Goal: Task Accomplishment & Management: Manage account settings

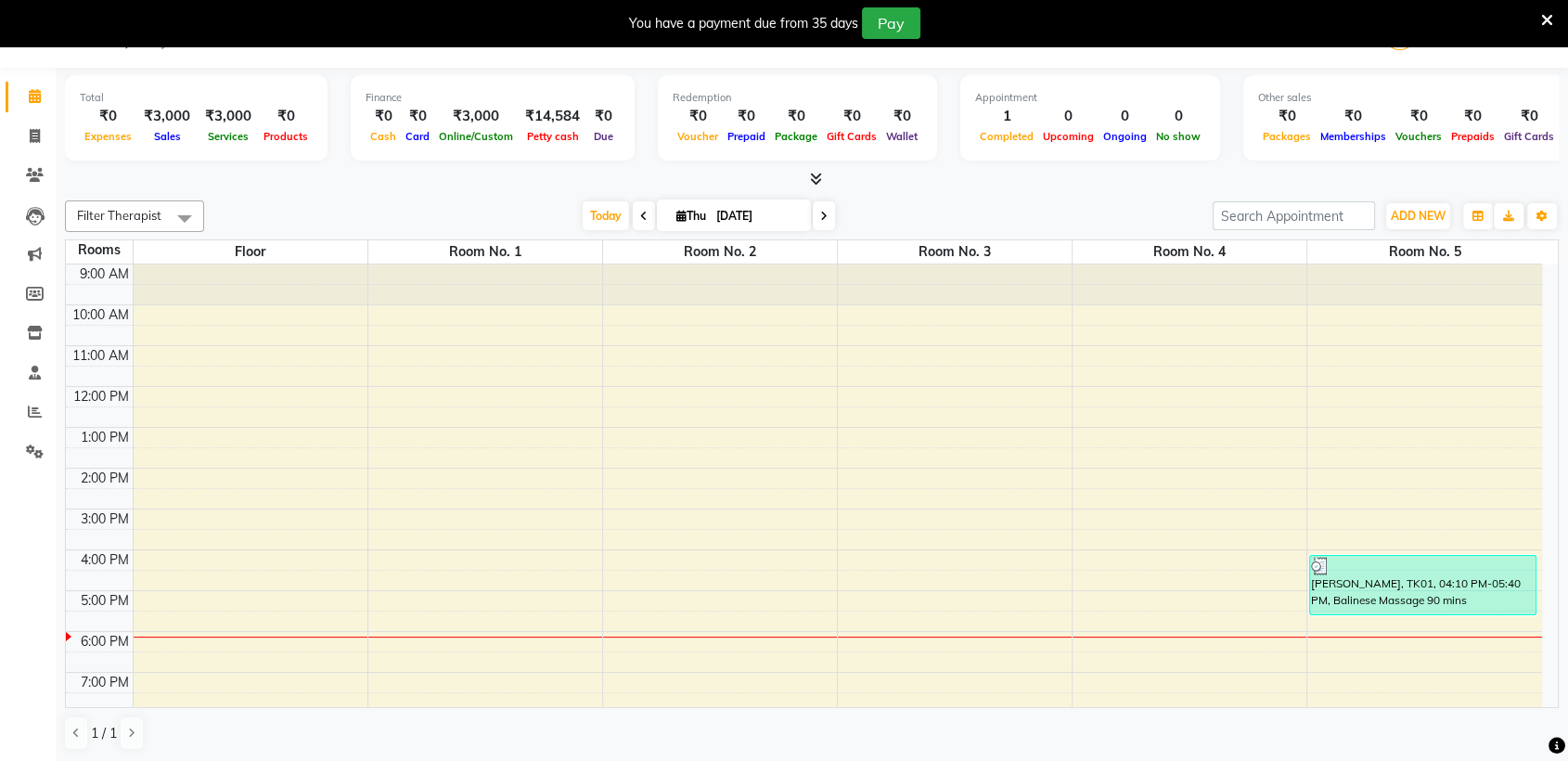
click at [1409, 588] on div "[PERSON_NAME], TK01, 04:10 PM-05:40 PM, Balinese Massage 90 mins" at bounding box center [1423, 585] width 224 height 58
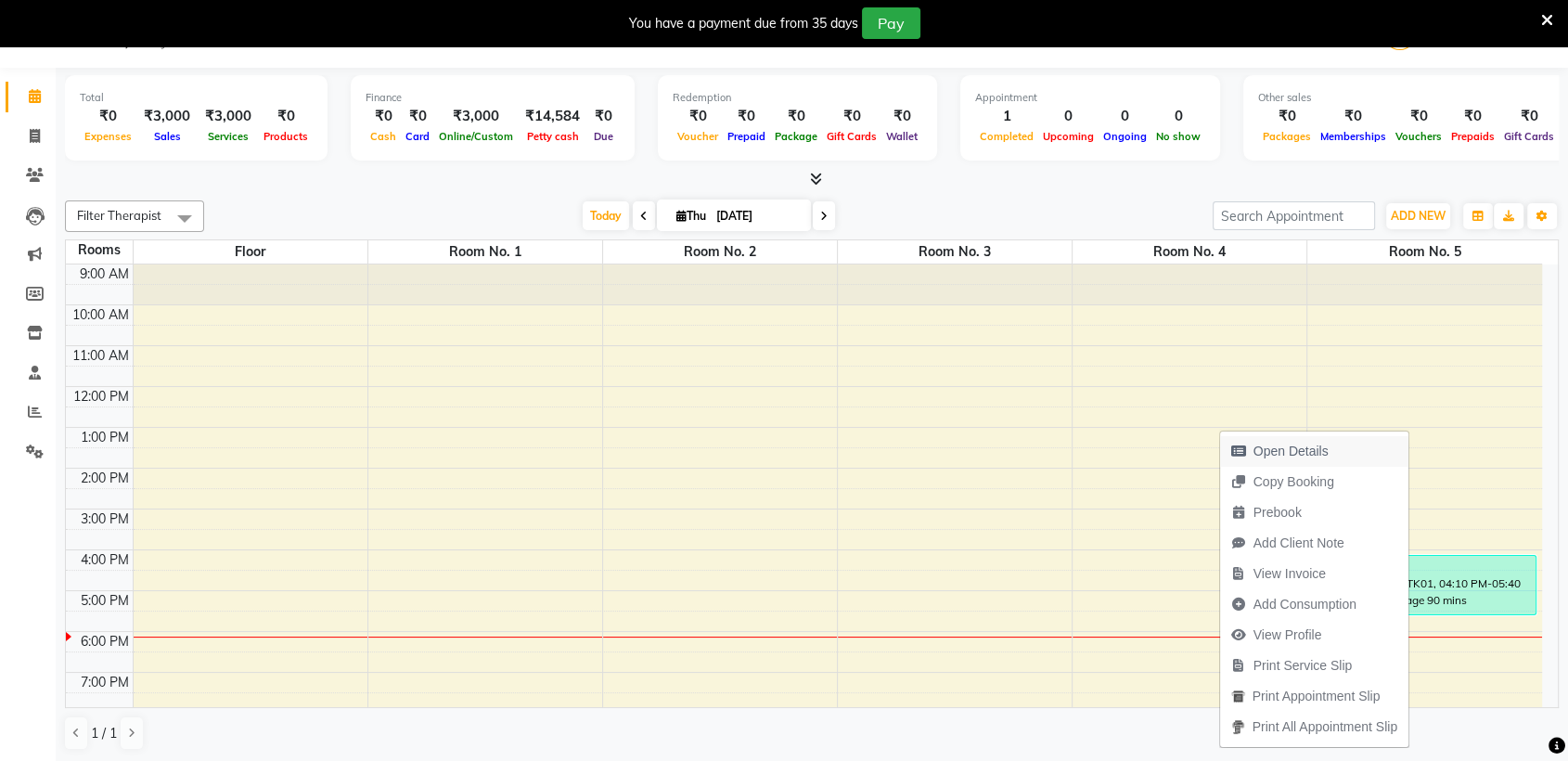
click at [1296, 447] on span "Open Details" at bounding box center [1291, 452] width 75 height 19
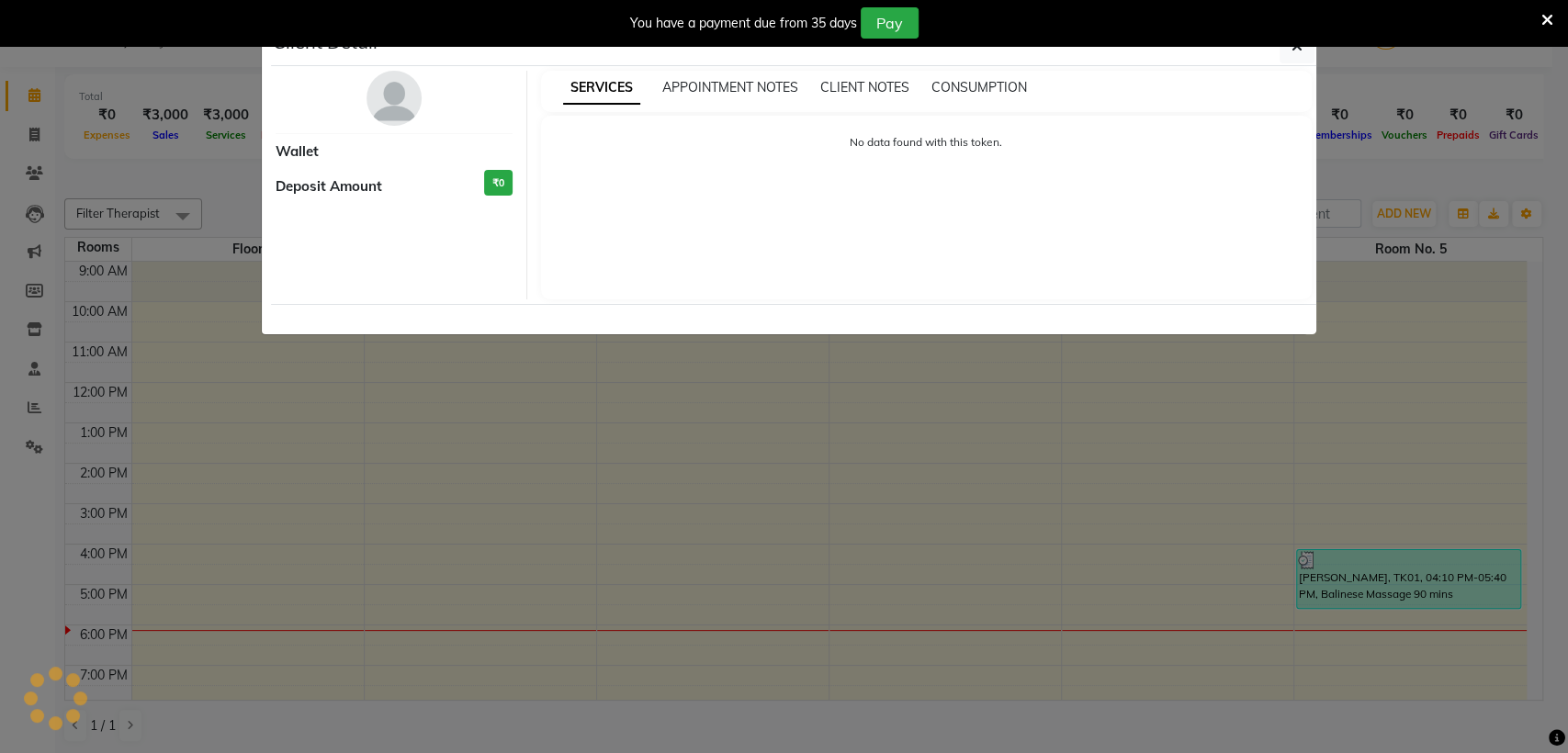
select select "3"
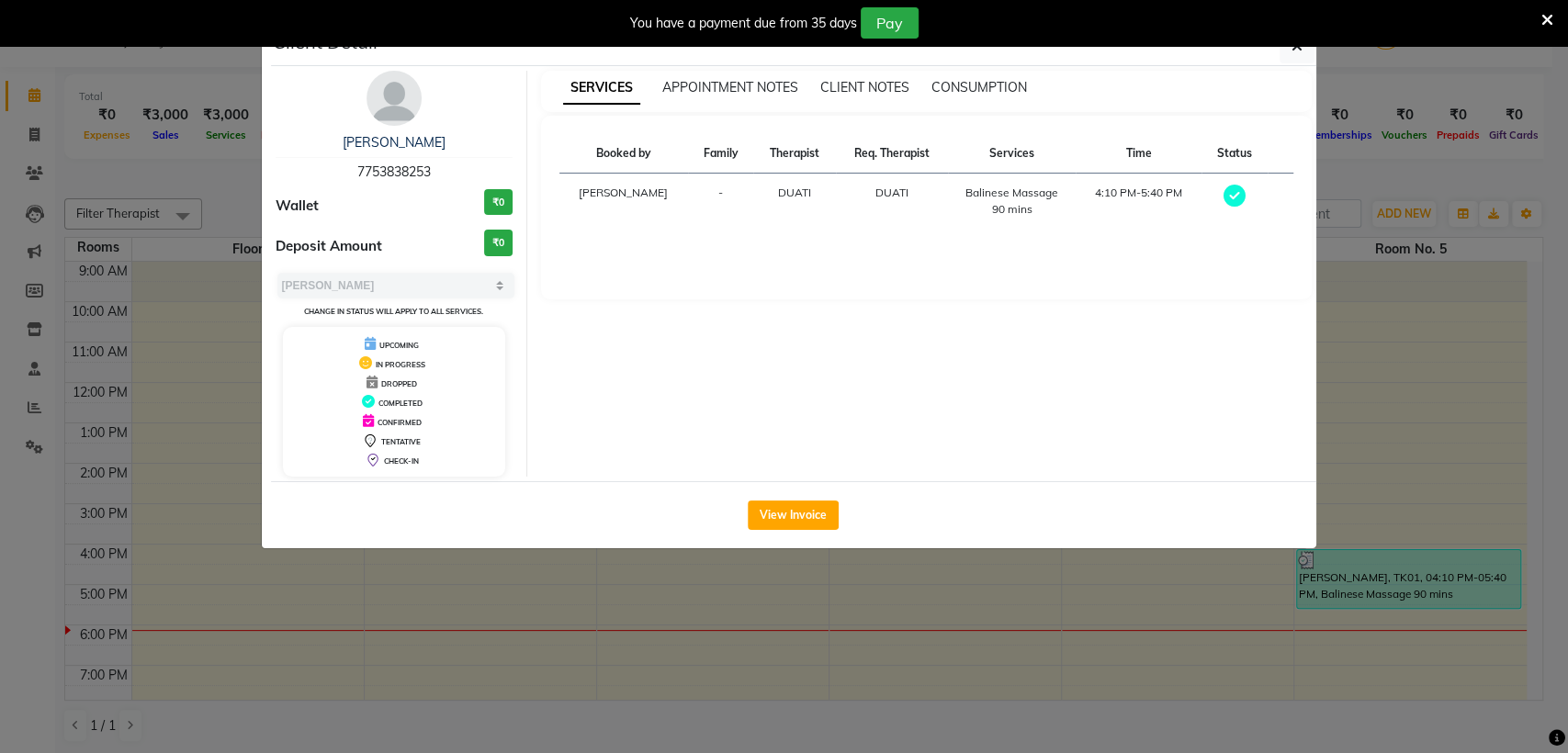
click at [1401, 347] on ngb-modal-window "Client Detail [PERSON_NAME] 7753838253 Wallet ₹0 Deposit Amount ₹0 Select MARK …" at bounding box center [784, 376] width 1568 height 753
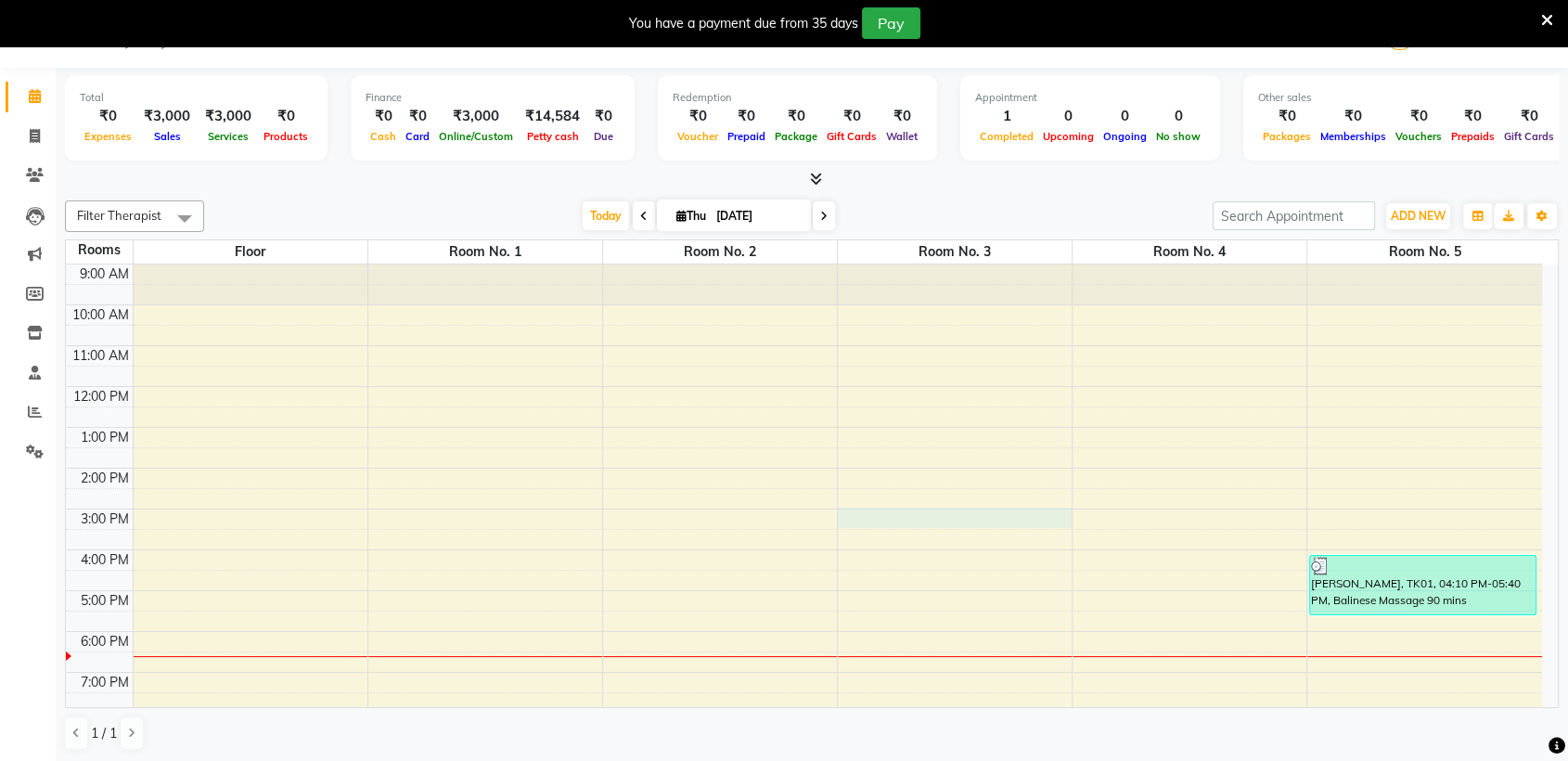
click at [925, 514] on div "9:00 AM 10:00 AM 11:00 AM 12:00 PM 1:00 PM 2:00 PM 3:00 PM 4:00 PM 5:00 PM 6:00…" at bounding box center [804, 570] width 1476 height 611
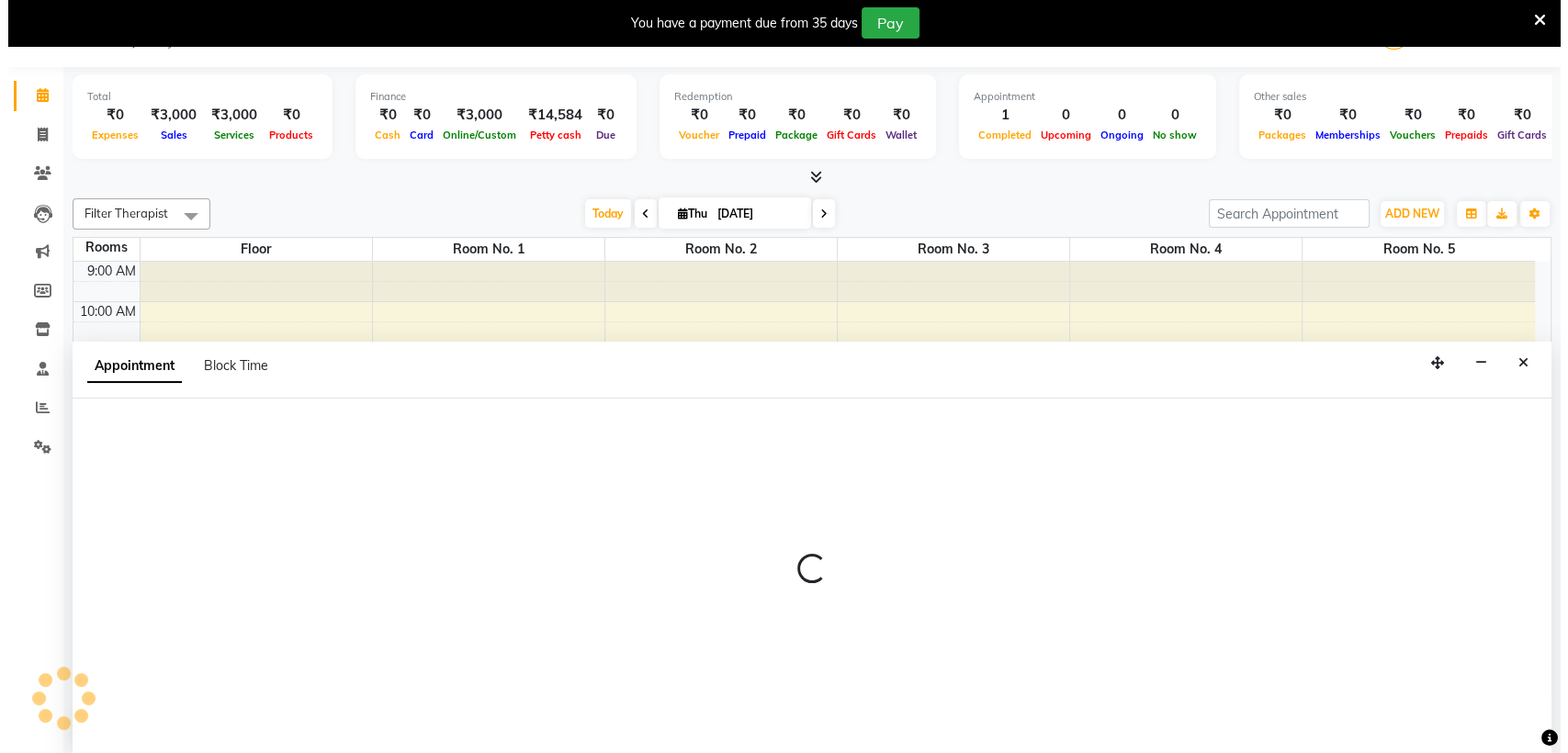
scroll to position [47, 0]
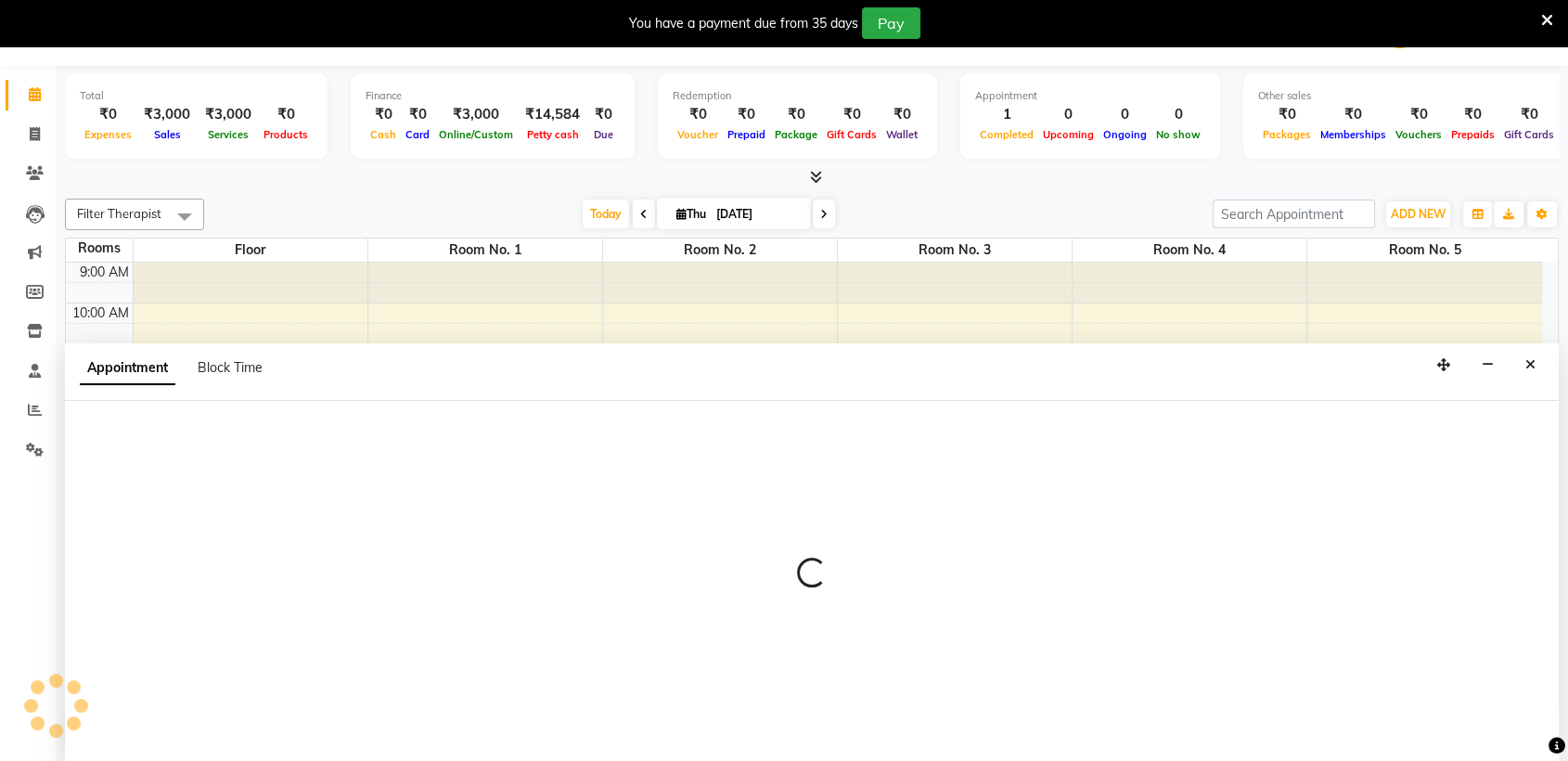
select select "tentative"
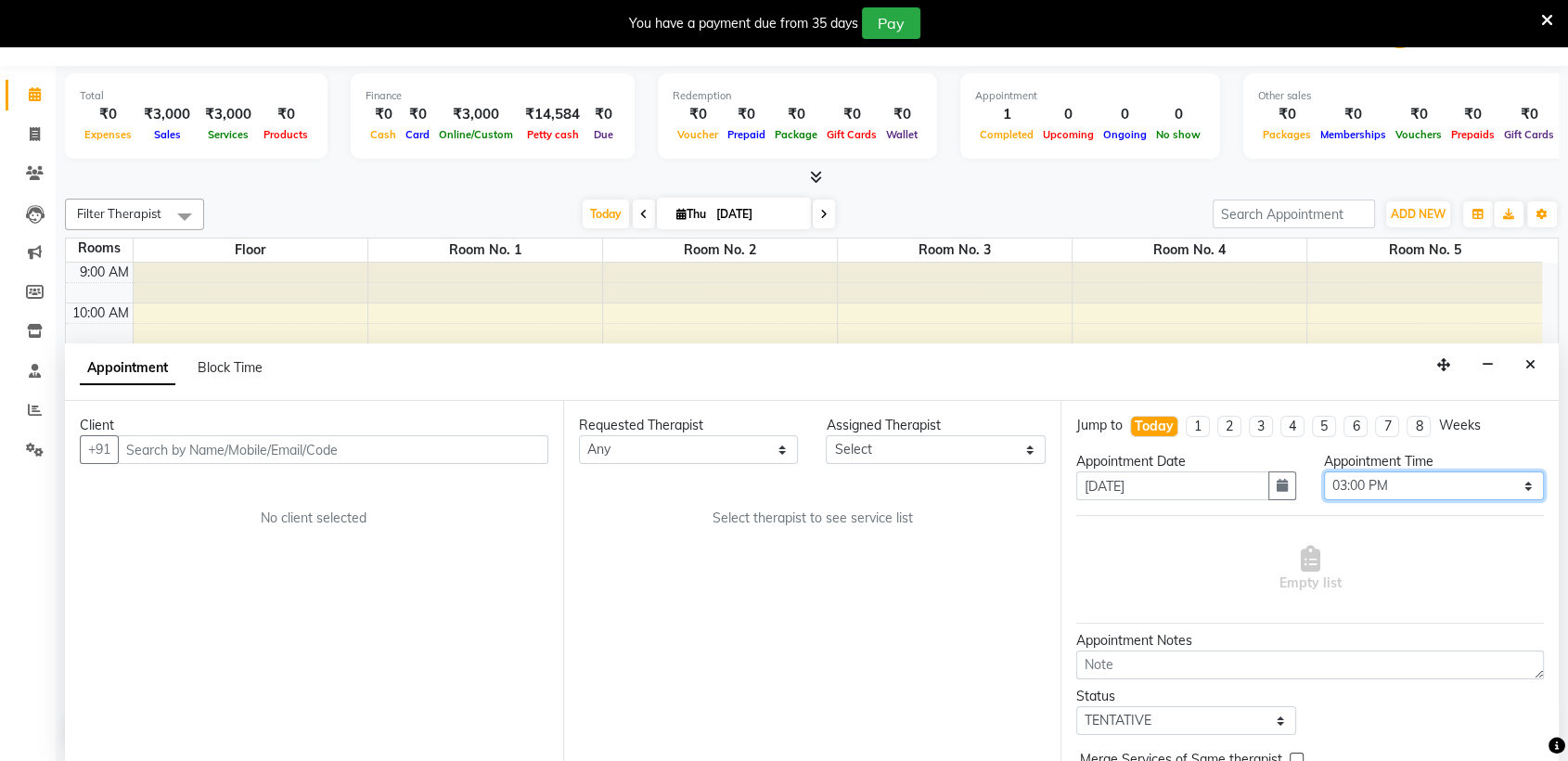
click at [1358, 480] on select "Select 10:00 AM 10:05 AM 10:10 AM 10:15 AM 10:20 AM 10:25 AM 10:30 AM 10:35 AM …" at bounding box center [1434, 485] width 220 height 29
select select "1125"
click at [1324, 471] on select "Select 10:00 AM 10:05 AM 10:10 AM 10:15 AM 10:20 AM 10:25 AM 10:30 AM 10:35 AM …" at bounding box center [1434, 485] width 220 height 29
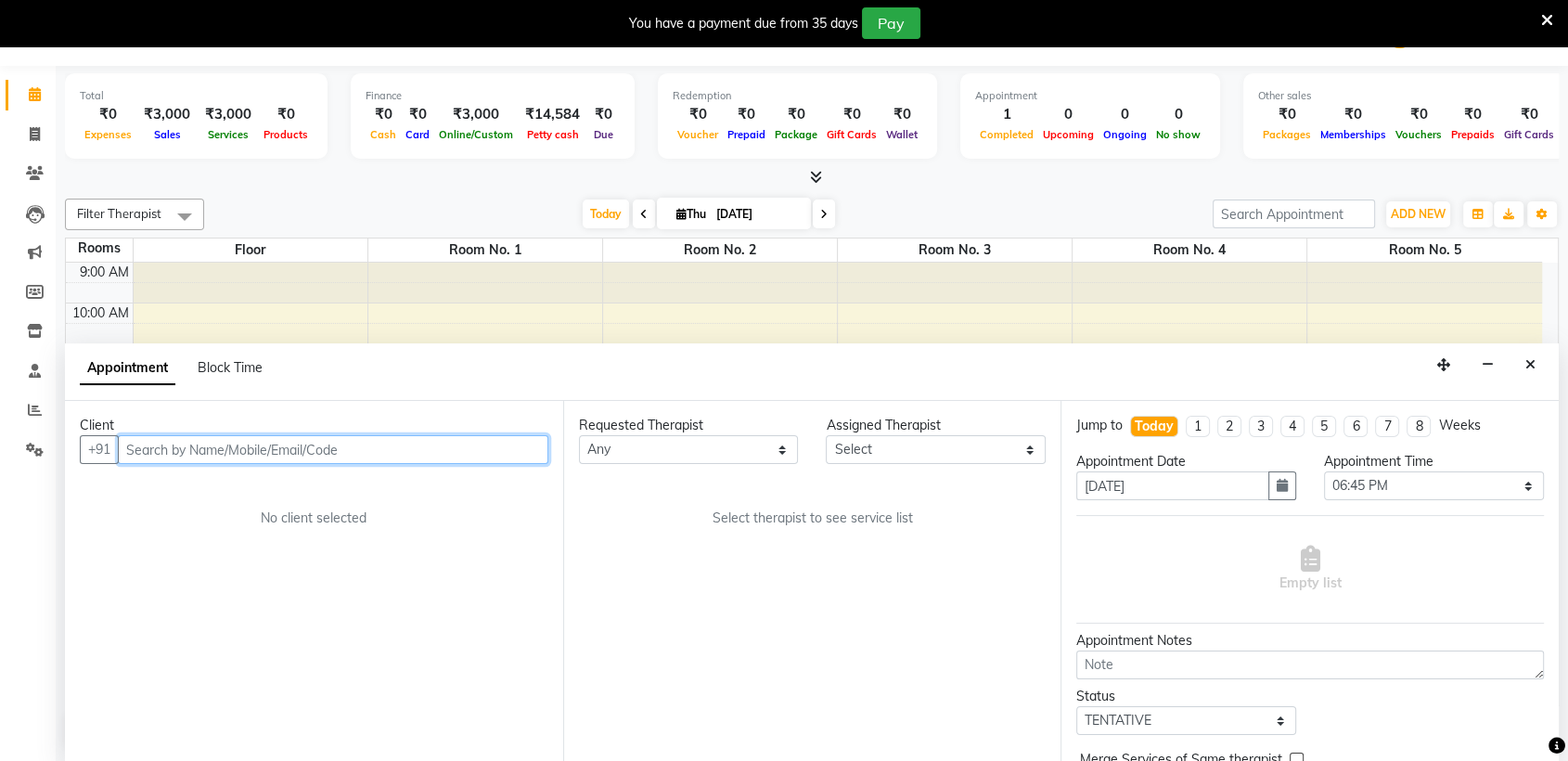
click at [376, 454] on input "text" at bounding box center [333, 450] width 430 height 29
paste input "7710036955"
type input "7710036955V"
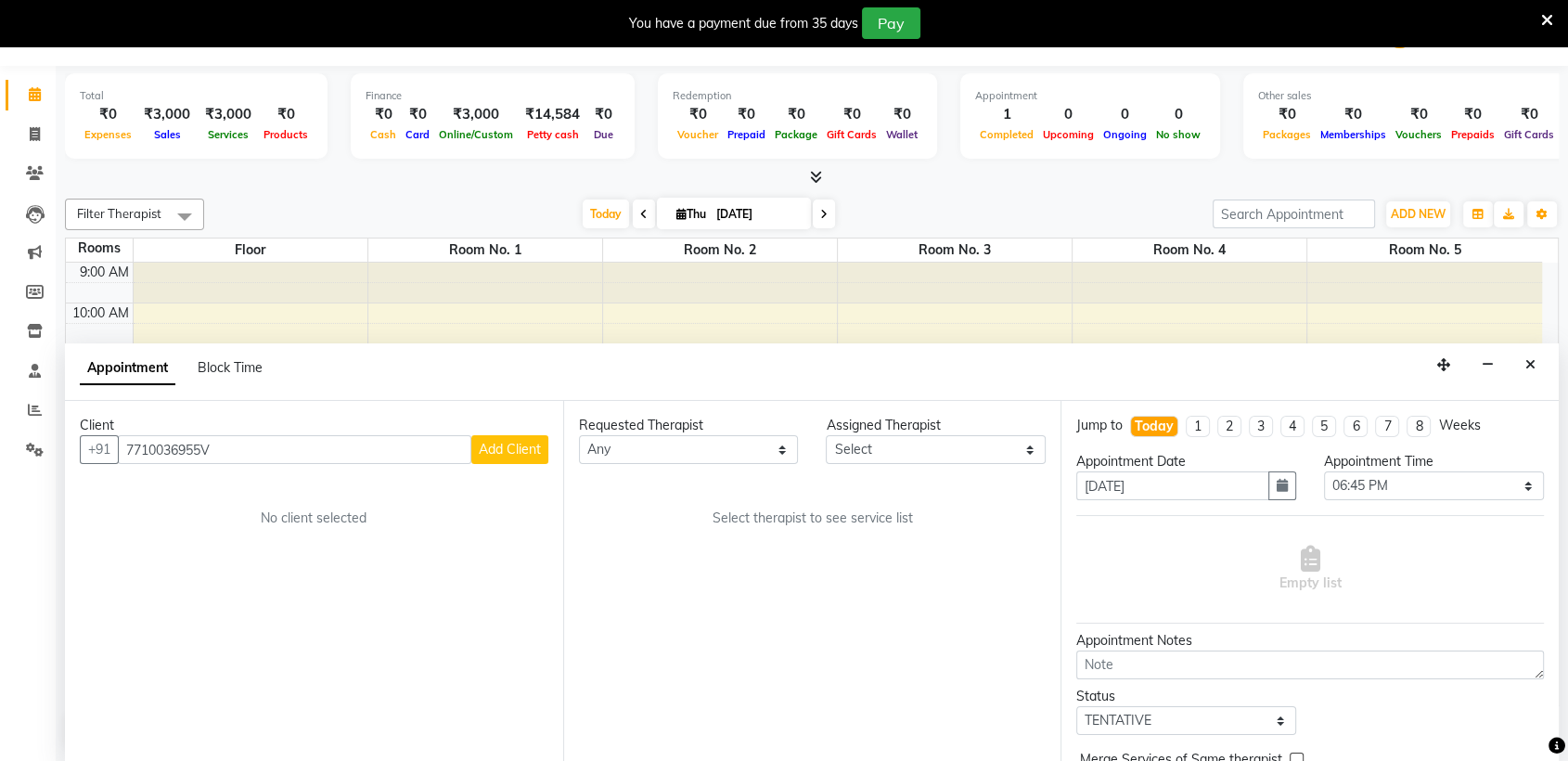
click at [493, 451] on span "Add Client" at bounding box center [510, 449] width 62 height 16
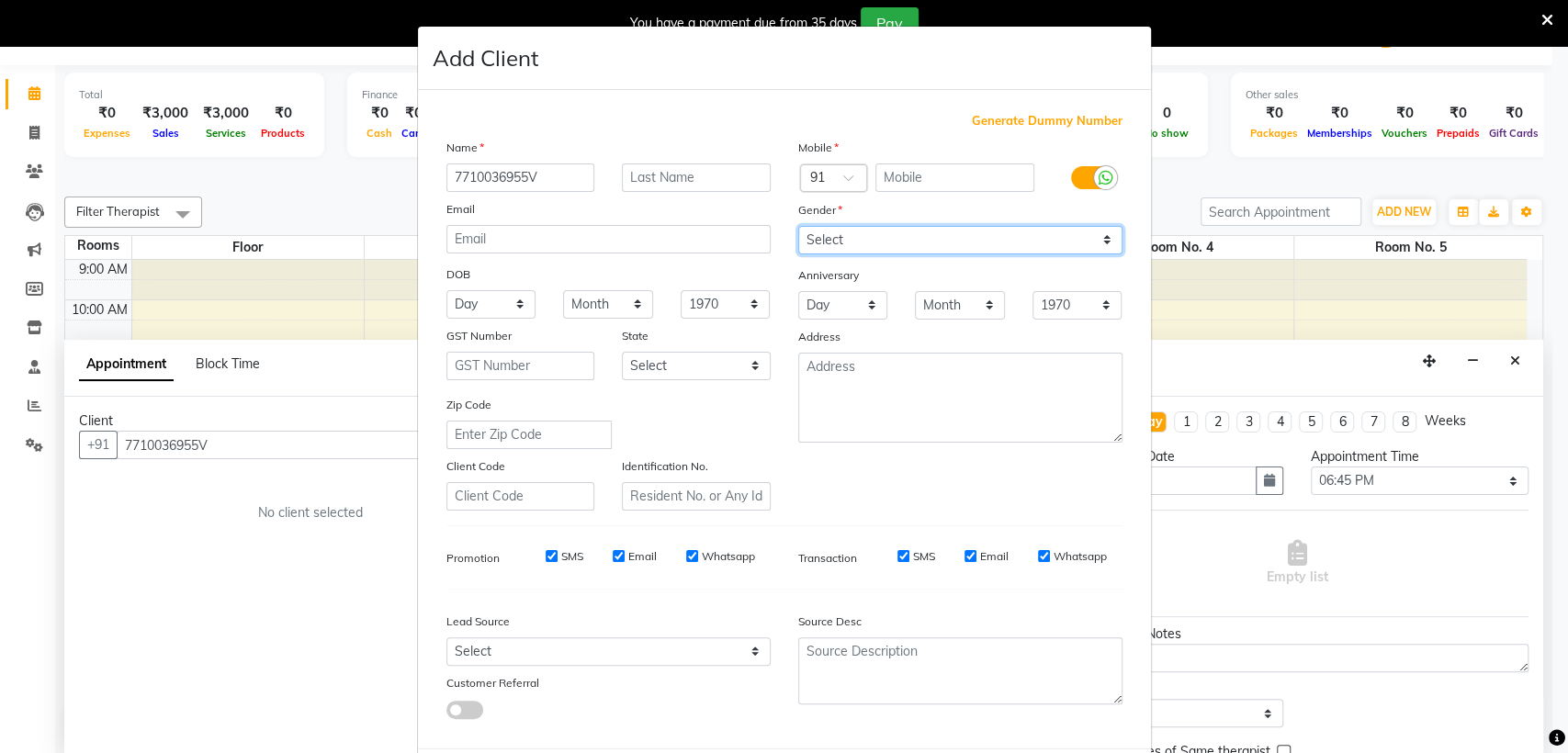
click at [1010, 237] on select "Select [DEMOGRAPHIC_DATA] [DEMOGRAPHIC_DATA] Other Prefer Not To Say" at bounding box center [960, 240] width 325 height 29
click at [542, 178] on input "7710036955V" at bounding box center [520, 178] width 148 height 29
type input "7"
type input "[PERSON_NAME]"
click at [827, 235] on select "Select [DEMOGRAPHIC_DATA] [DEMOGRAPHIC_DATA] Other Prefer Not To Say" at bounding box center [960, 240] width 325 height 29
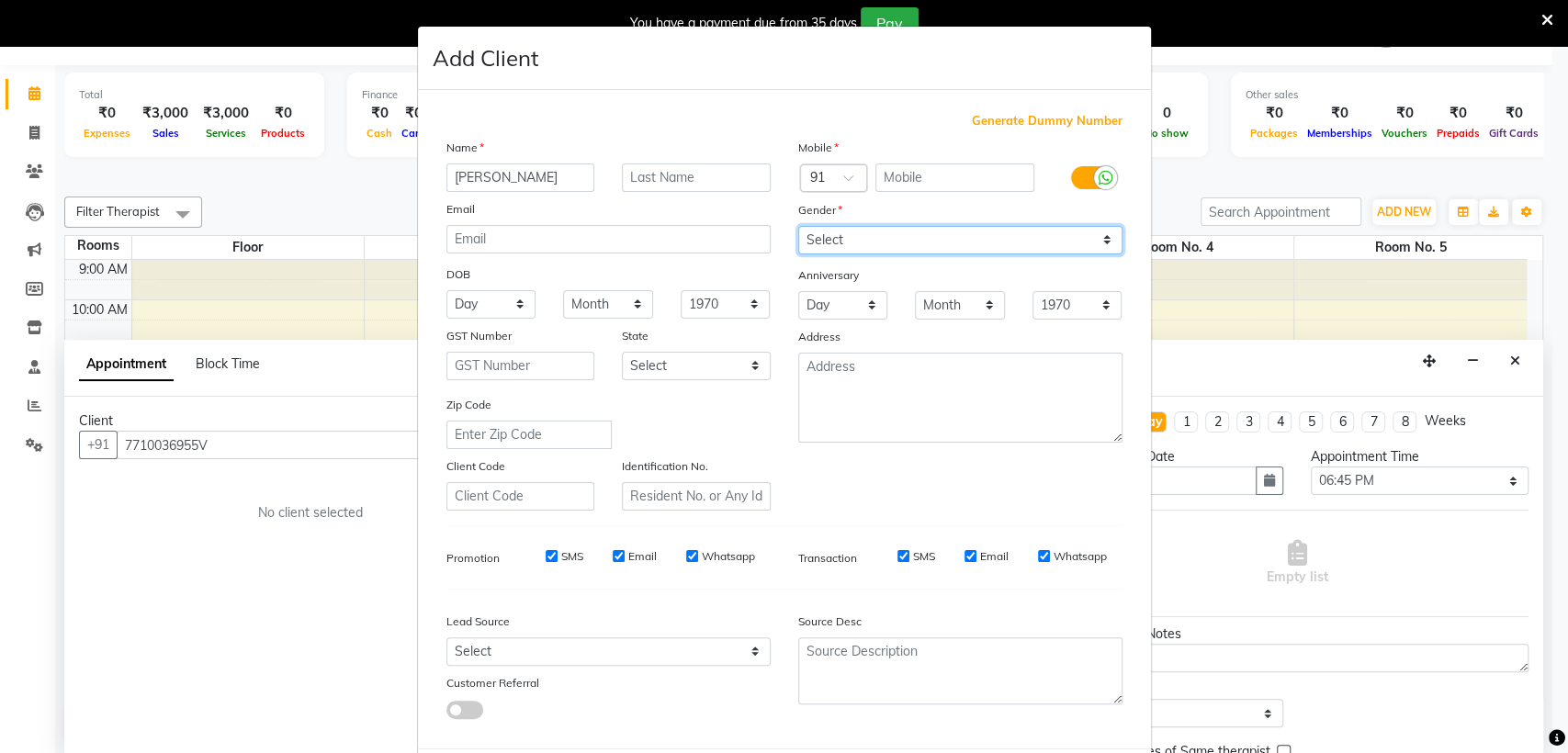
select select "[DEMOGRAPHIC_DATA]"
click at [798, 226] on select "Select [DEMOGRAPHIC_DATA] [DEMOGRAPHIC_DATA] Other Prefer Not To Say" at bounding box center [960, 240] width 325 height 29
click at [243, 439] on ngb-modal-window "Add Client Generate Dummy Number Name SURYA Email DOB Day 01 02 03 04 05 06 07 …" at bounding box center [784, 376] width 1568 height 753
click at [302, 445] on ngb-modal-window "Add Client Generate Dummy Number Name SURYA Email DOB Day 01 02 03 04 05 06 07 …" at bounding box center [784, 376] width 1568 height 753
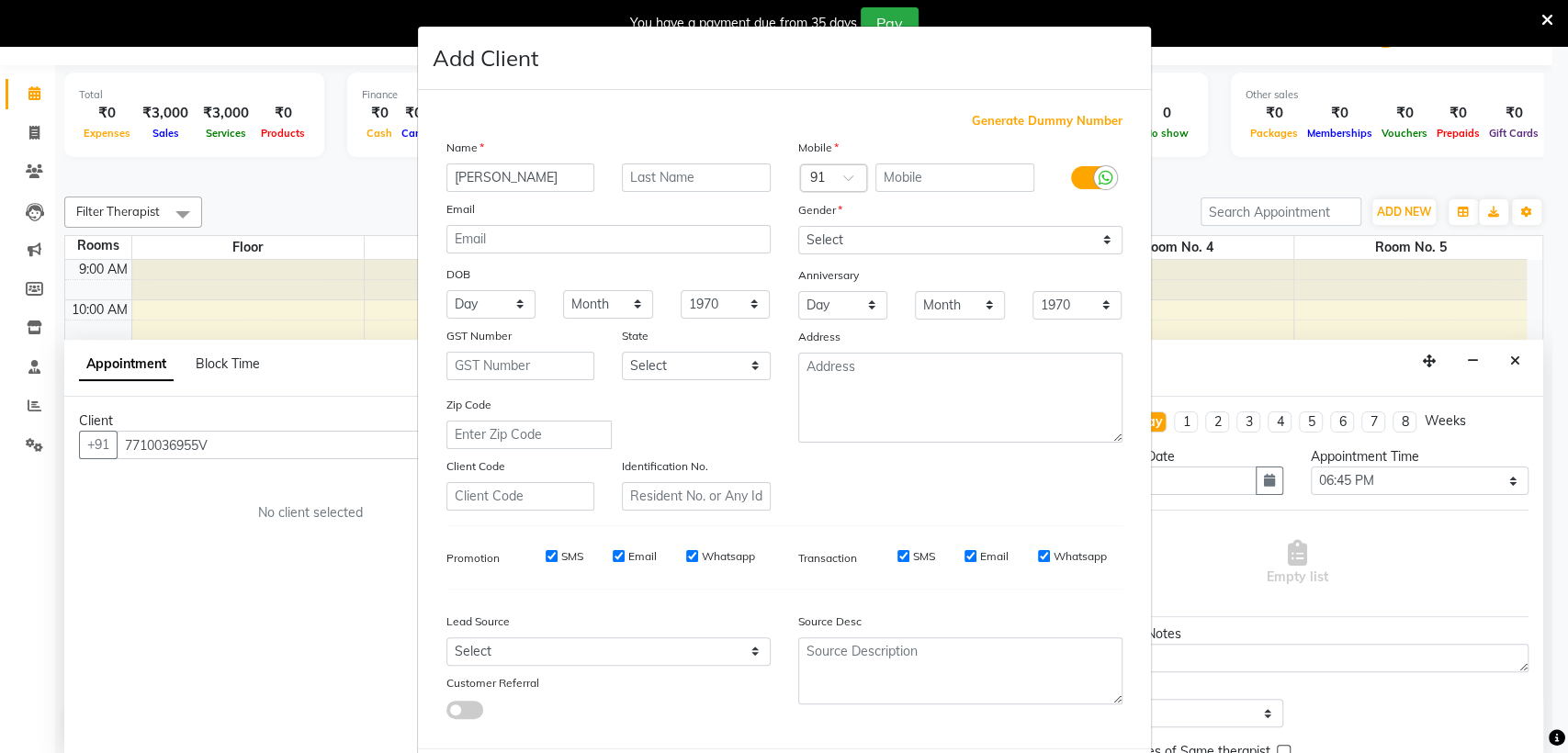
click at [260, 445] on ngb-modal-window "Add Client Generate Dummy Number Name SURYA Email DOB Day 01 02 03 04 05 06 07 …" at bounding box center [784, 376] width 1568 height 753
click at [308, 419] on ngb-modal-window "Add Client Generate Dummy Number Name SURYA Email DOB Day 01 02 03 04 05 06 07 …" at bounding box center [784, 376] width 1568 height 753
click at [306, 495] on ngb-modal-window "Add Client Generate Dummy Number Name SURYA Email DOB Day 01 02 03 04 05 06 07 …" at bounding box center [784, 376] width 1568 height 753
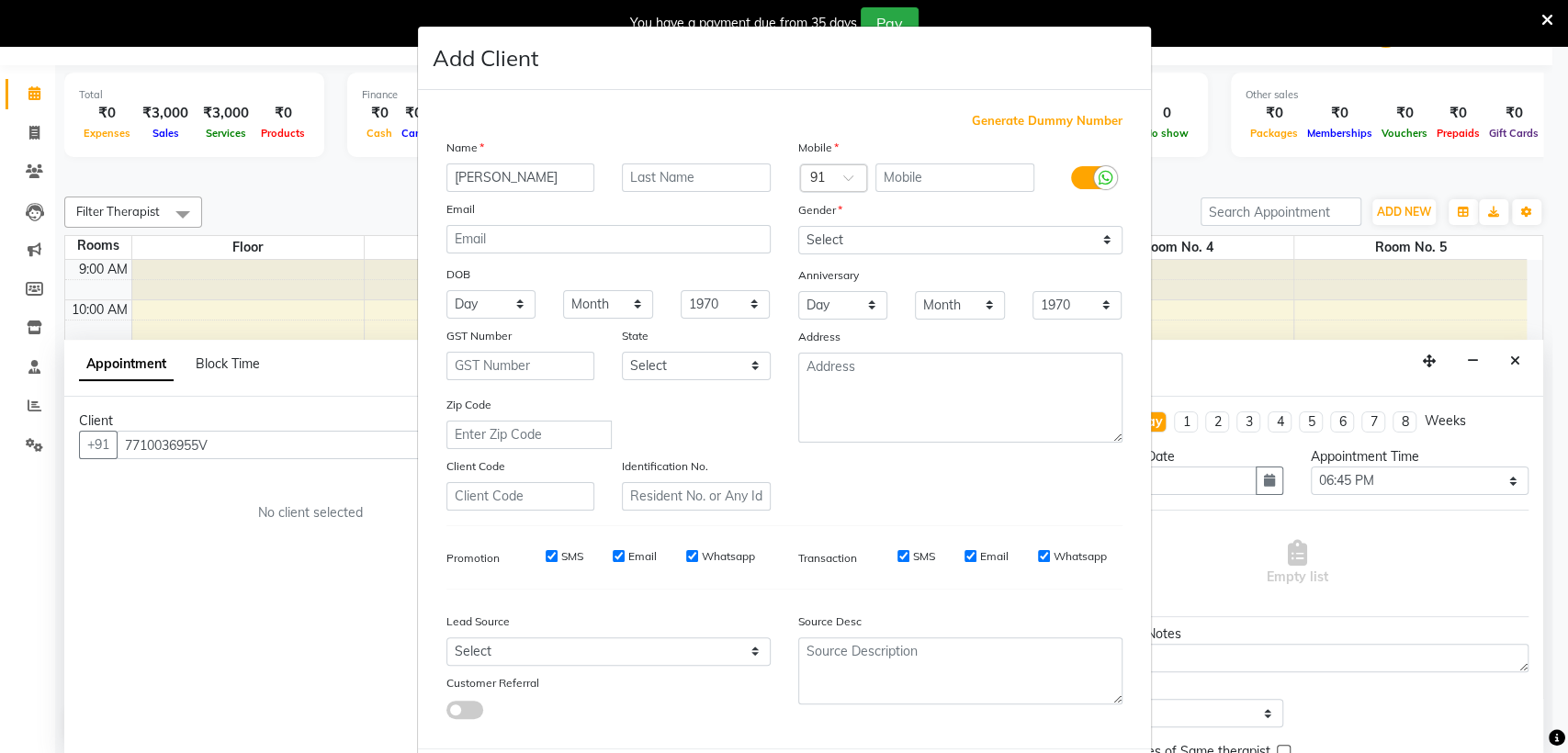
click at [306, 495] on ngb-modal-window "Add Client Generate Dummy Number Name SURYA Email DOB Day 01 02 03 04 05 06 07 …" at bounding box center [784, 376] width 1568 height 753
click at [1193, 560] on ngb-modal-window "Add Client Generate Dummy Number Name SURYA Email DOB Day 01 02 03 04 05 06 07 …" at bounding box center [784, 376] width 1568 height 753
click at [238, 543] on ngb-modal-window "Add Client Generate Dummy Number Name SURYA Email DOB Day 01 02 03 04 05 06 07 …" at bounding box center [784, 376] width 1568 height 753
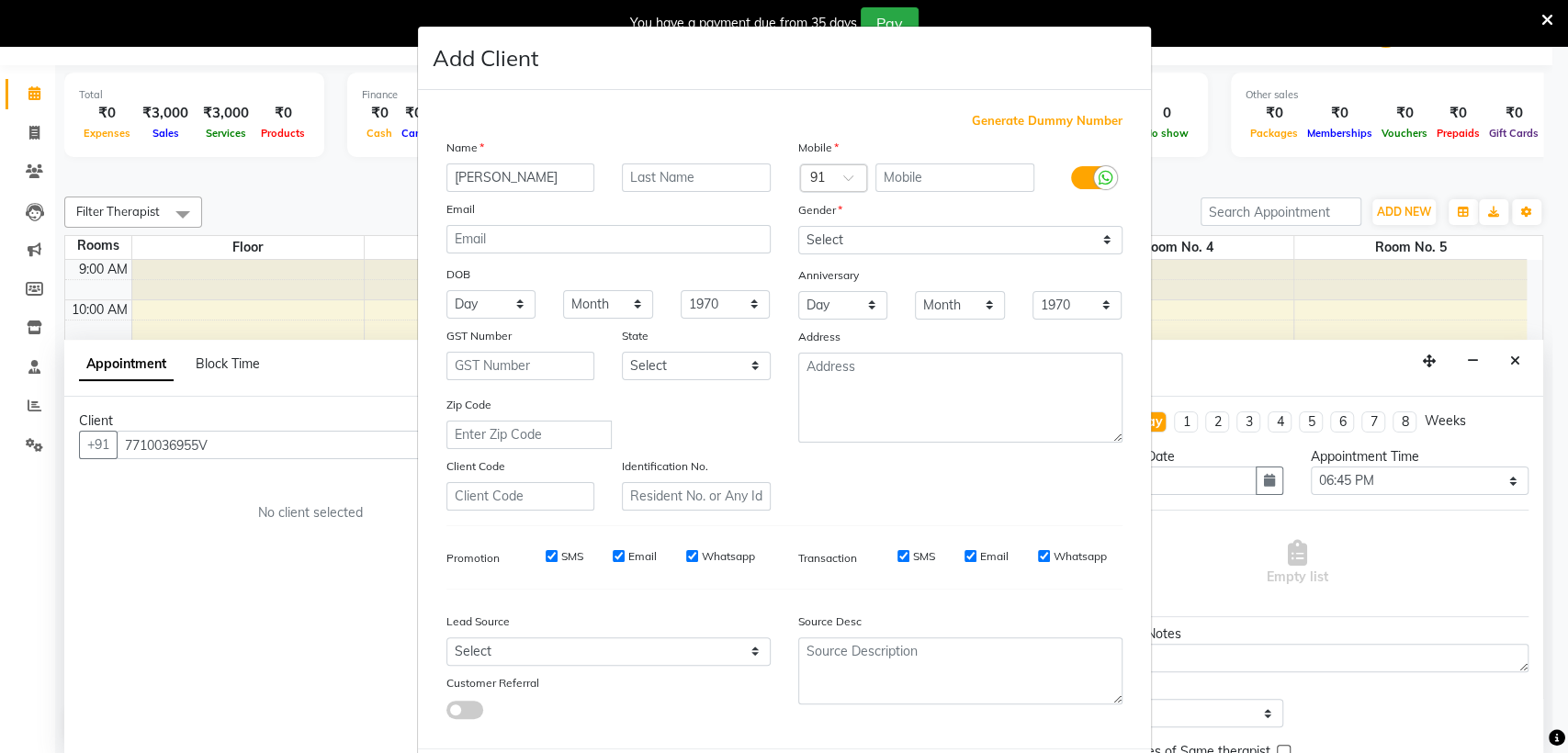
click at [343, 440] on ngb-modal-window "Add Client Generate Dummy Number Name SURYA Email DOB Day 01 02 03 04 05 06 07 …" at bounding box center [784, 376] width 1568 height 753
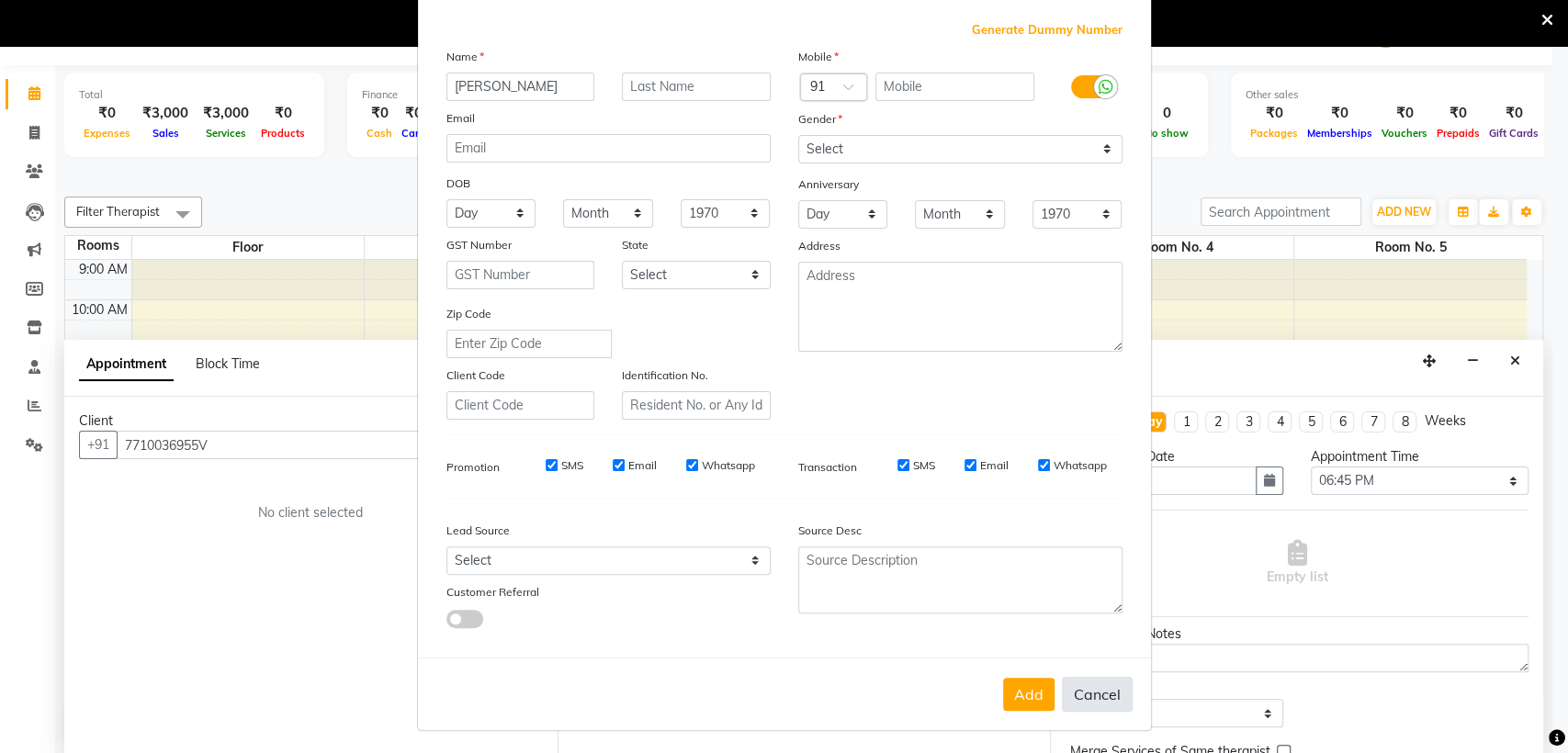
click at [1098, 695] on button "Cancel" at bounding box center [1097, 694] width 71 height 34
select select
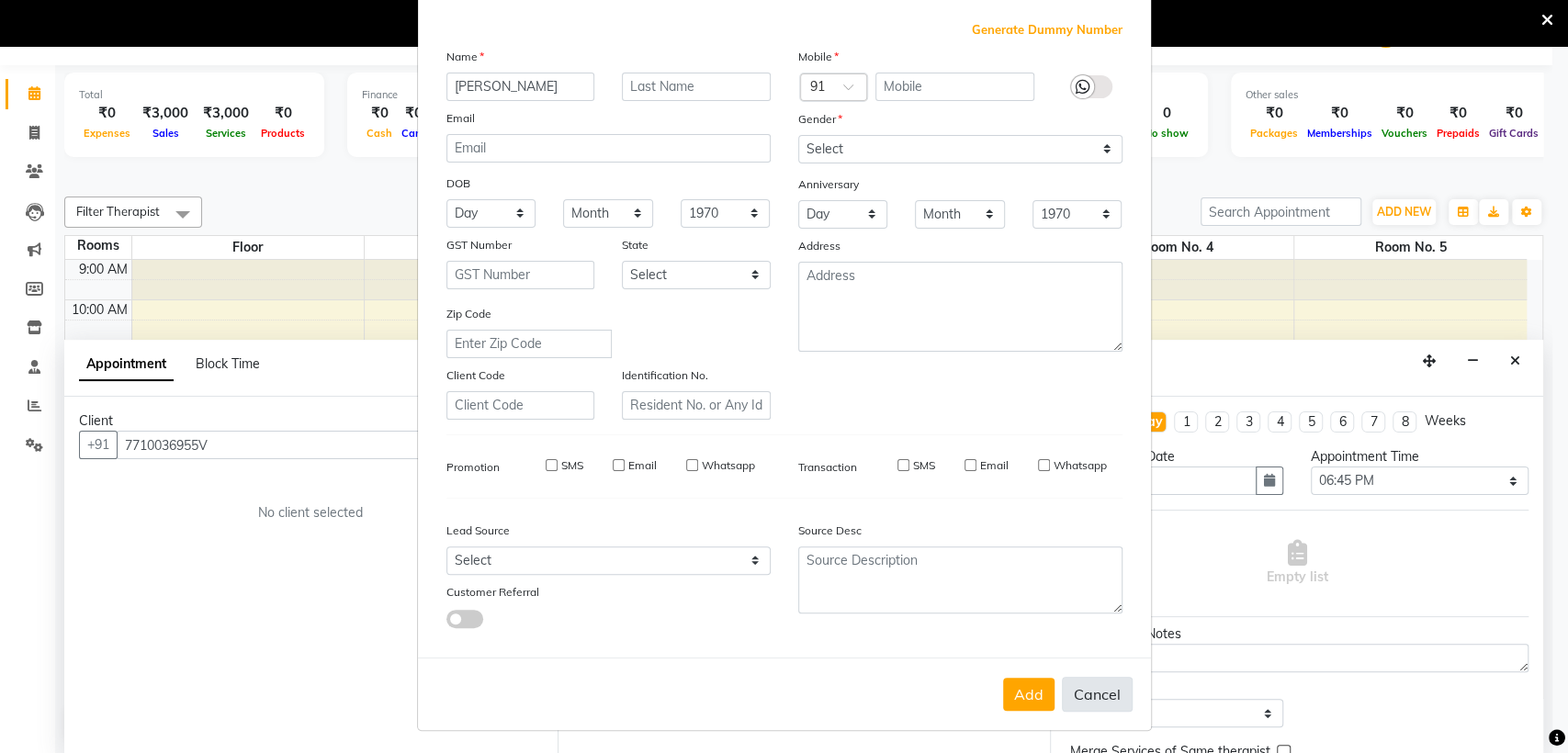
select select
checkbox input "false"
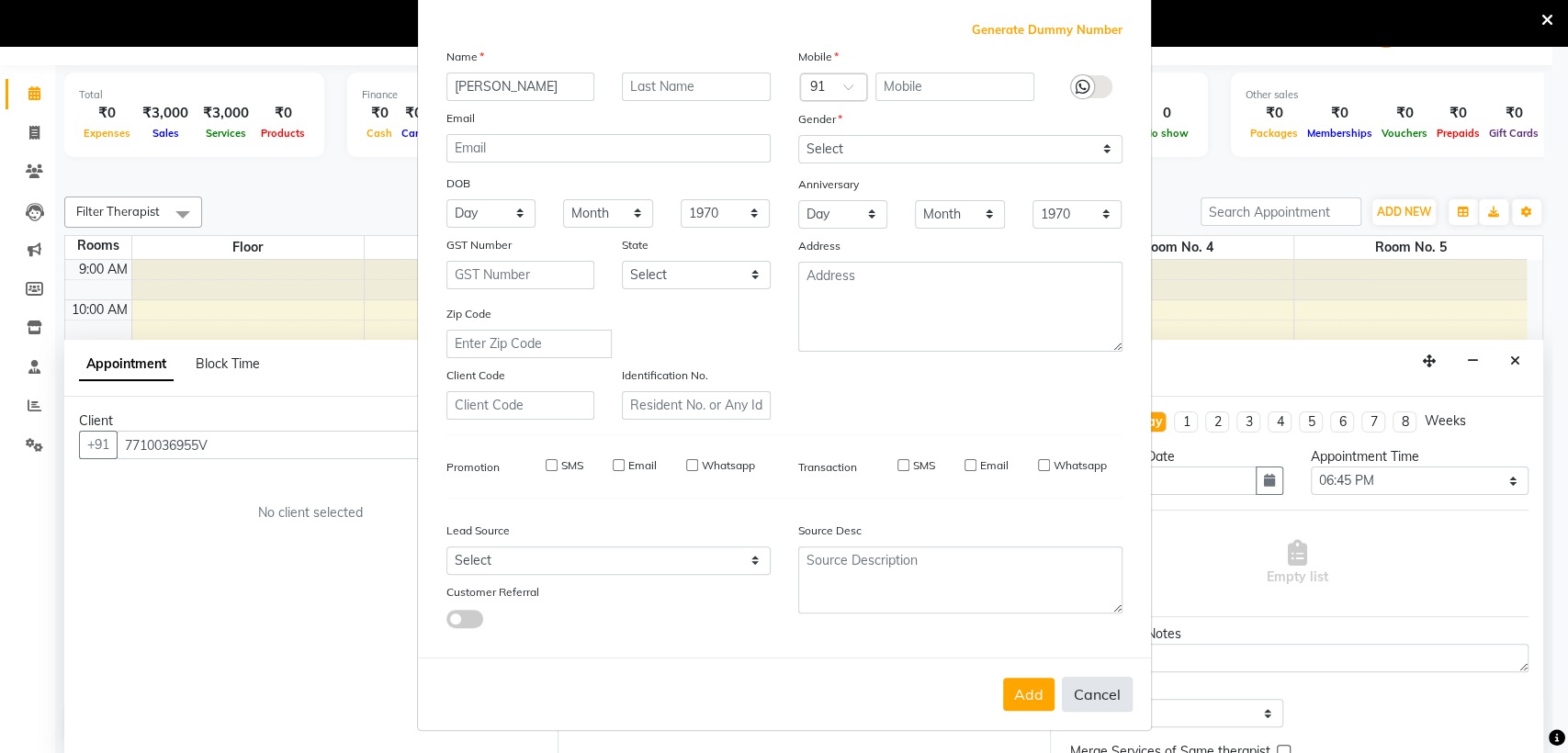
checkbox input "false"
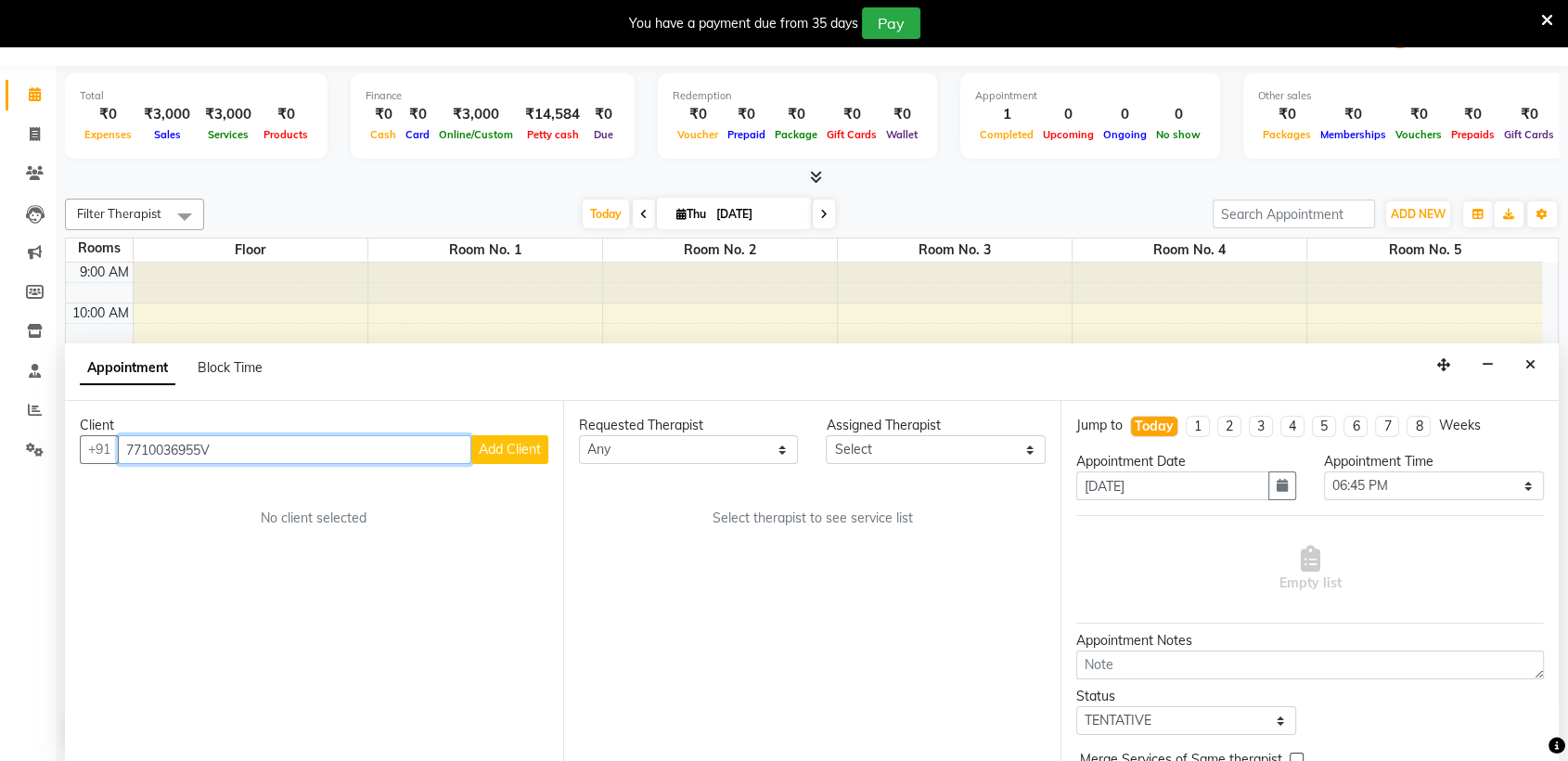
click at [260, 440] on input "7710036955V" at bounding box center [295, 450] width 354 height 29
click at [453, 453] on input "7710036955" at bounding box center [295, 450] width 354 height 29
type input "7710036955"
click at [490, 453] on span "Add Client" at bounding box center [510, 449] width 62 height 16
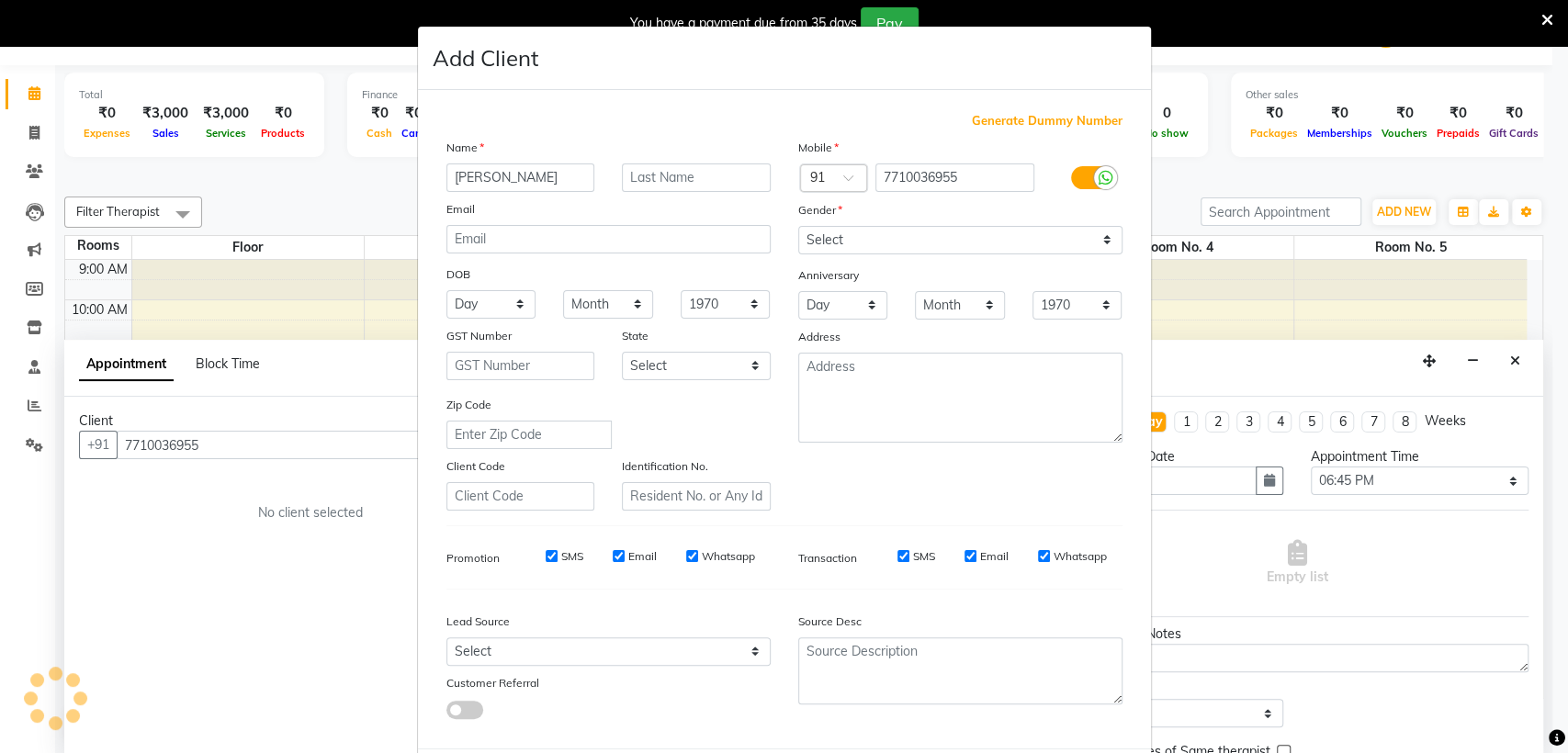
type input "[PERSON_NAME]"
click at [912, 243] on select "Select [DEMOGRAPHIC_DATA] [DEMOGRAPHIC_DATA] Other Prefer Not To Say" at bounding box center [960, 240] width 325 height 29
select select "[DEMOGRAPHIC_DATA]"
click at [798, 226] on select "Select [DEMOGRAPHIC_DATA] [DEMOGRAPHIC_DATA] Other Prefer Not To Say" at bounding box center [960, 240] width 325 height 29
click at [669, 641] on select "Select Walk-in Referral Friend Advertisement Facebook JustDial Google Other Web…" at bounding box center [608, 652] width 325 height 29
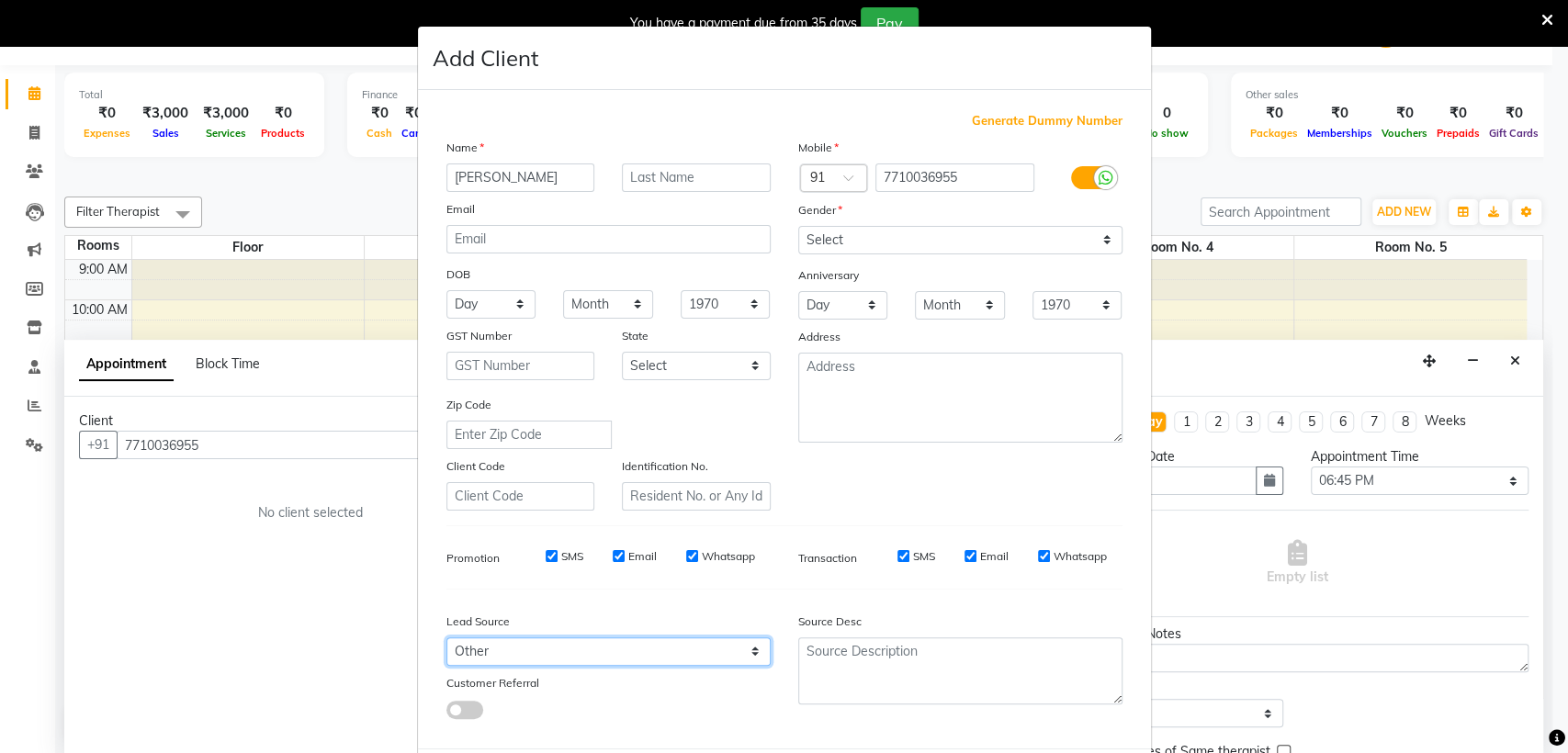
click at [446, 637] on select "Select Walk-in Referral Friend Advertisement Facebook JustDial Google Other Web…" at bounding box center [608, 652] width 325 height 29
click at [524, 376] on input "text" at bounding box center [520, 365] width 148 height 29
click at [470, 651] on select "Select Walk-in Referral Friend Advertisement Facebook JustDial Google Other Web…" at bounding box center [608, 652] width 325 height 29
select select "47192"
click at [446, 637] on select "Select Walk-in Referral Friend Advertisement Facebook JustDial Google Other Web…" at bounding box center [608, 652] width 325 height 29
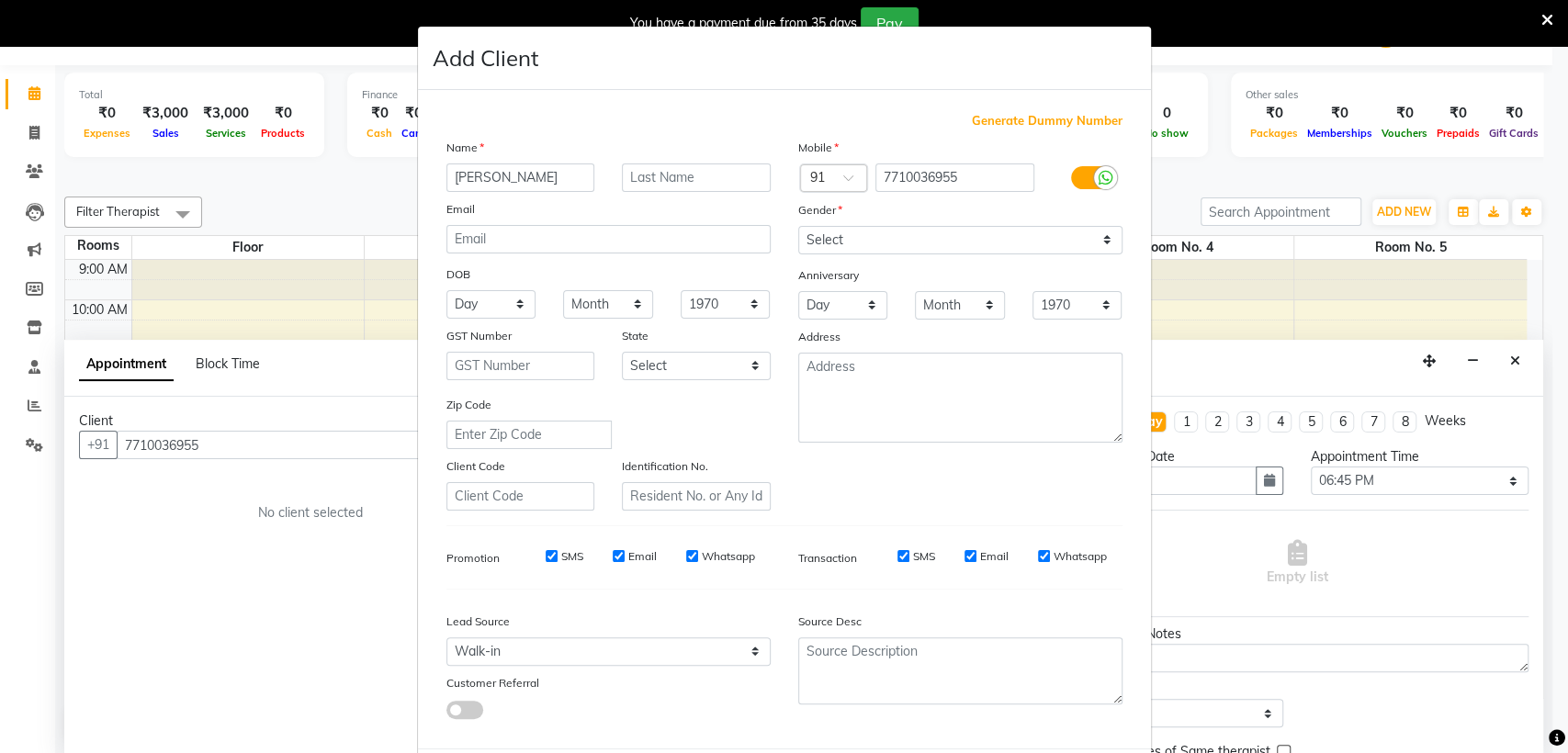
click at [1117, 731] on div "Generate Dummy Number Name SURYA Email DOB Day 01 02 03 04 05 06 07 08 09 10 11…" at bounding box center [785, 419] width 733 height 658
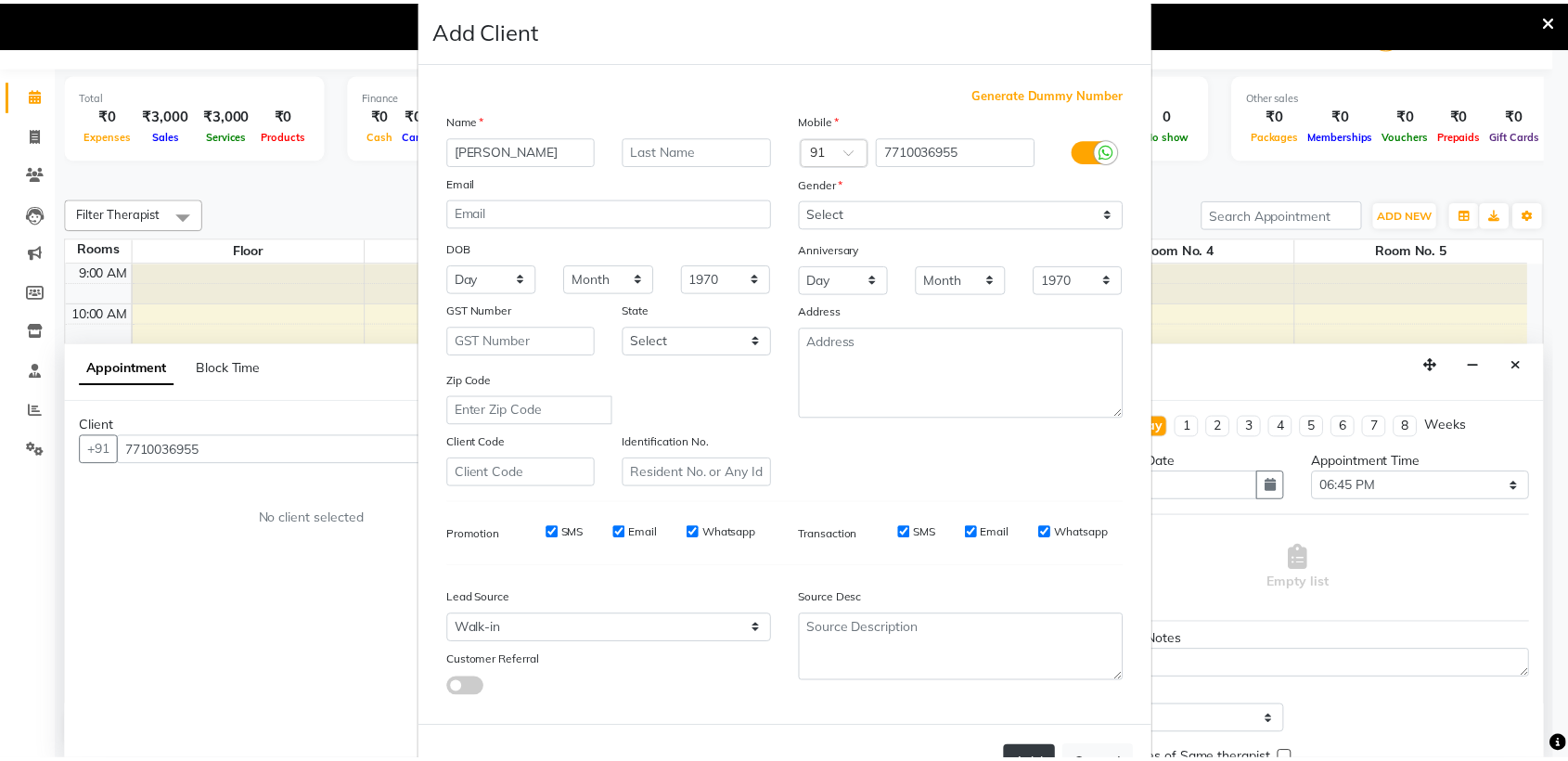
scroll to position [30, 0]
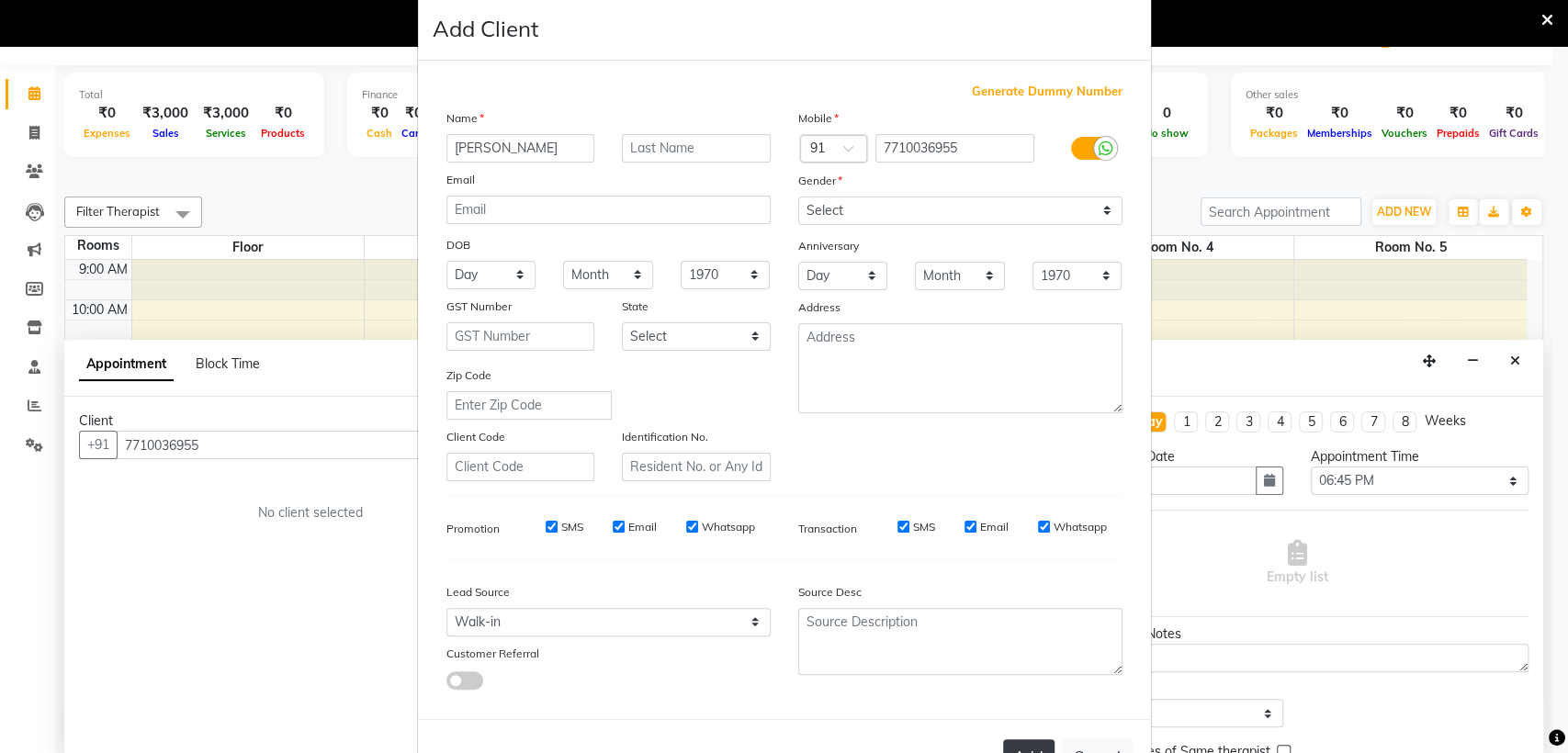
click at [1033, 743] on button "Add" at bounding box center [1029, 755] width 52 height 33
select select
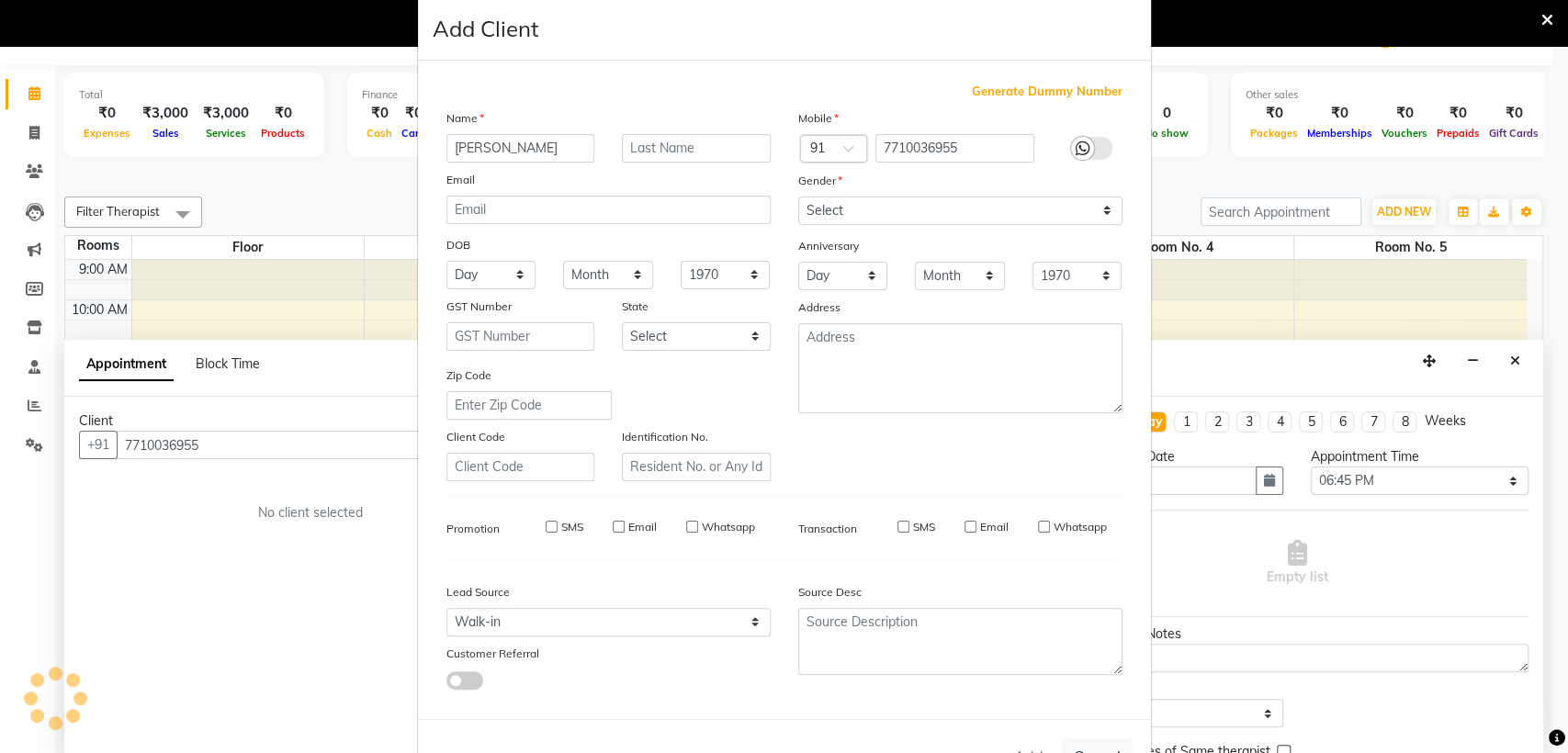
select select
checkbox input "false"
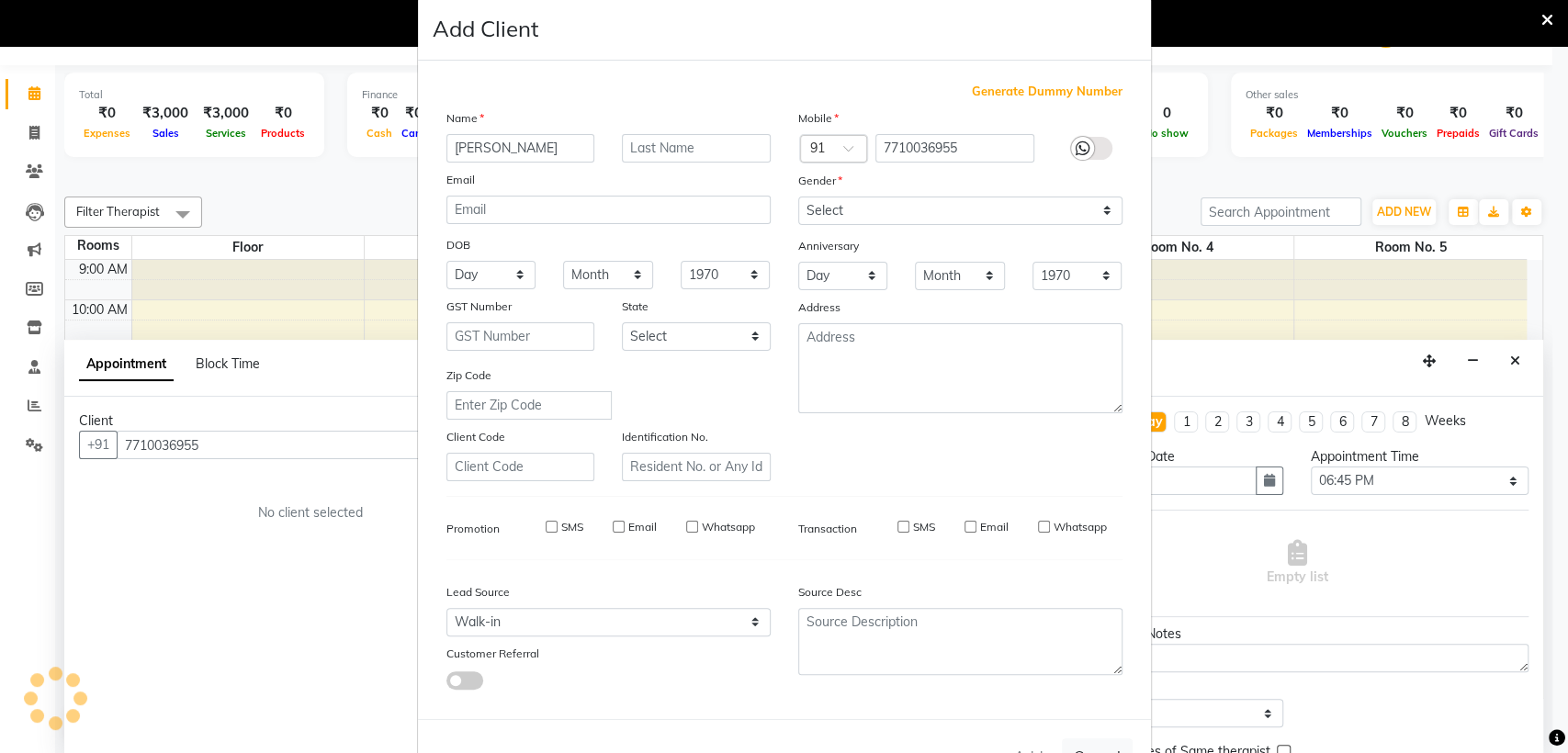
checkbox input "false"
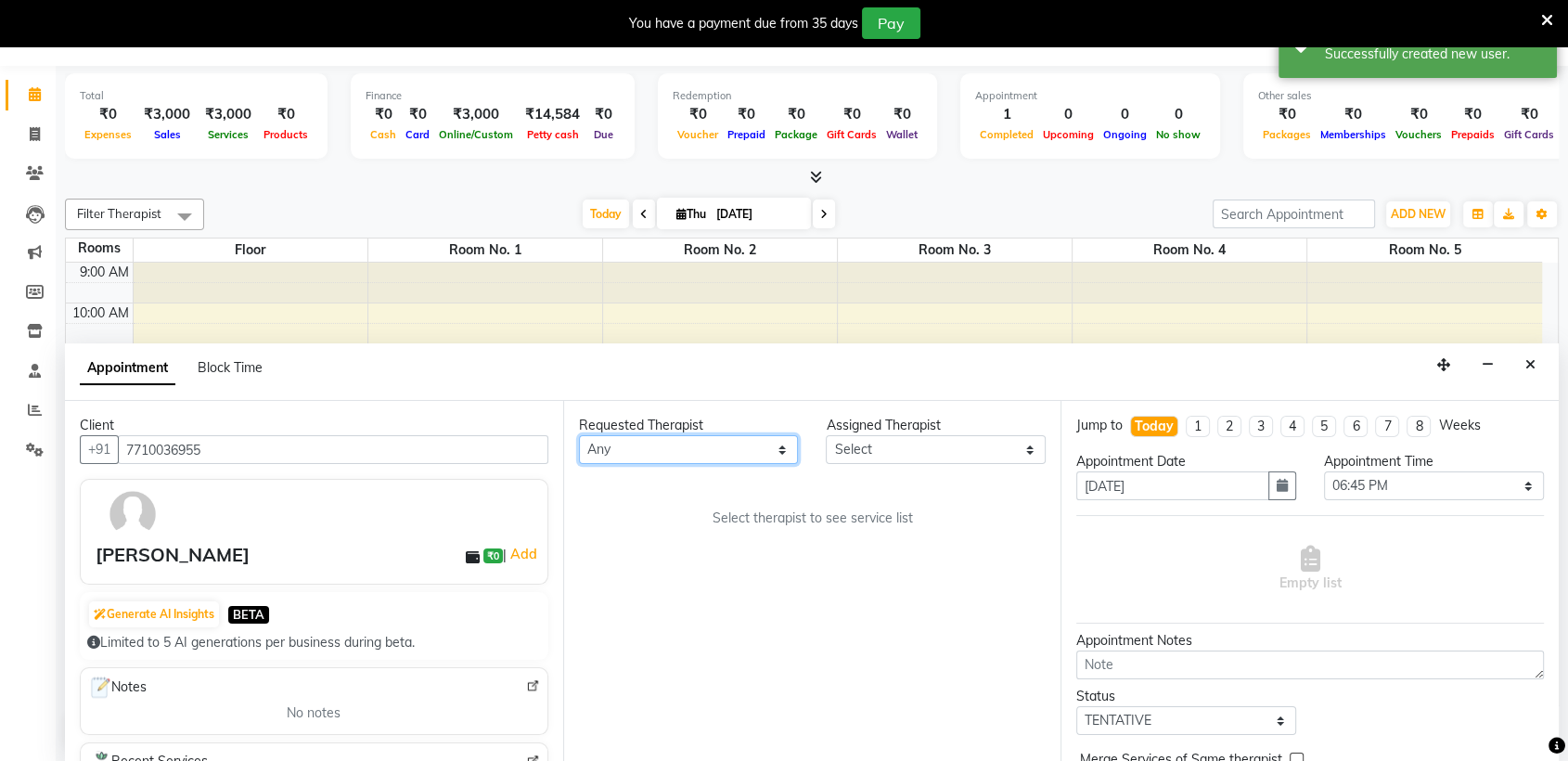
click at [764, 452] on select "Any AKOK Allure Thai Appointment [PERSON_NAME] CHEM [PERSON_NAME] HRIATI [DEMOG…" at bounding box center [689, 450] width 220 height 29
select select "64191"
click at [579, 435] on select "Any AKOK Allure Thai Appointment [PERSON_NAME] CHEM [PERSON_NAME] HRIATI [DEMOG…" at bounding box center [689, 450] width 220 height 29
select select "64191"
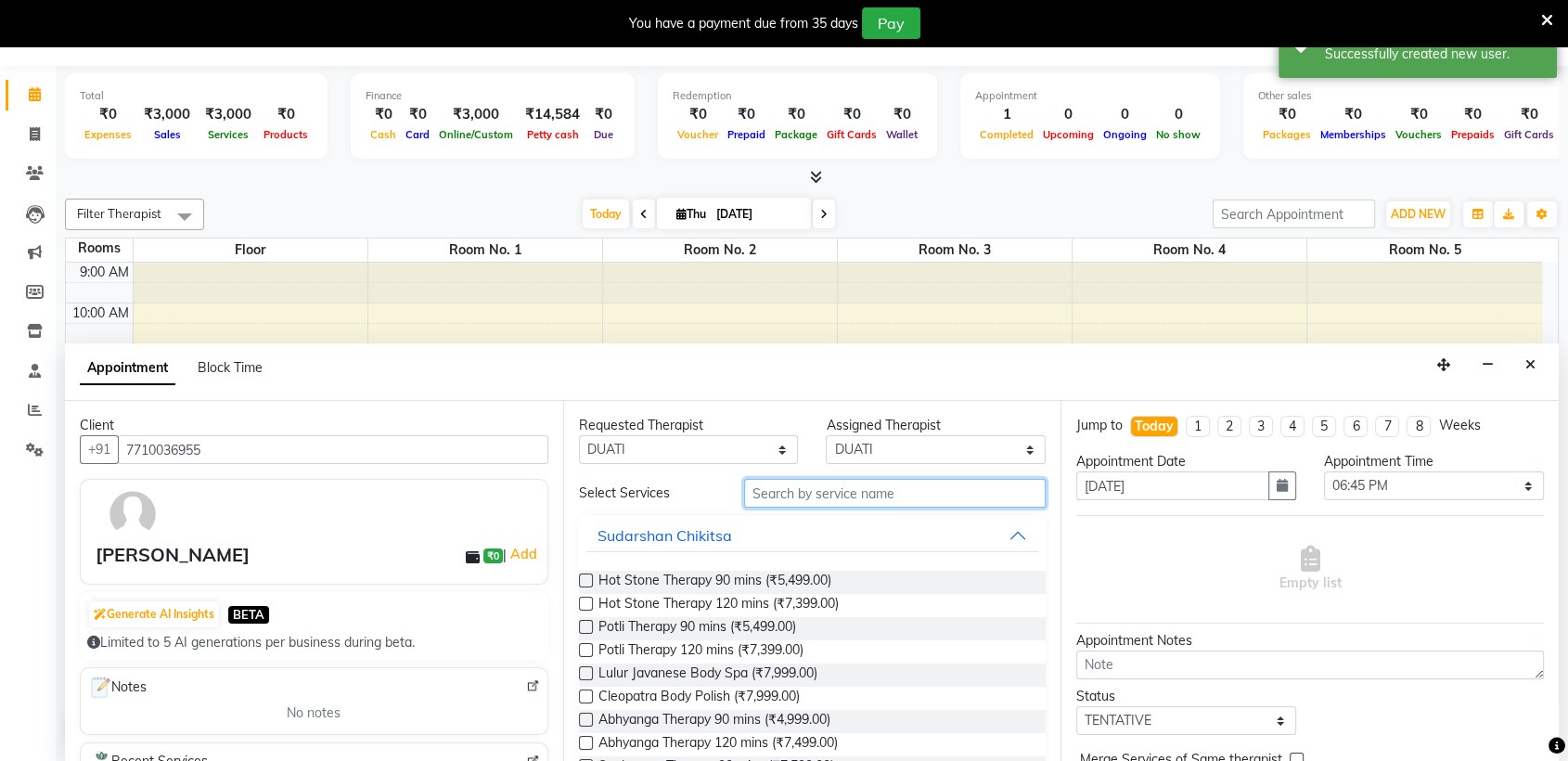
click at [926, 498] on input "text" at bounding box center [895, 493] width 303 height 29
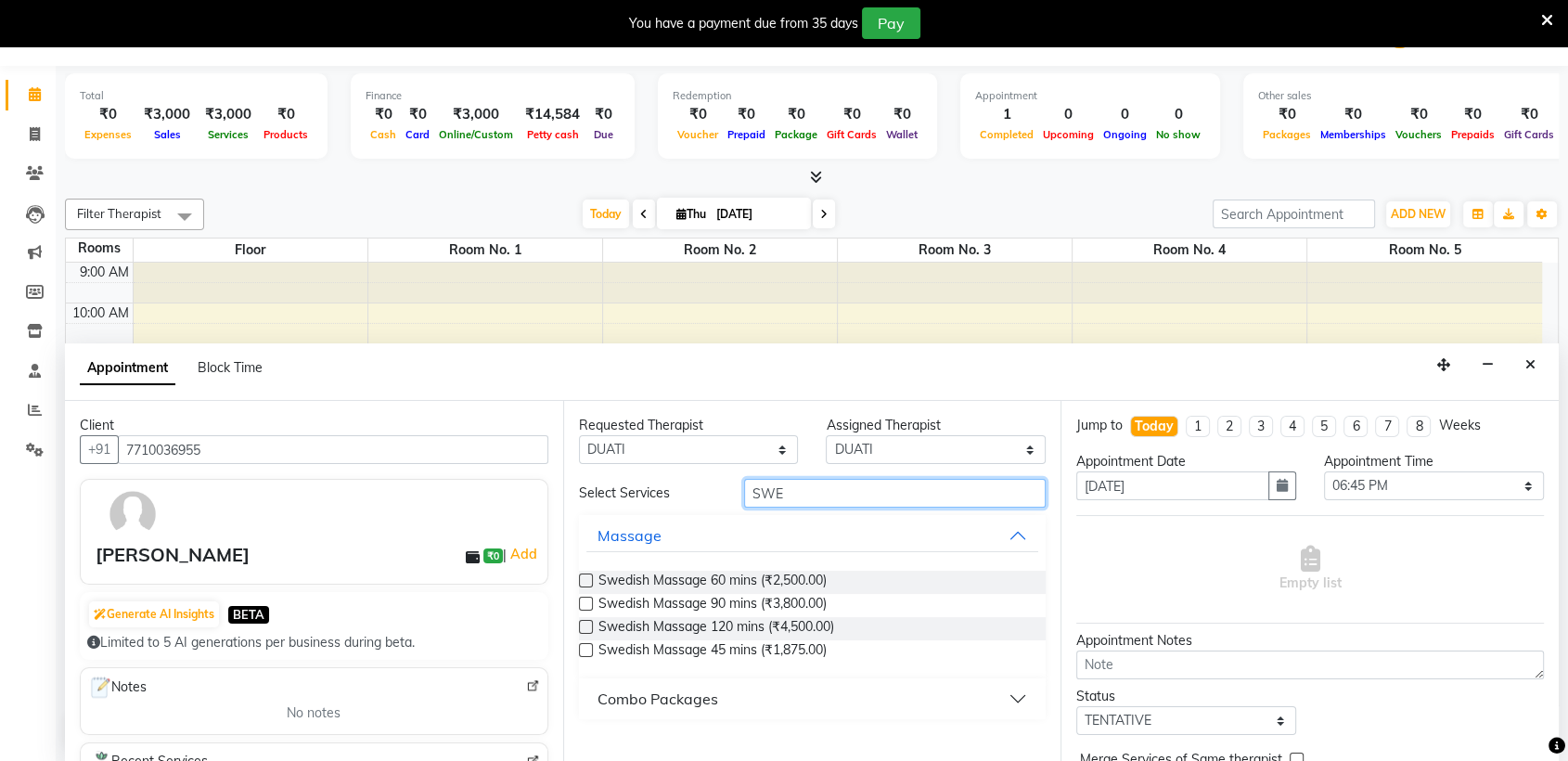
type input "SWE"
click at [586, 580] on label at bounding box center [586, 580] width 14 height 14
click at [586, 580] on input "checkbox" at bounding box center [585, 582] width 12 height 12
checkbox input "true"
select select "4277"
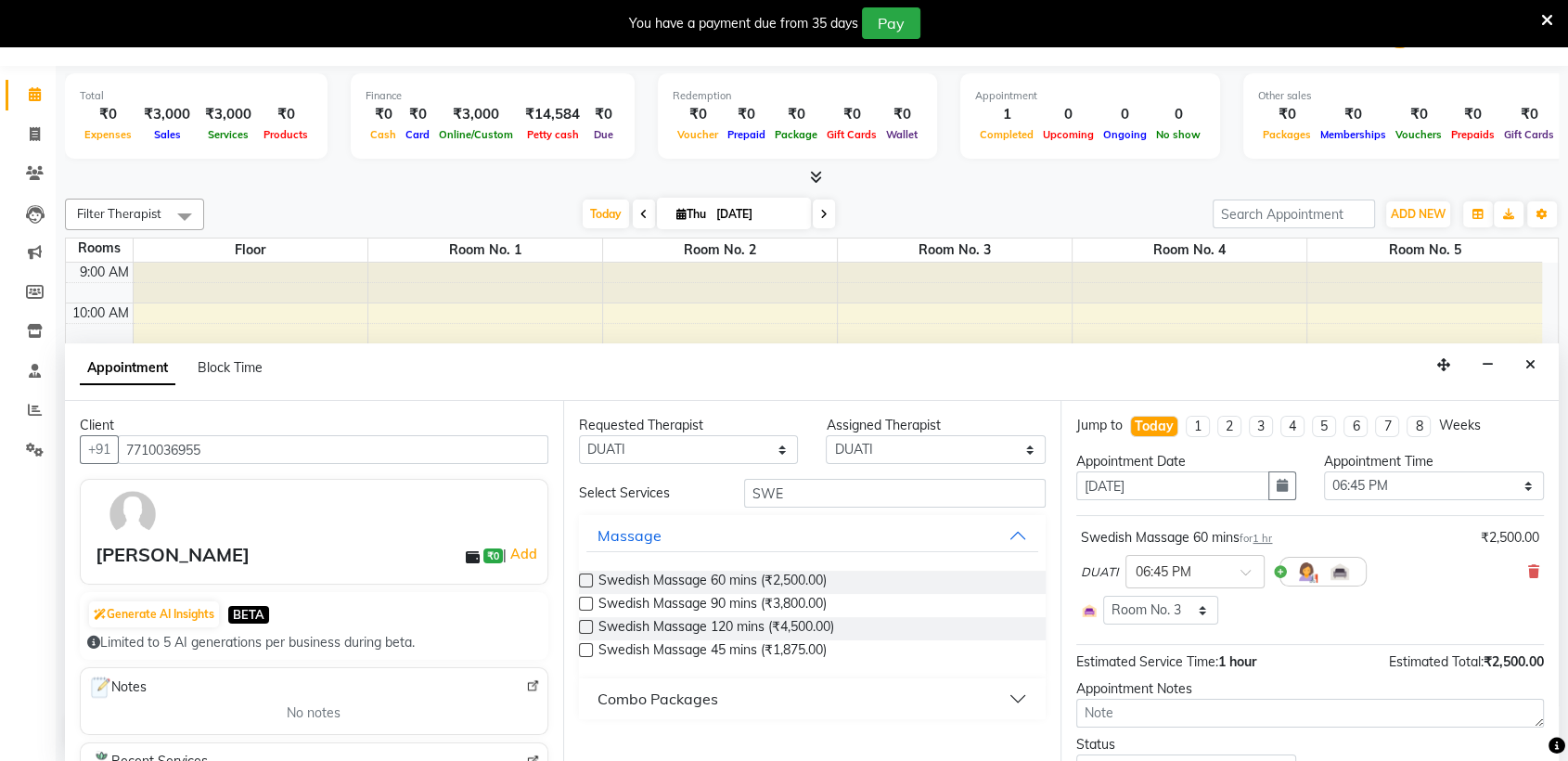
checkbox input "false"
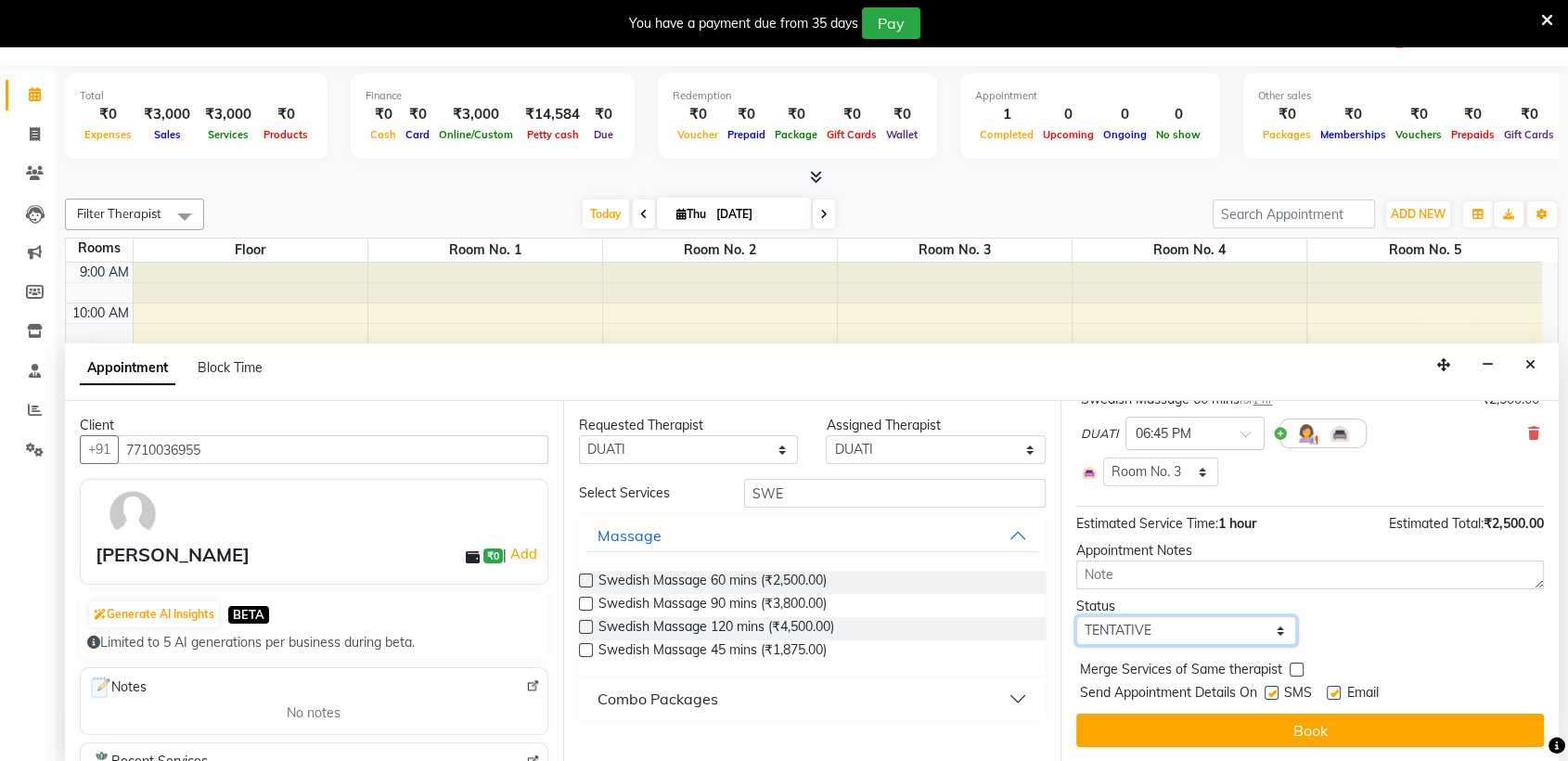
click at [1201, 627] on select "Select TENTATIVE CONFIRM CHECK-IN UPCOMING" at bounding box center [1186, 630] width 220 height 29
select select "confirm booking"
click at [1077, 616] on select "Select TENTATIVE CONFIRM CHECK-IN UPCOMING" at bounding box center [1186, 630] width 220 height 29
click at [1271, 686] on label at bounding box center [1272, 692] width 14 height 14
click at [1271, 688] on input "checkbox" at bounding box center [1271, 694] width 12 height 12
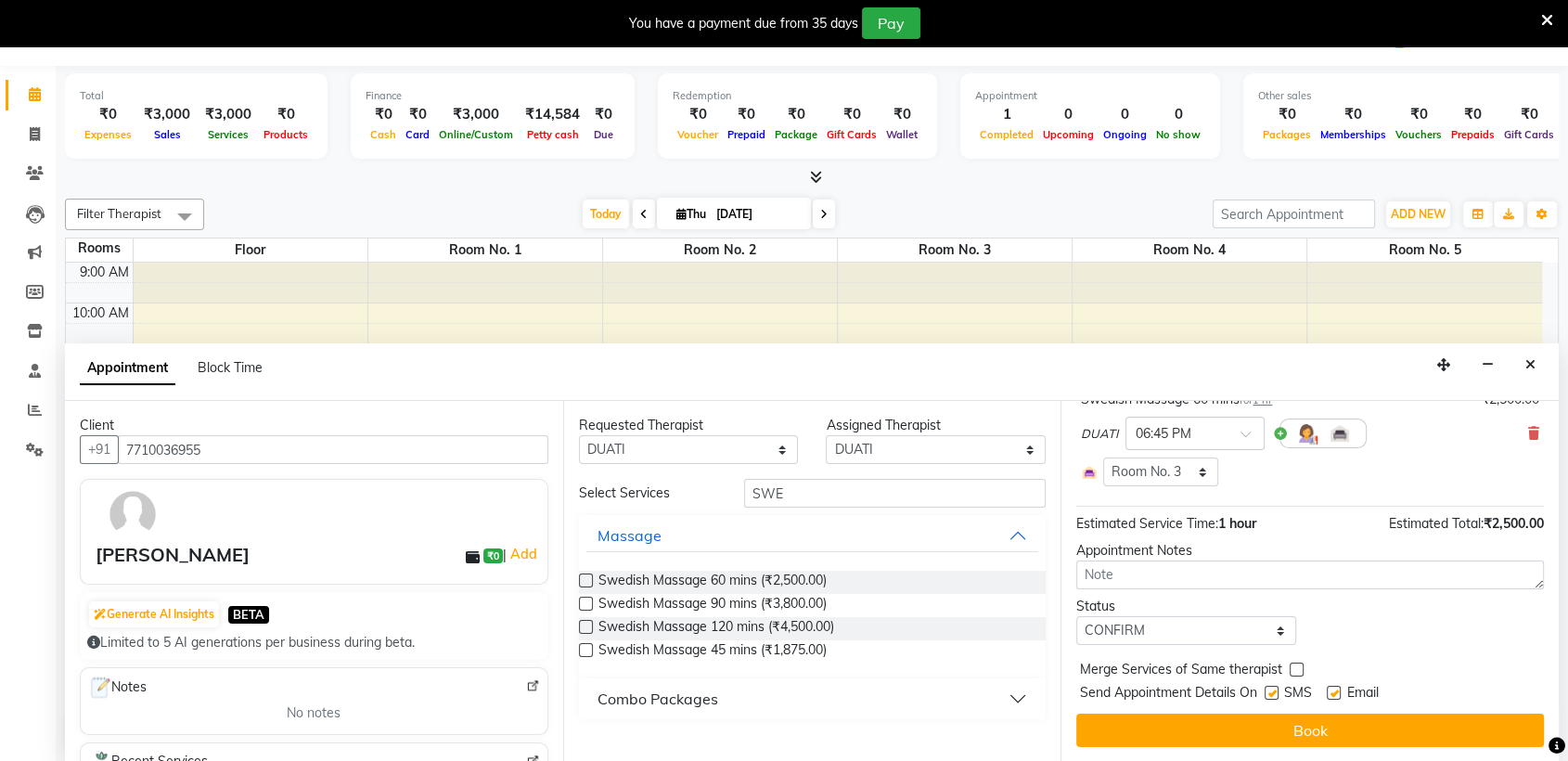
checkbox input "false"
click at [1329, 694] on label at bounding box center [1334, 692] width 14 height 14
click at [1329, 694] on input "checkbox" at bounding box center [1333, 694] width 12 height 12
checkbox input "false"
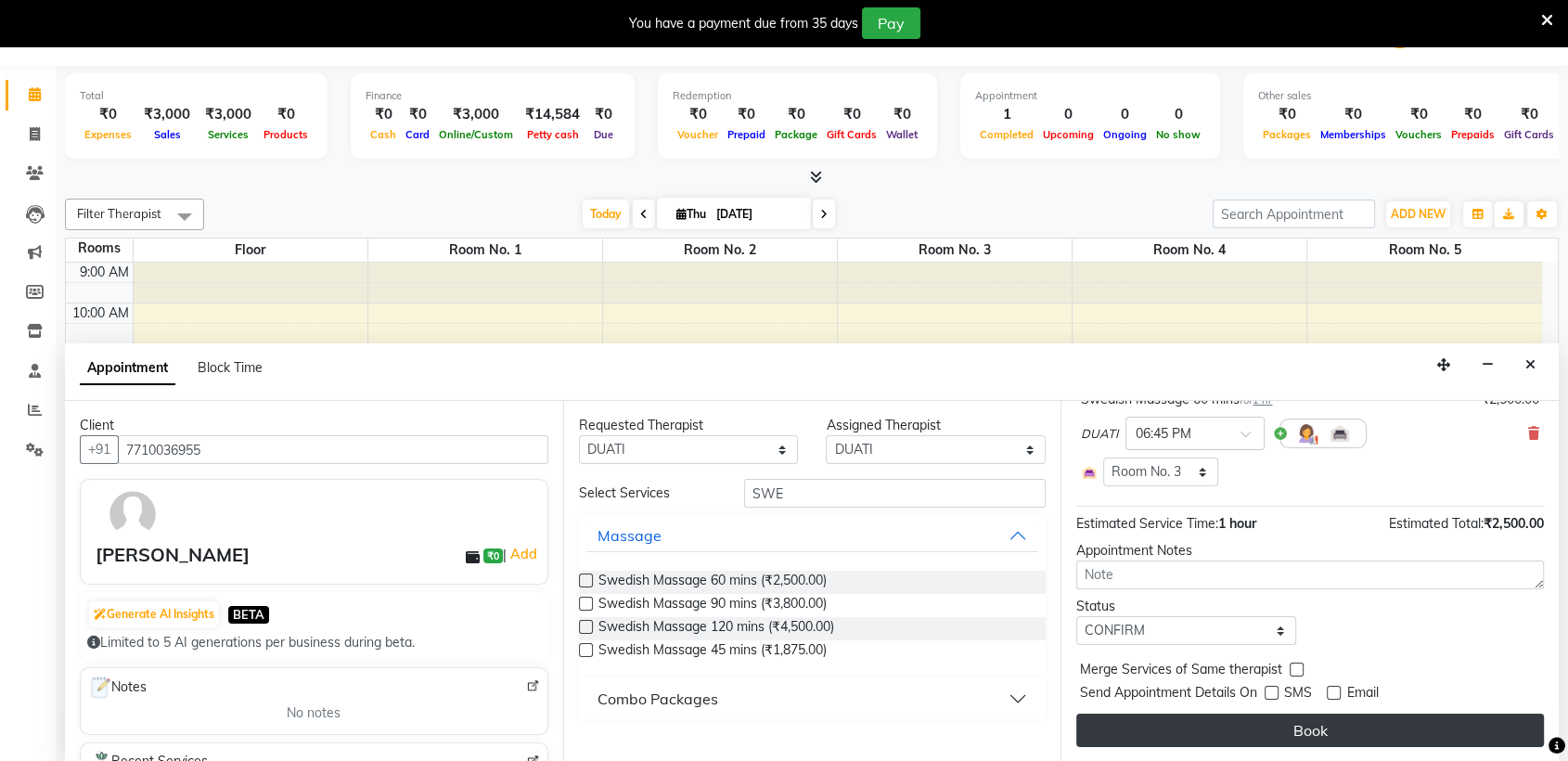
click at [1291, 731] on button "Book" at bounding box center [1311, 730] width 468 height 34
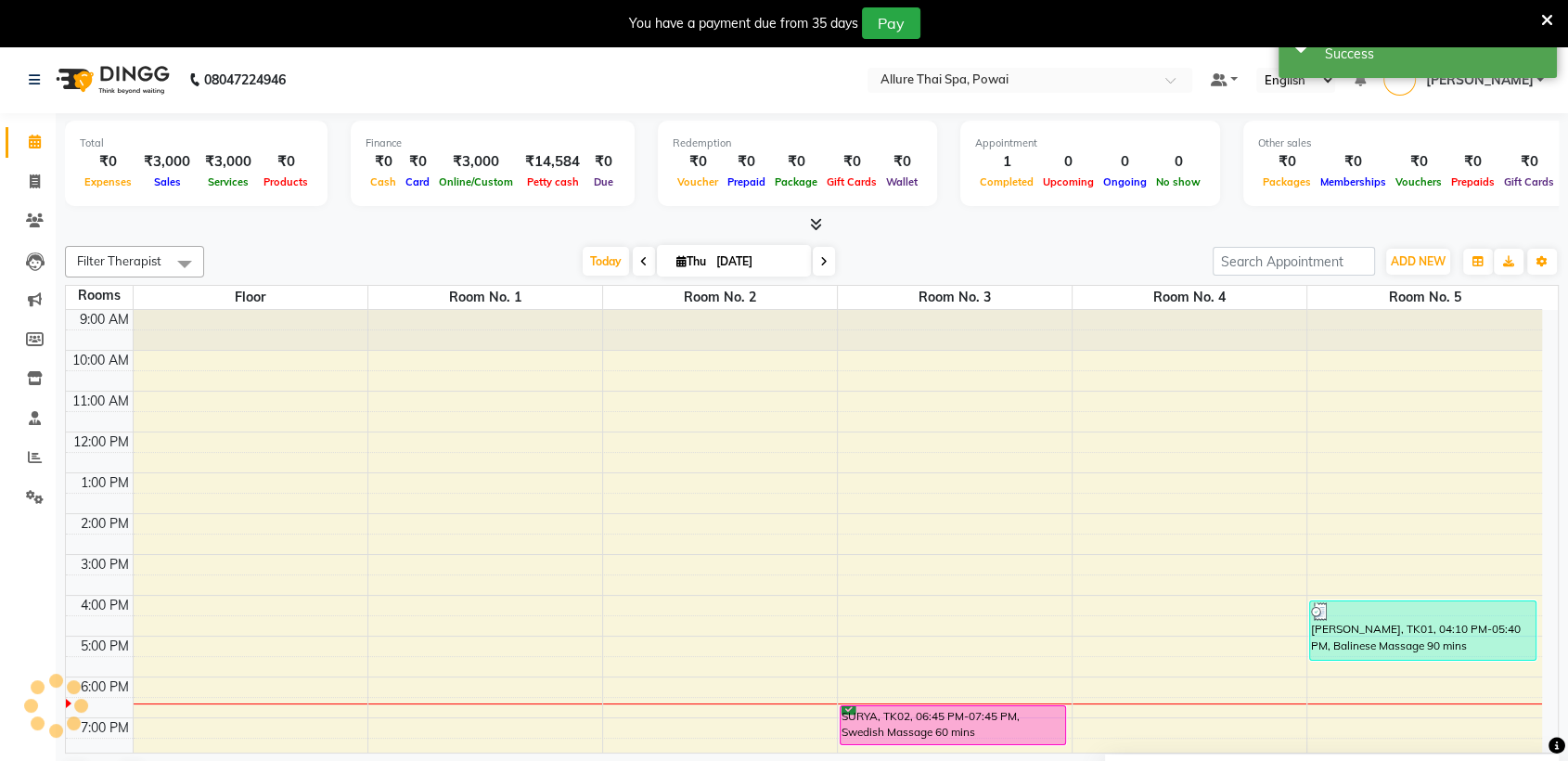
scroll to position [0, 0]
click at [1004, 720] on div "SURYA, TK02, 06:45 PM-07:45 PM, Swedish Massage 60 mins" at bounding box center [953, 724] width 224 height 38
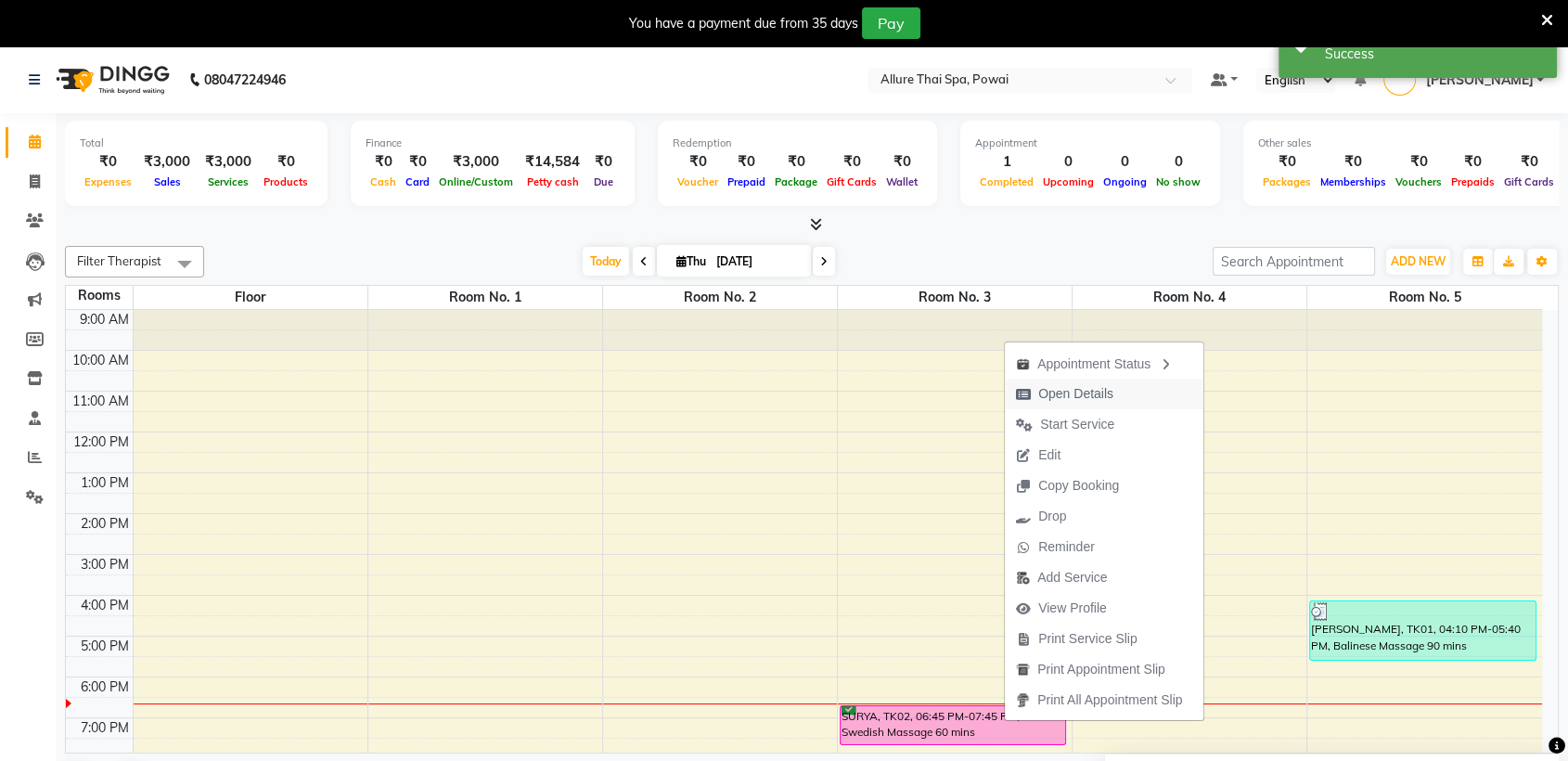
click at [1099, 384] on span "Open Details" at bounding box center [1077, 394] width 75 height 19
select select "6"
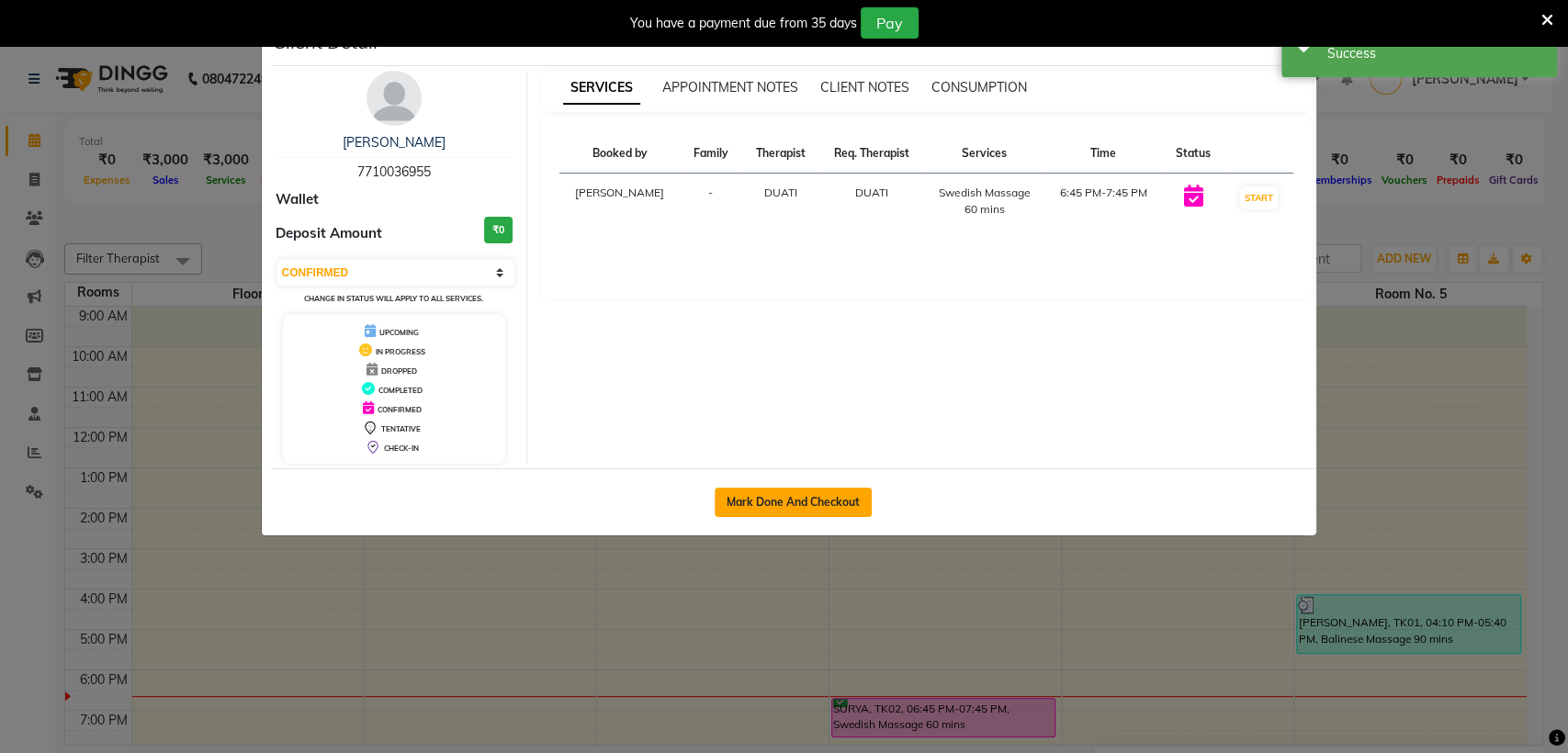
click at [816, 490] on button "Mark Done And Checkout" at bounding box center [793, 501] width 157 height 30
select select "6686"
select select "service"
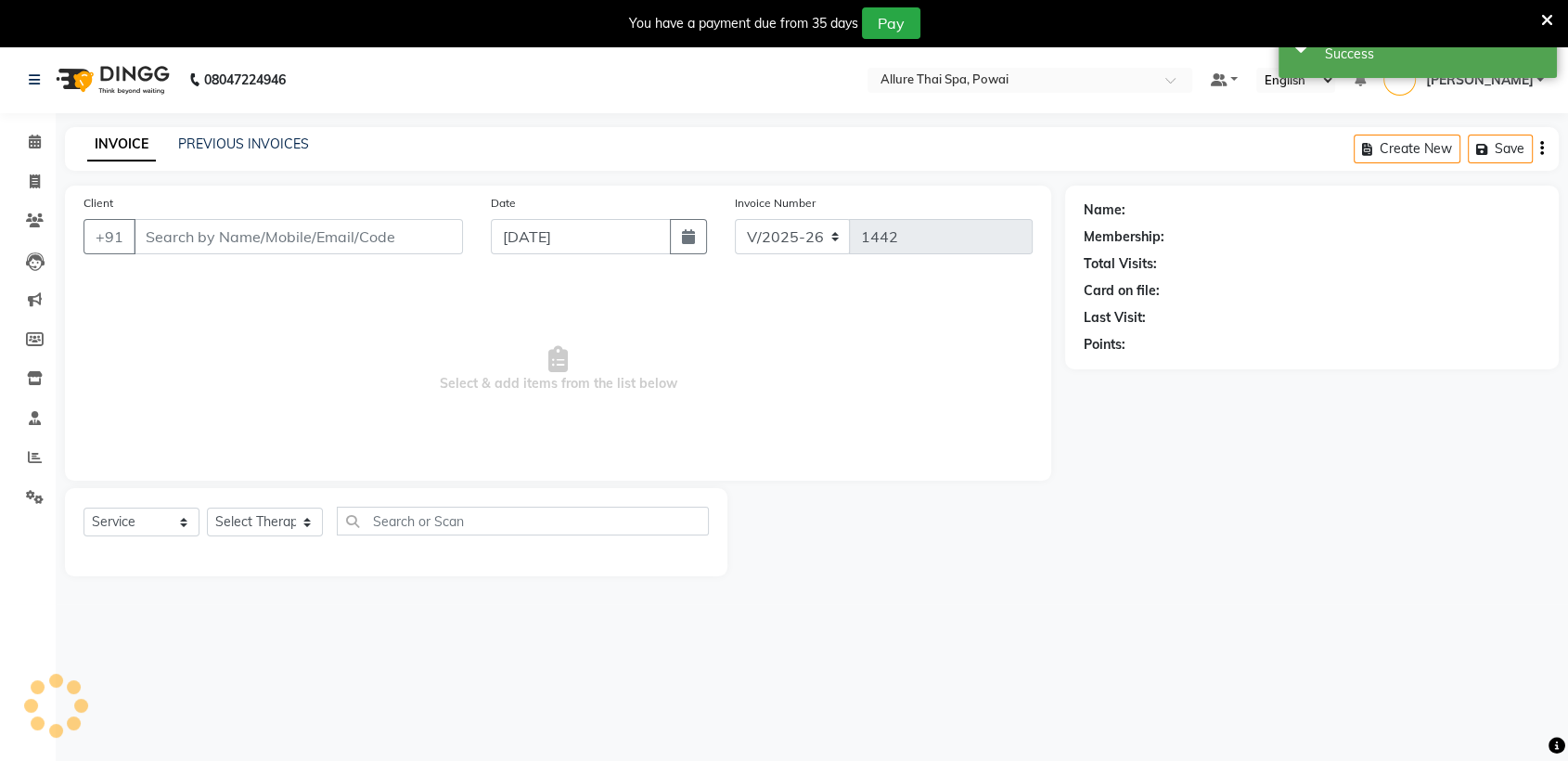
type input "7710036955"
select select "64191"
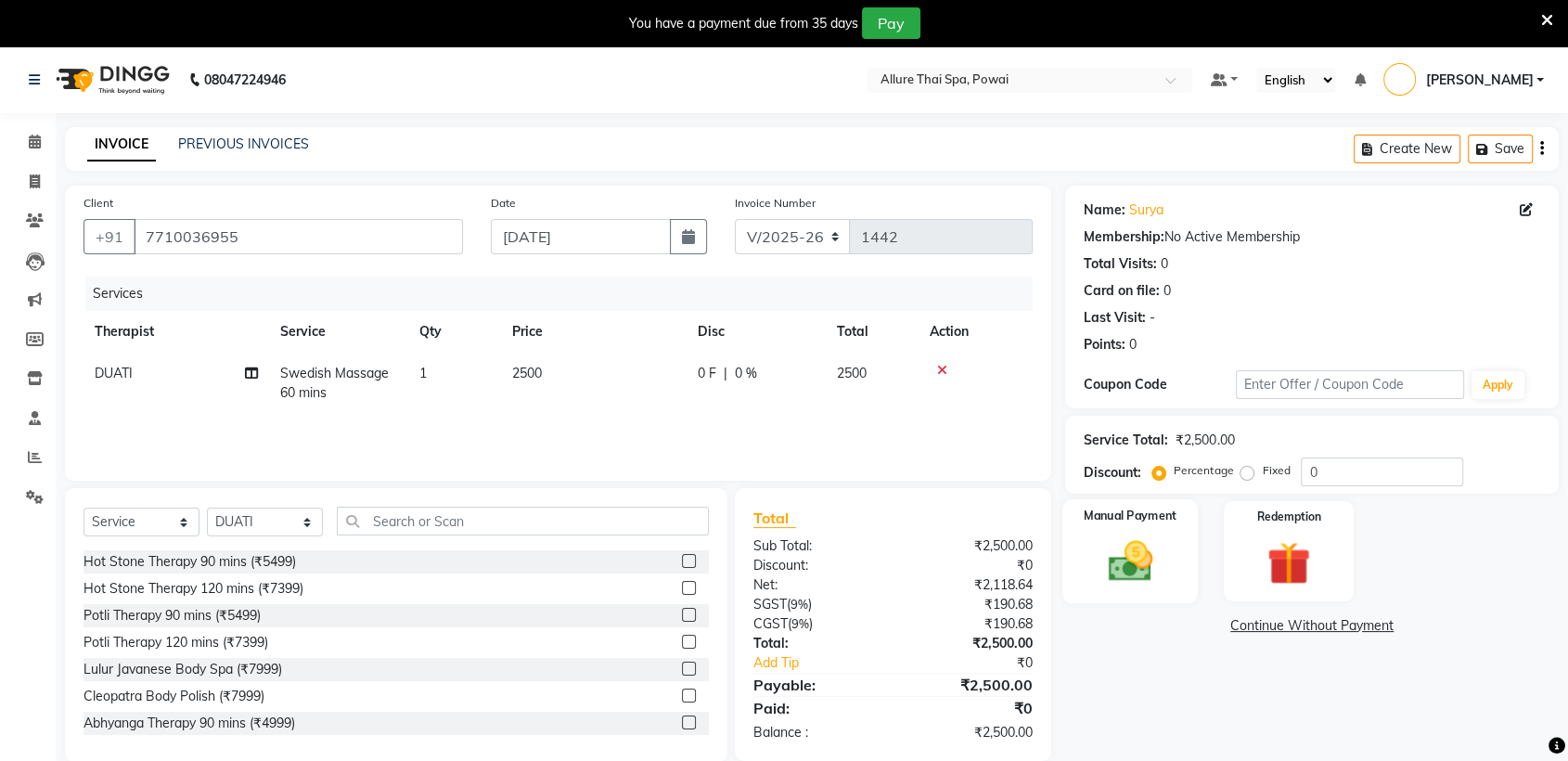
click at [1163, 529] on div "Manual Payment" at bounding box center [1131, 550] width 135 height 103
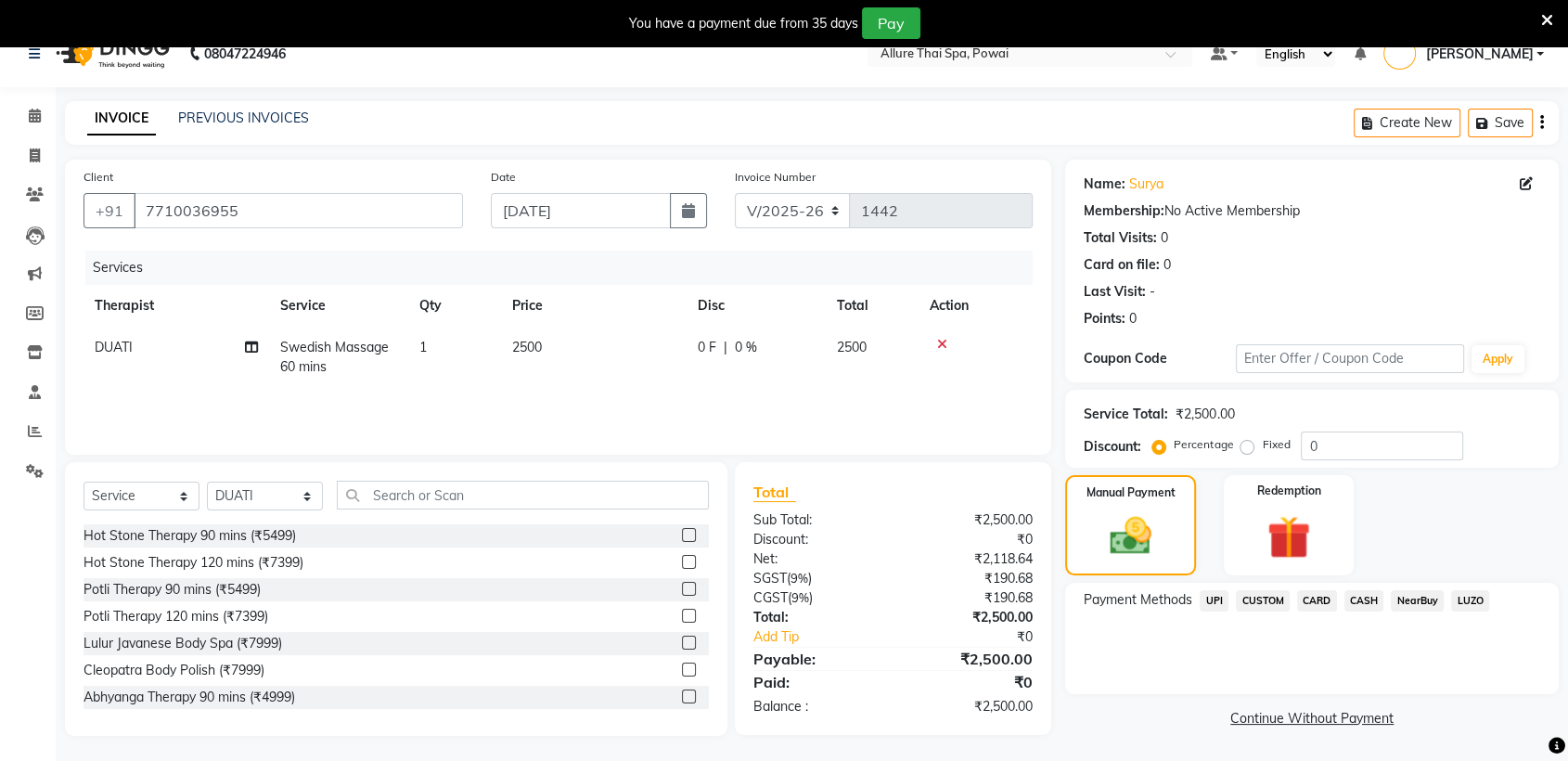
scroll to position [45, 0]
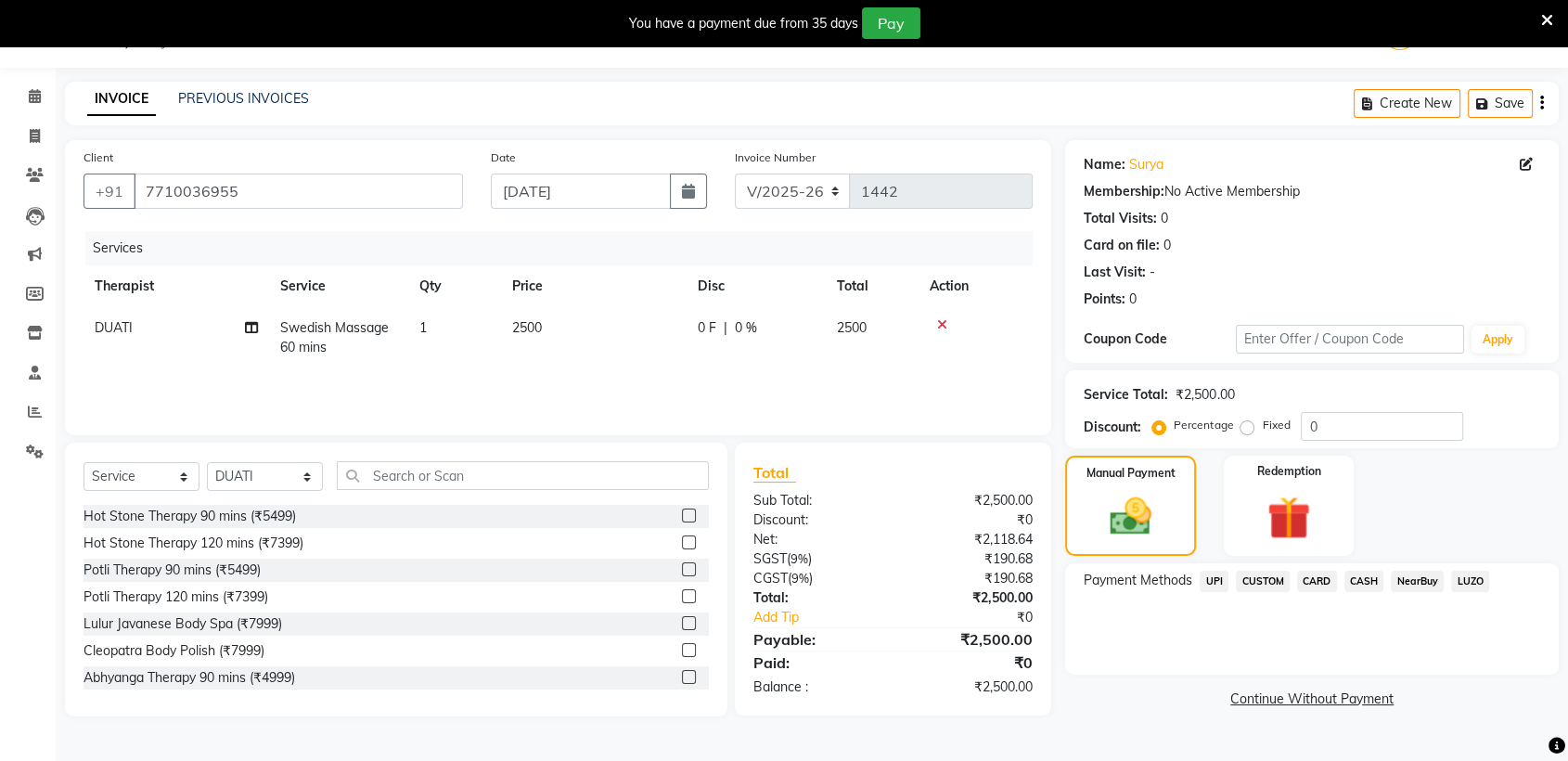
click at [1210, 571] on span "UPI" at bounding box center [1214, 581] width 29 height 21
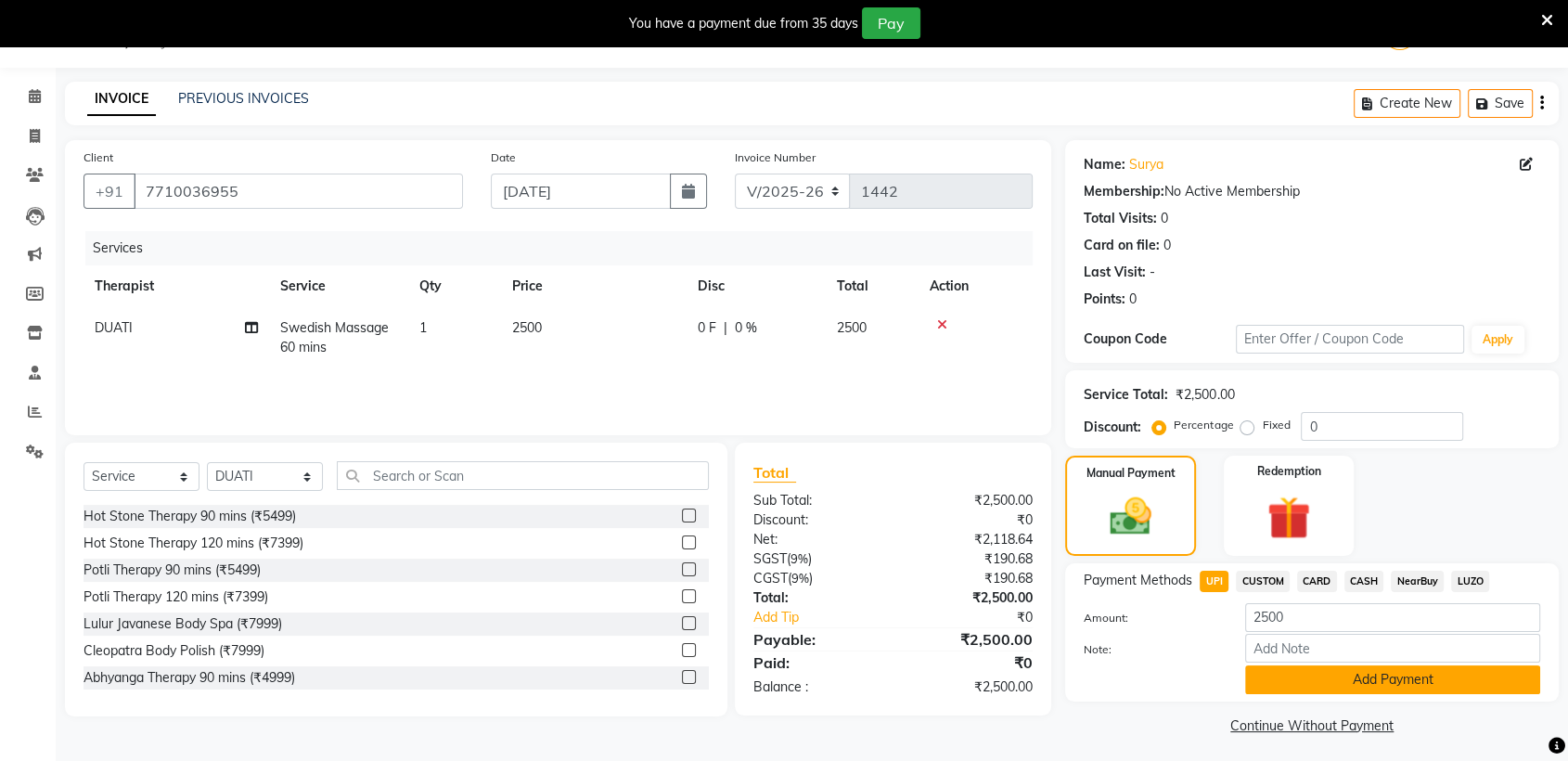
click at [1285, 685] on button "Add Payment" at bounding box center [1392, 680] width 295 height 29
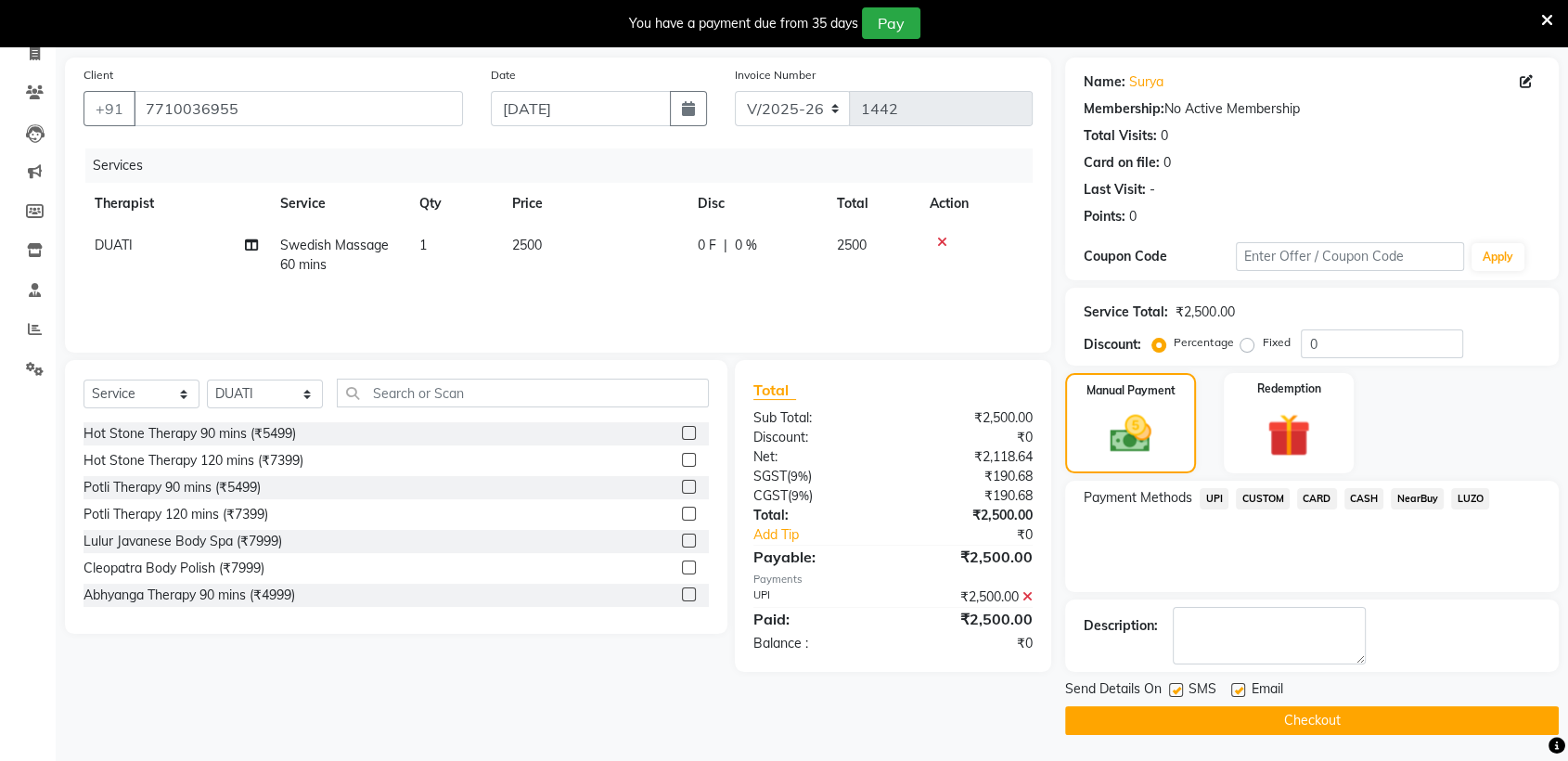
scroll to position [129, 0]
click at [1184, 688] on div "SMS" at bounding box center [1200, 689] width 62 height 23
click at [1176, 688] on label at bounding box center [1176, 688] width 14 height 14
click at [1176, 688] on input "checkbox" at bounding box center [1175, 689] width 12 height 12
checkbox input "false"
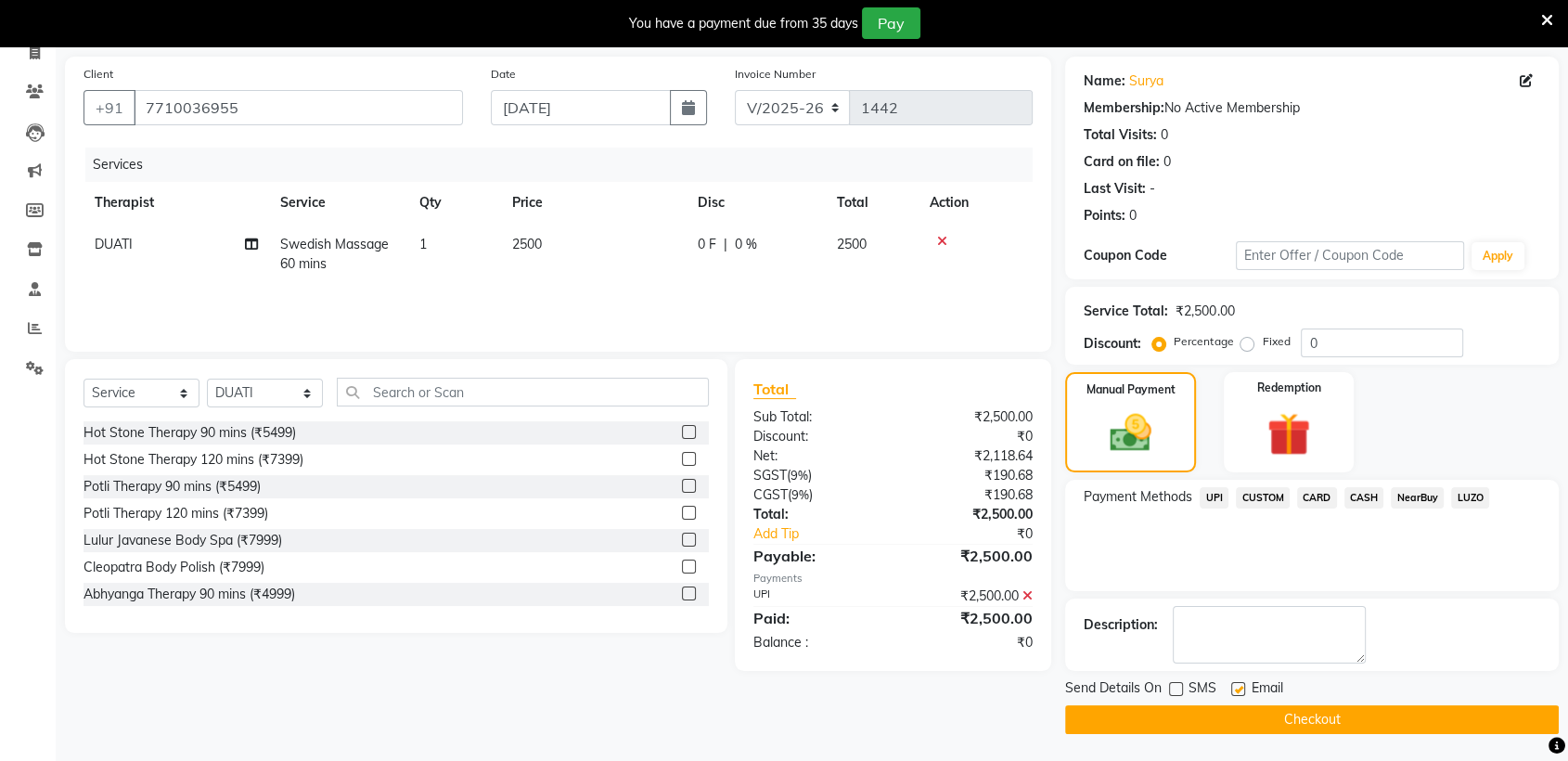
click at [1231, 689] on label at bounding box center [1238, 688] width 14 height 14
click at [1231, 689] on input "checkbox" at bounding box center [1237, 689] width 12 height 12
checkbox input "false"
click at [1218, 729] on button "Checkout" at bounding box center [1312, 719] width 493 height 29
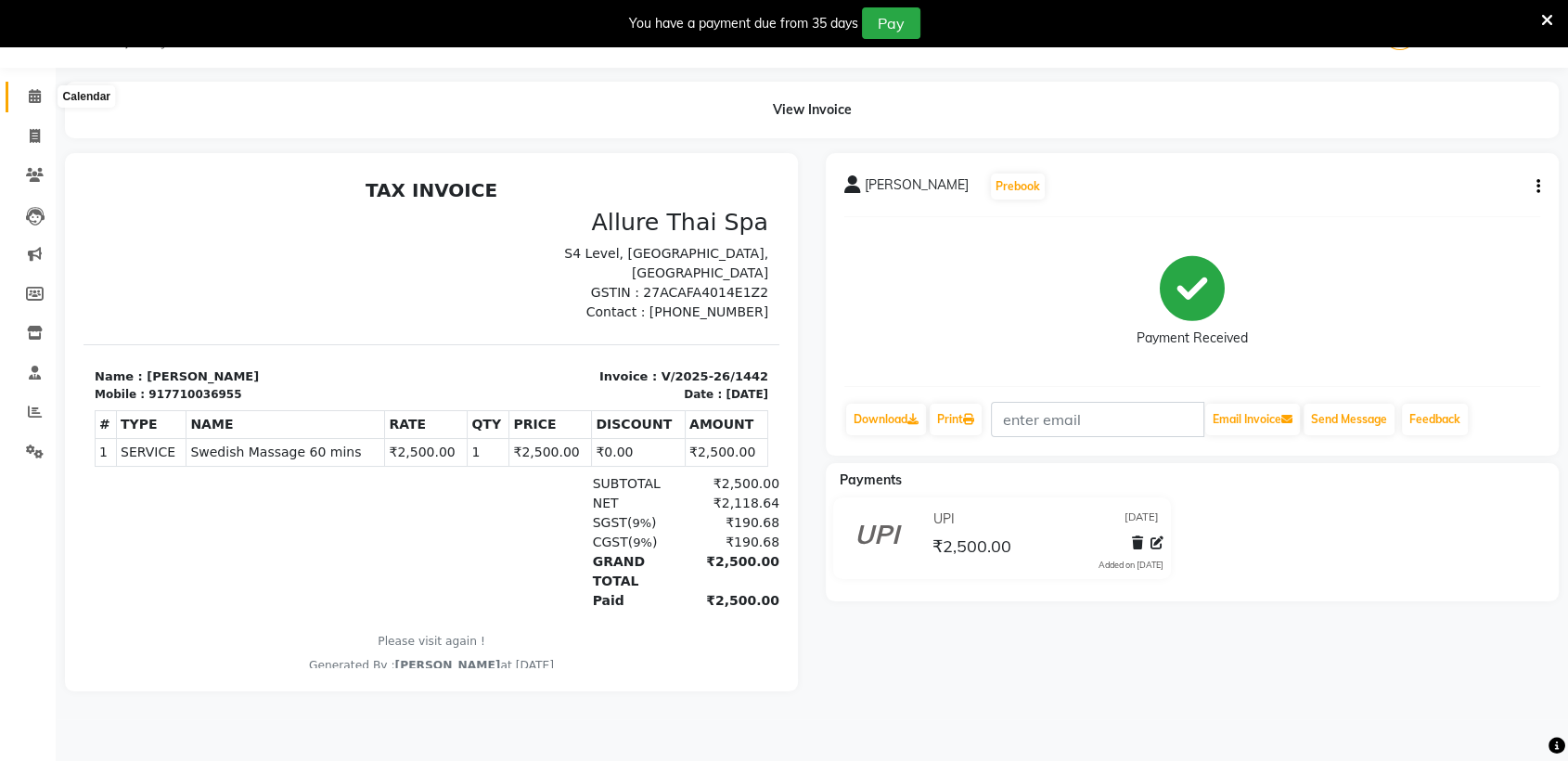
click at [36, 102] on icon at bounding box center [35, 96] width 12 height 14
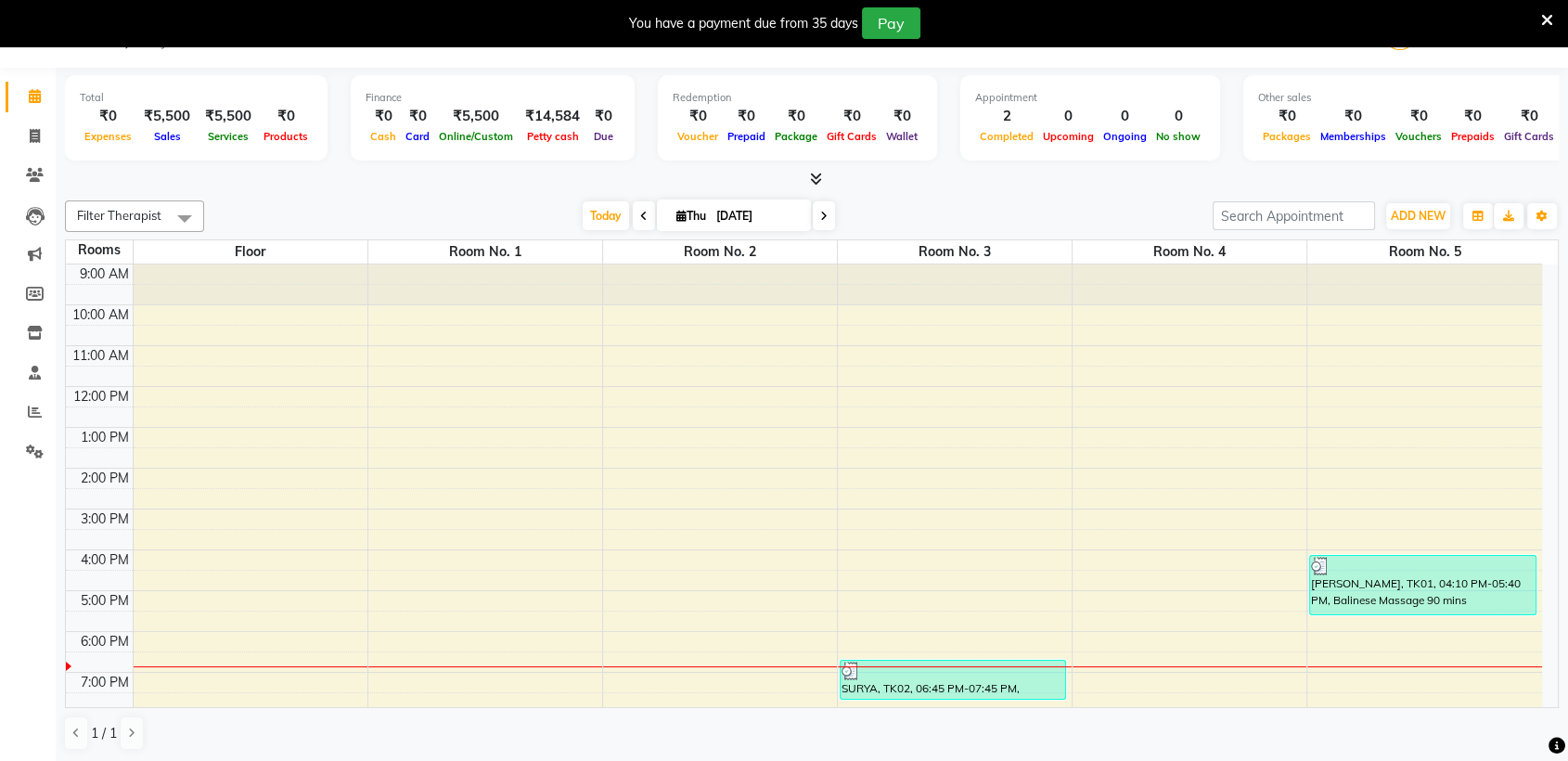
scroll to position [164, 0]
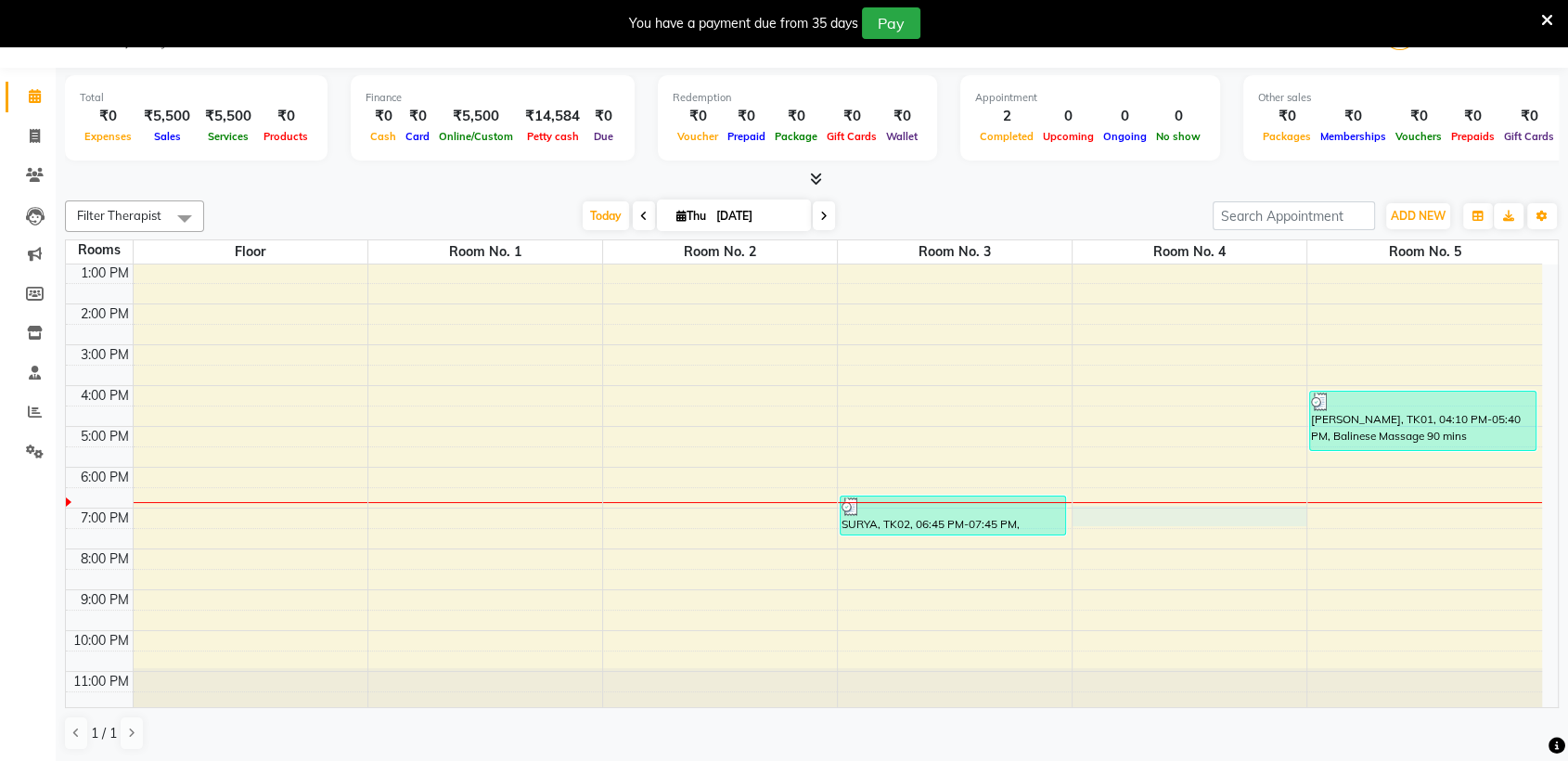
click at [1123, 520] on div "9:00 AM 10:00 AM 11:00 AM 12:00 PM 1:00 PM 2:00 PM 3:00 PM 4:00 PM 5:00 PM 6:00…" at bounding box center [804, 406] width 1476 height 611
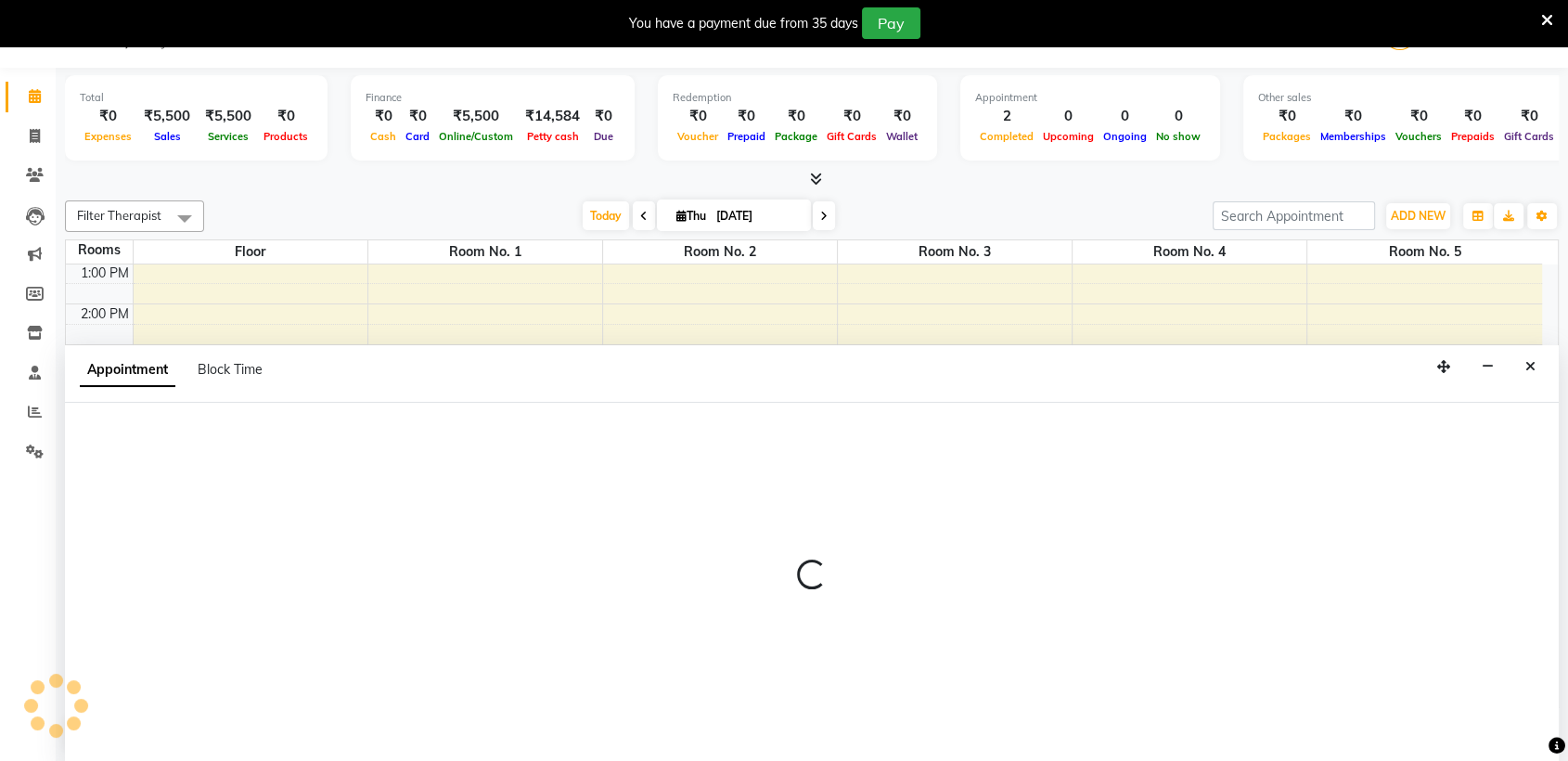
scroll to position [47, 0]
select select "1140"
select select "tentative"
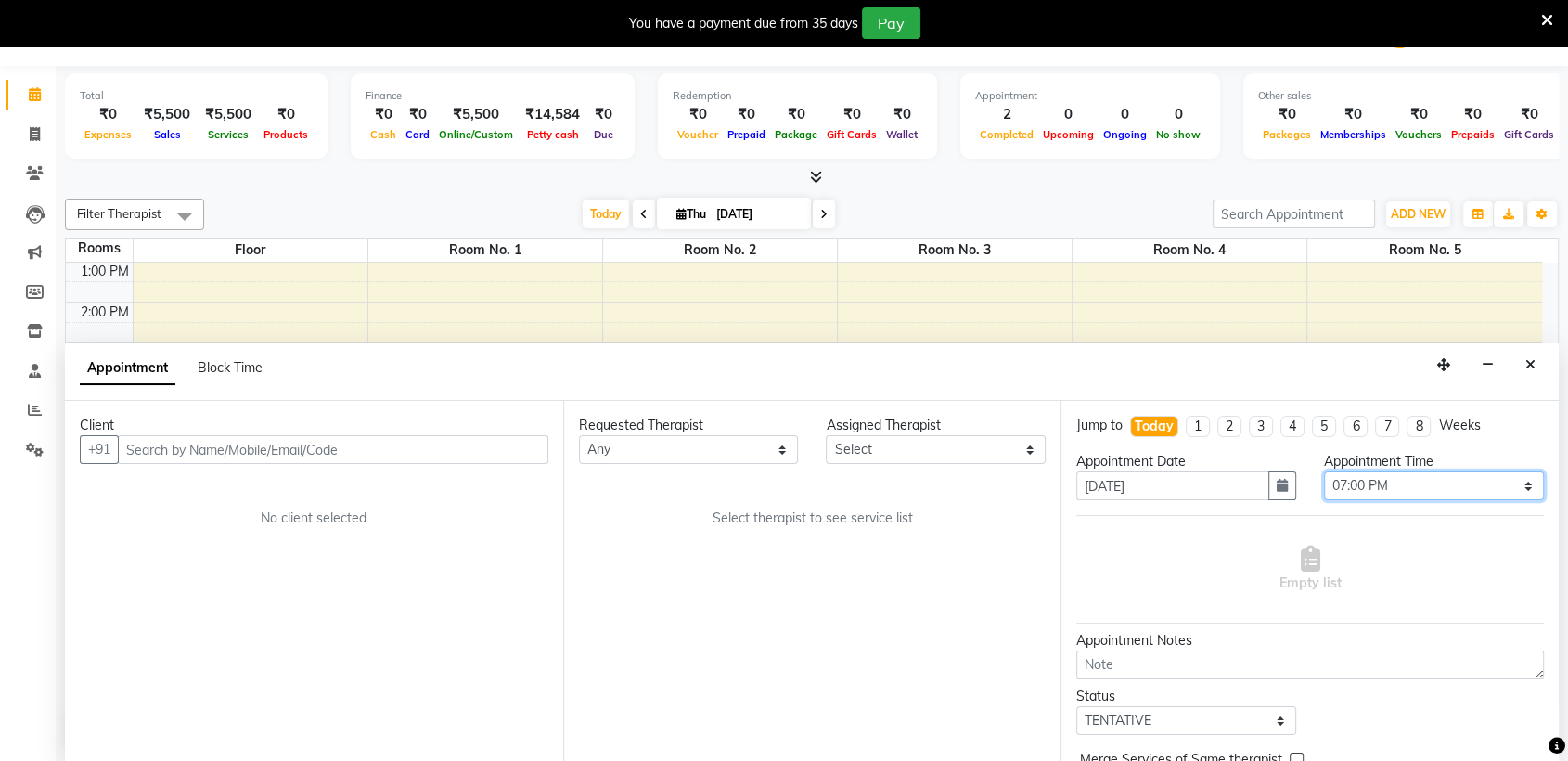
click at [1340, 490] on select "Select 10:00 AM 10:05 AM 10:10 AM 10:15 AM 10:20 AM 10:25 AM 10:30 AM 10:35 AM …" at bounding box center [1434, 485] width 220 height 29
select select "1130"
click at [1324, 471] on select "Select 10:00 AM 10:05 AM 10:10 AM 10:15 AM 10:20 AM 10:25 AM 10:30 AM 10:35 AM …" at bounding box center [1434, 485] width 220 height 29
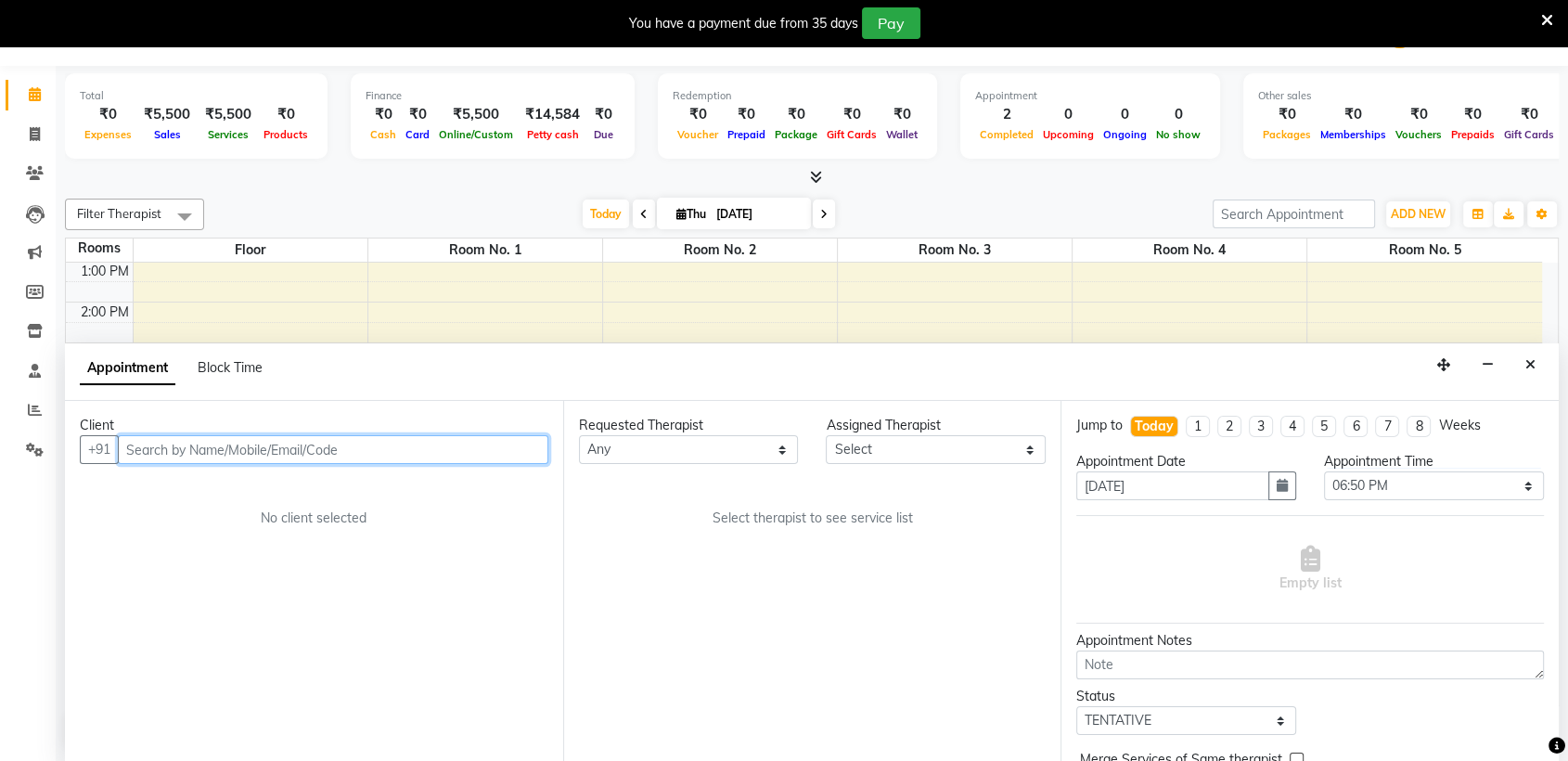
click at [469, 458] on input "text" at bounding box center [333, 450] width 430 height 29
paste input "9920442284"
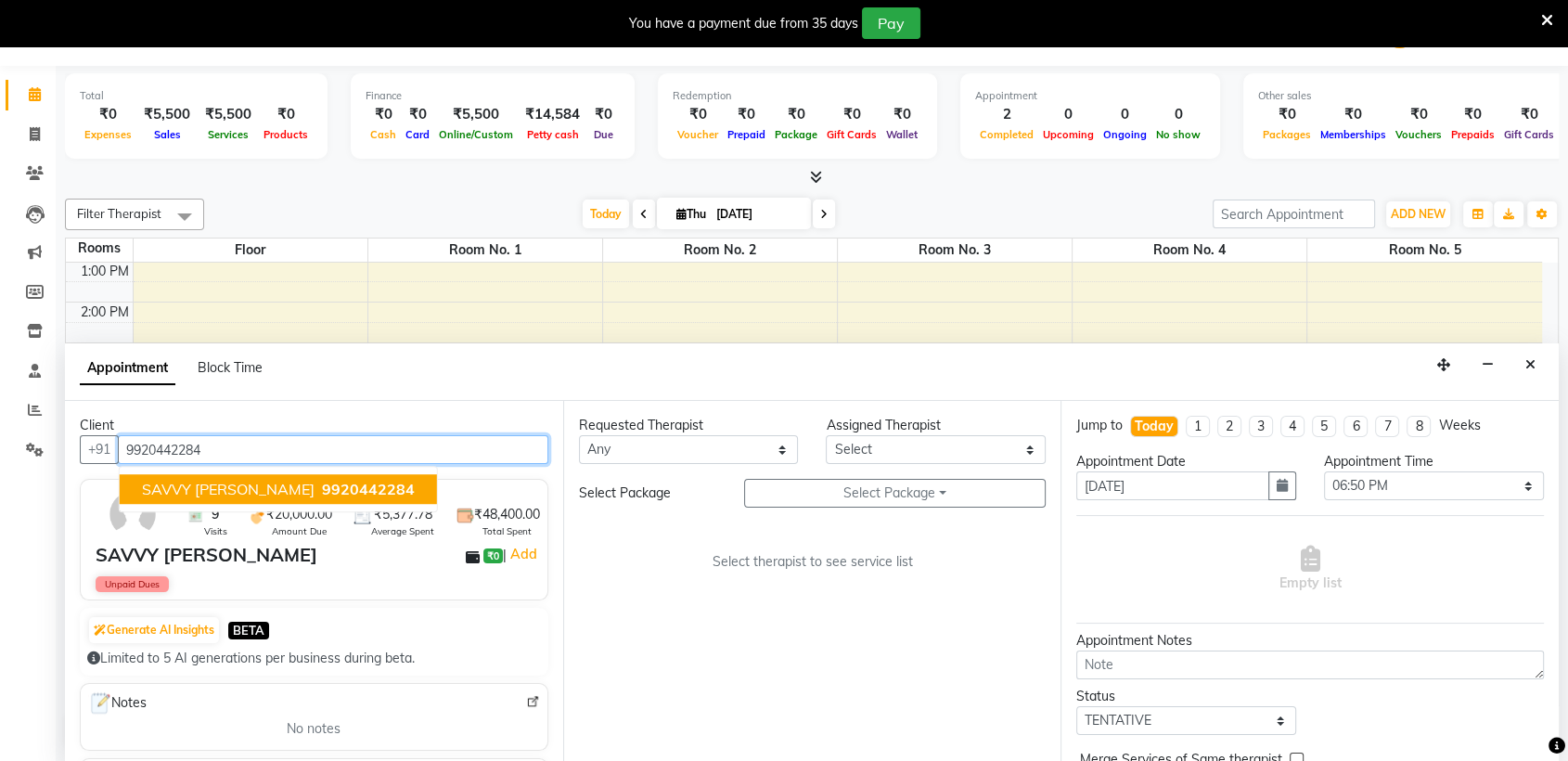
click at [322, 491] on span "9920442284" at bounding box center [369, 489] width 93 height 18
type input "9920442284"
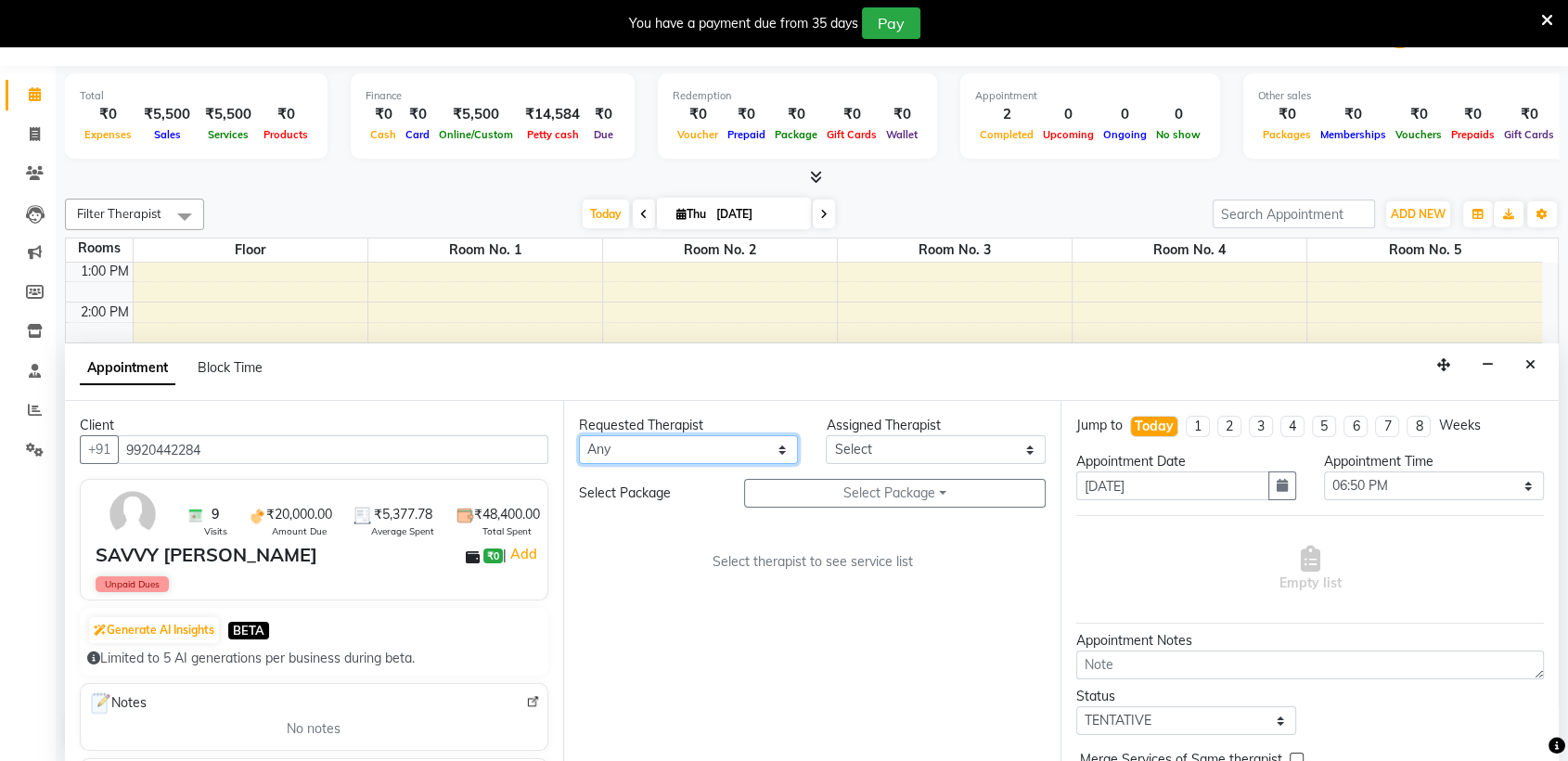
click at [659, 459] on select "Any AKOK Allure Thai Appointment [PERSON_NAME] CHEM [PERSON_NAME] HRIATI [DEMOG…" at bounding box center [689, 450] width 220 height 29
select select "61244"
click at [579, 435] on select "Any AKOK Allure Thai Appointment [PERSON_NAME] CHEM [PERSON_NAME] HRIATI [DEMOG…" at bounding box center [689, 450] width 220 height 29
select select "61244"
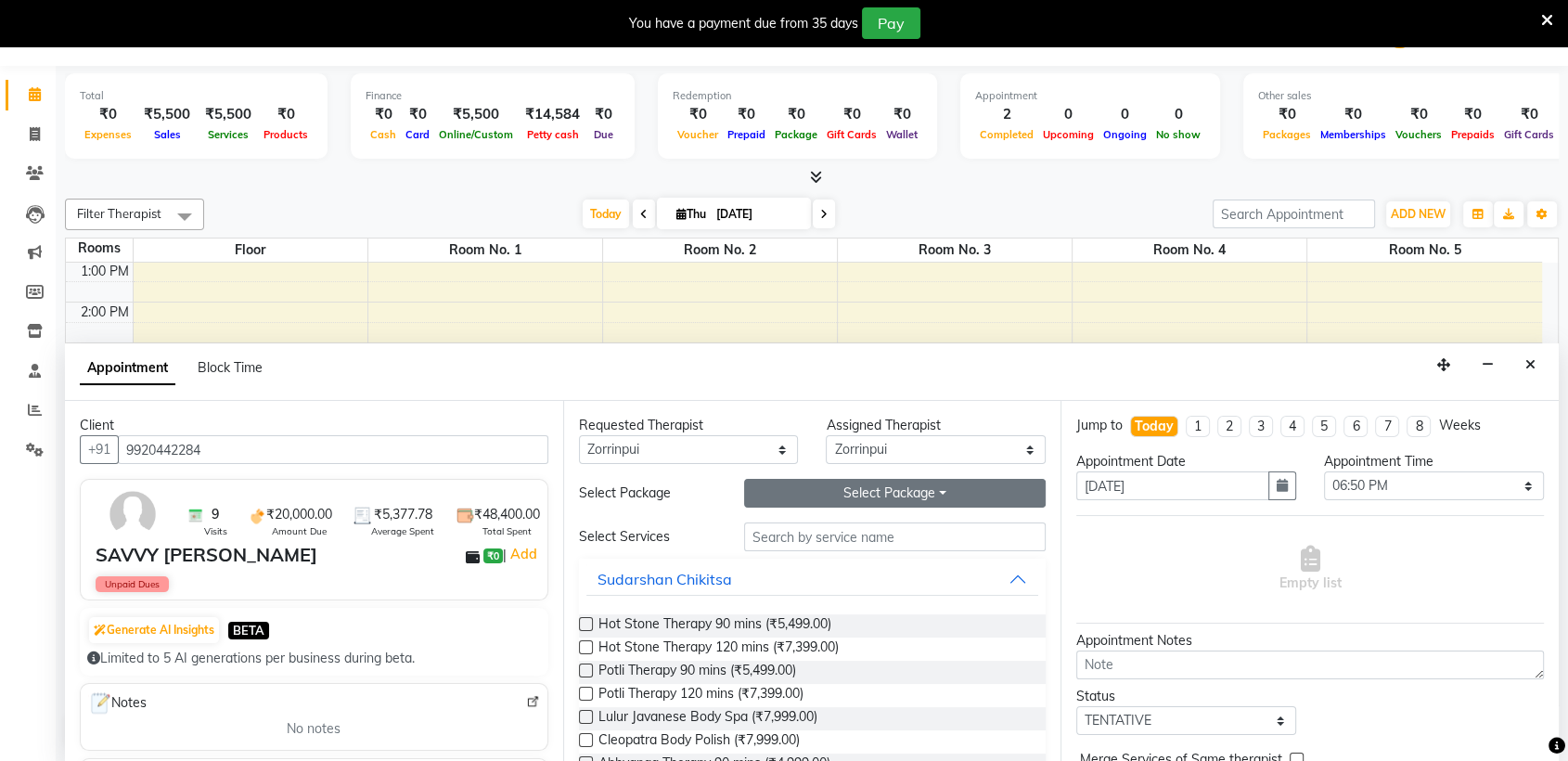
click at [816, 481] on button "Select Package Toggle Dropdown" at bounding box center [895, 493] width 303 height 29
click at [873, 528] on li "WESTERN MASSAGE 40K" at bounding box center [849, 531] width 210 height 27
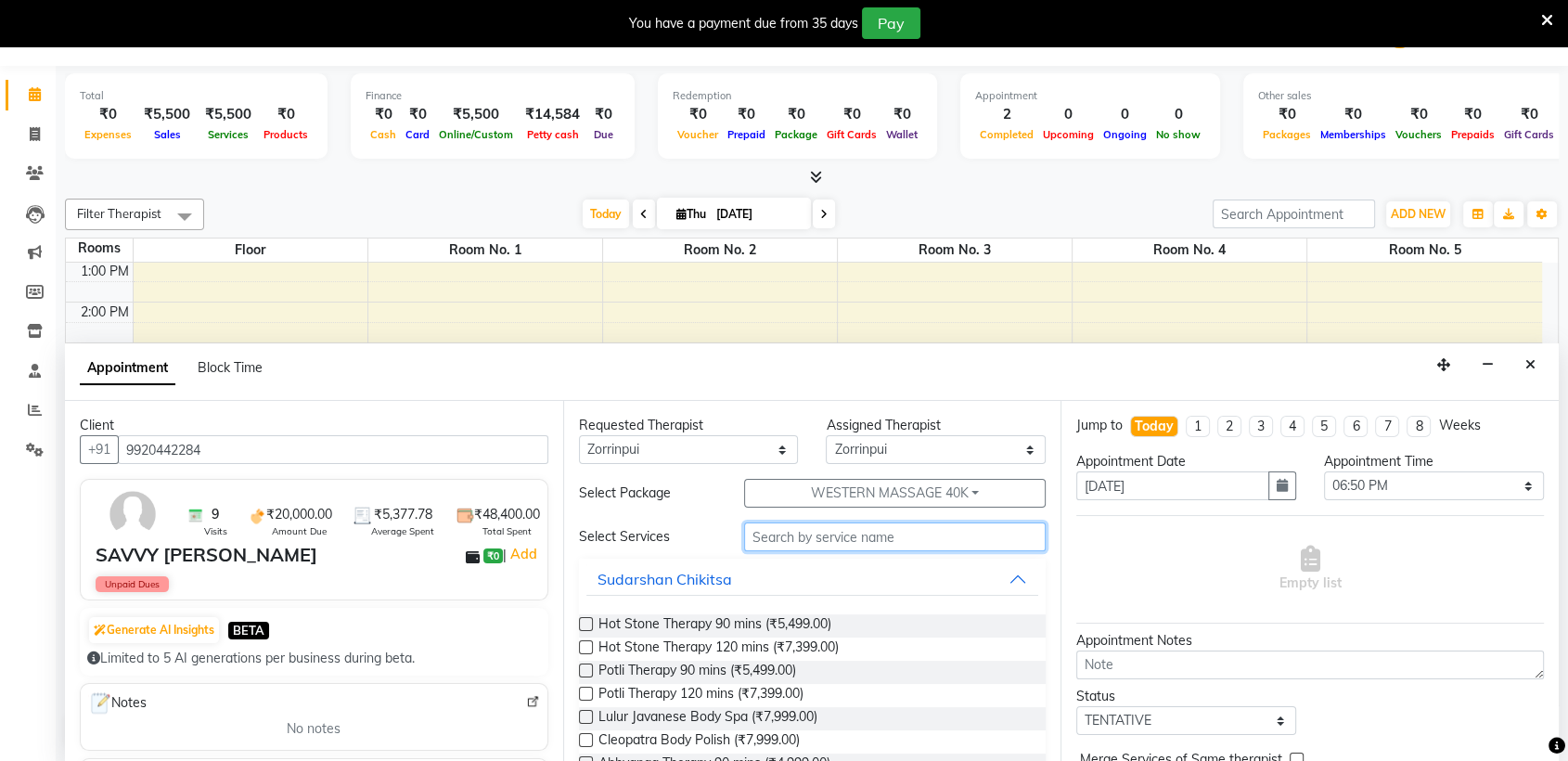
click at [893, 544] on input "text" at bounding box center [895, 537] width 303 height 29
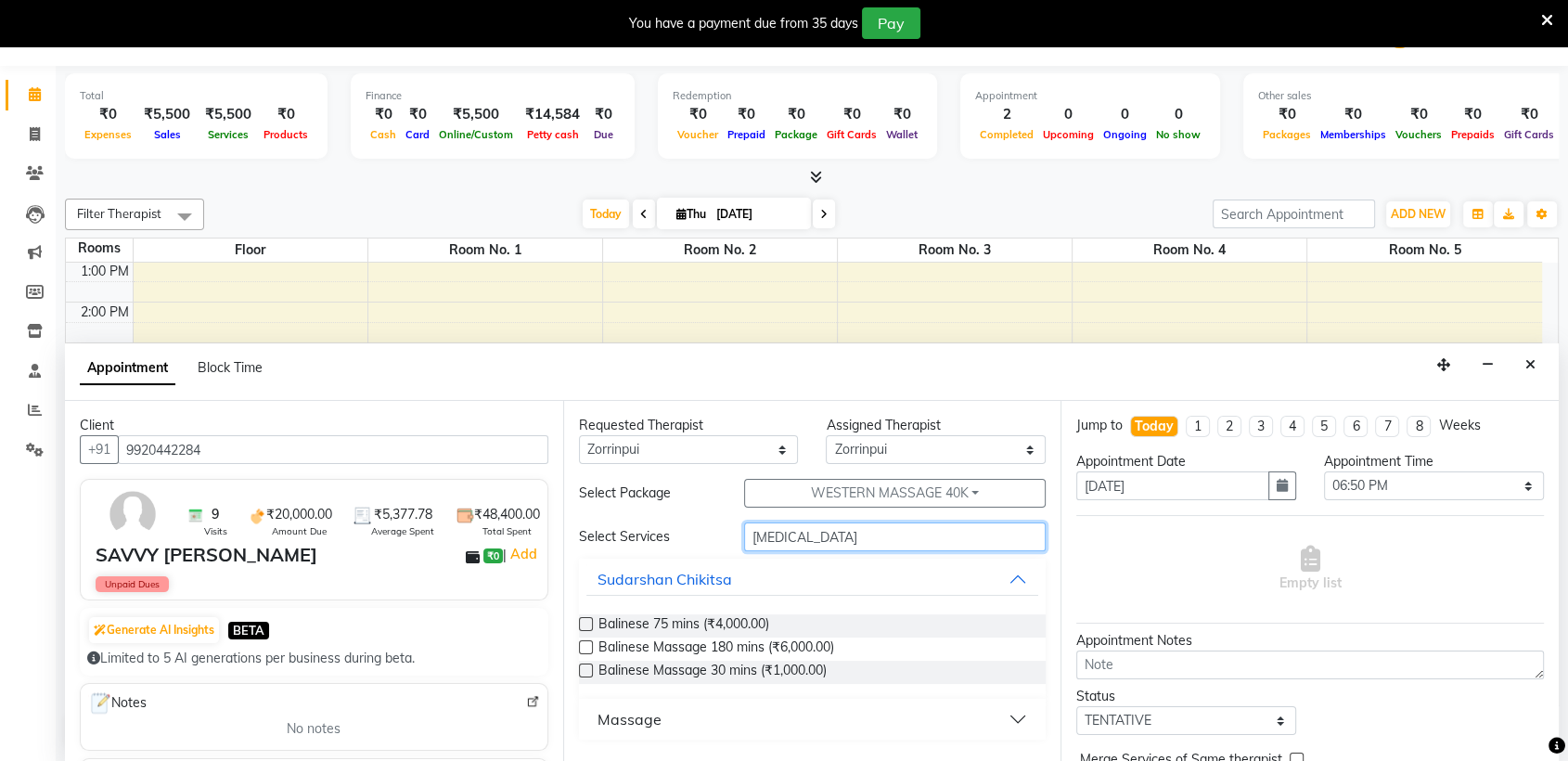
type input "[MEDICAL_DATA]"
click at [708, 726] on button "Massage" at bounding box center [813, 718] width 453 height 34
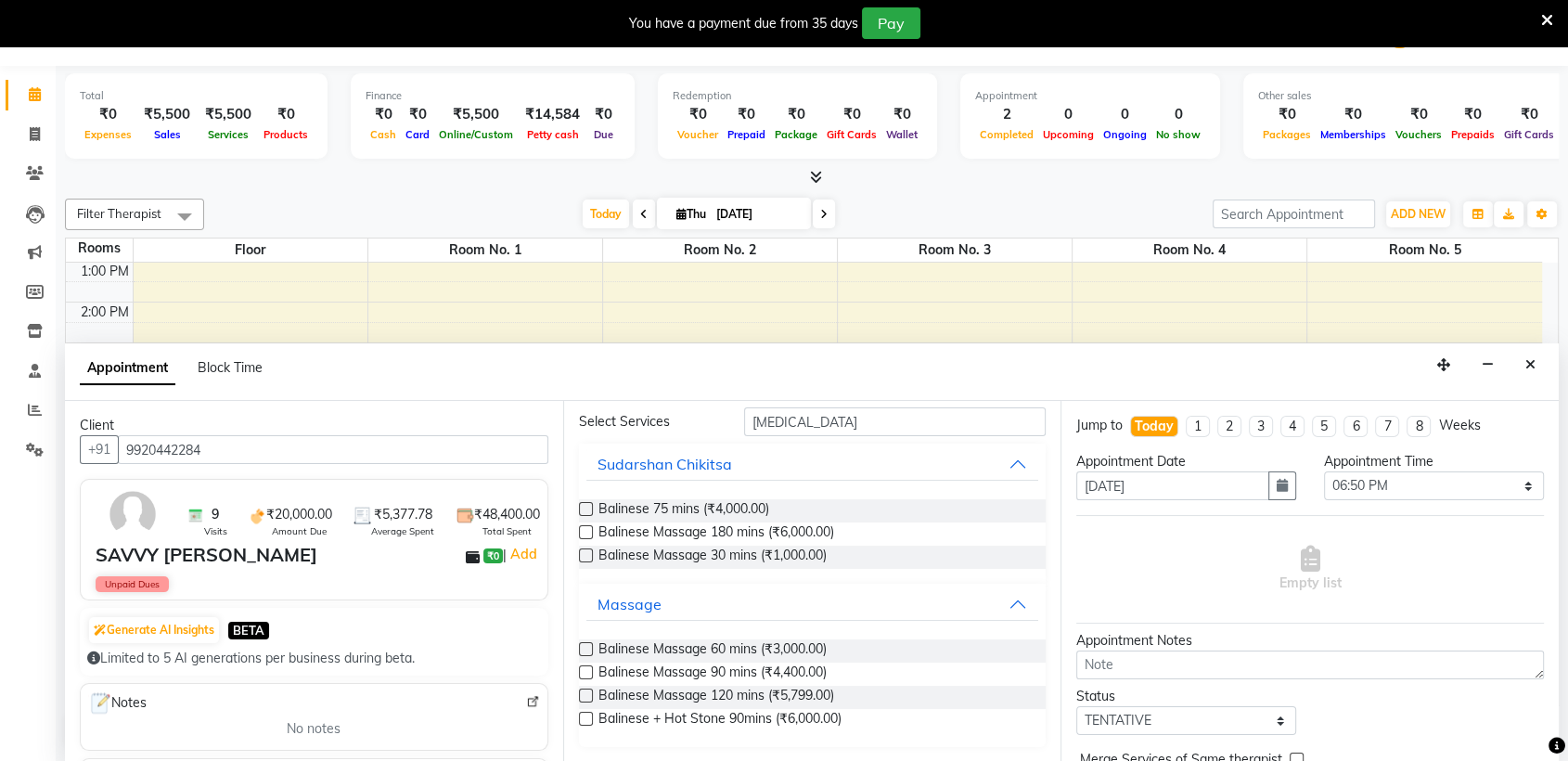
click at [581, 671] on label at bounding box center [586, 672] width 14 height 14
click at [581, 671] on input "checkbox" at bounding box center [585, 674] width 12 height 12
checkbox input "true"
select select "4278"
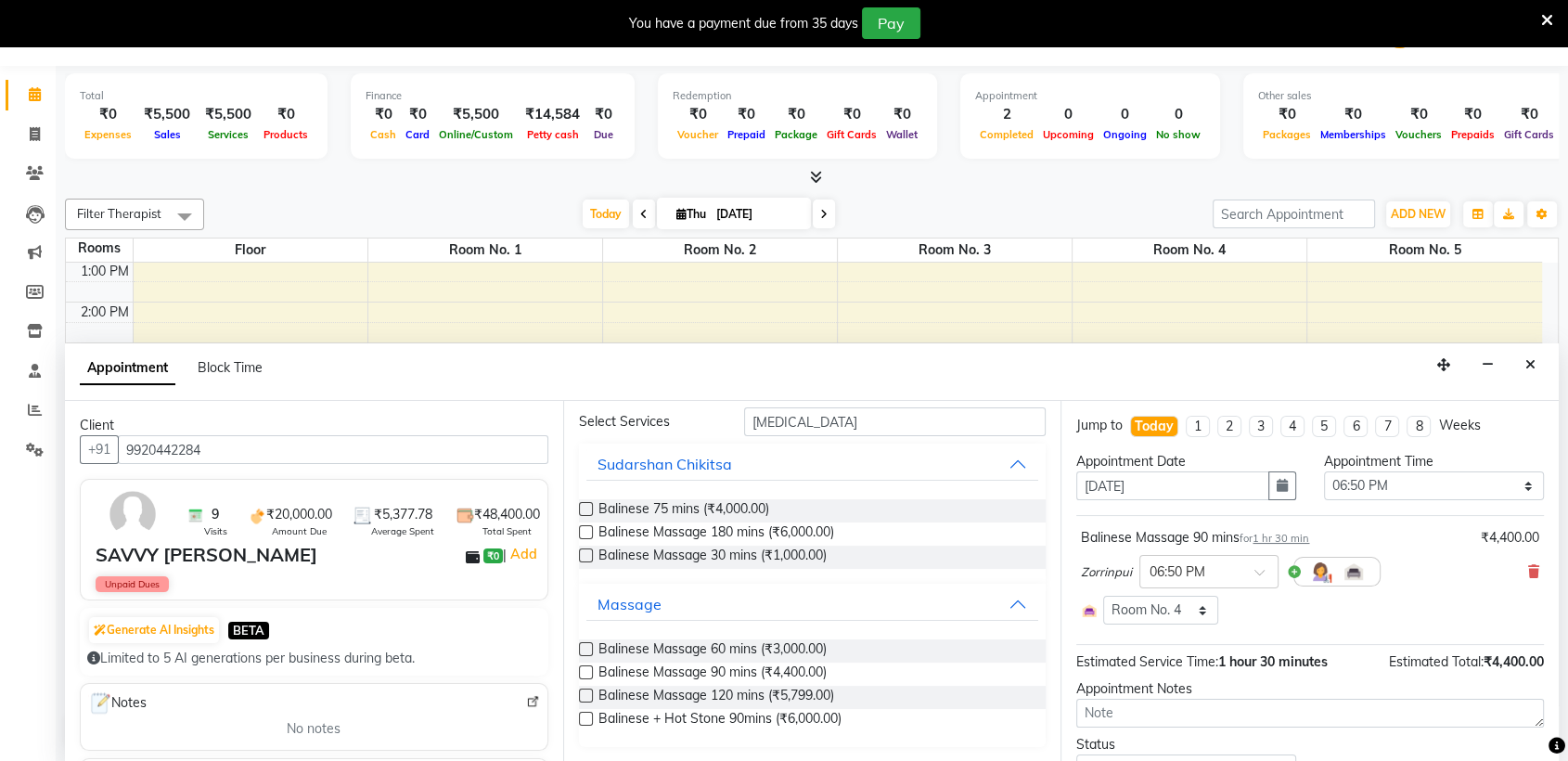
checkbox input "false"
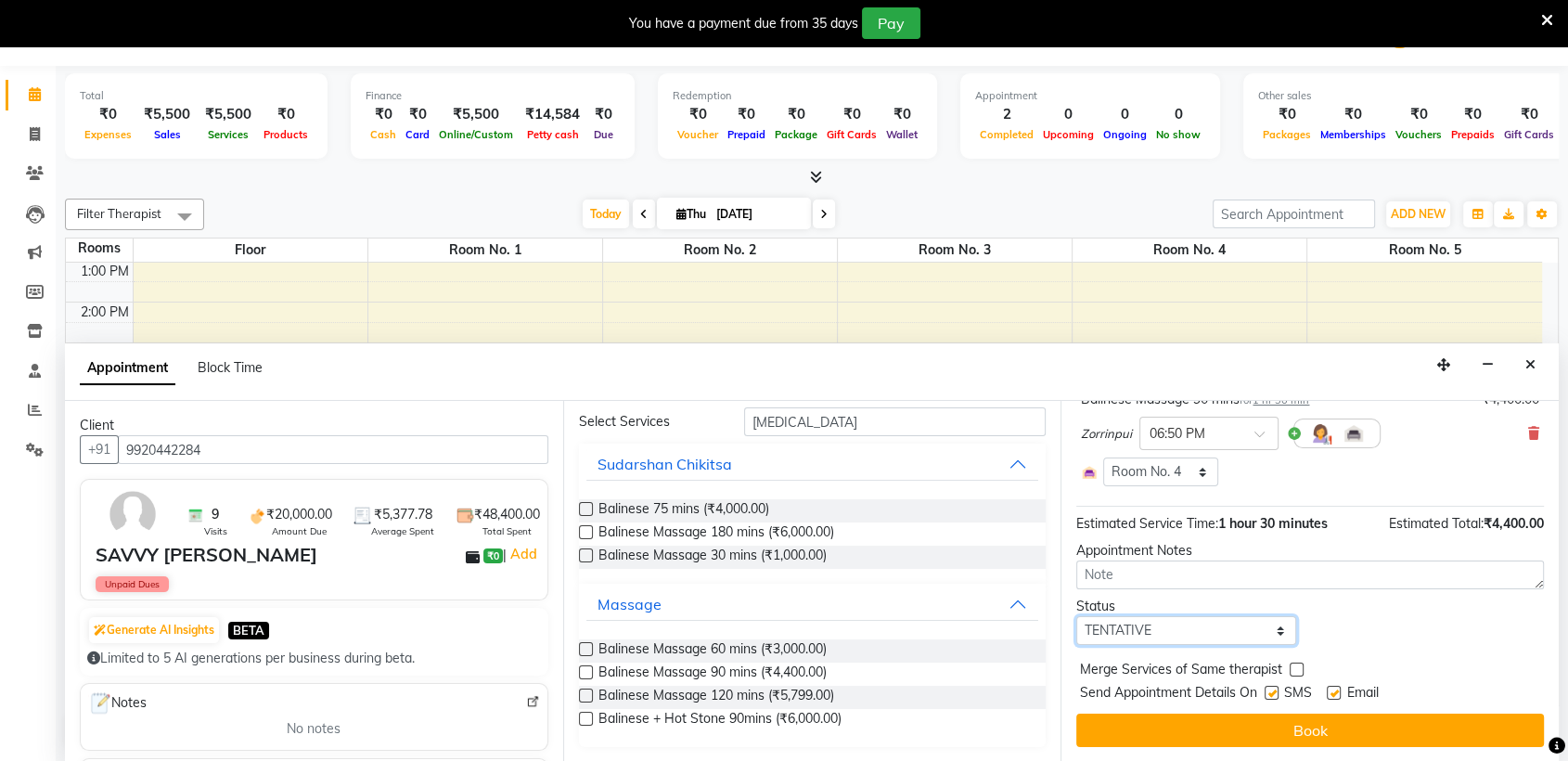
click at [1161, 625] on select "Select TENTATIVE CONFIRM CHECK-IN UPCOMING" at bounding box center [1186, 630] width 220 height 29
select select "confirm booking"
click at [1077, 616] on select "Select TENTATIVE CONFIRM CHECK-IN UPCOMING" at bounding box center [1186, 630] width 220 height 29
click at [1266, 690] on label at bounding box center [1272, 692] width 14 height 14
click at [1266, 690] on input "checkbox" at bounding box center [1271, 694] width 12 height 12
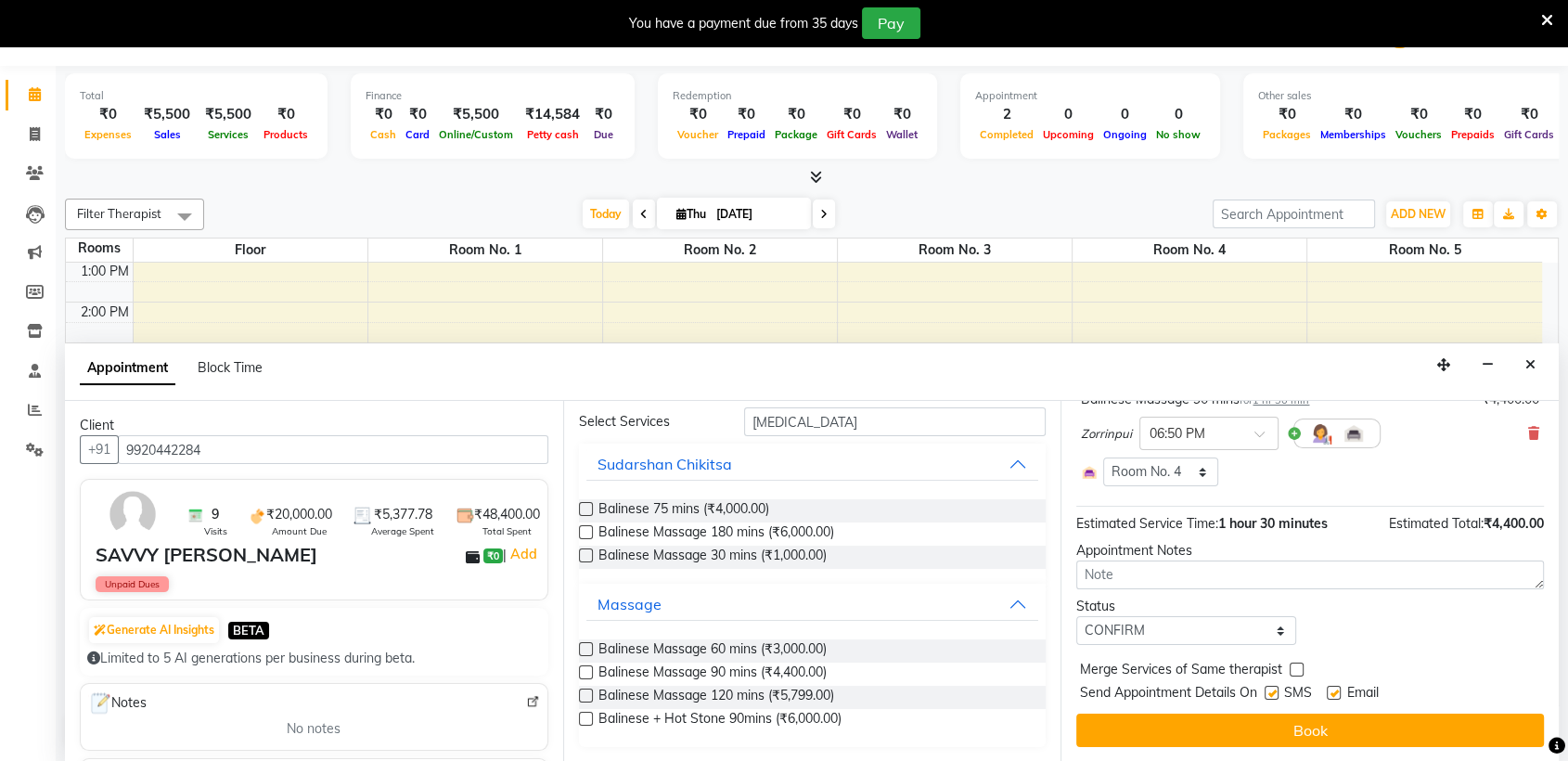
checkbox input "false"
click at [1339, 686] on label at bounding box center [1334, 692] width 14 height 14
click at [1339, 688] on input "checkbox" at bounding box center [1333, 694] width 12 height 12
checkbox input "false"
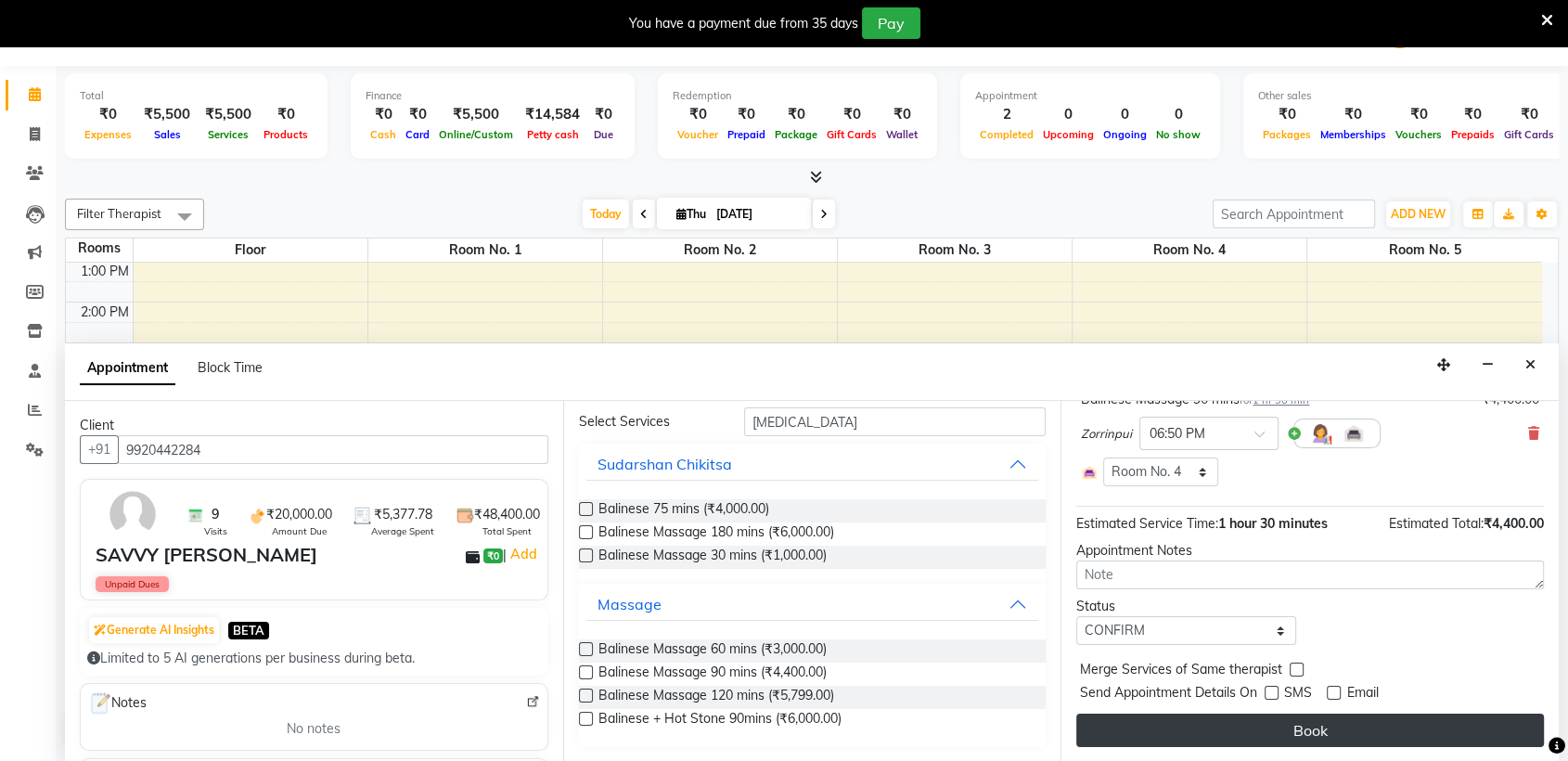
click at [1315, 725] on button "Book" at bounding box center [1311, 730] width 468 height 34
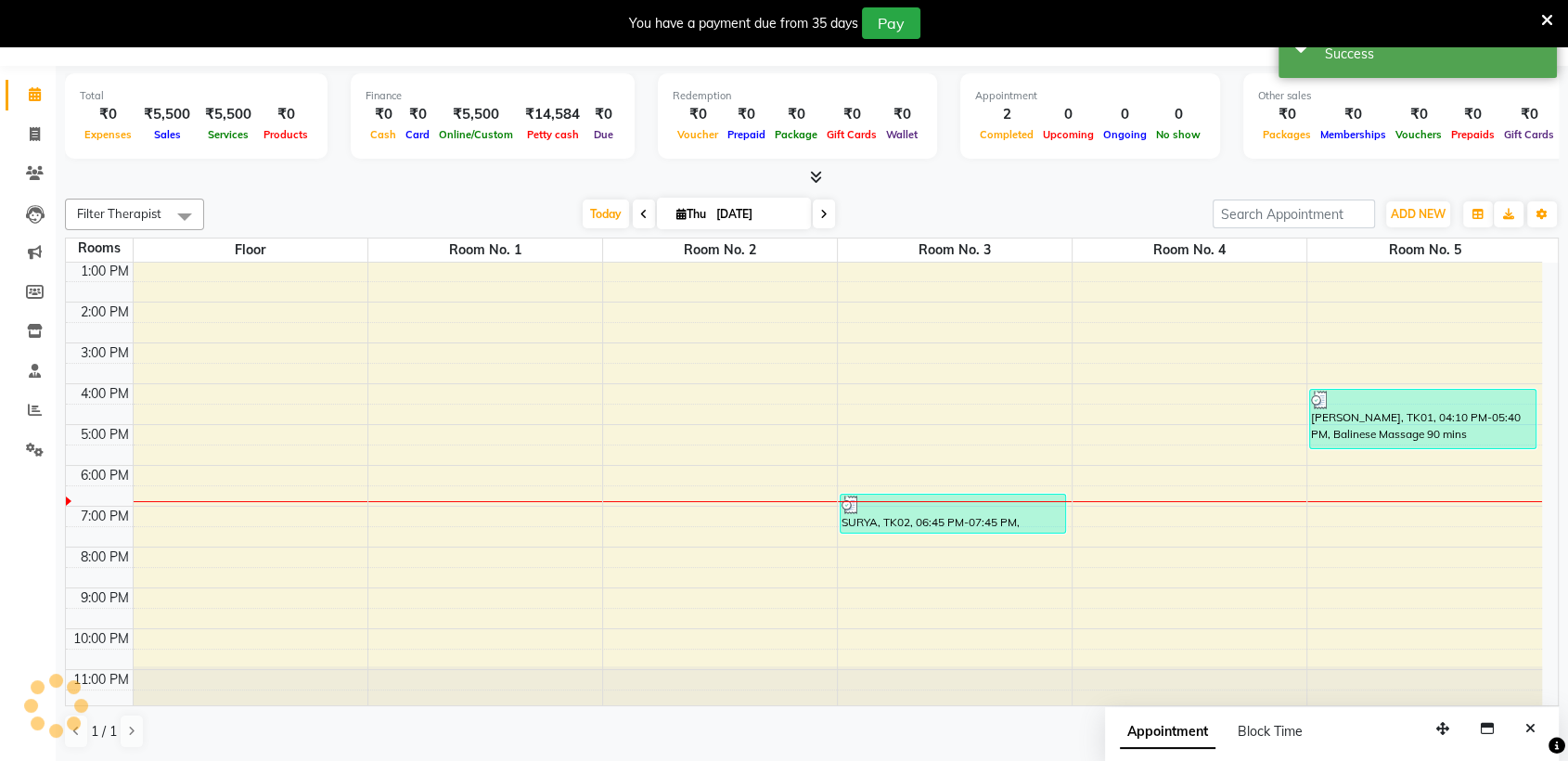
scroll to position [0, 0]
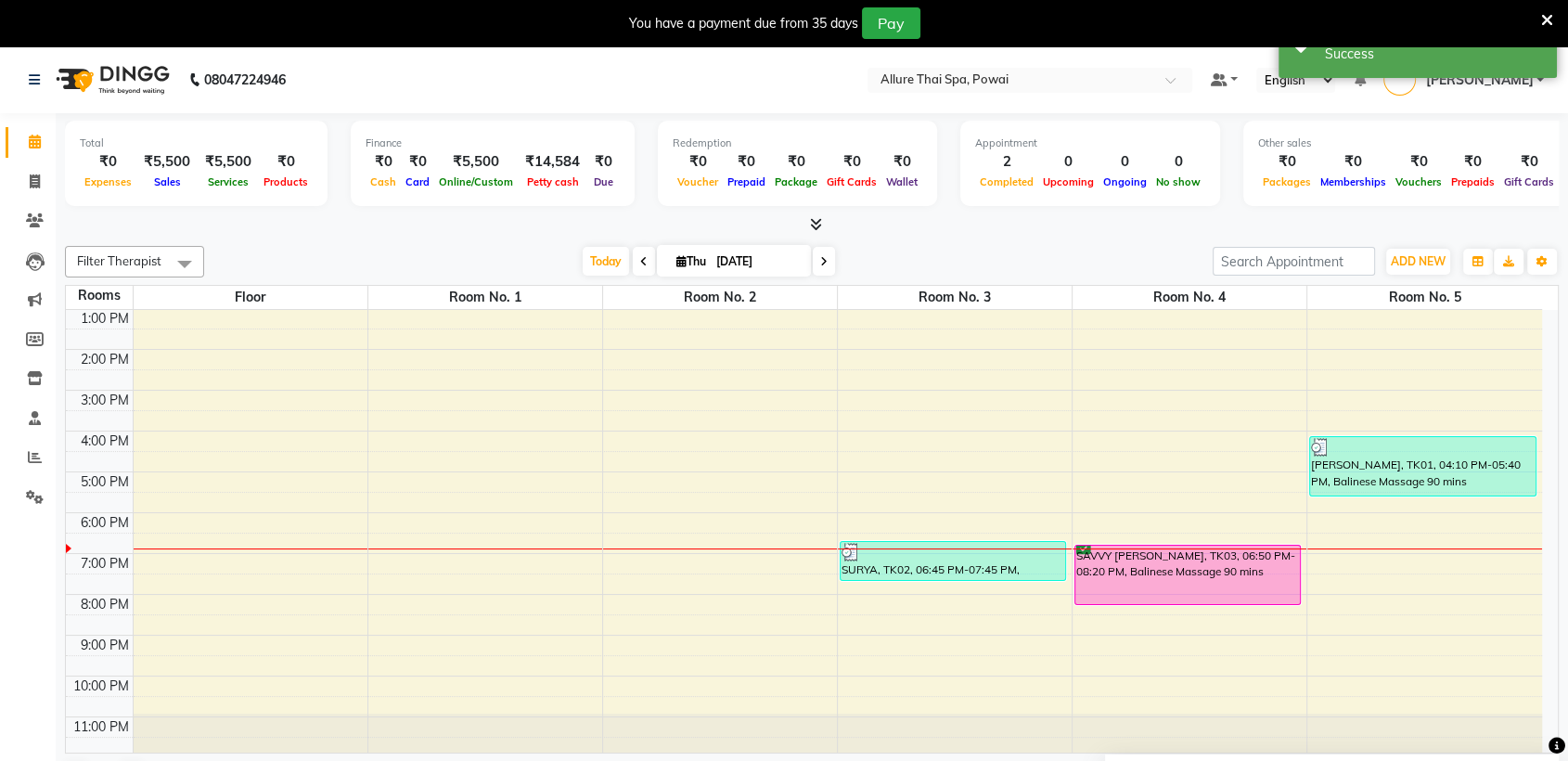
click at [1230, 577] on div "SAVVY [PERSON_NAME], TK03, 06:50 PM-08:20 PM, Balinese Massage 90 mins" at bounding box center [1188, 574] width 224 height 58
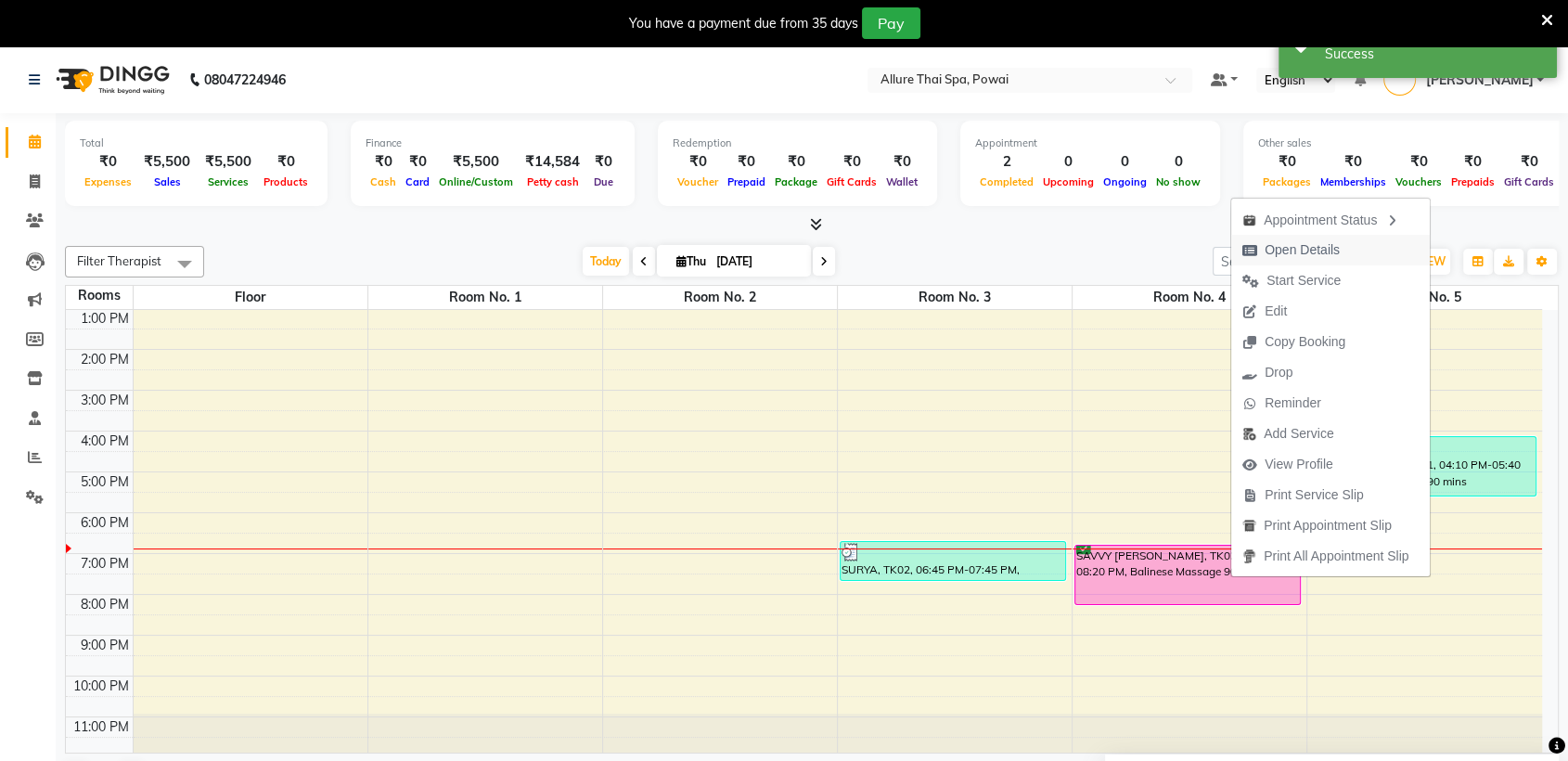
click at [1325, 254] on span "Open Details" at bounding box center [1303, 249] width 75 height 19
select select "6"
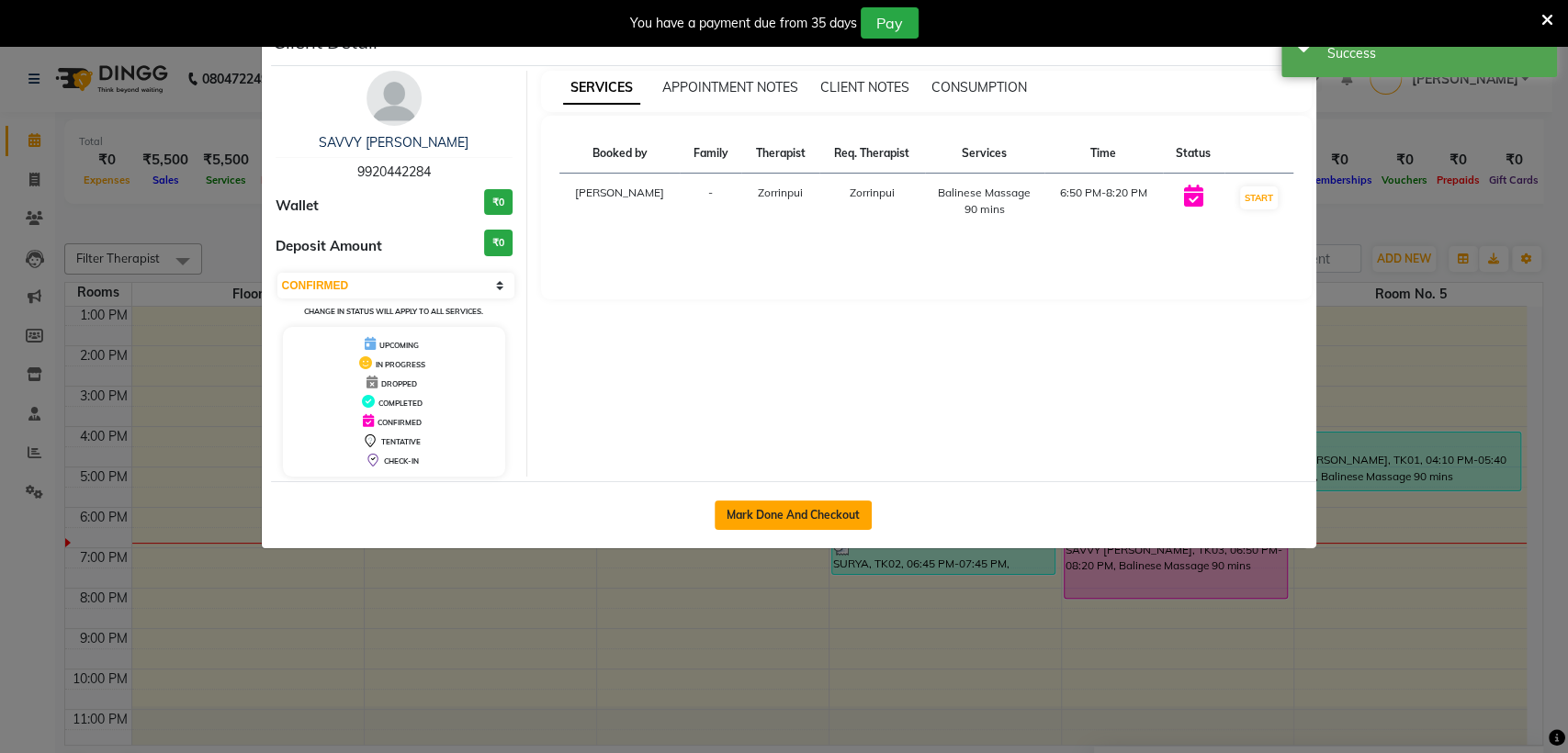
click at [837, 508] on button "Mark Done And Checkout" at bounding box center [793, 515] width 157 height 30
select select "6686"
select select "service"
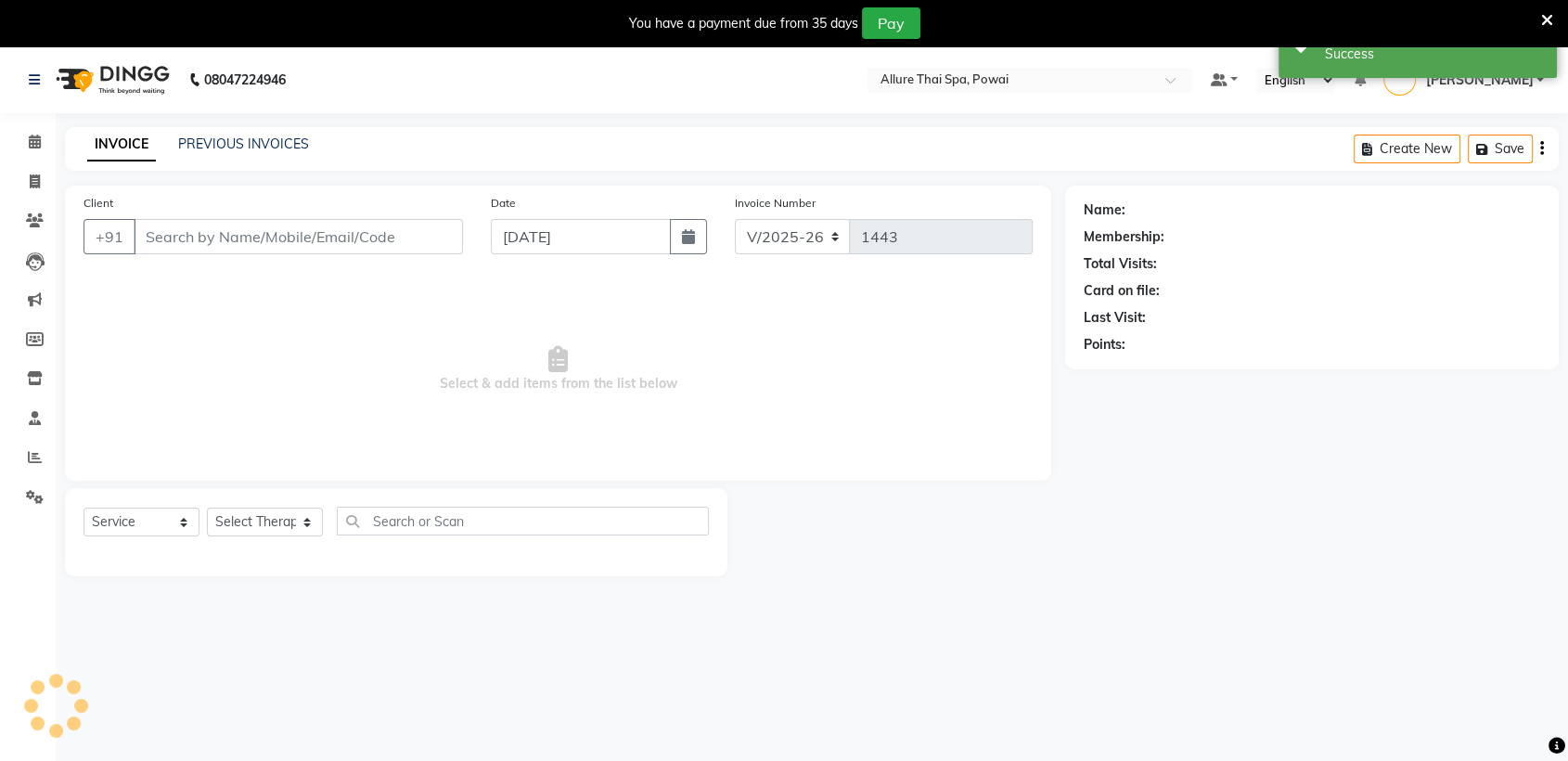
type input "9920442284"
select select "61244"
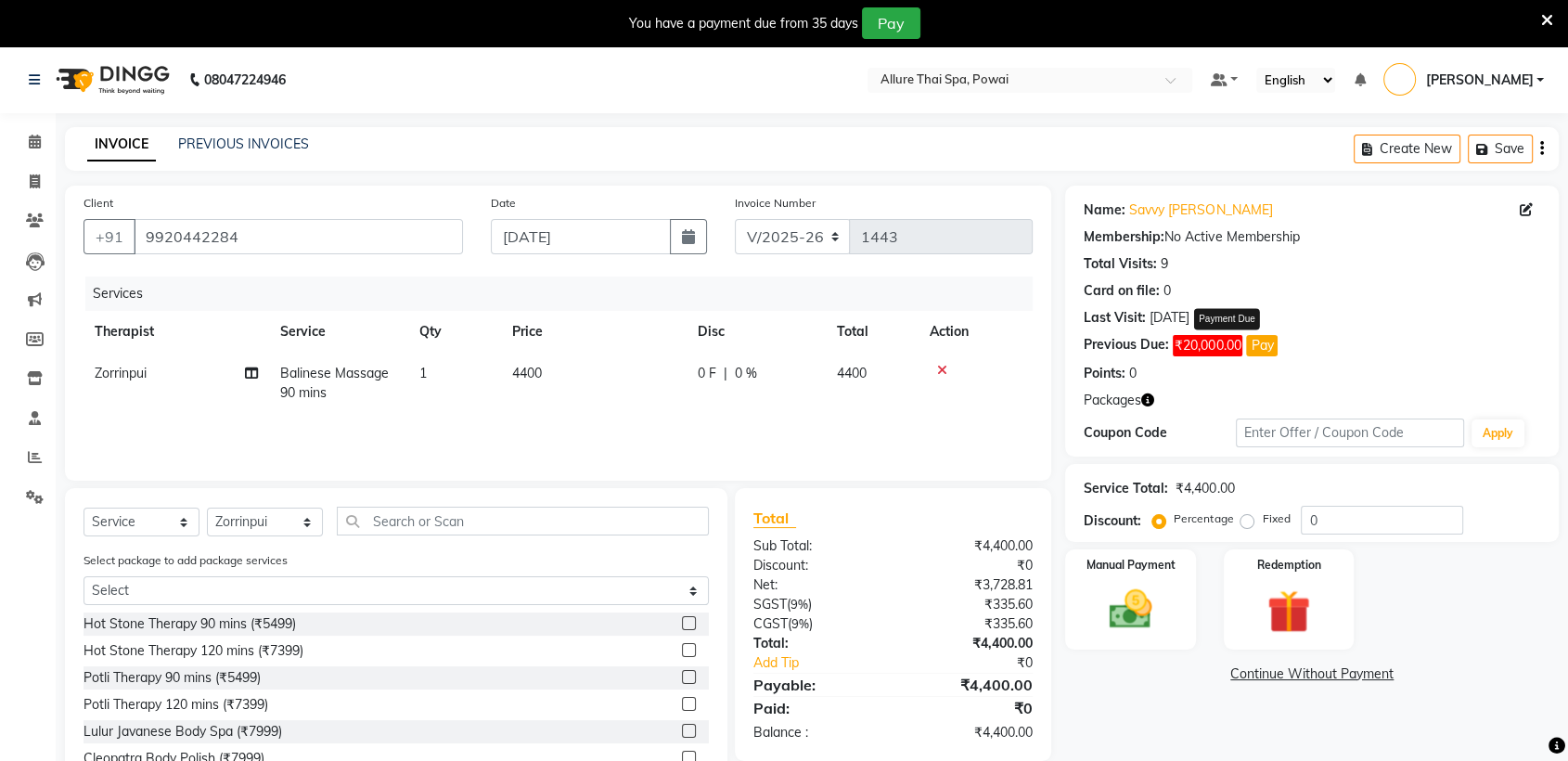
click at [1264, 343] on button "Pay" at bounding box center [1261, 345] width 32 height 21
select select "1"
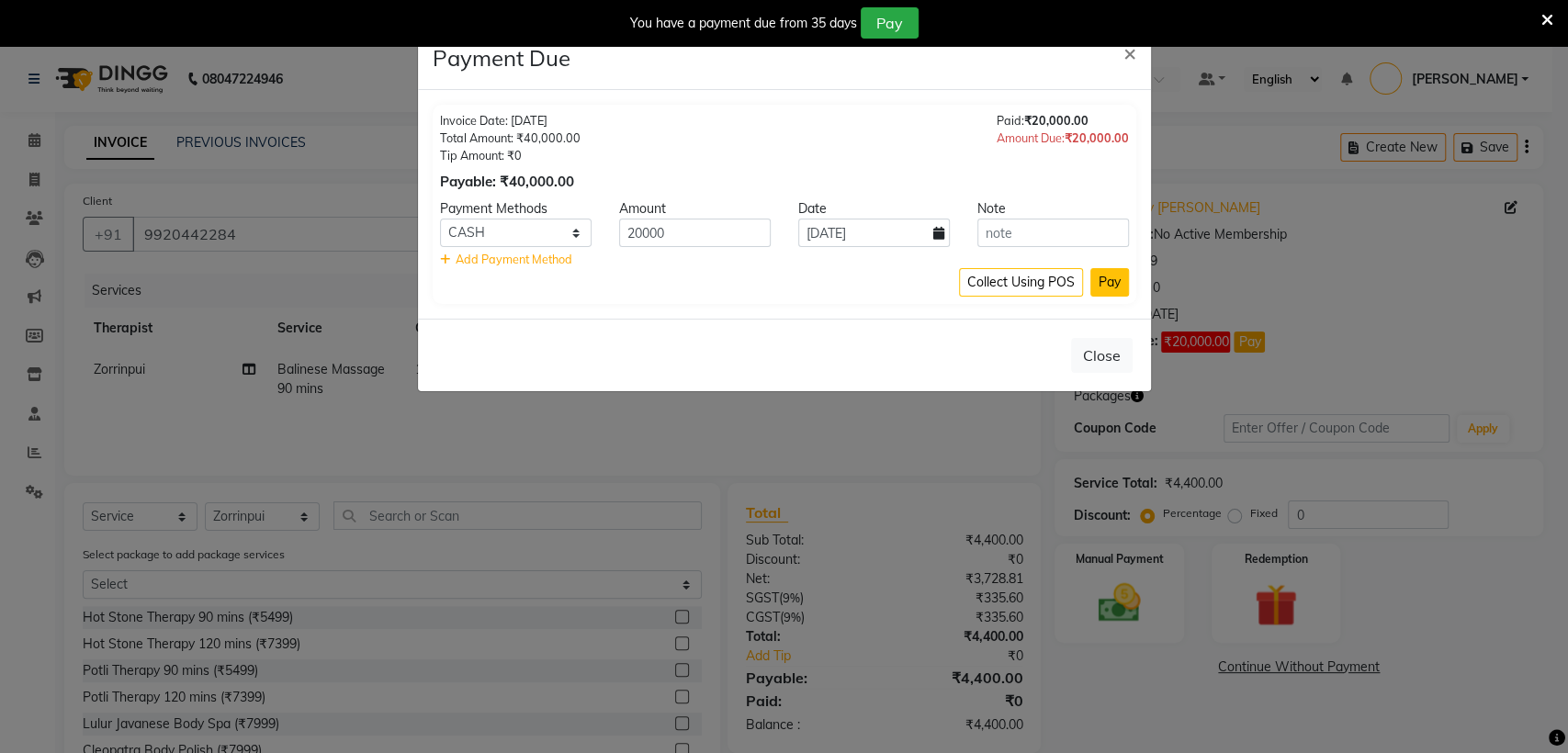
click at [1109, 291] on button "Pay" at bounding box center [1109, 282] width 38 height 29
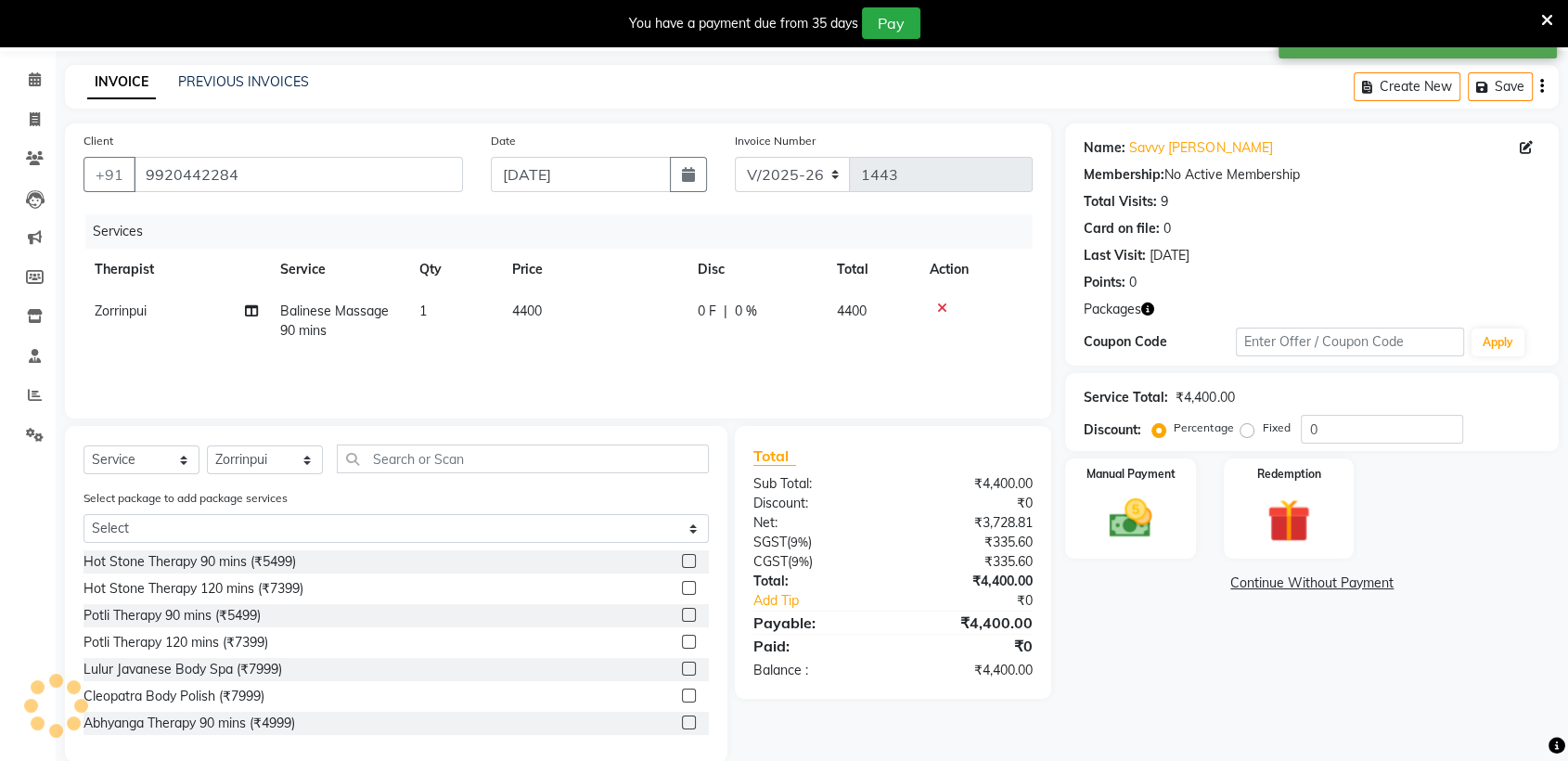
scroll to position [61, 0]
click at [1318, 501] on img at bounding box center [1288, 521] width 73 height 56
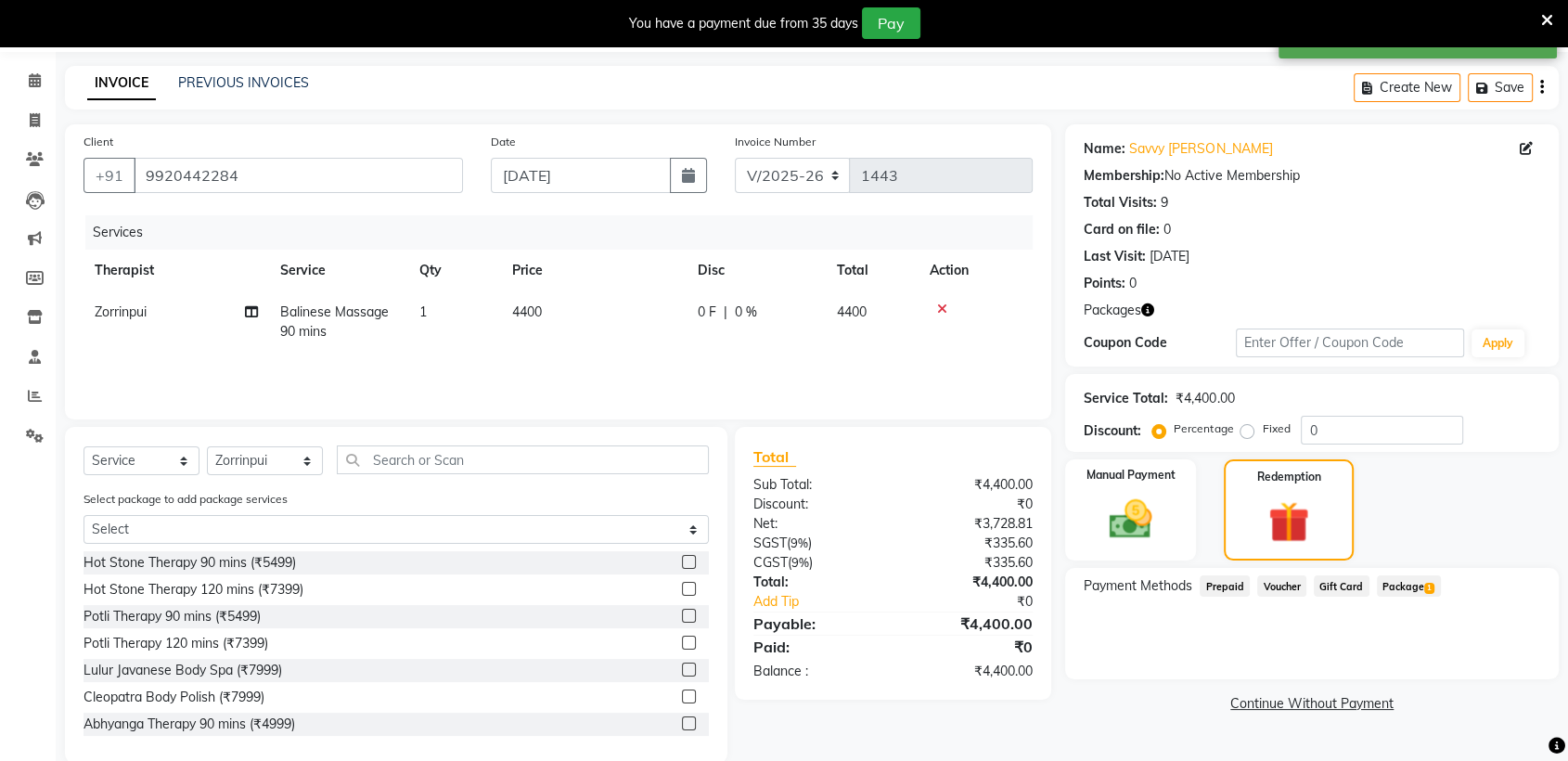
click at [1407, 582] on span "Package 1" at bounding box center [1409, 586] width 64 height 21
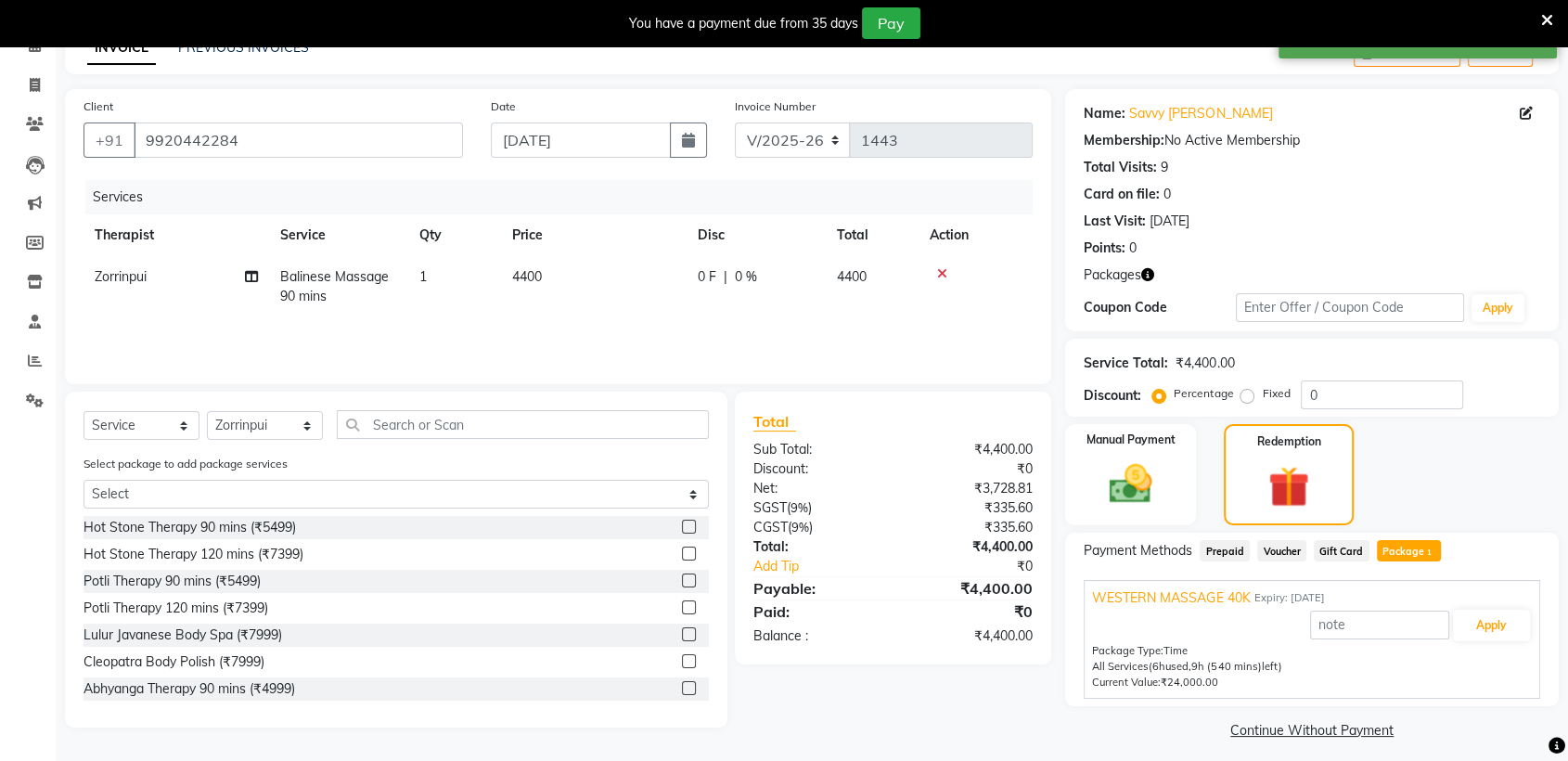
scroll to position [106, 0]
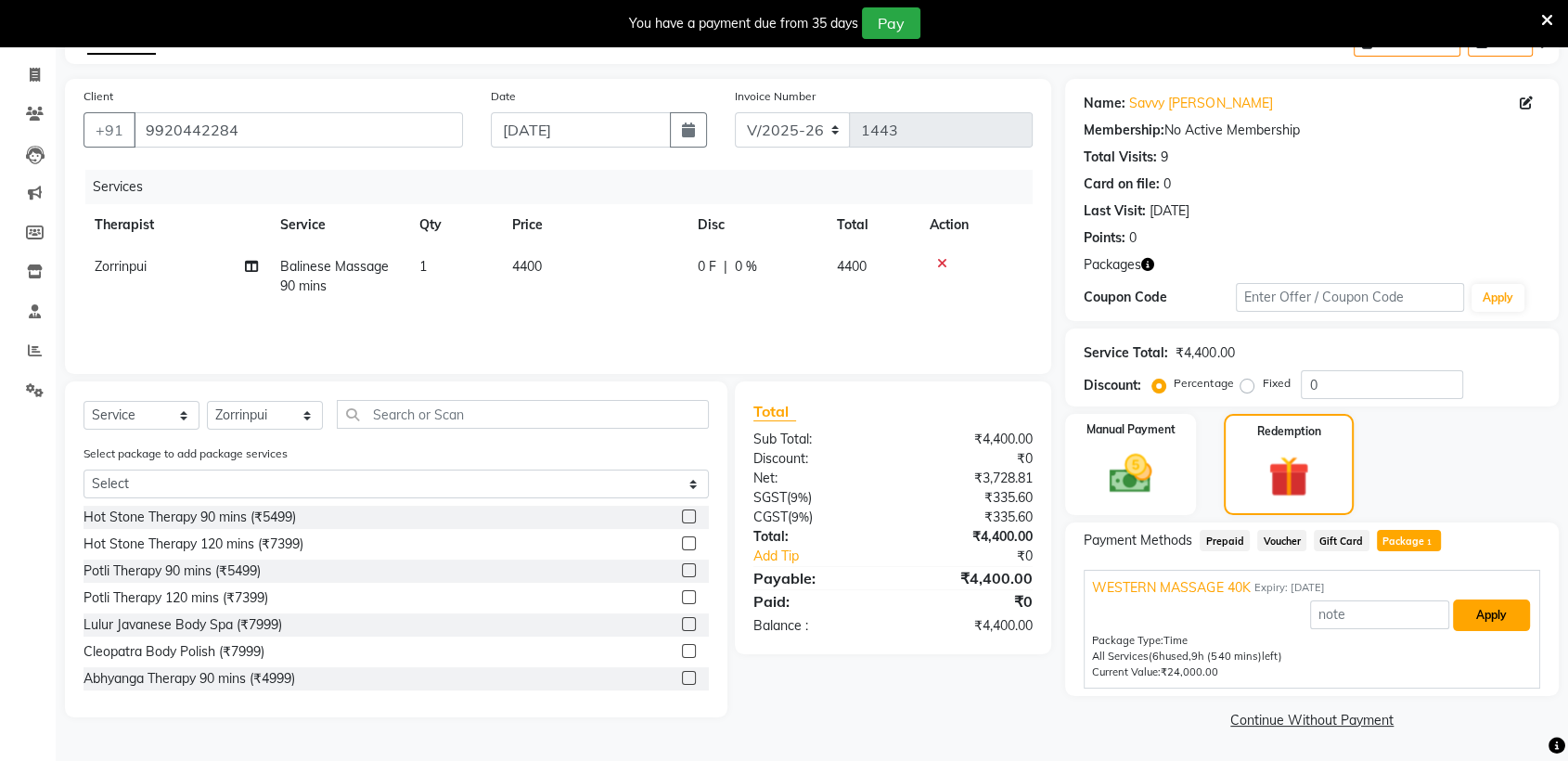
click at [1477, 619] on button "Apply" at bounding box center [1492, 615] width 77 height 32
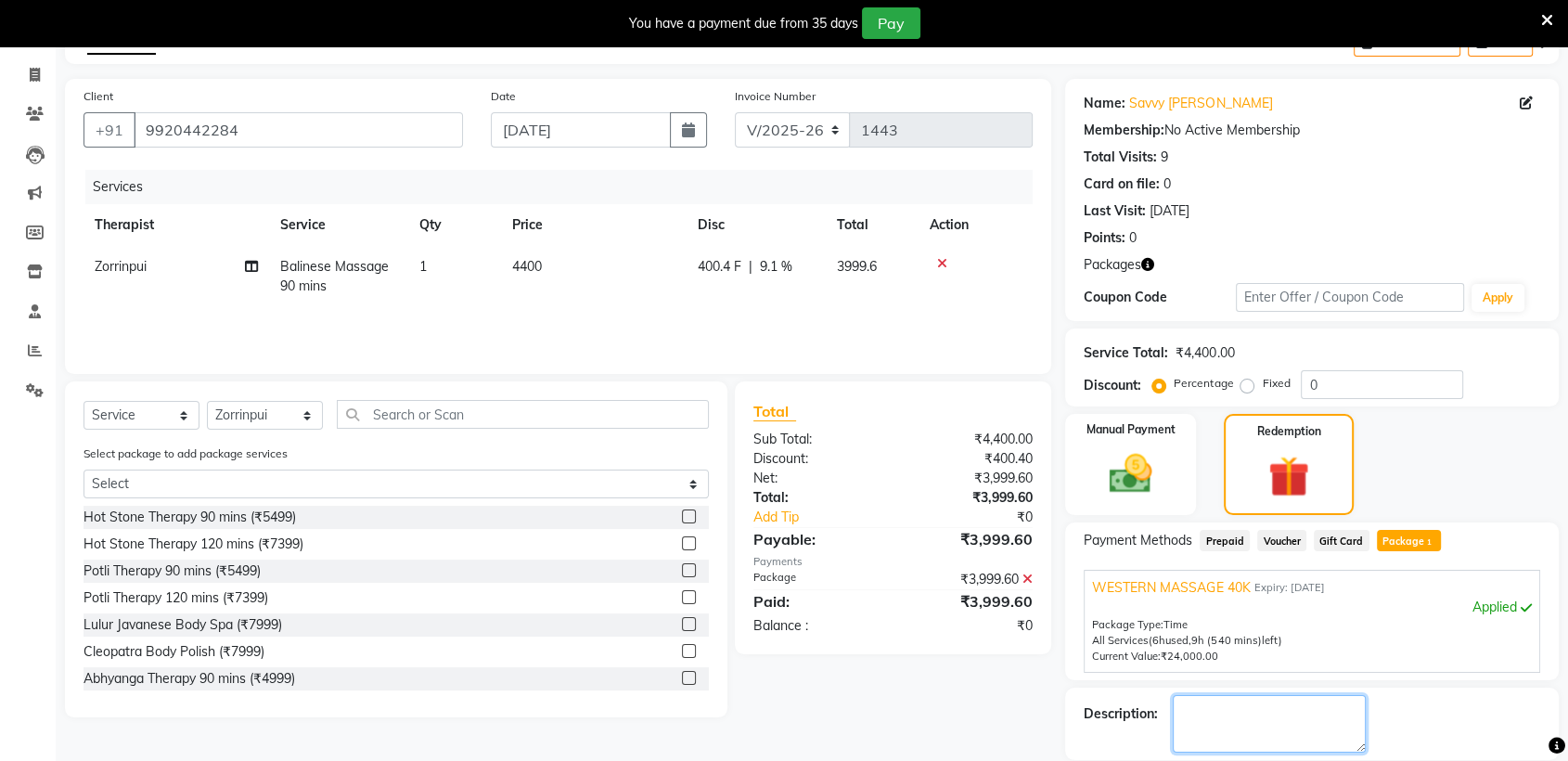
click at [1225, 726] on textarea at bounding box center [1270, 723] width 193 height 57
click at [1293, 718] on textarea at bounding box center [1270, 723] width 193 height 57
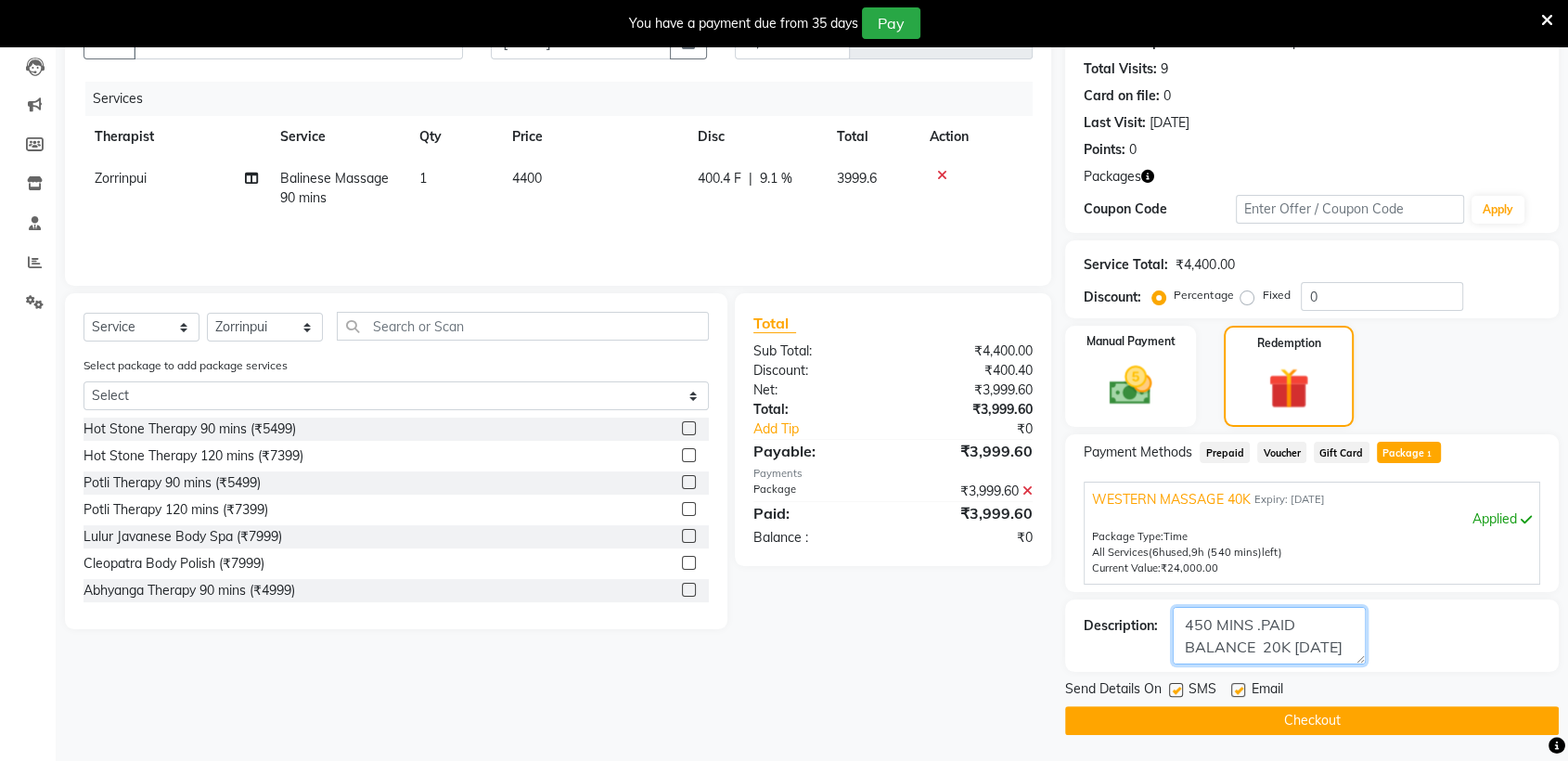
type textarea "BALANCE AFTER THIS 450 MINS .PAID BALANCE 20K [DATE]"
click at [1179, 692] on label at bounding box center [1176, 689] width 14 height 14
click at [1179, 692] on input "checkbox" at bounding box center [1175, 690] width 12 height 12
checkbox input "false"
click at [1234, 688] on label at bounding box center [1238, 689] width 14 height 14
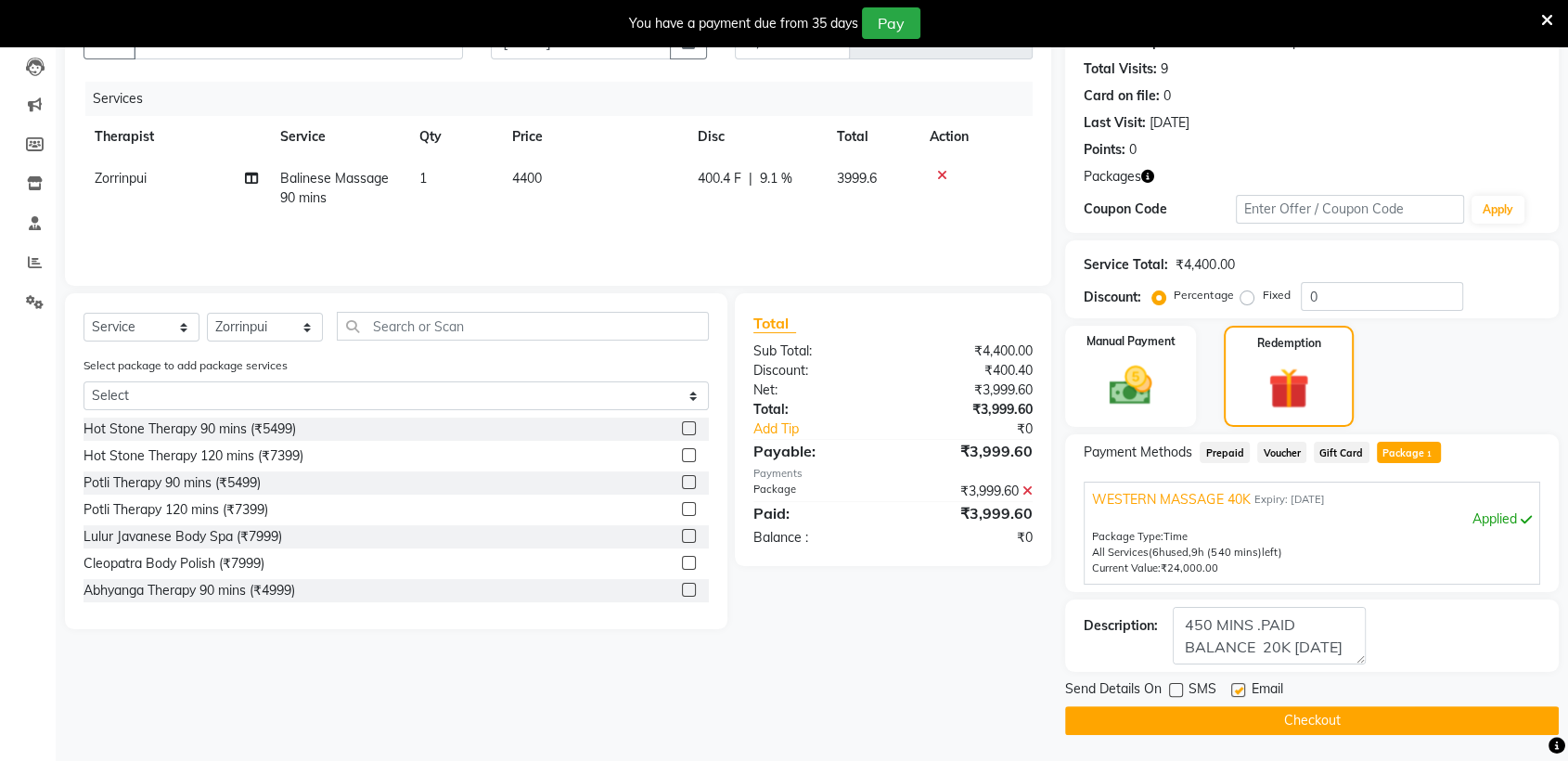
click at [1234, 688] on input "checkbox" at bounding box center [1237, 690] width 12 height 12
checkbox input "false"
click at [1253, 714] on button "Checkout" at bounding box center [1312, 720] width 493 height 29
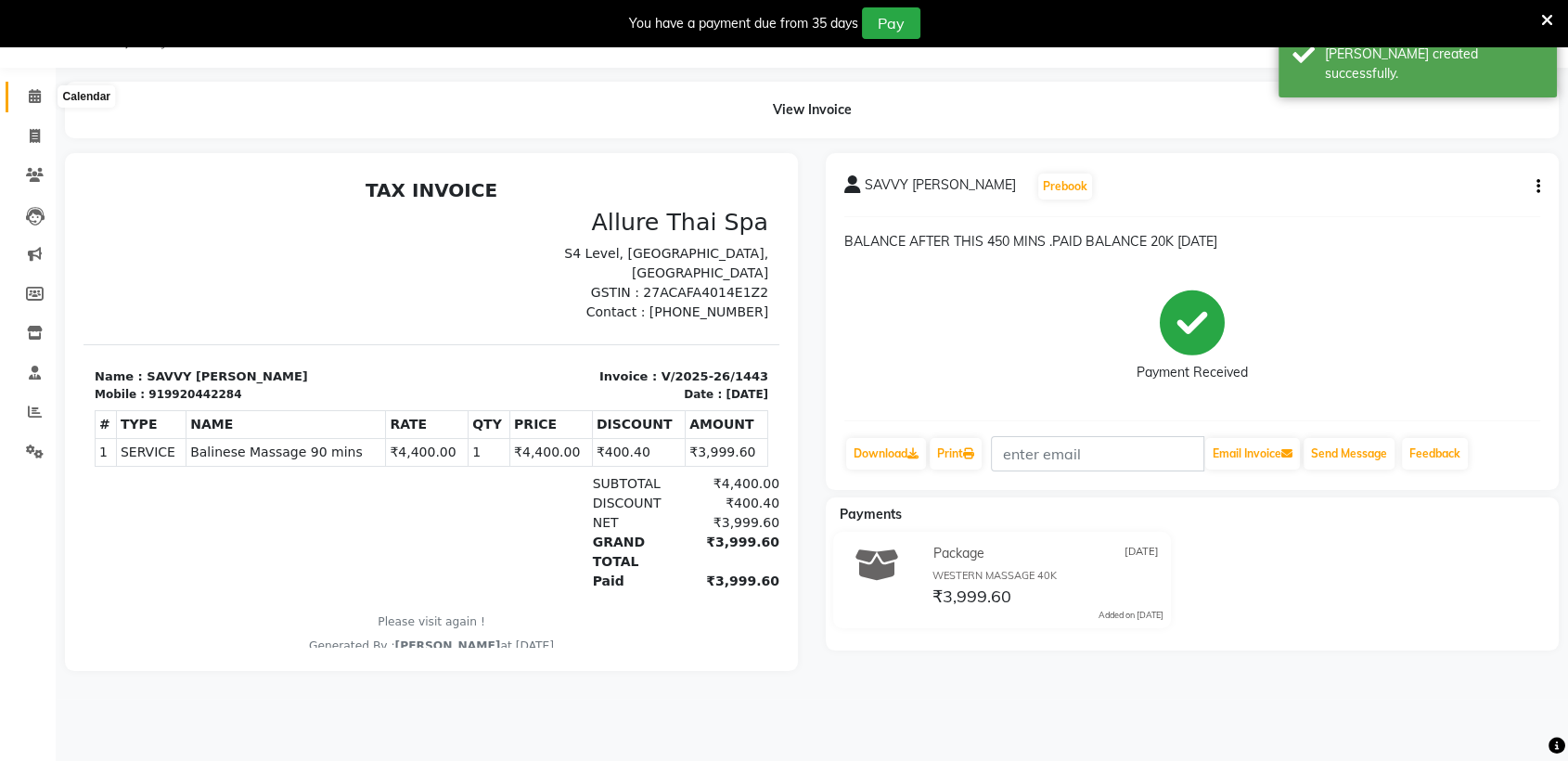
click at [32, 99] on icon at bounding box center [35, 96] width 12 height 14
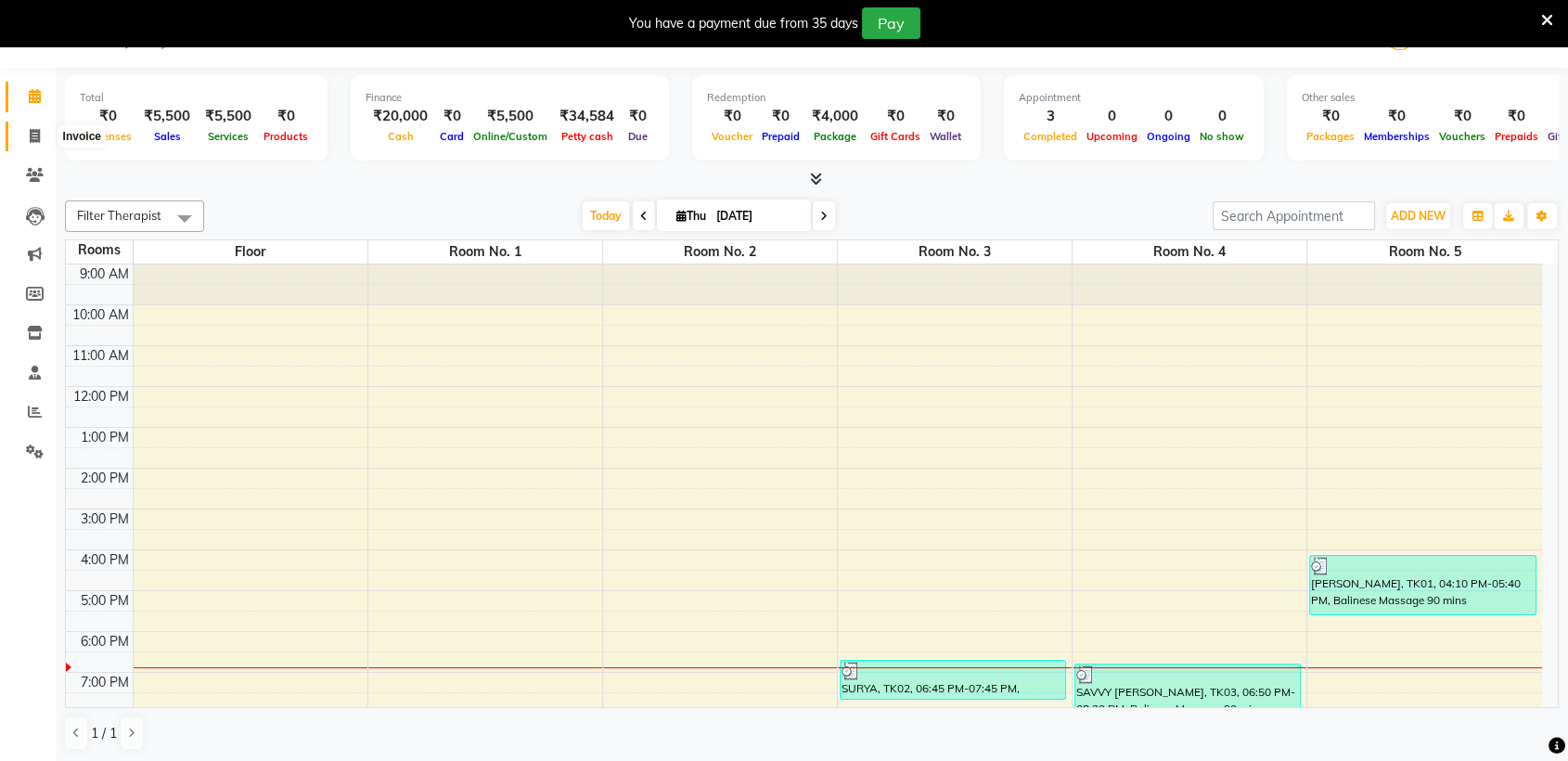
click at [34, 135] on icon at bounding box center [35, 135] width 11 height 14
select select "6686"
select select "service"
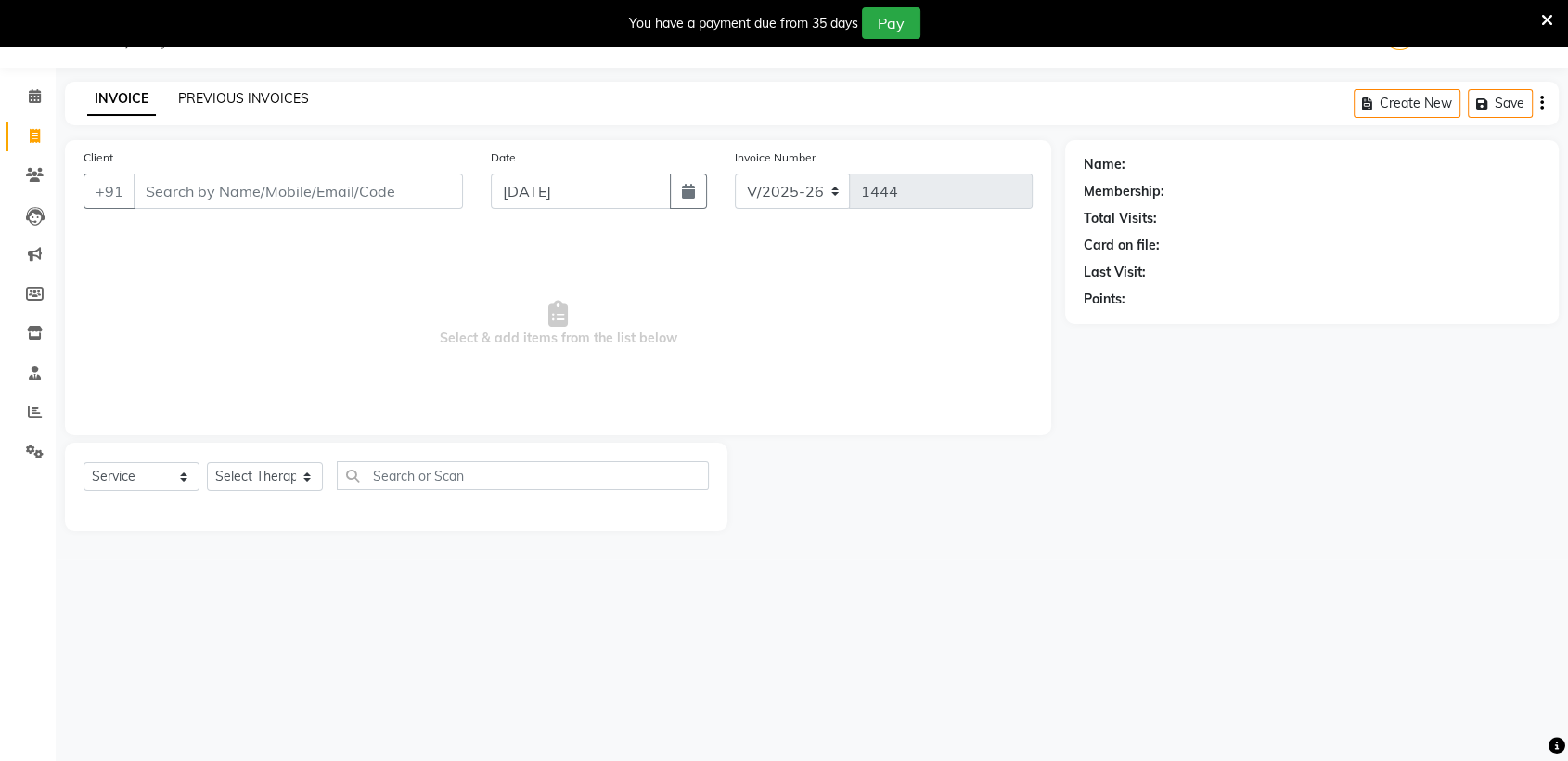
click at [223, 97] on link "PREVIOUS INVOICES" at bounding box center [243, 98] width 131 height 16
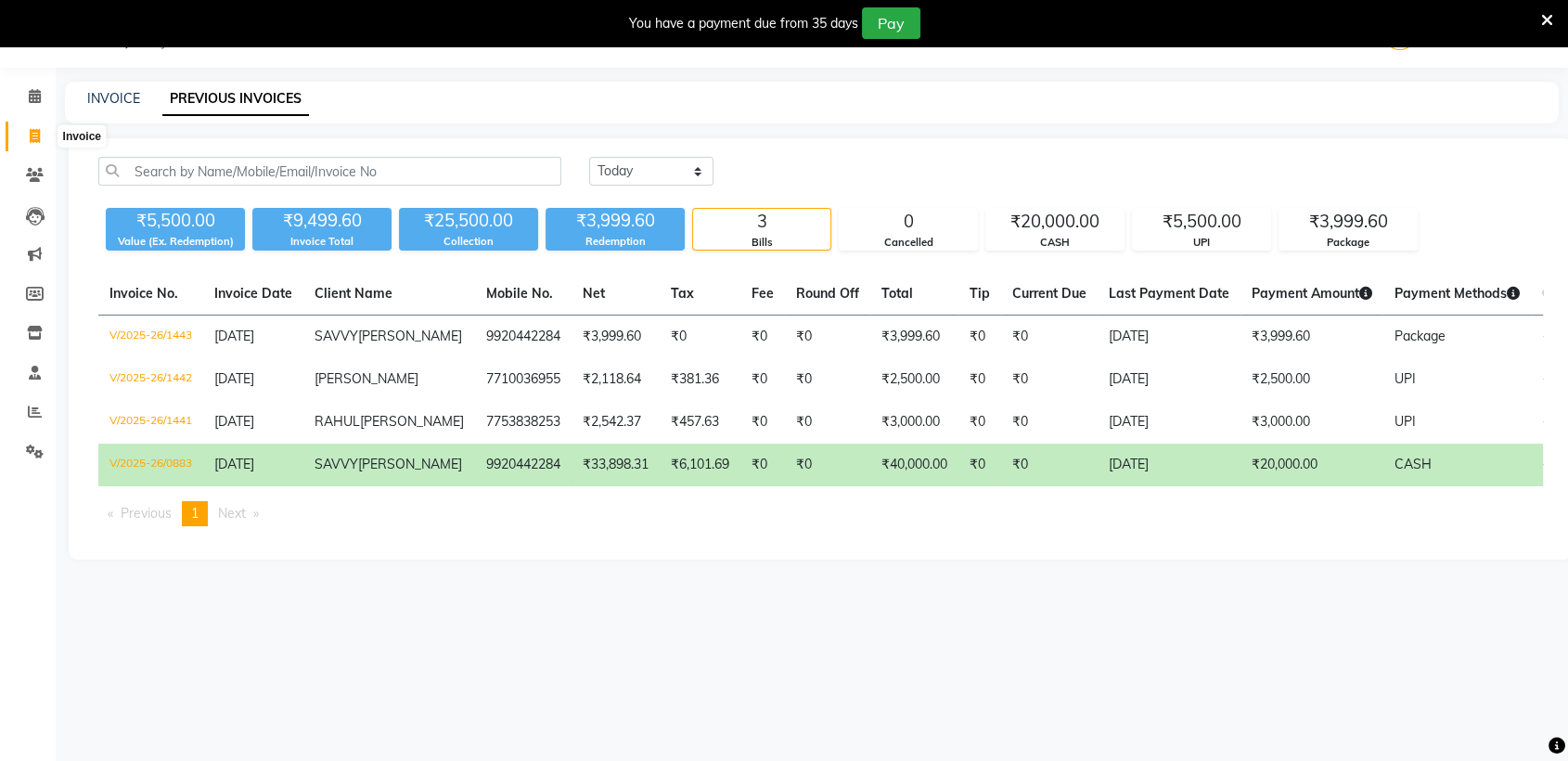
click at [39, 137] on icon at bounding box center [35, 135] width 11 height 14
select select "service"
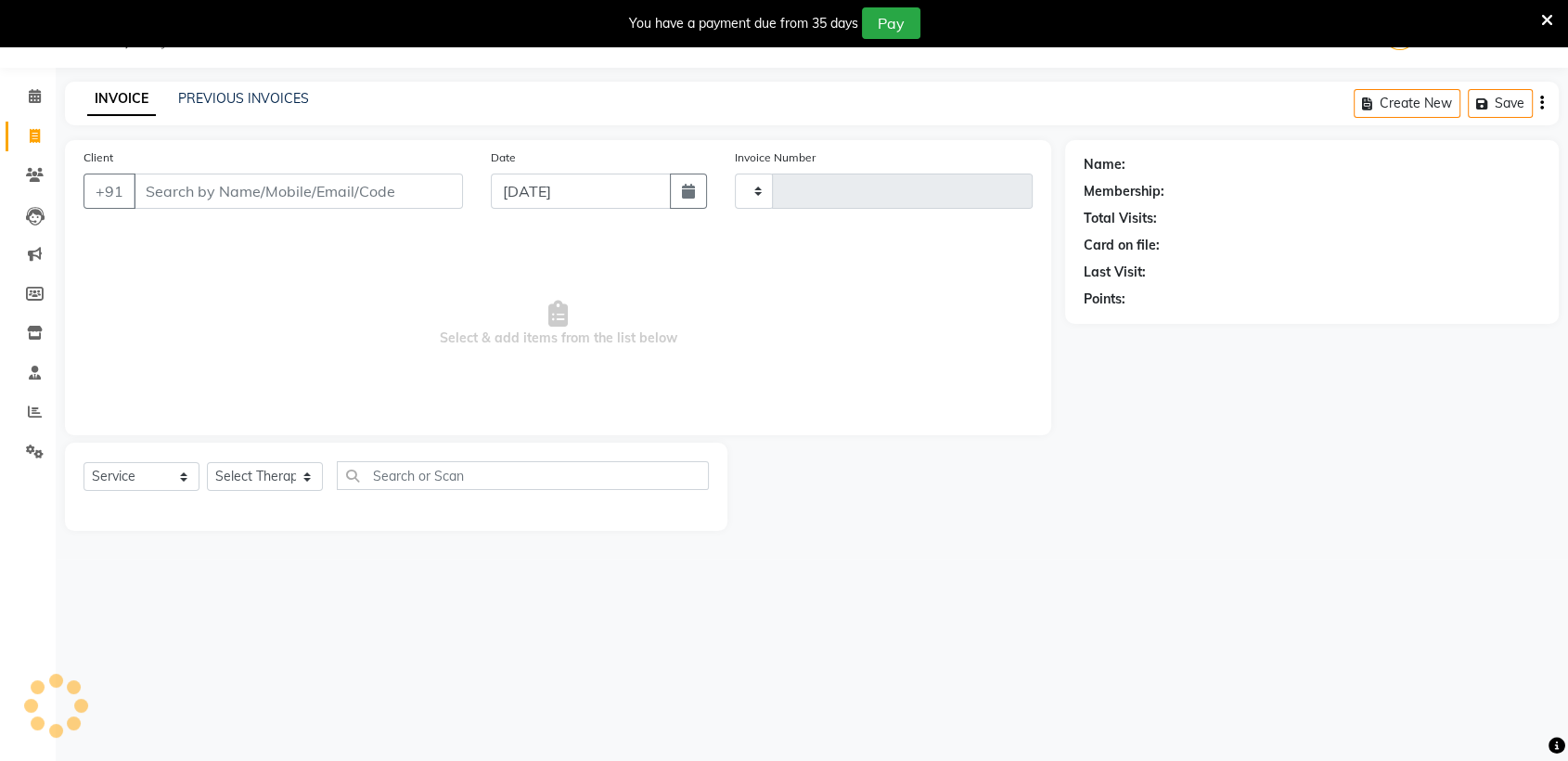
type input "1444"
select select "6686"
click at [34, 95] on icon at bounding box center [35, 96] width 12 height 14
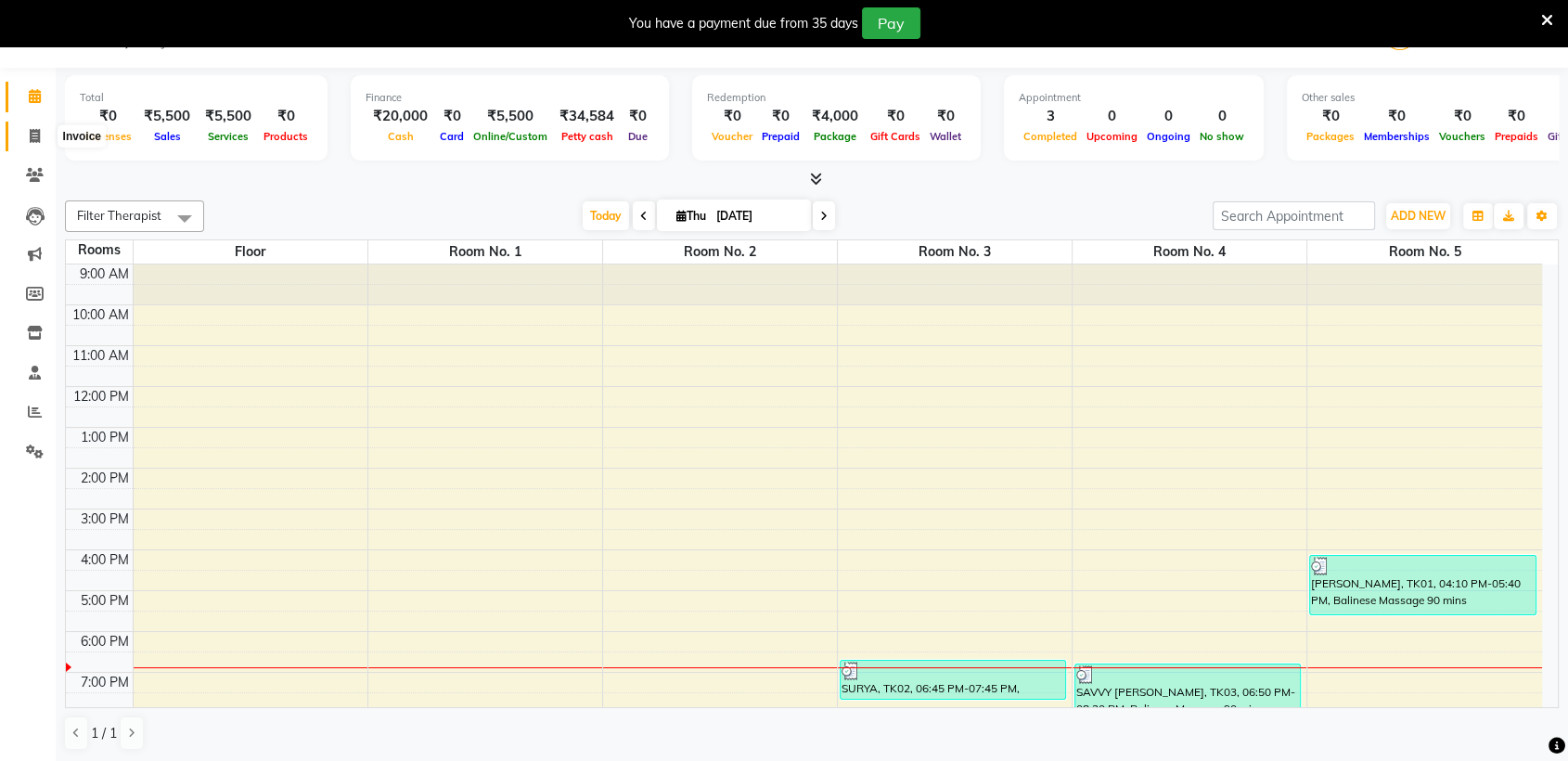
click at [35, 135] on icon at bounding box center [35, 135] width 11 height 14
select select "6686"
select select "service"
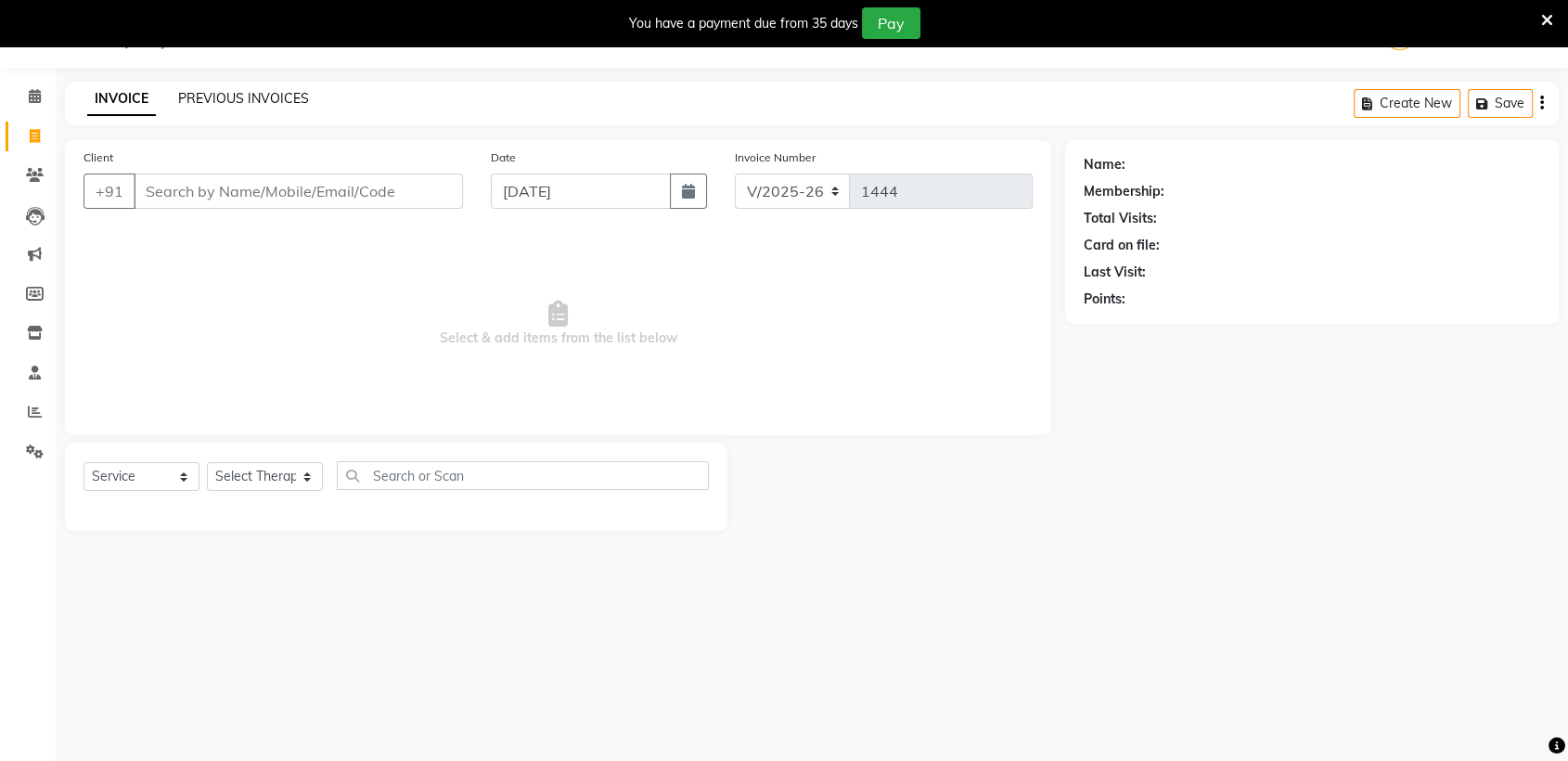
click at [222, 99] on link "PREVIOUS INVOICES" at bounding box center [243, 98] width 131 height 16
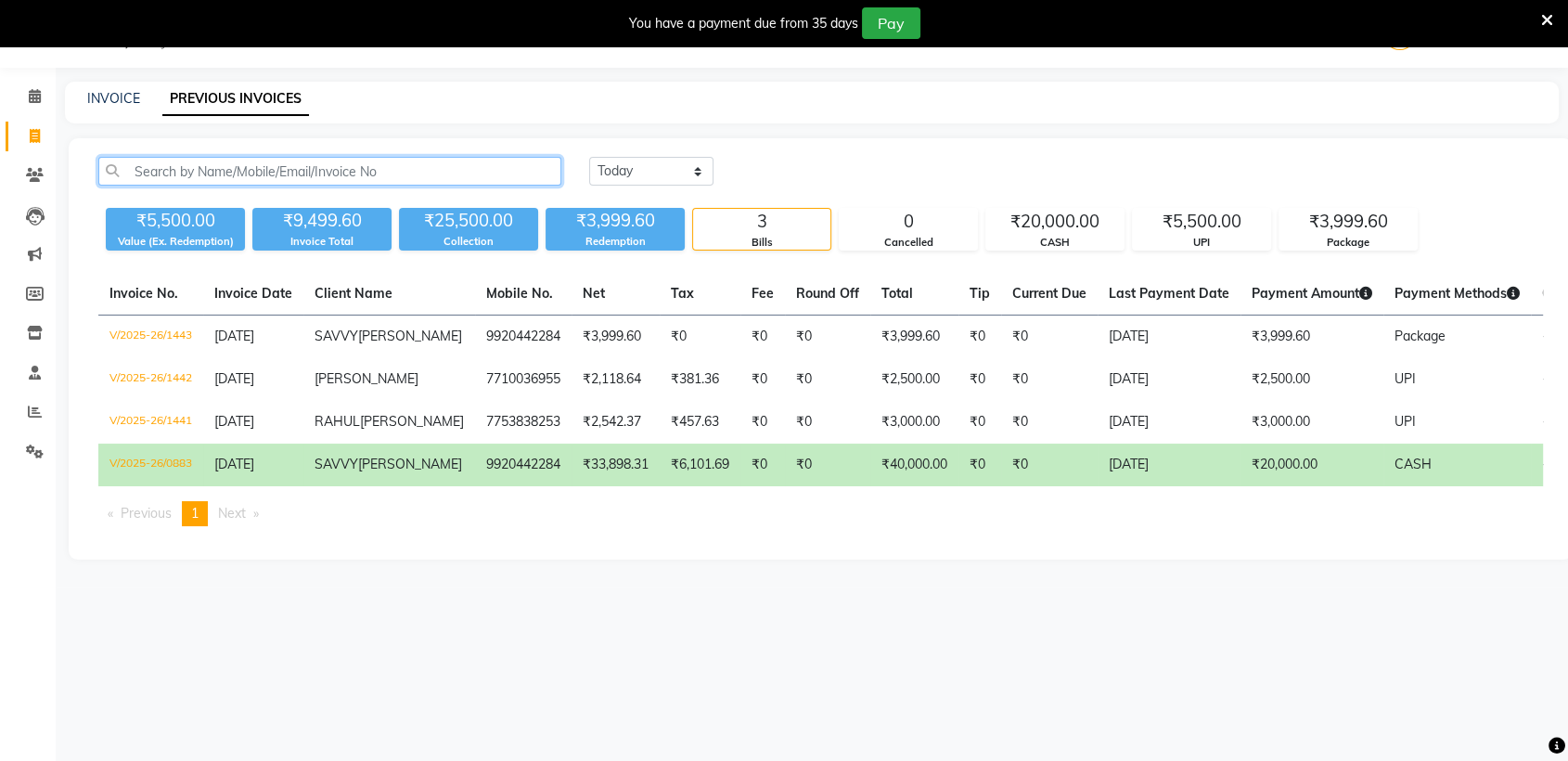
click at [152, 179] on input "text" at bounding box center [330, 171] width 463 height 29
click at [33, 96] on icon at bounding box center [35, 96] width 12 height 14
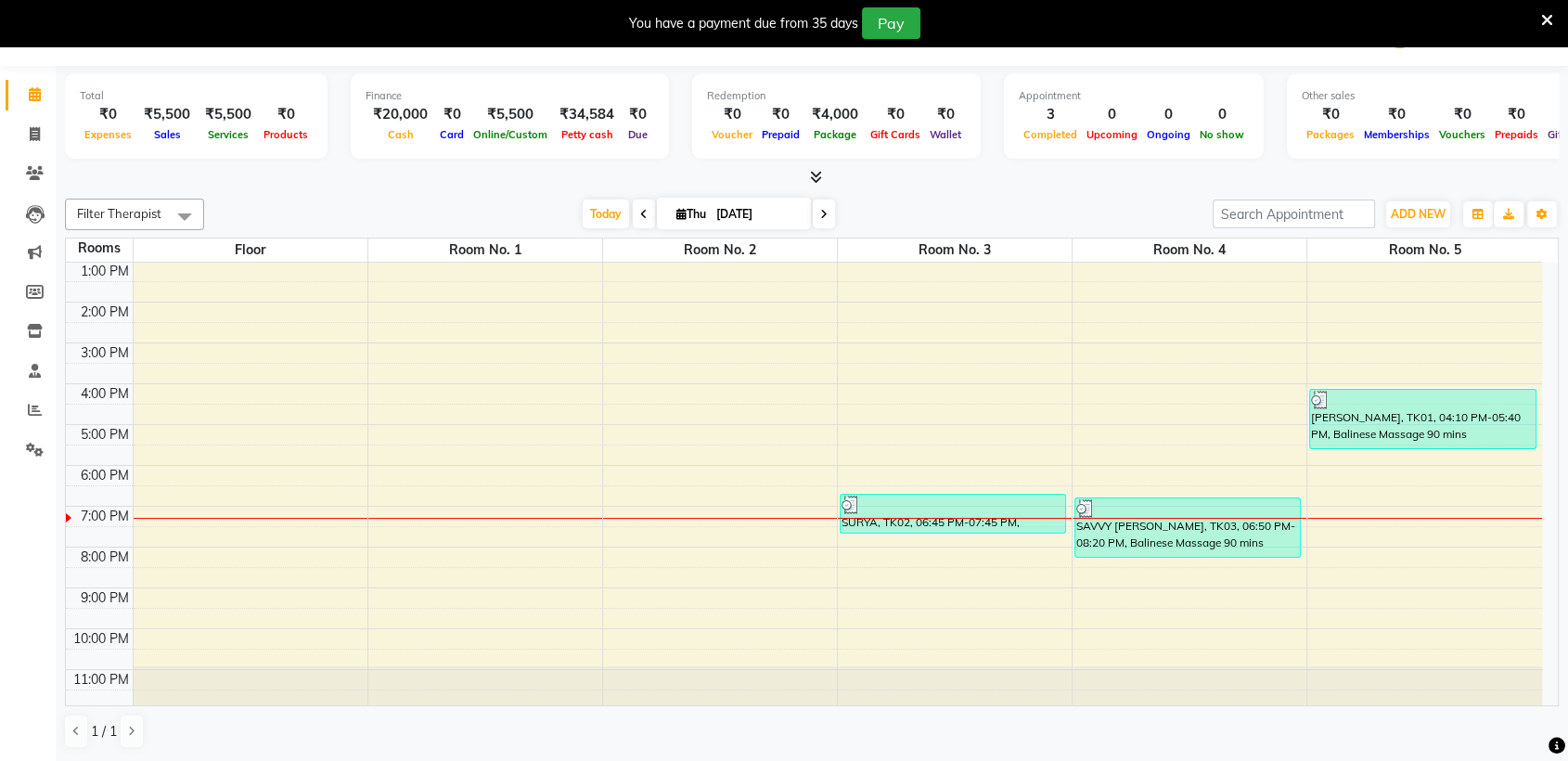
scroll to position [46, 0]
click at [1416, 518] on div at bounding box center [1425, 518] width 235 height 1
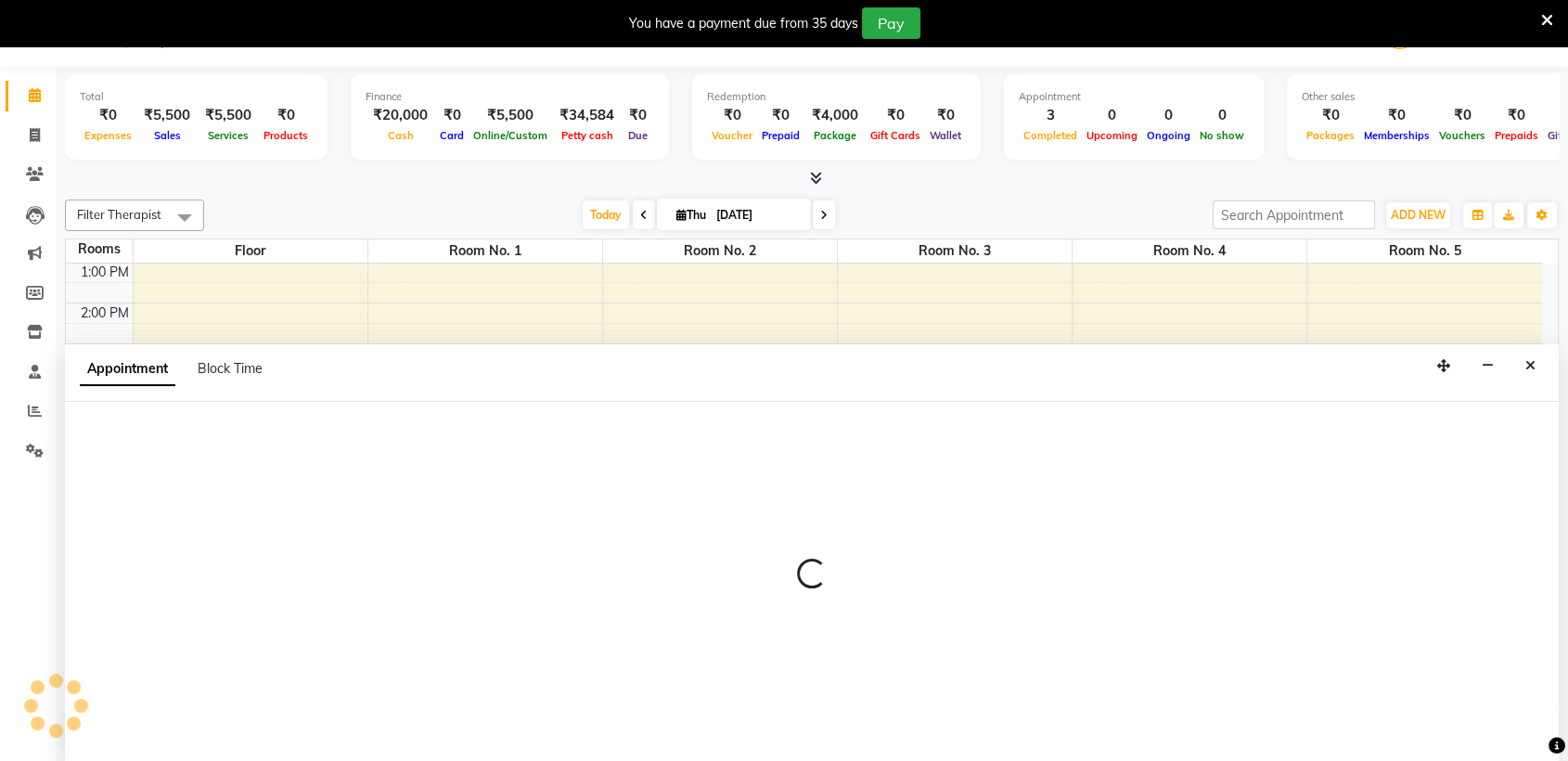
scroll to position [47, 0]
select select "tentative"
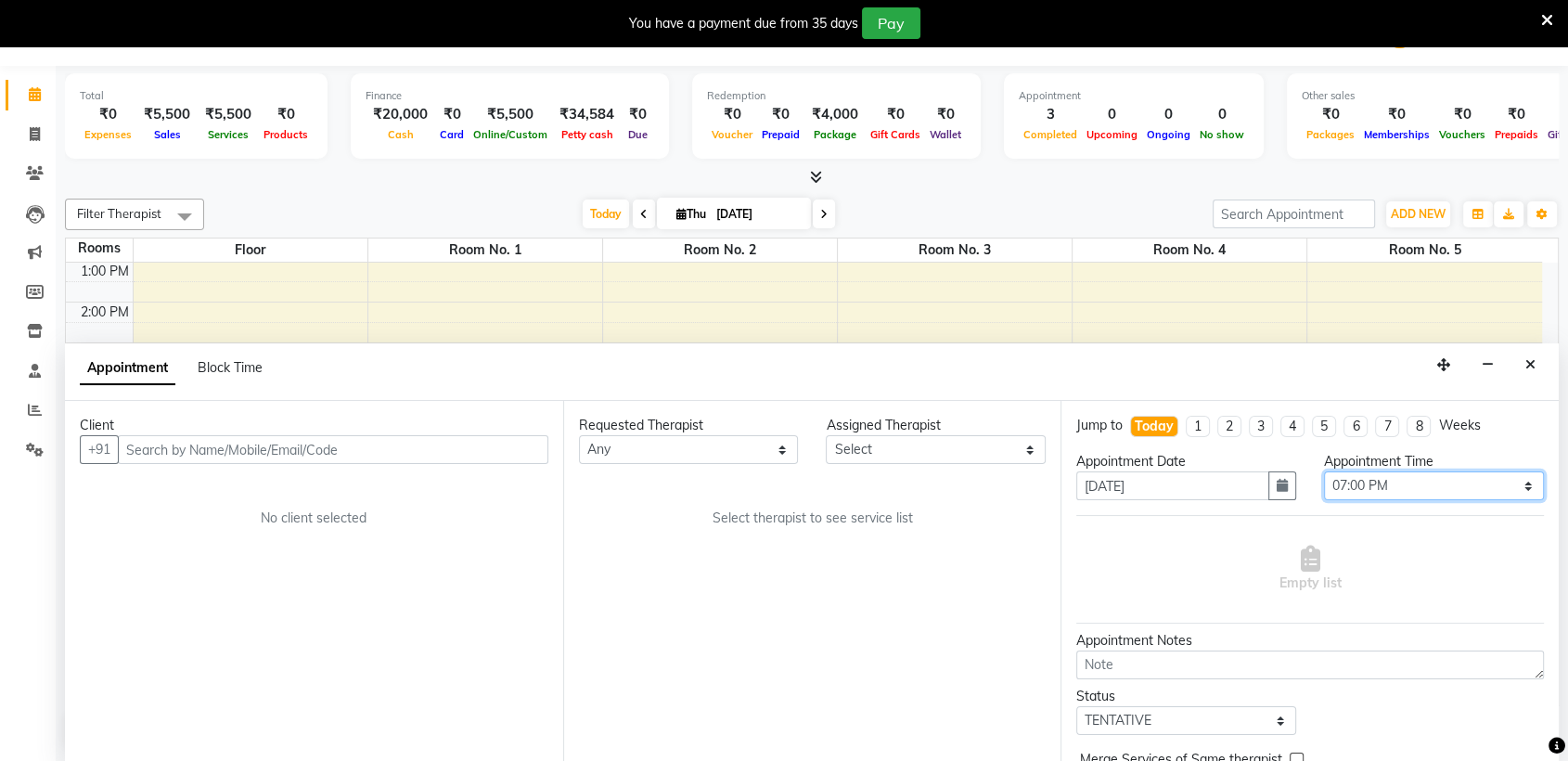
click at [1356, 477] on select "Select 10:00 AM 10:05 AM 10:10 AM 10:15 AM 10:20 AM 10:25 AM 10:30 AM 10:35 AM …" at bounding box center [1434, 485] width 220 height 29
select select "1165"
click at [1324, 471] on select "Select 10:00 AM 10:05 AM 10:10 AM 10:15 AM 10:20 AM 10:25 AM 10:30 AM 10:35 AM …" at bounding box center [1434, 485] width 220 height 29
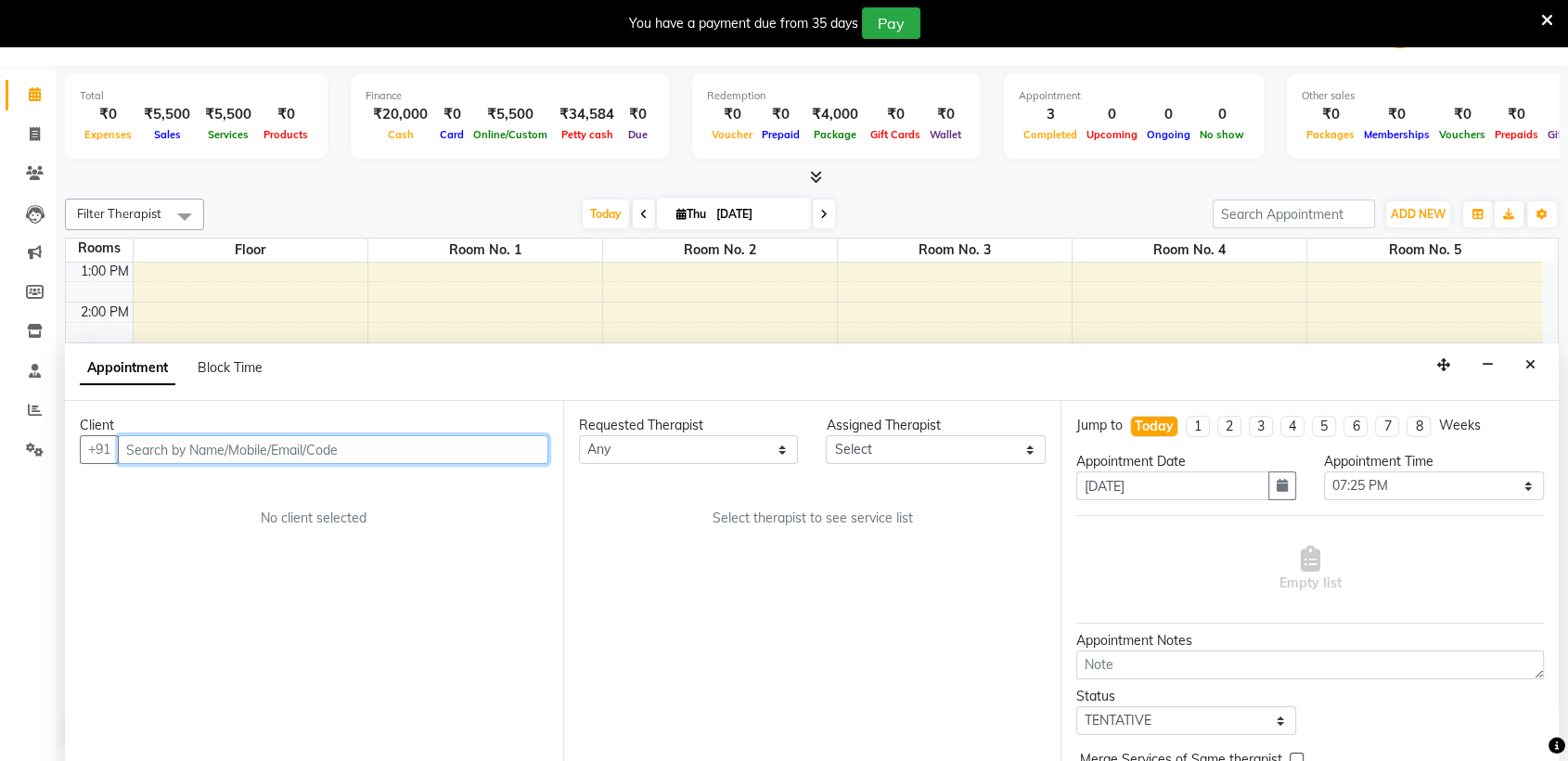
click at [457, 462] on input "text" at bounding box center [333, 450] width 430 height 29
paste input "8291993785"
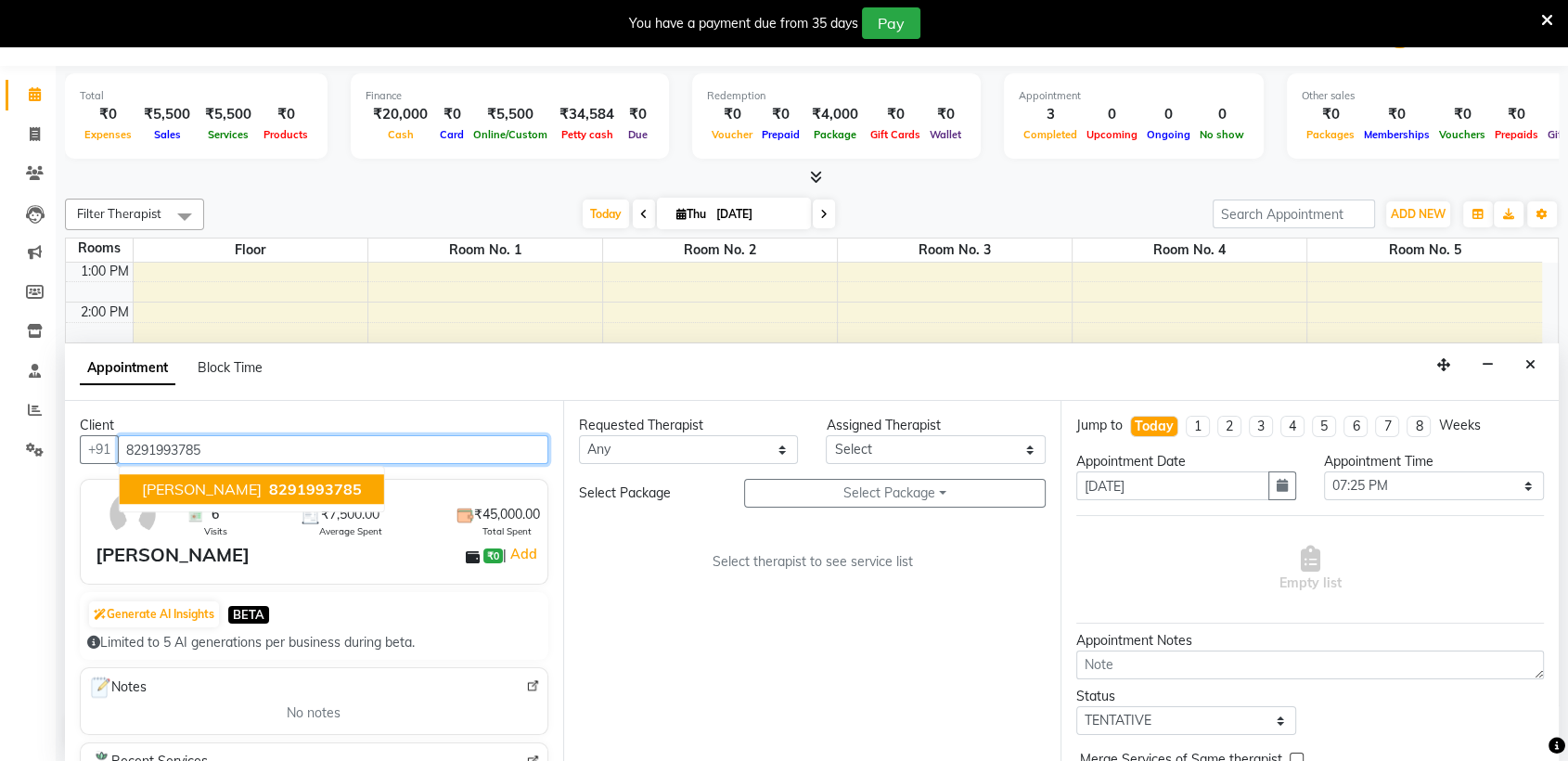
click at [269, 490] on span "8291993785" at bounding box center [315, 489] width 93 height 18
type input "8291993785"
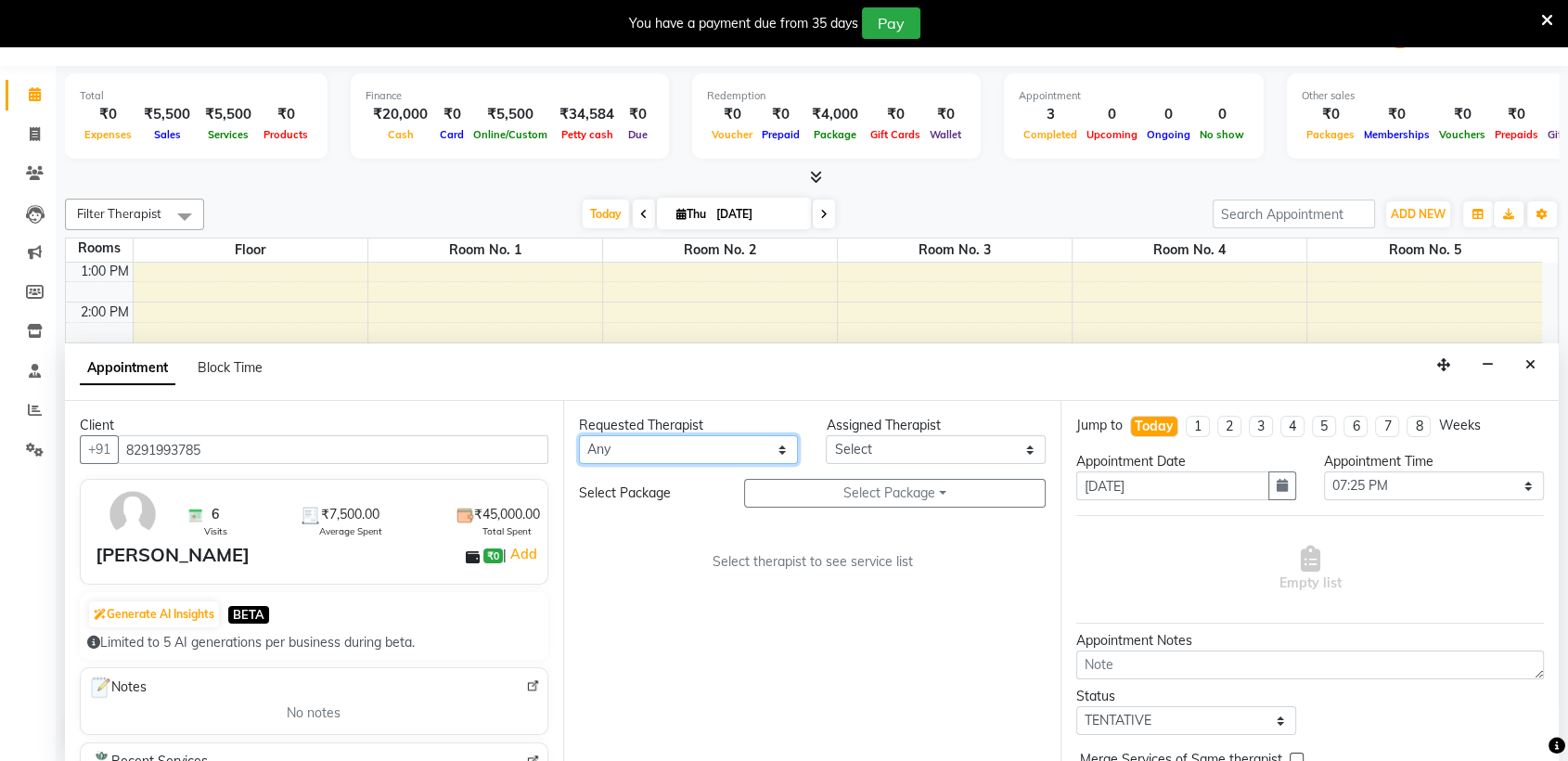
click at [765, 454] on select "Any AKOK Allure Thai Appointment [PERSON_NAME] CHEM [PERSON_NAME] HRIATI [DEMOG…" at bounding box center [689, 450] width 220 height 29
select select "62482"
click at [579, 435] on select "Any AKOK Allure Thai Appointment [PERSON_NAME] CHEM [PERSON_NAME] HRIATI [DEMOG…" at bounding box center [689, 450] width 220 height 29
select select "62482"
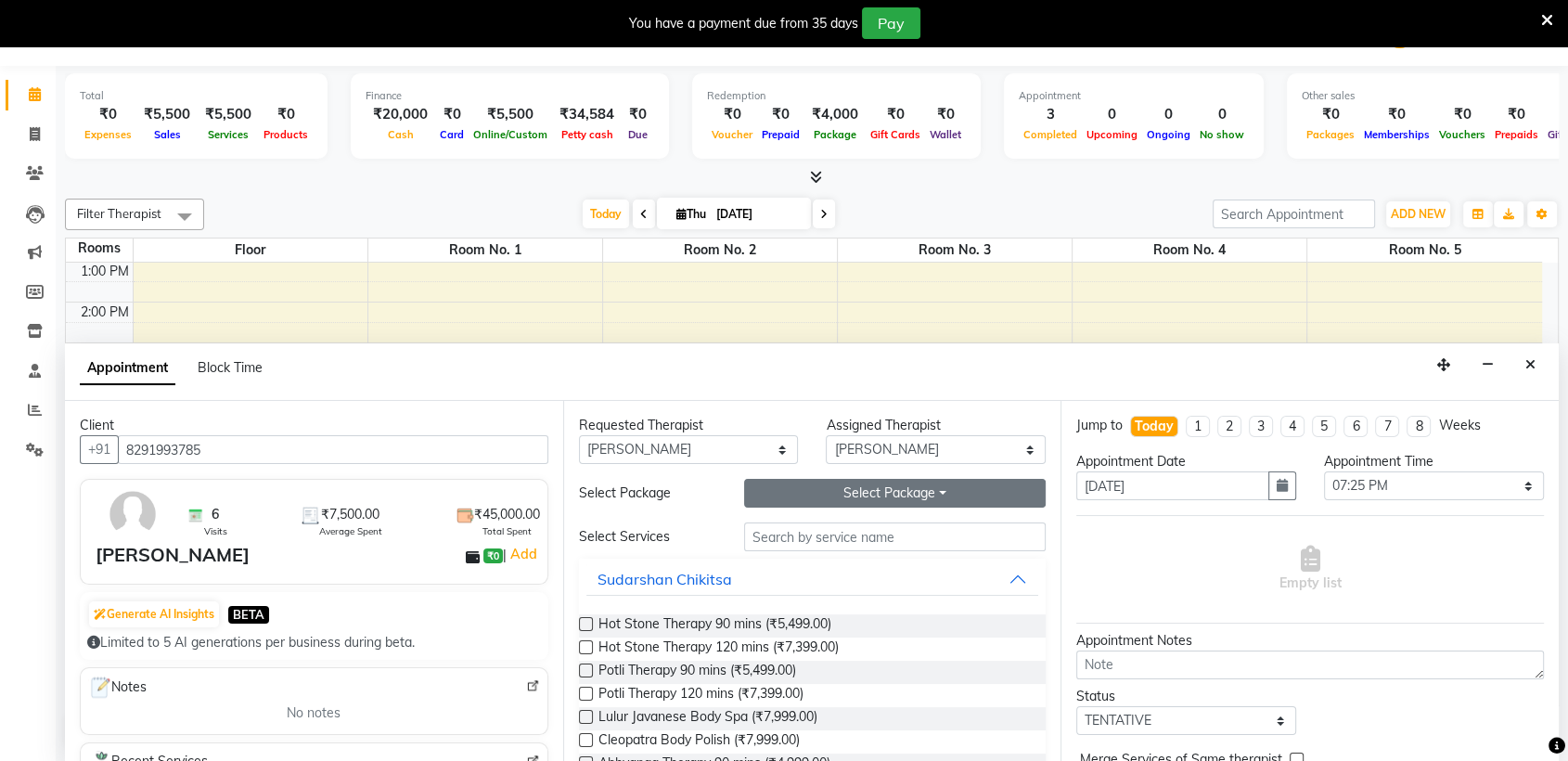
click at [876, 485] on button "Select Package Toggle Dropdown" at bounding box center [895, 493] width 303 height 29
click at [887, 523] on li "Abhyanga 90 + Potli 30" at bounding box center [842, 531] width 193 height 27
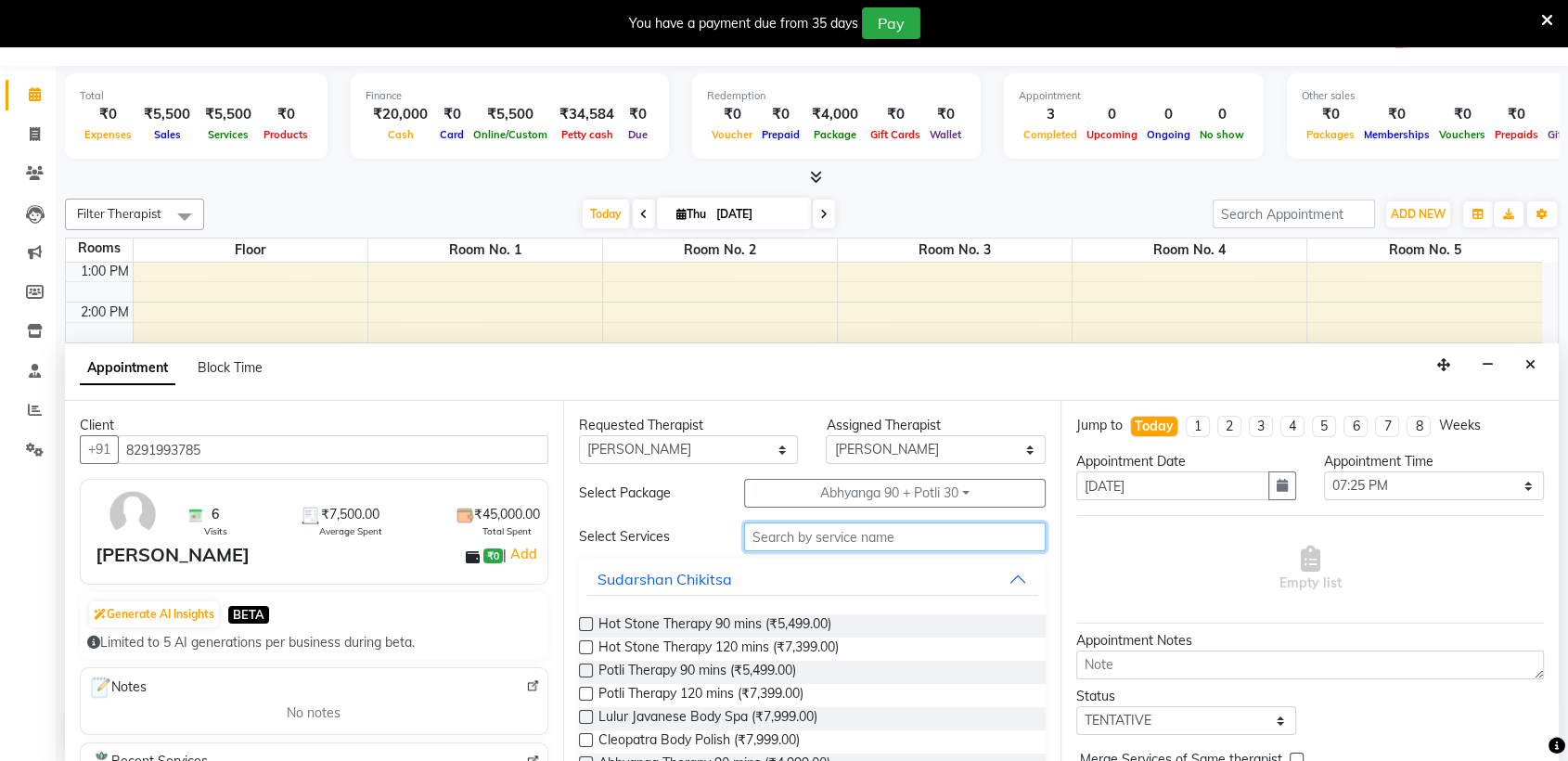
click at [869, 540] on input "text" at bounding box center [895, 537] width 303 height 29
type input "[PERSON_NAME]"
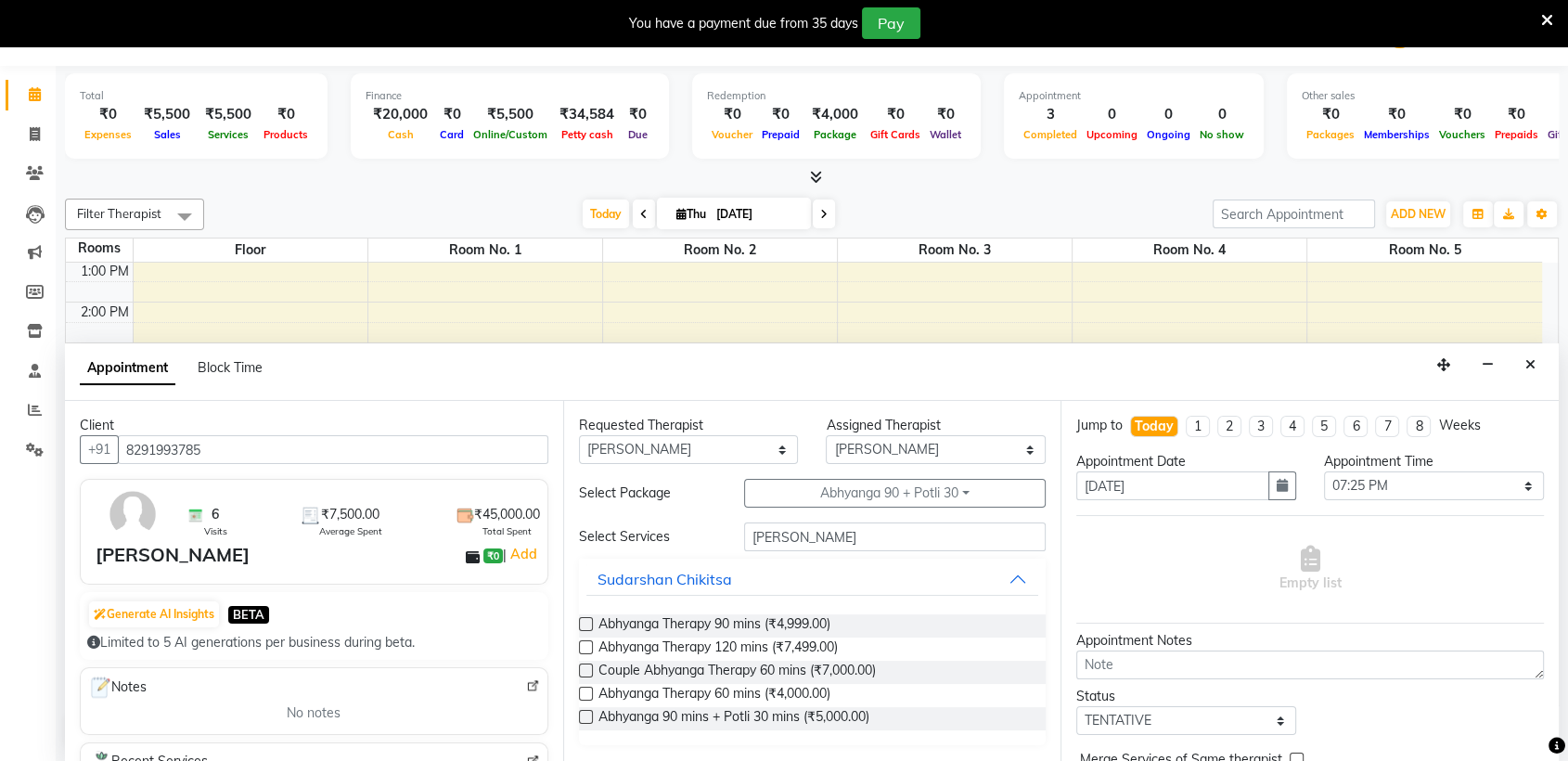
click at [584, 716] on label at bounding box center [586, 717] width 14 height 14
click at [584, 716] on input "checkbox" at bounding box center [585, 718] width 12 height 12
checkbox input "true"
select select "4279"
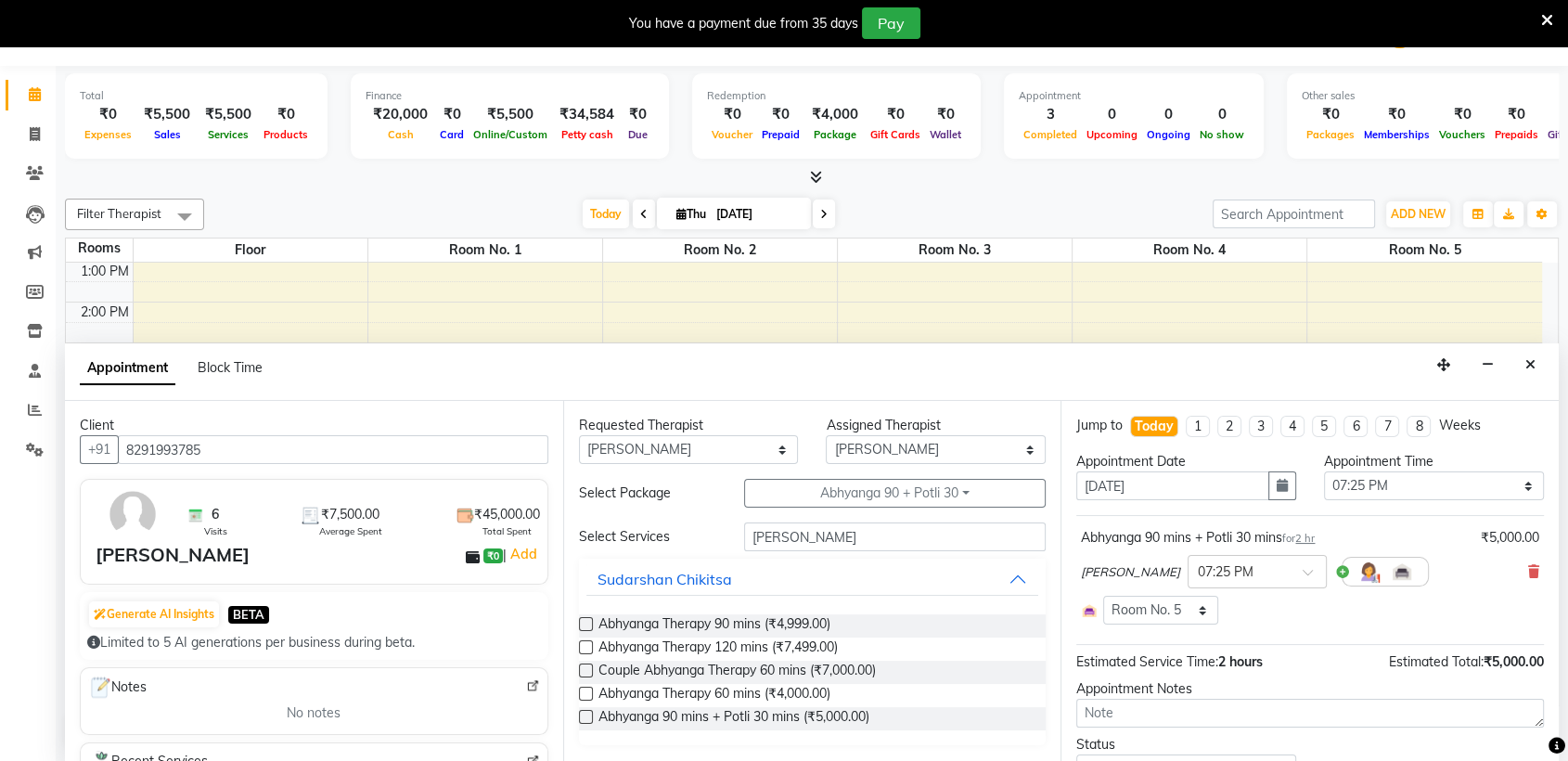
checkbox input "false"
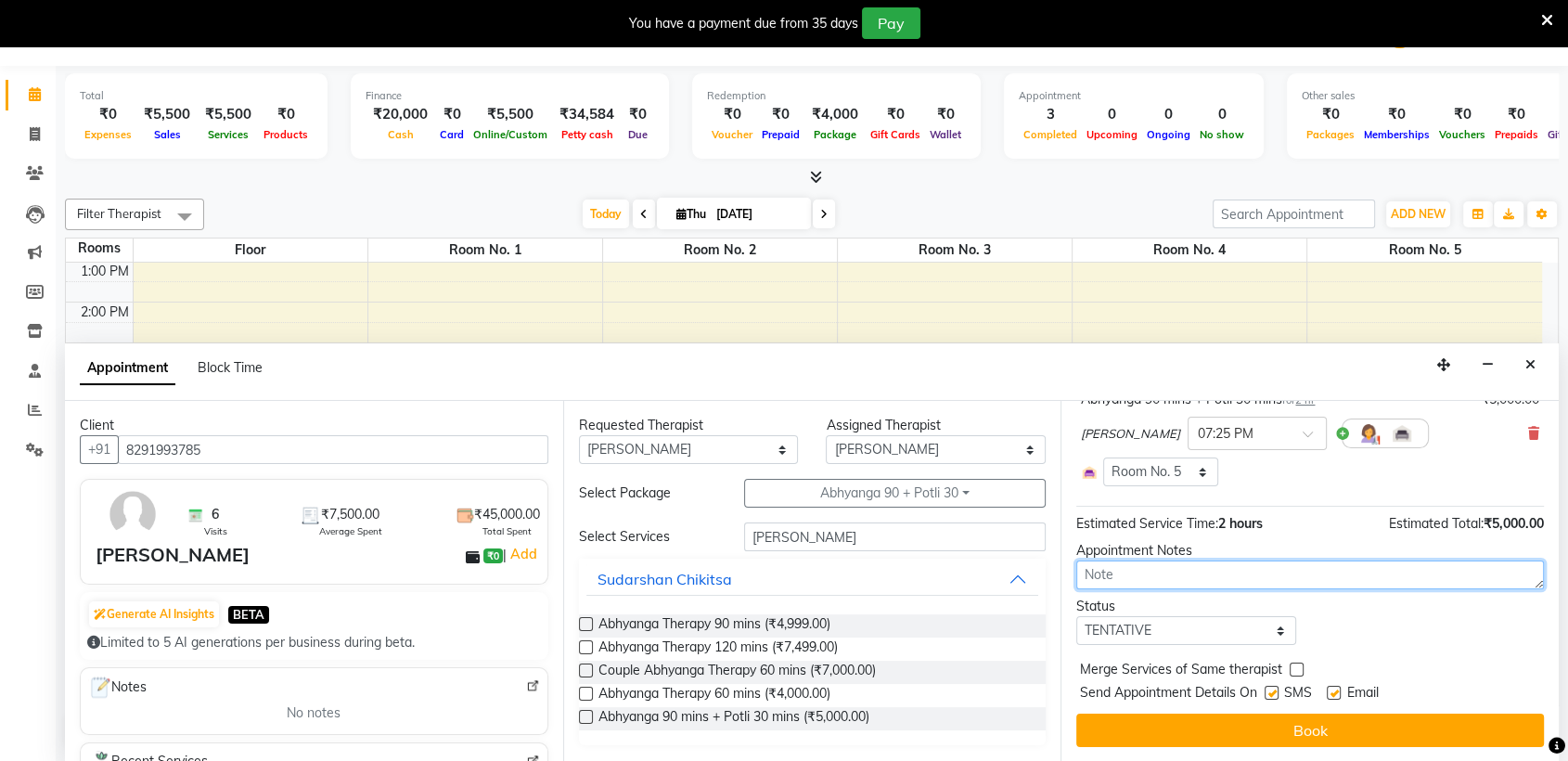
click at [1178, 583] on textarea at bounding box center [1311, 574] width 468 height 29
click at [1177, 626] on select "Select TENTATIVE CONFIRM CHECK-IN UPCOMING" at bounding box center [1186, 630] width 220 height 29
select select "confirm booking"
click at [1077, 616] on select "Select TENTATIVE CONFIRM CHECK-IN UPCOMING" at bounding box center [1186, 630] width 220 height 29
click at [1267, 692] on label at bounding box center [1272, 692] width 14 height 14
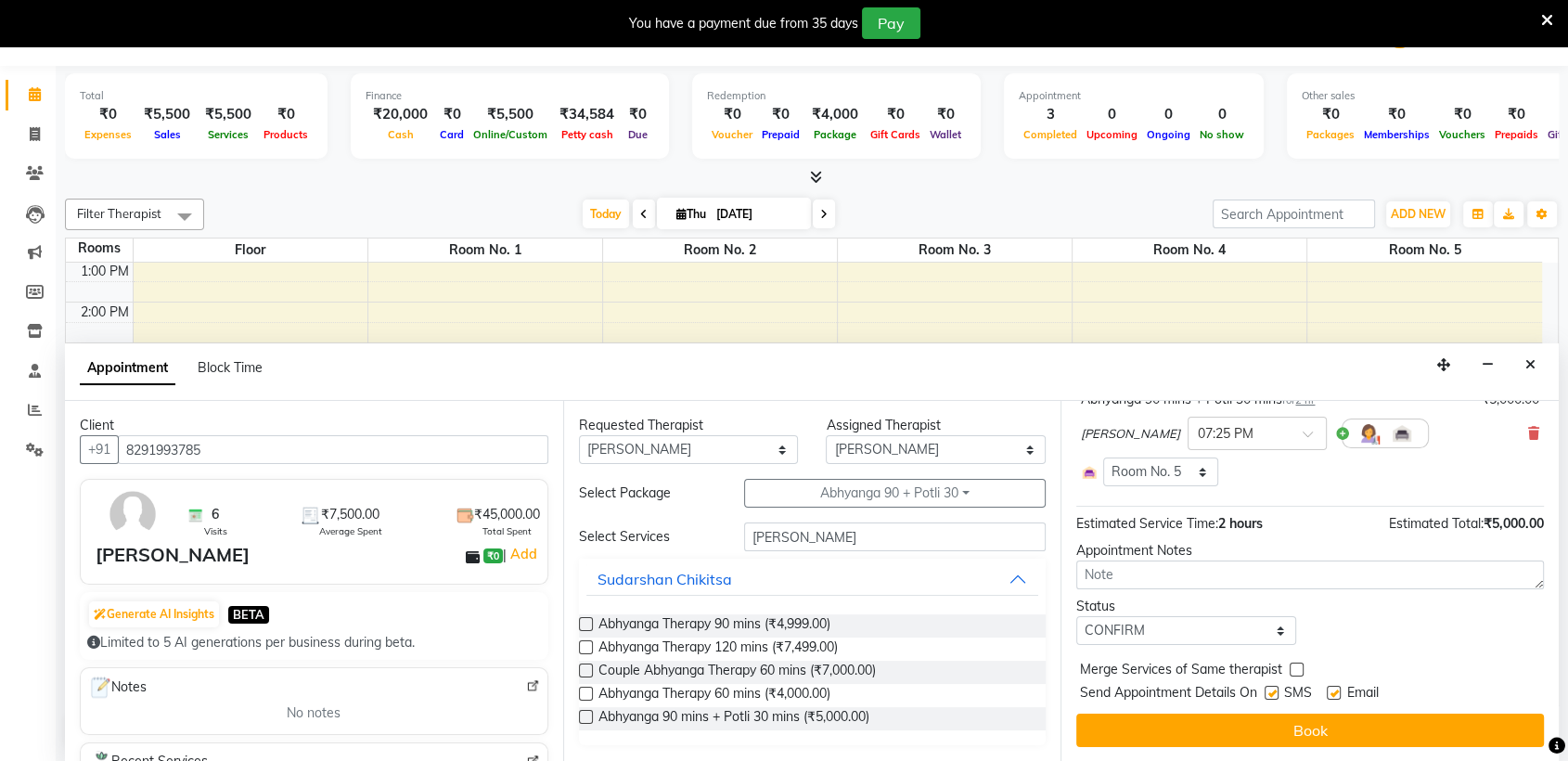
click at [1267, 692] on input "checkbox" at bounding box center [1271, 694] width 12 height 12
checkbox input "false"
click at [1336, 692] on label at bounding box center [1334, 692] width 14 height 14
click at [1336, 692] on input "checkbox" at bounding box center [1333, 694] width 12 height 12
checkbox input "false"
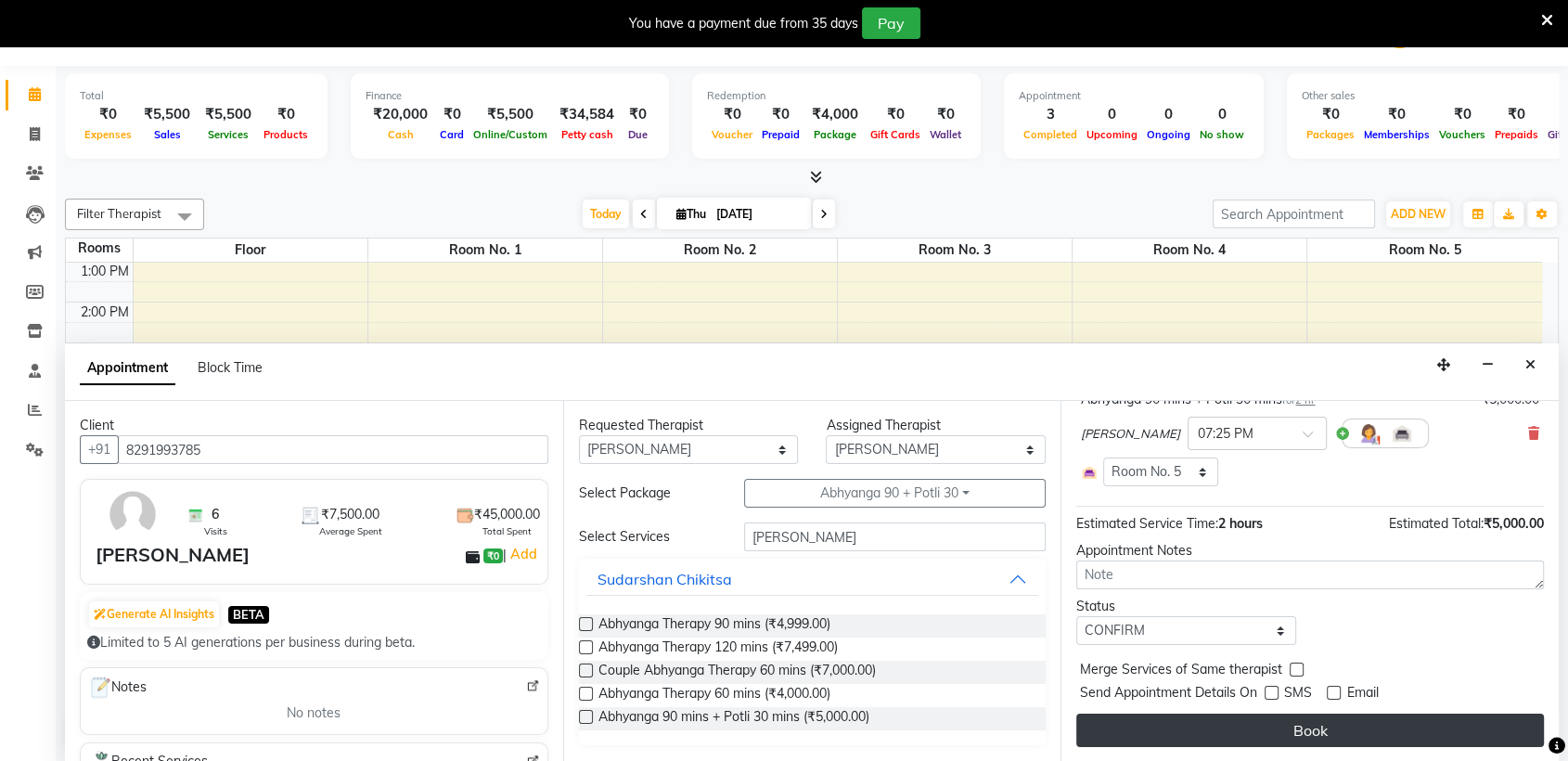
click at [1330, 730] on button "Book" at bounding box center [1311, 730] width 468 height 34
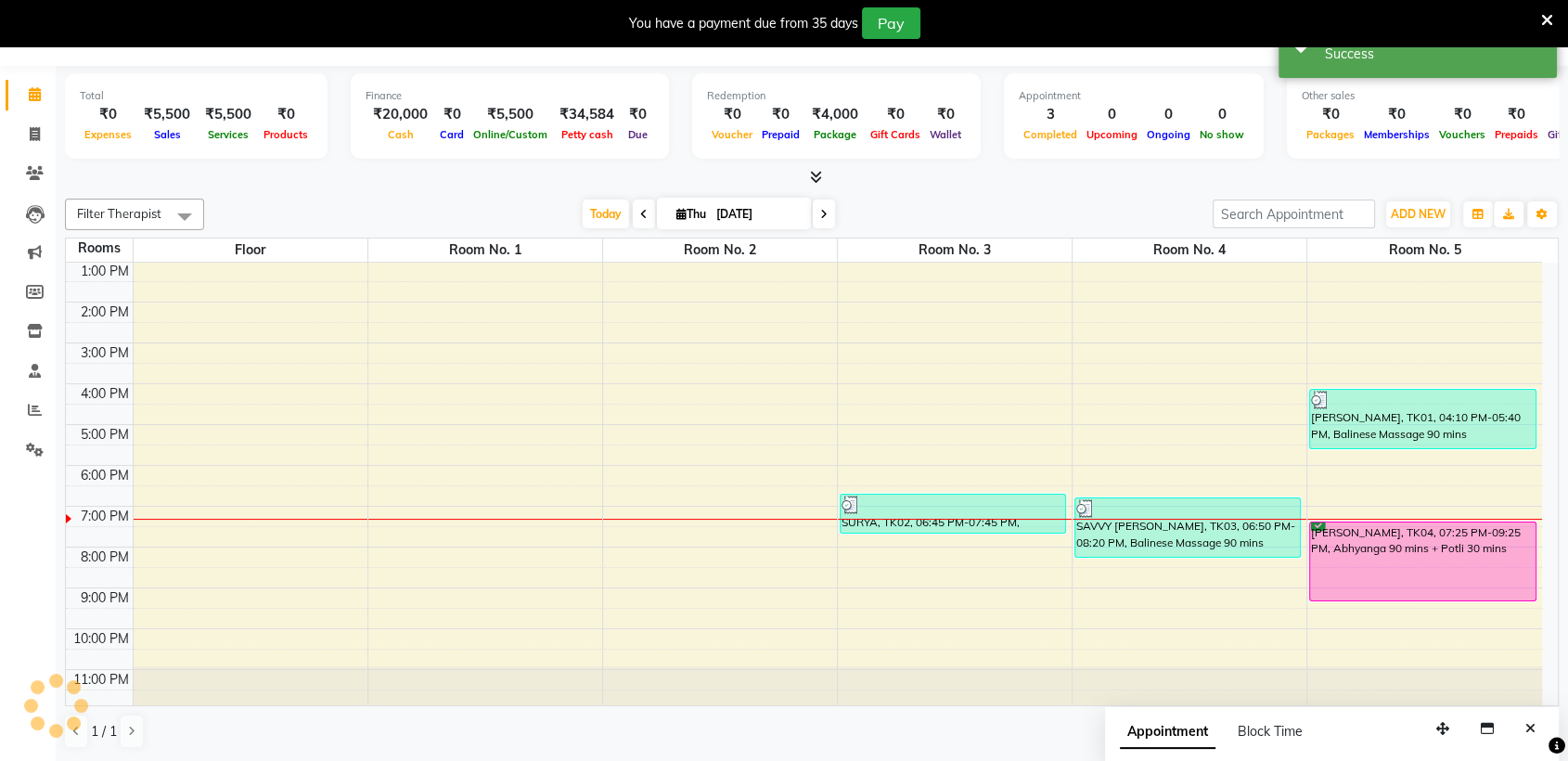
scroll to position [0, 0]
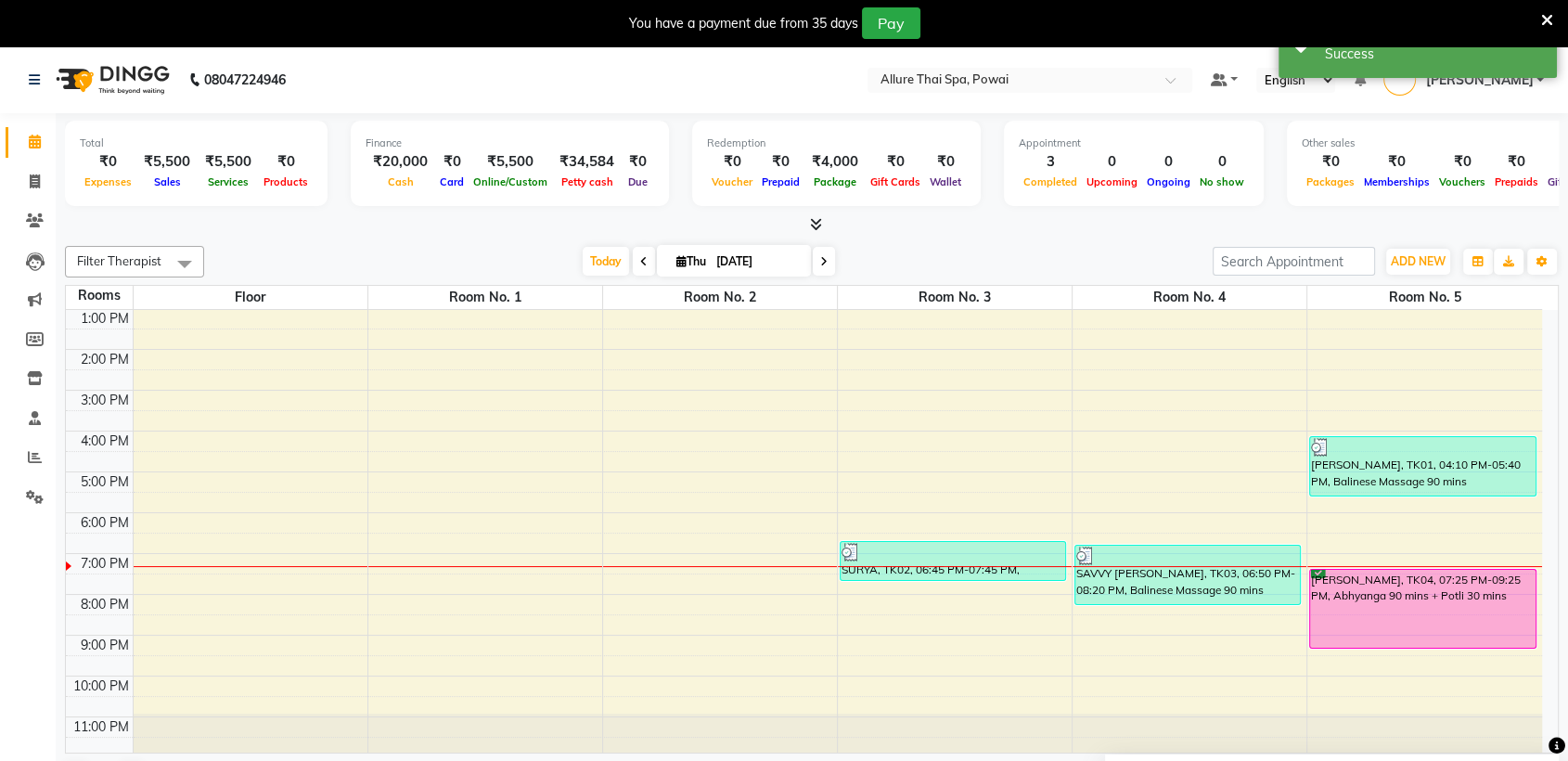
click at [1370, 622] on div "[PERSON_NAME], TK04, 07:25 PM-09:25 PM, Abhyanga 90 mins + Potli 30 mins" at bounding box center [1423, 608] width 224 height 78
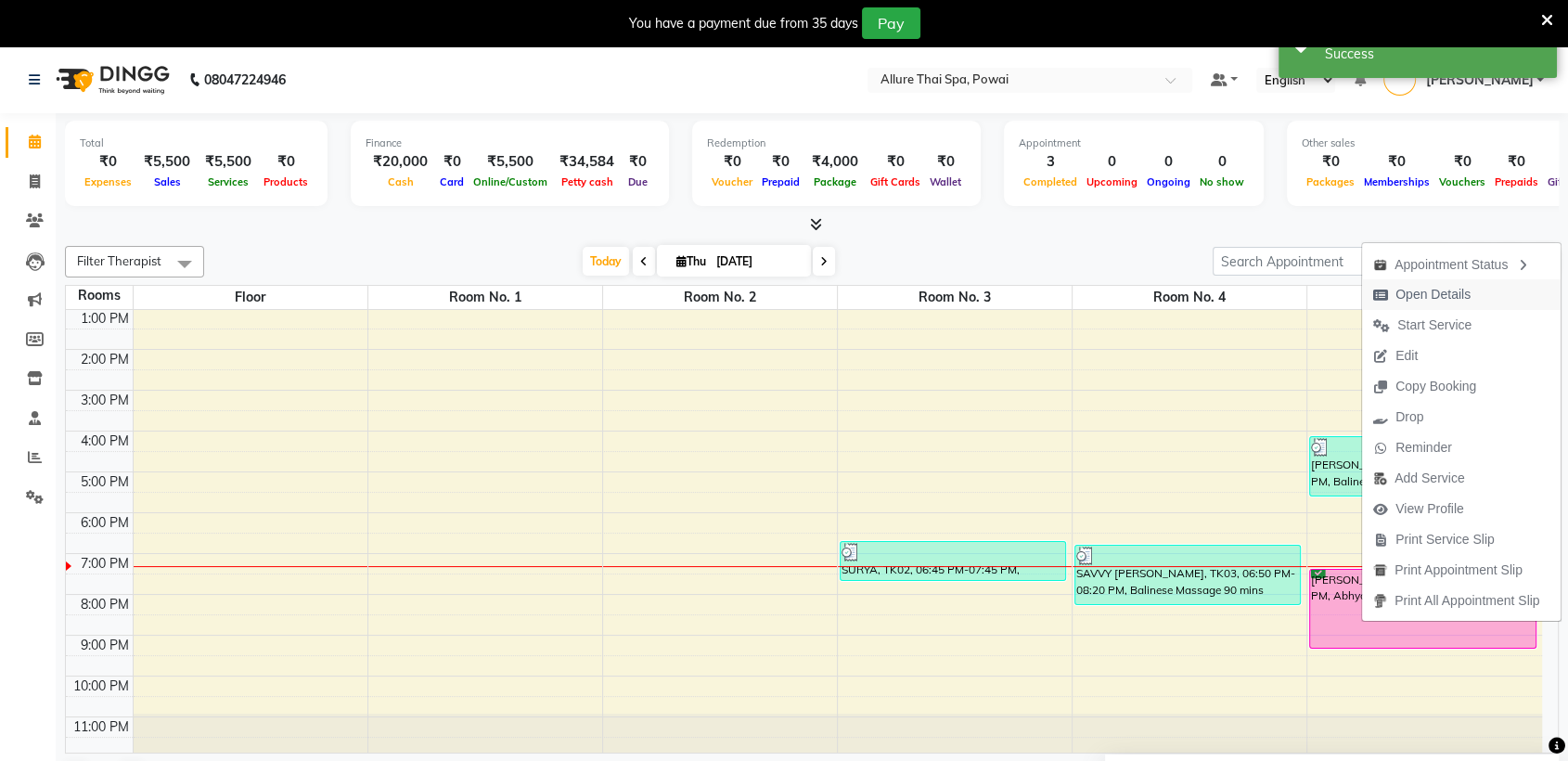
click at [1420, 293] on span "Open Details" at bounding box center [1434, 295] width 75 height 19
select select "6"
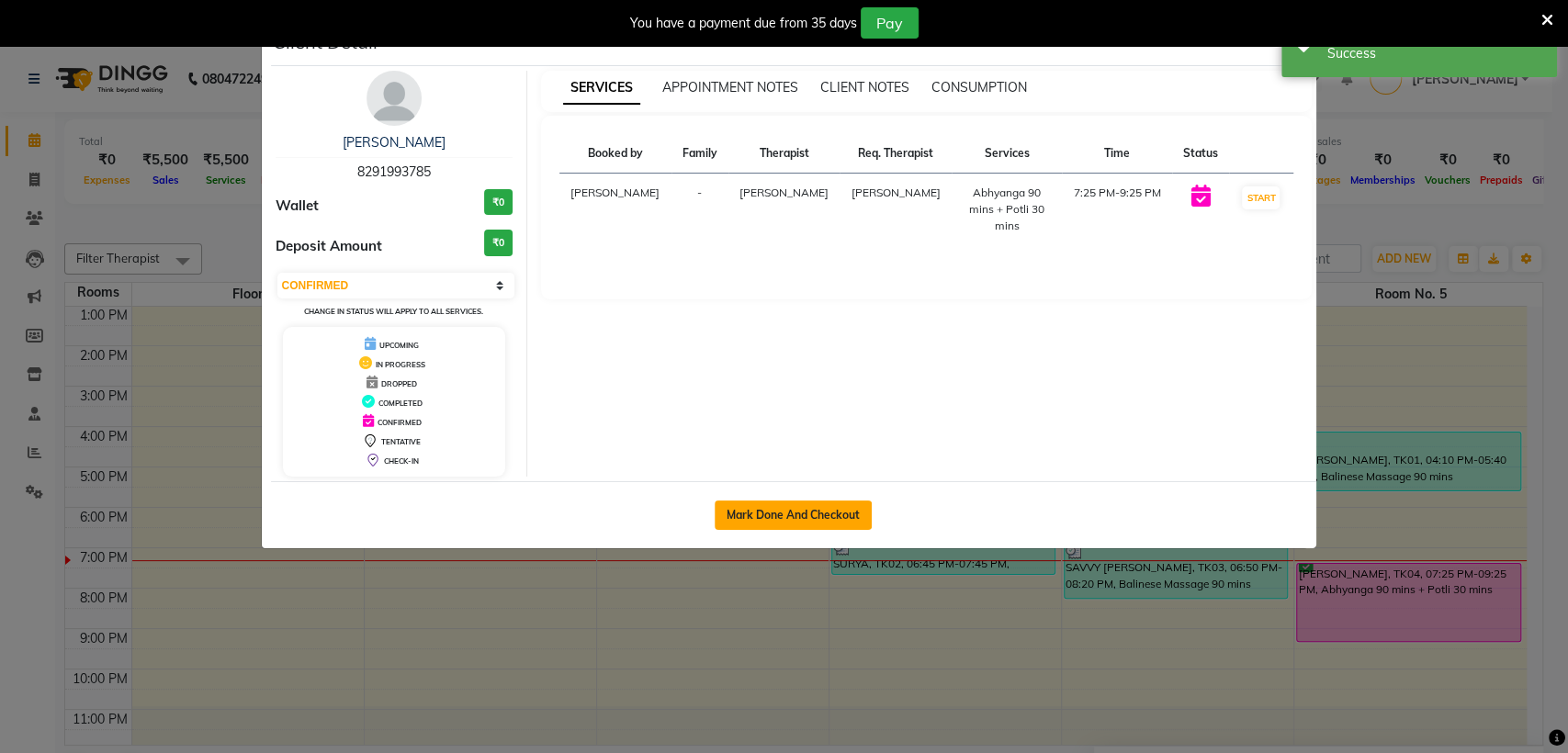
click at [796, 508] on button "Mark Done And Checkout" at bounding box center [793, 515] width 157 height 30
select select "6686"
select select "service"
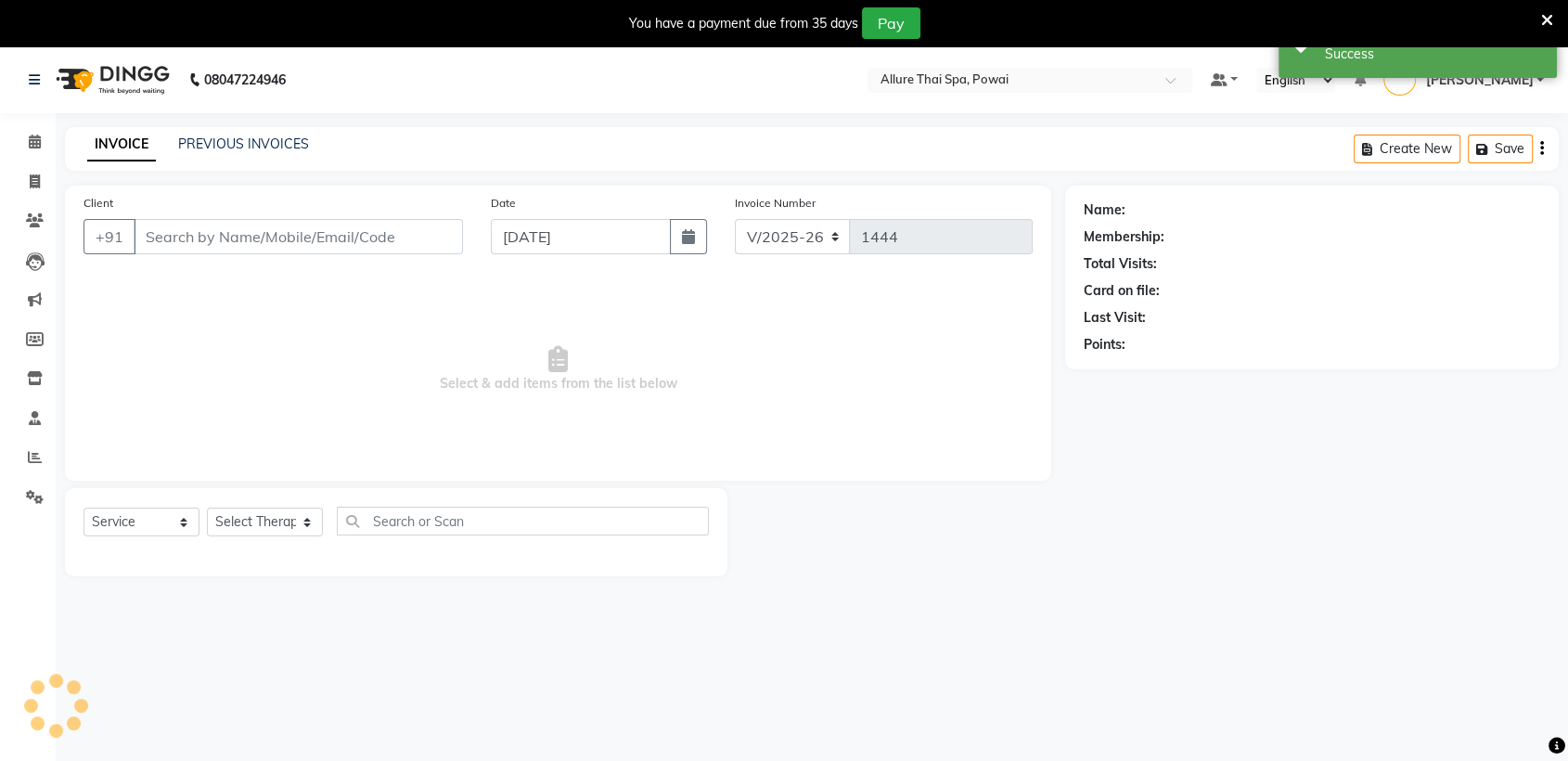
type input "8291993785"
select select "62482"
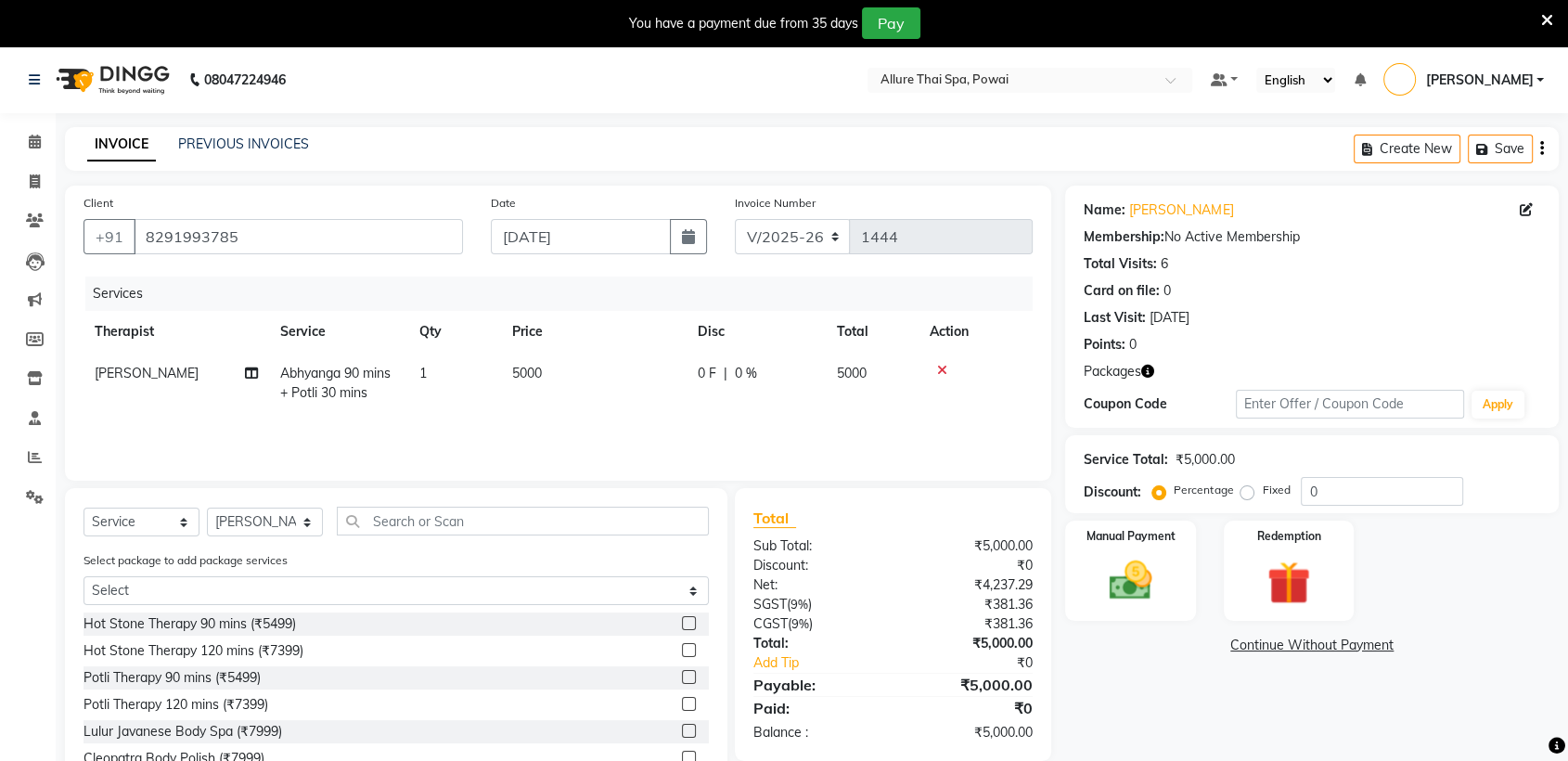
click at [1548, 15] on icon at bounding box center [1547, 19] width 12 height 16
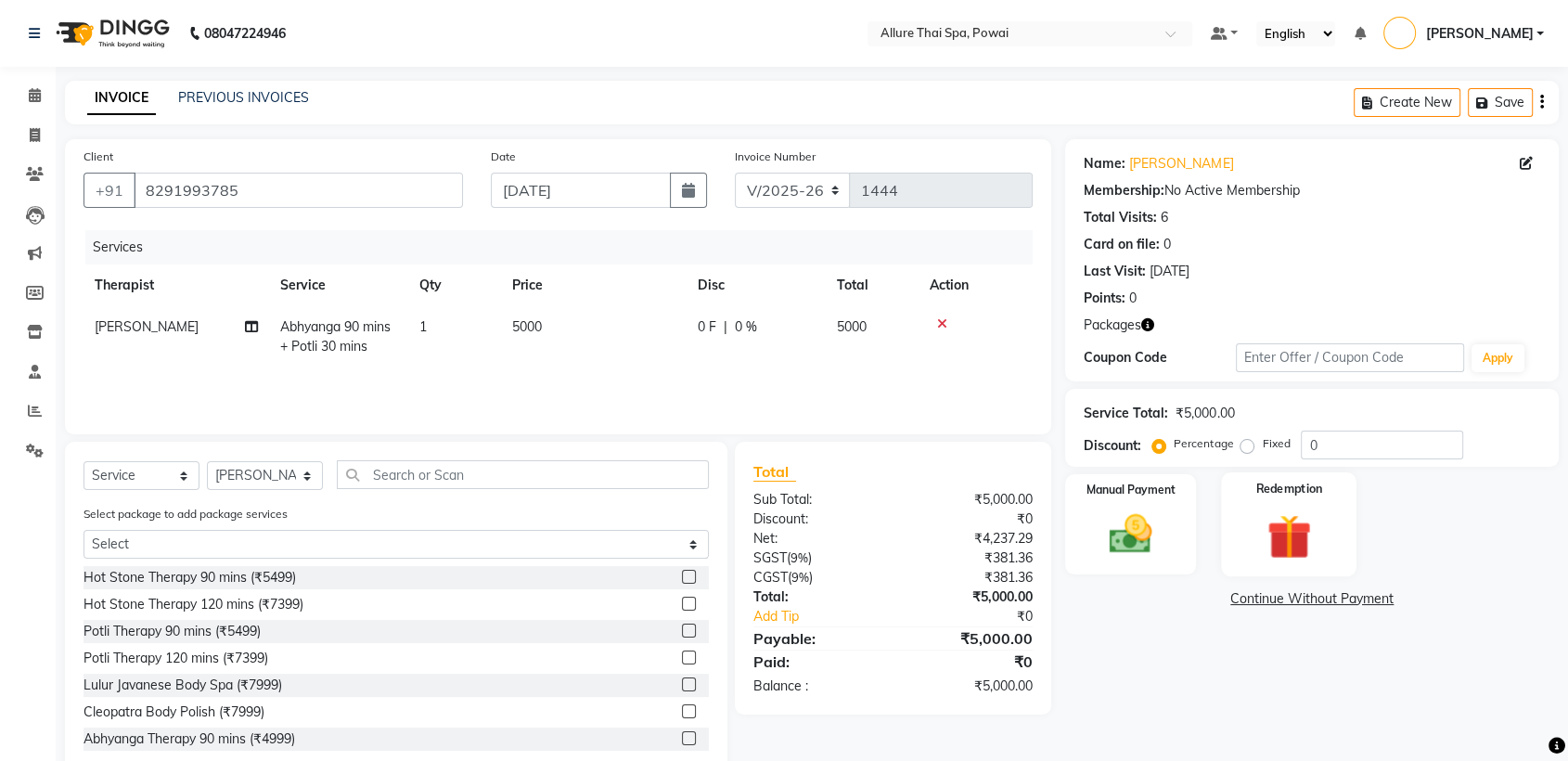
click at [1286, 515] on img at bounding box center [1288, 537] width 73 height 56
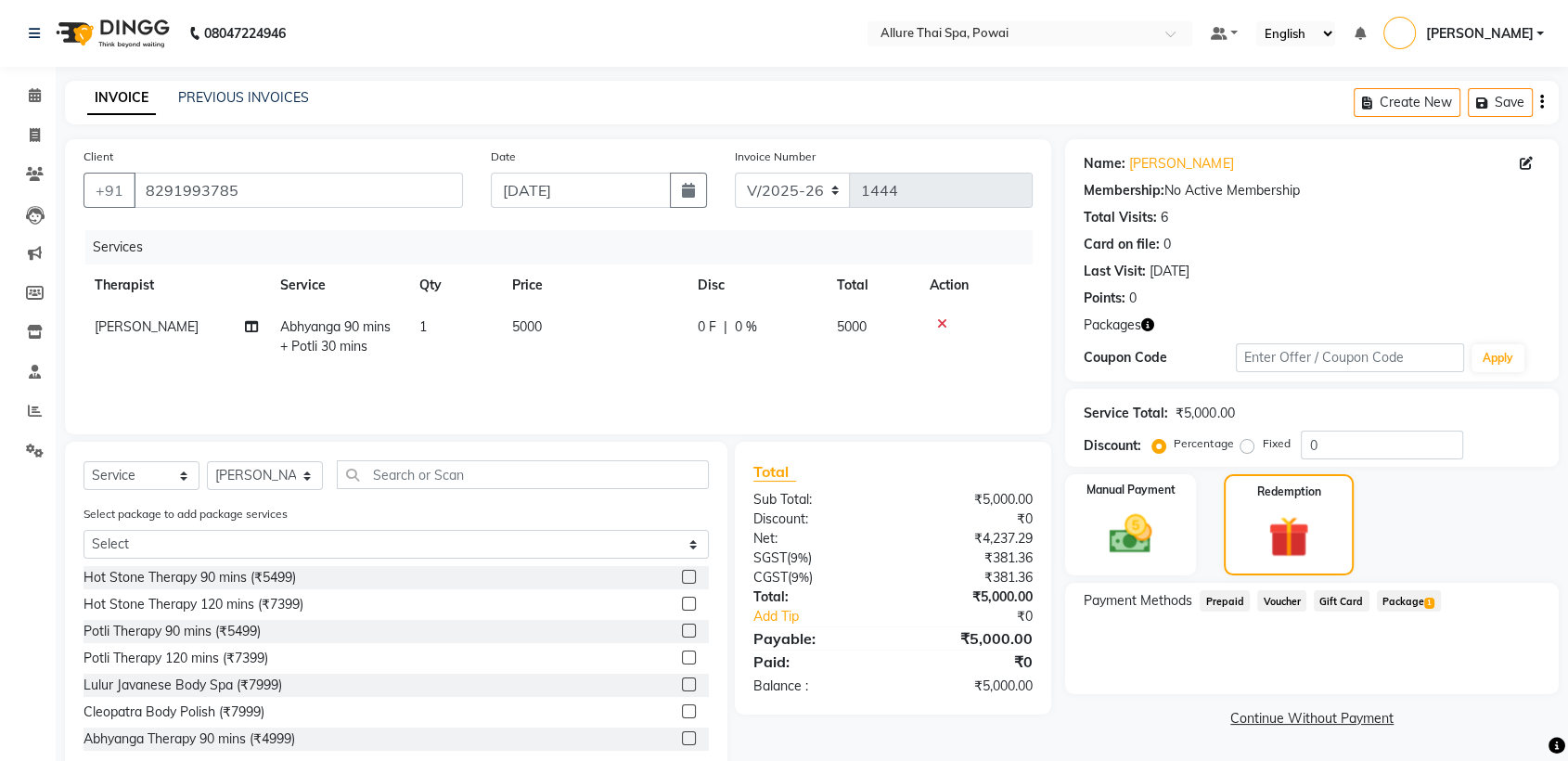
click at [1405, 602] on span "Package 1" at bounding box center [1409, 600] width 64 height 21
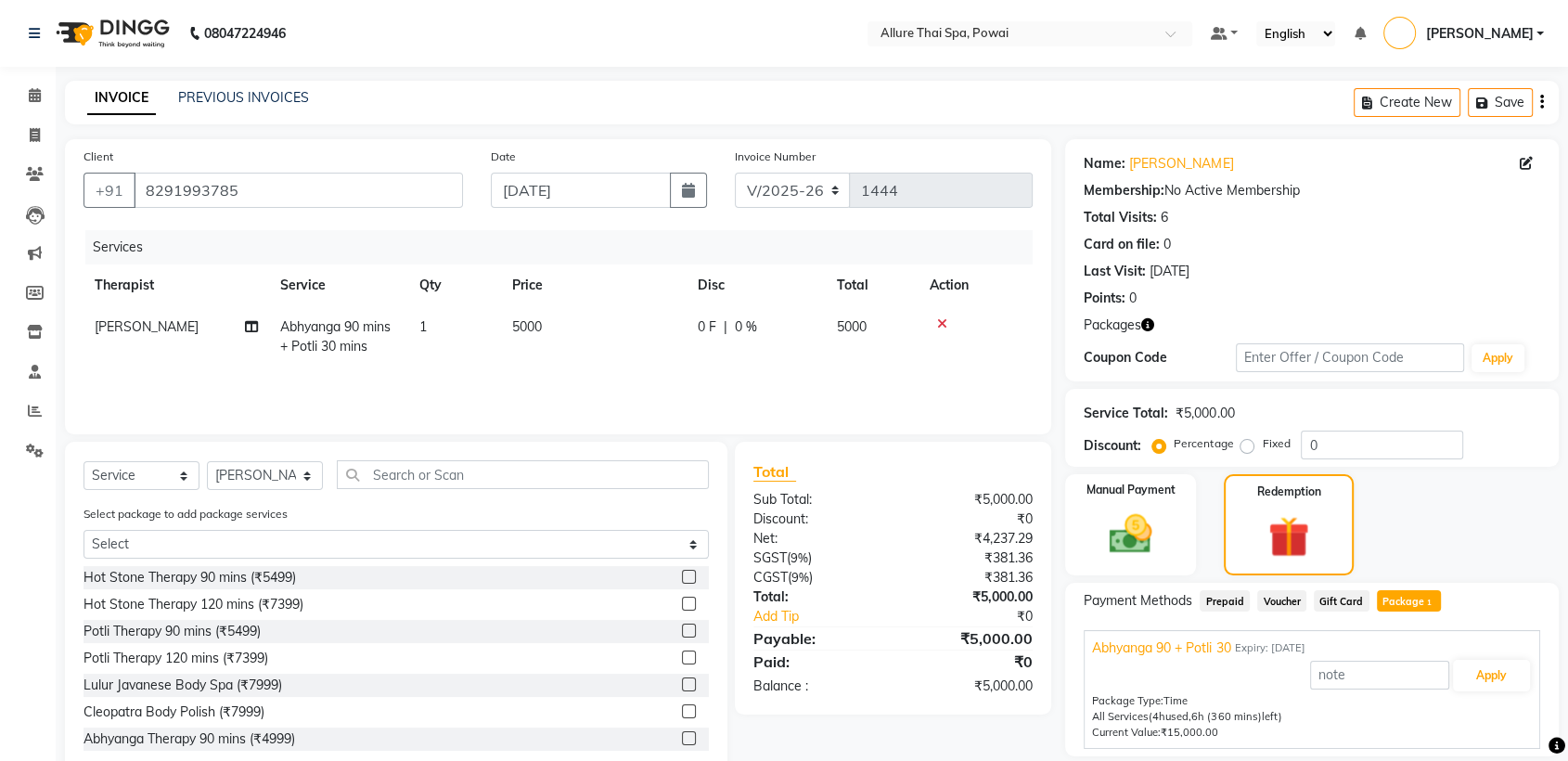
scroll to position [60, 0]
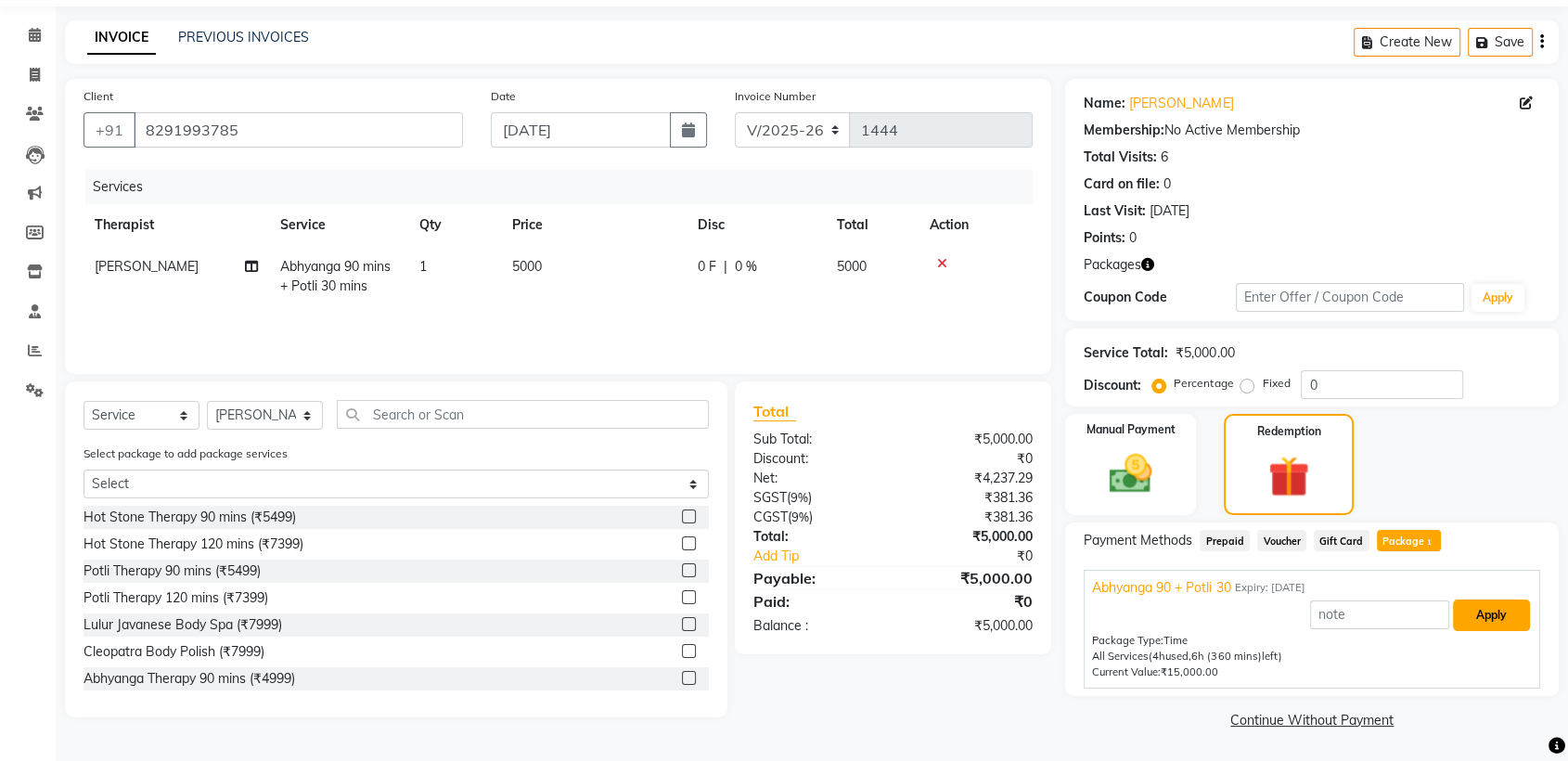
click at [1494, 609] on button "Apply" at bounding box center [1492, 615] width 77 height 32
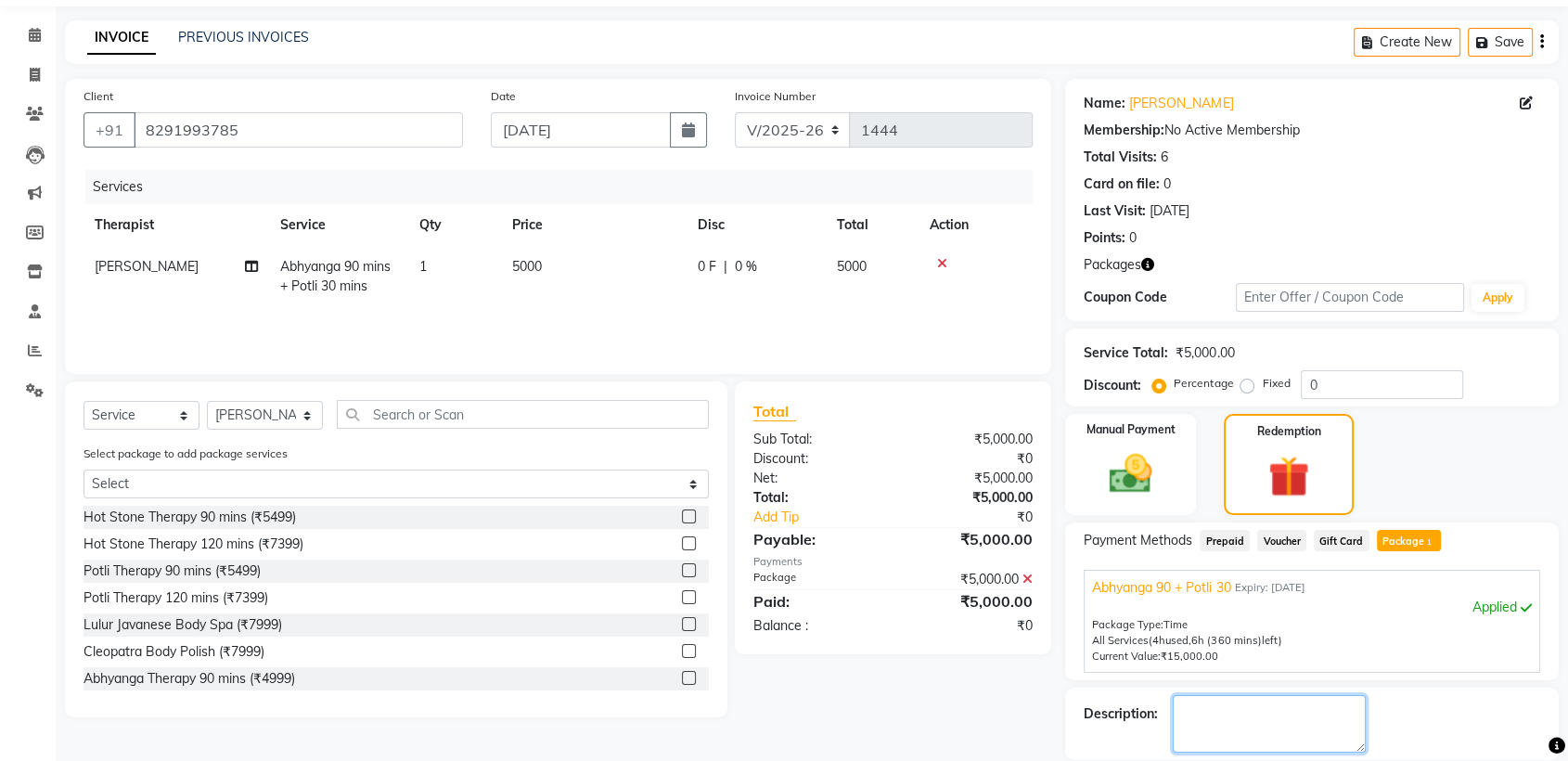
click at [1268, 728] on textarea at bounding box center [1270, 723] width 193 height 57
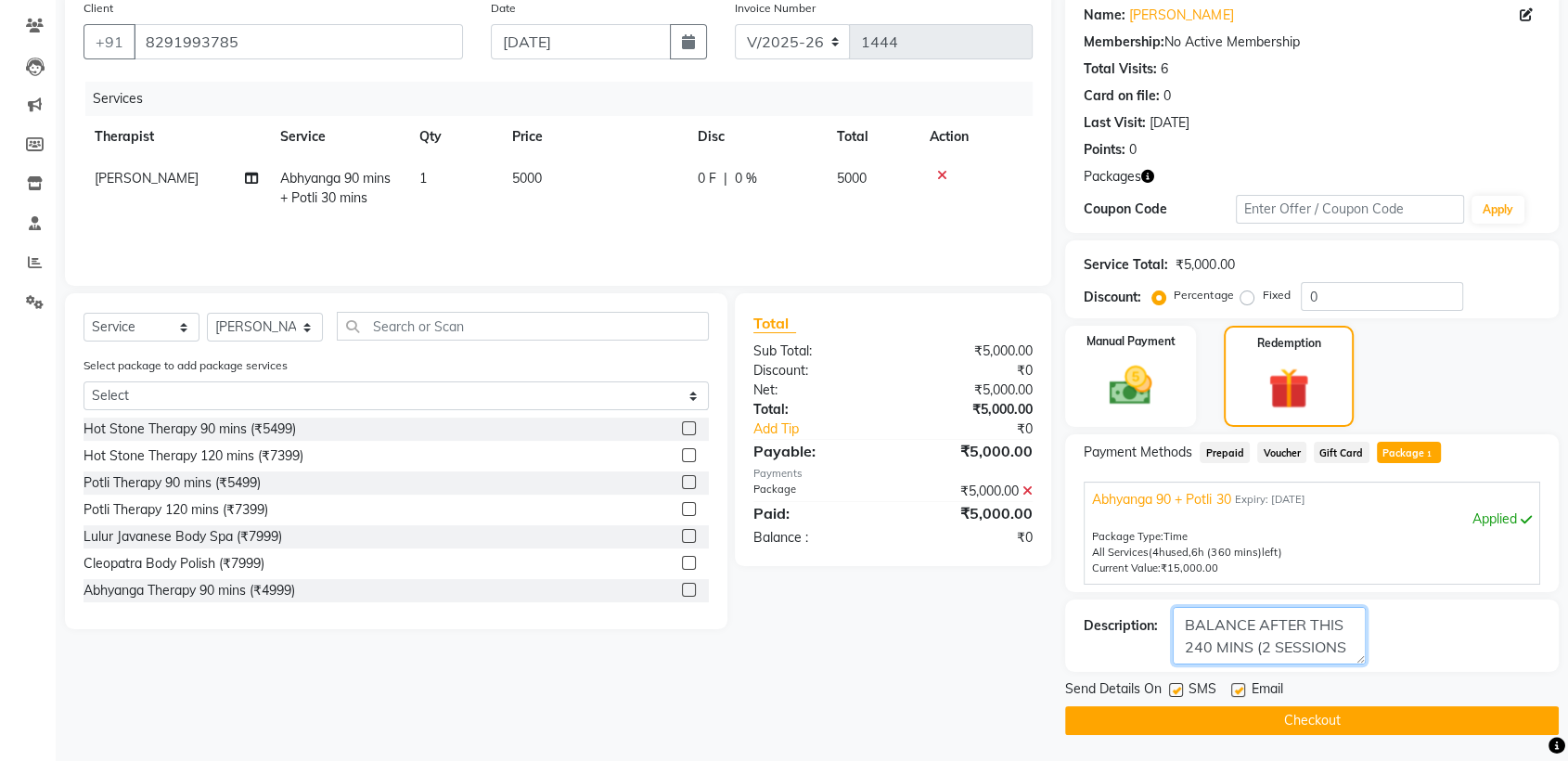
scroll to position [15, 0]
type textarea "BALANCE AFTER THIS 240 MINS (2 SESSIONS OF 120 MINS)"
click at [1240, 689] on label at bounding box center [1238, 689] width 14 height 14
click at [1240, 689] on input "checkbox" at bounding box center [1237, 690] width 12 height 12
checkbox input "false"
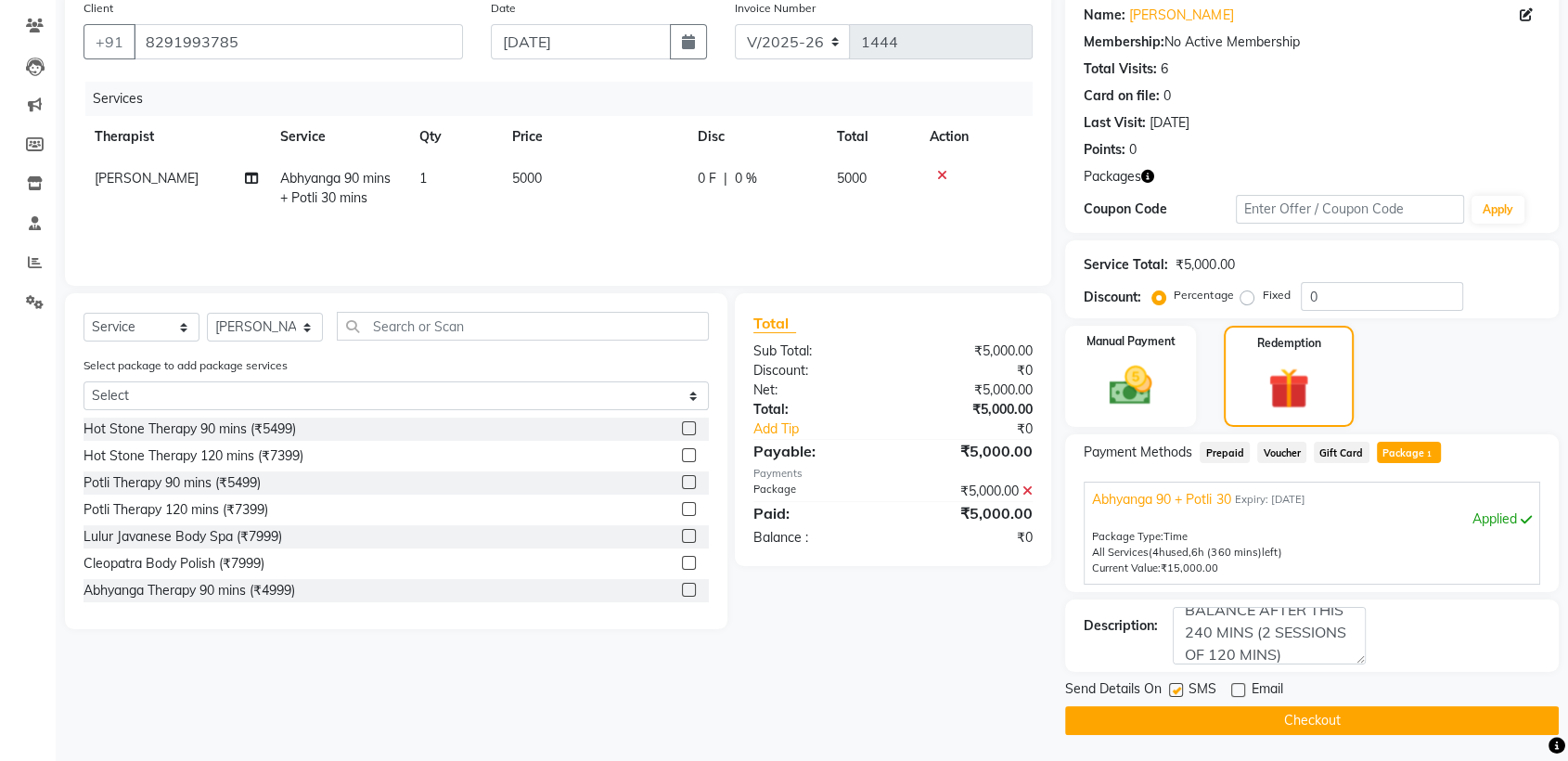
click at [1179, 687] on label at bounding box center [1176, 689] width 14 height 14
click at [1179, 687] on input "checkbox" at bounding box center [1175, 690] width 12 height 12
checkbox input "false"
click at [1264, 712] on button "Checkout" at bounding box center [1312, 720] width 493 height 29
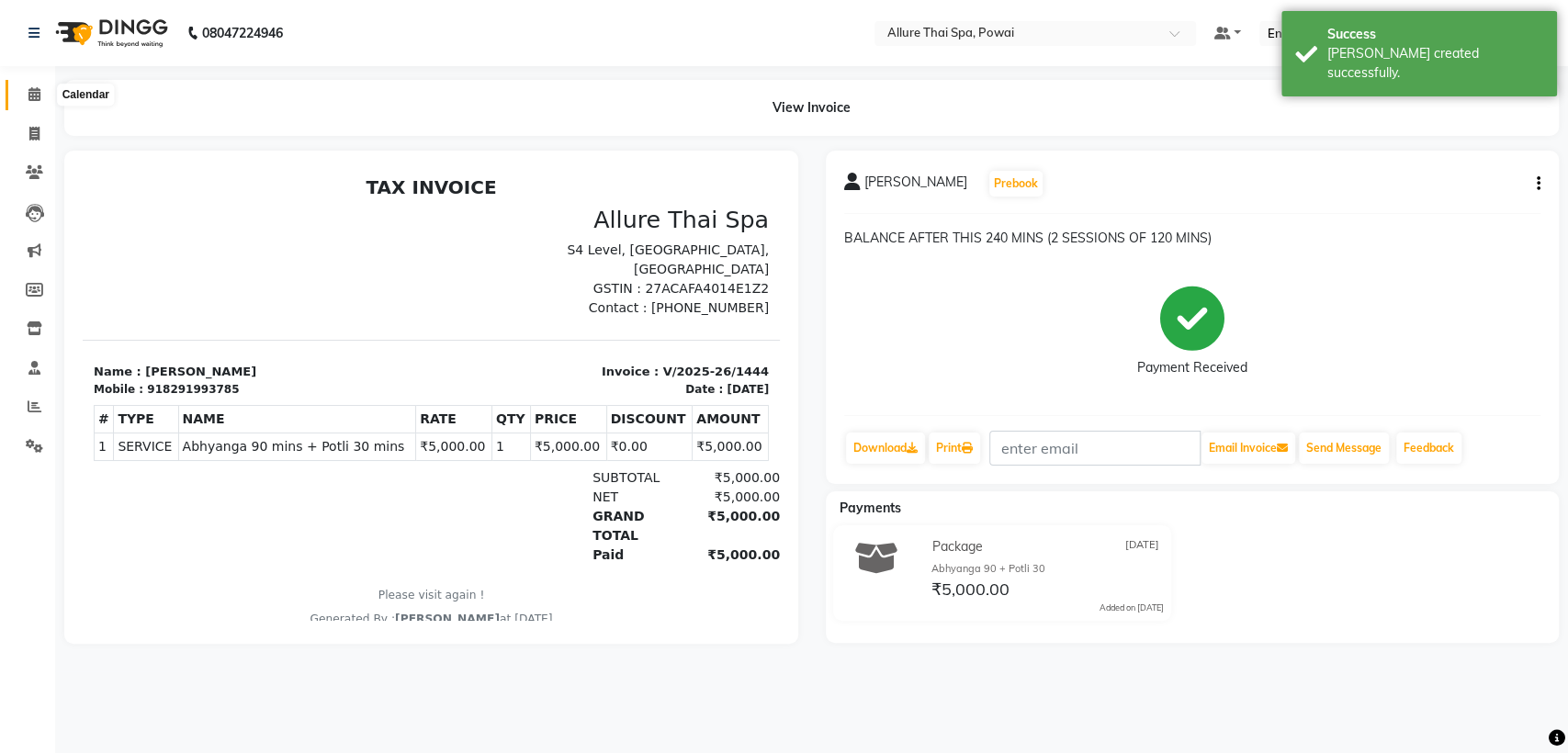
click at [30, 93] on icon at bounding box center [34, 94] width 11 height 13
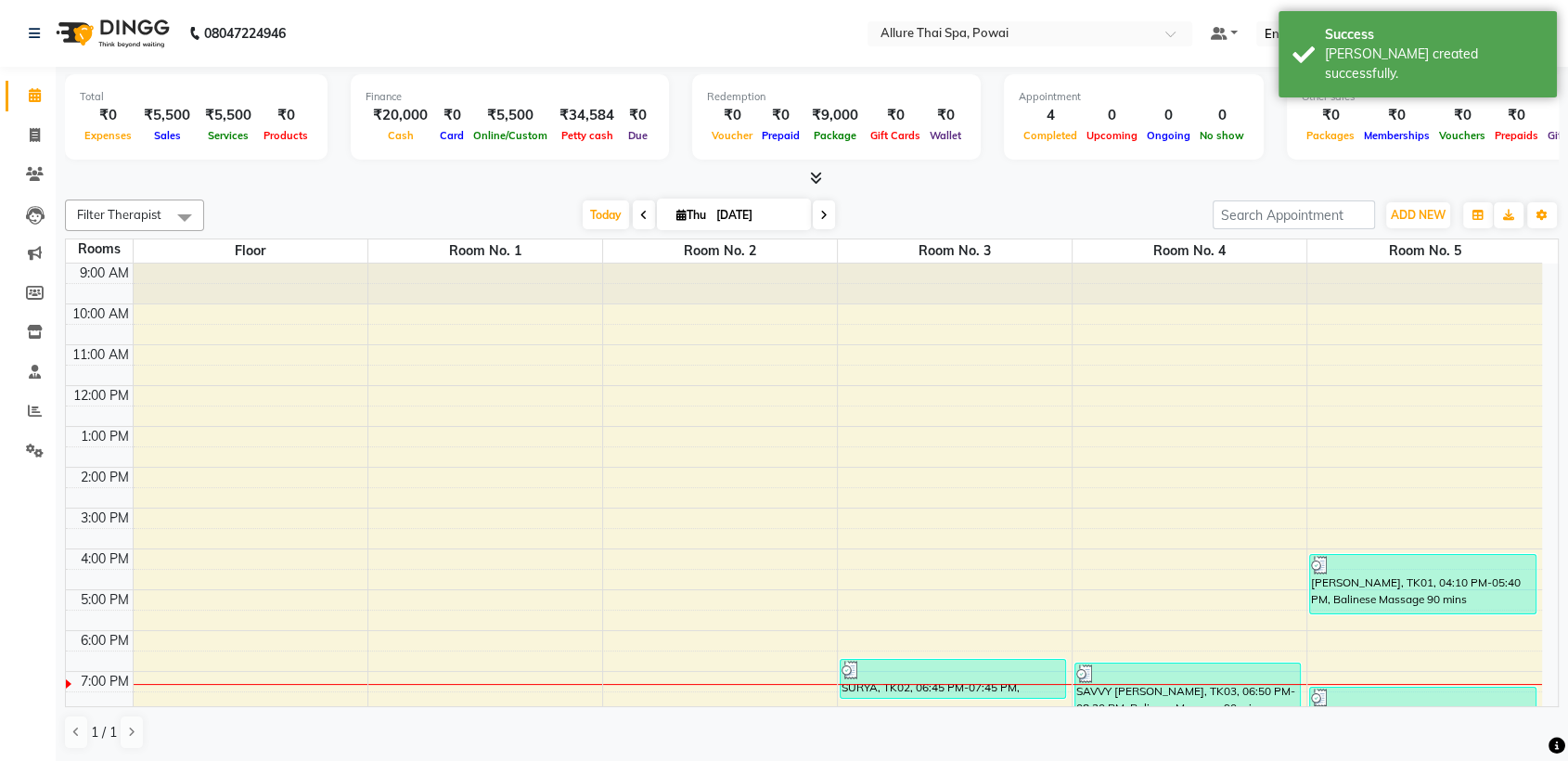
scroll to position [164, 0]
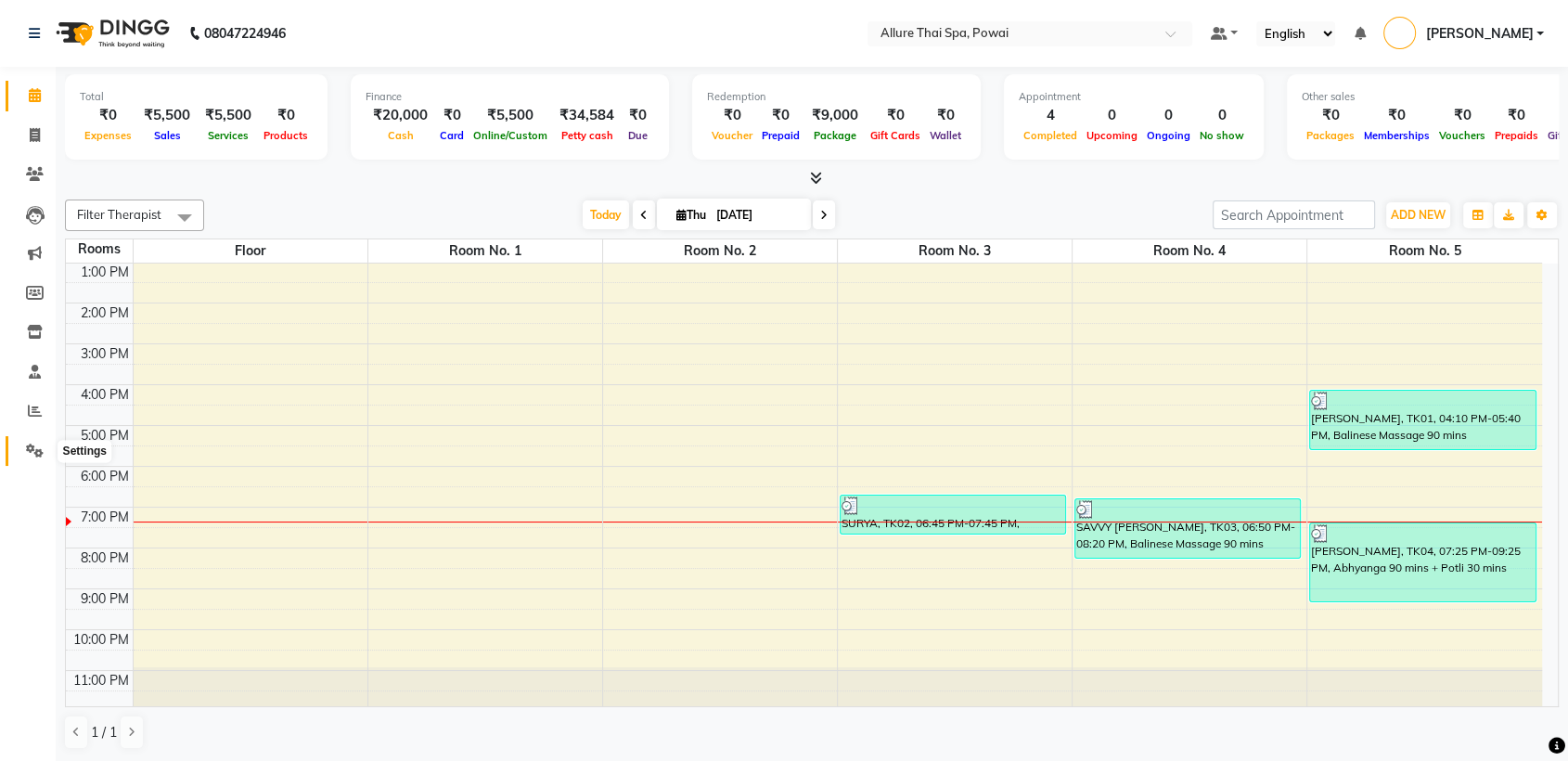
click at [33, 443] on span at bounding box center [35, 452] width 33 height 21
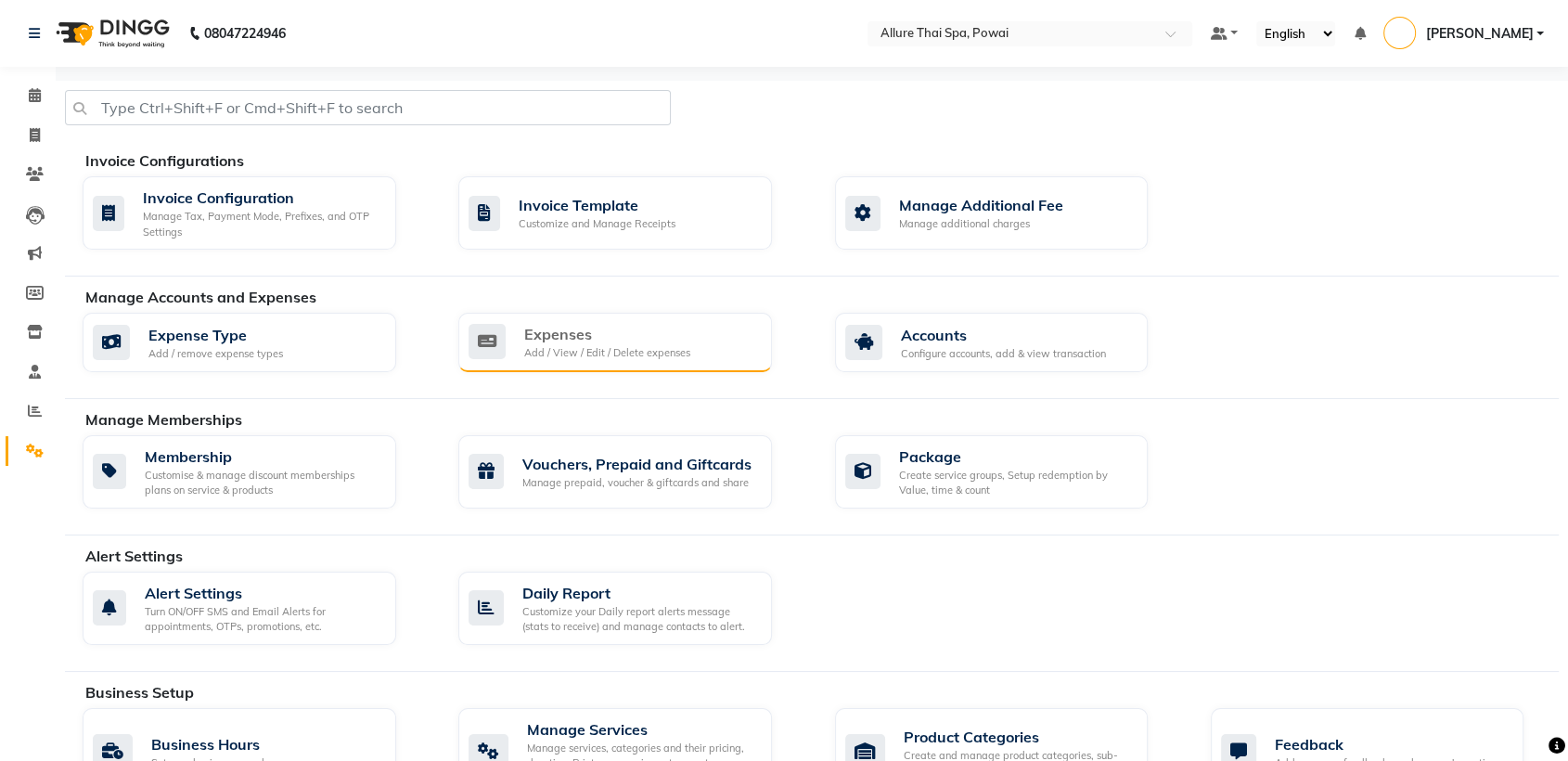
click at [603, 354] on div "Add / View / Edit / Delete expenses" at bounding box center [607, 353] width 166 height 15
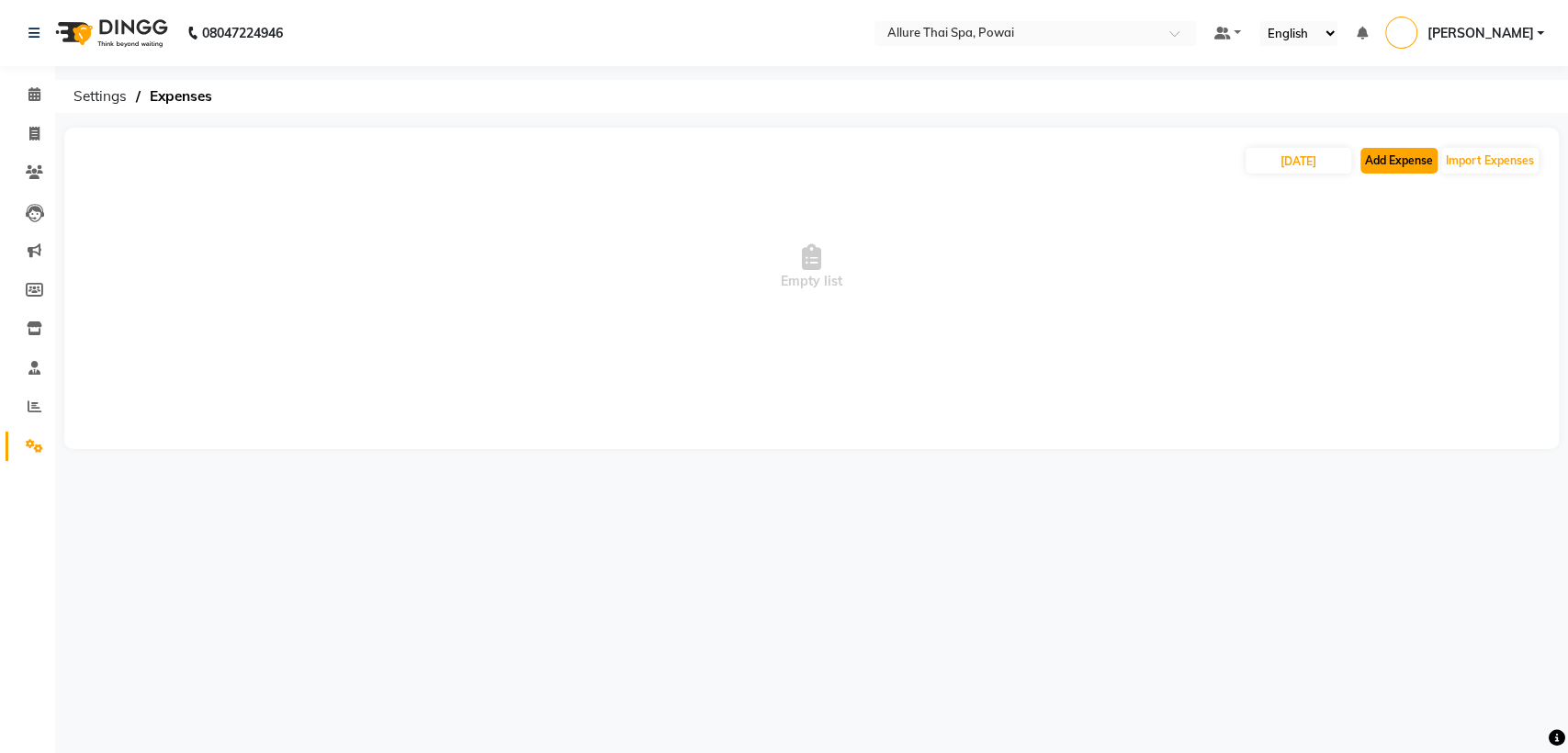
click at [1405, 159] on button "Add Expense" at bounding box center [1399, 160] width 78 height 26
select select "1"
select select "5721"
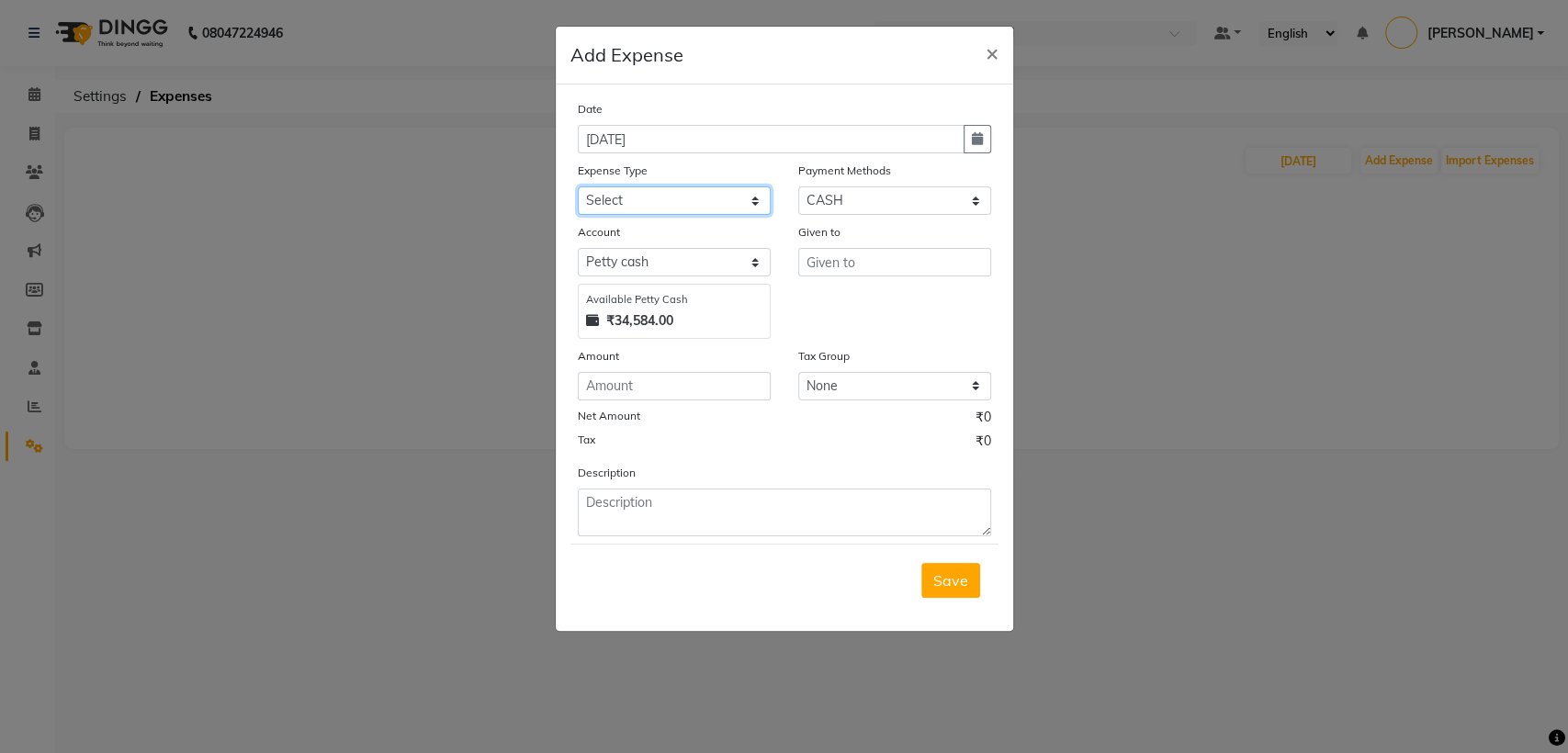
click at [630, 197] on select "Select Advance Salary Advertising and Marketing Expenses Bank charges Car maint…" at bounding box center [673, 201] width 192 height 29
select select "19848"
click at [577, 187] on select "Select Advance Salary Advertising and Marketing Expenses Bank charges Car maint…" at bounding box center [673, 201] width 192 height 29
click at [884, 259] on input "text" at bounding box center [894, 262] width 192 height 29
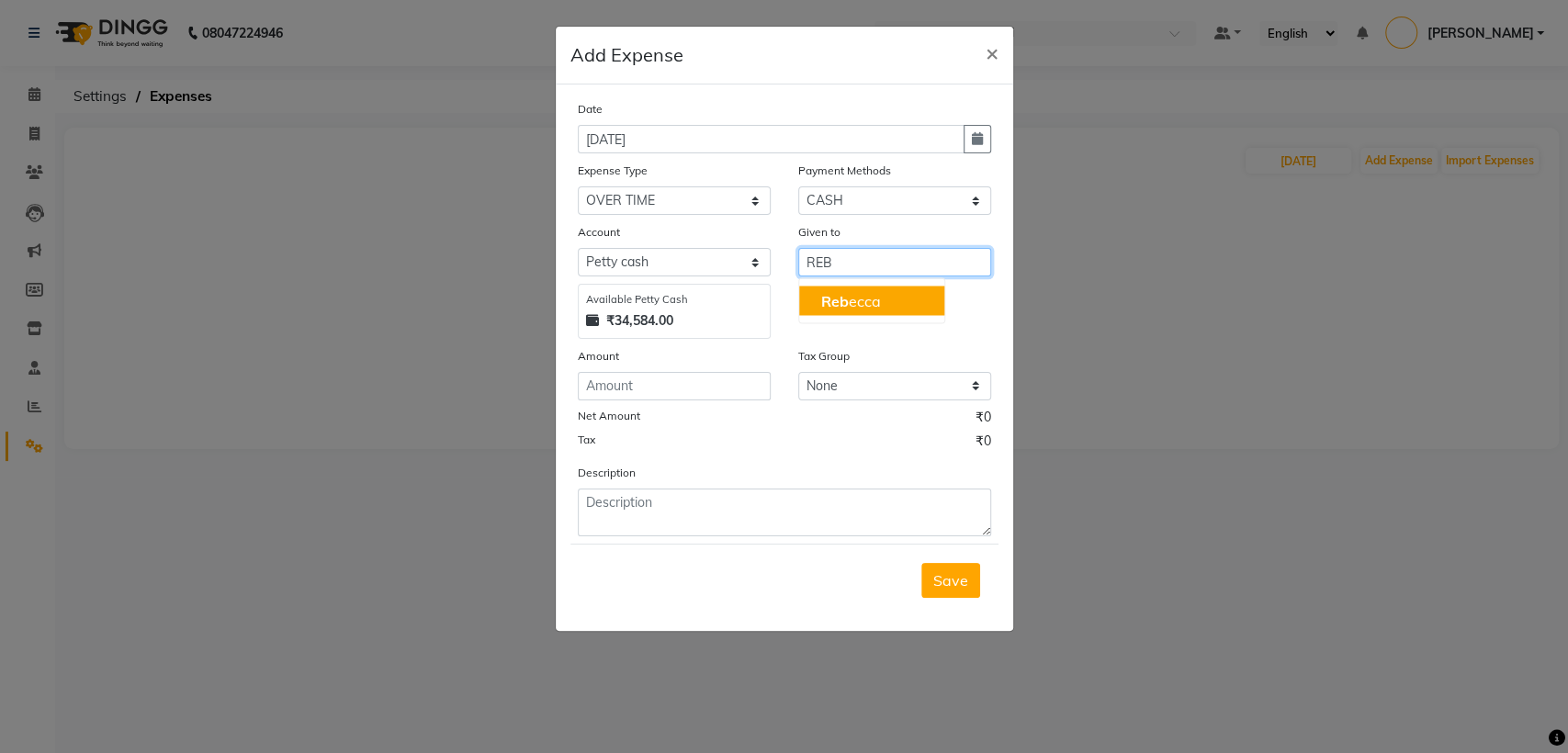
click at [919, 304] on button "Reb ecca" at bounding box center [872, 299] width 146 height 30
type input "[PERSON_NAME]"
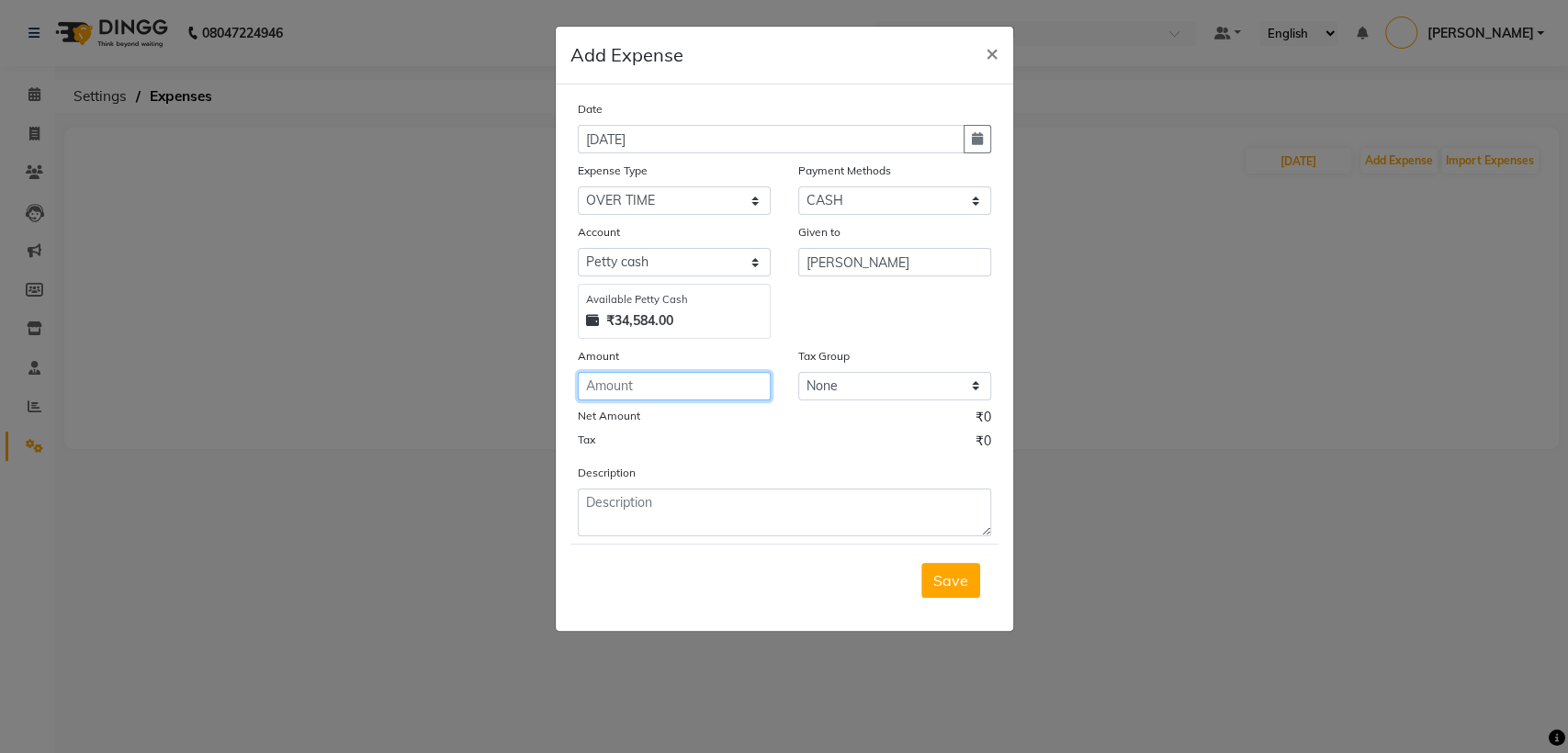
click at [692, 395] on input "number" at bounding box center [673, 387] width 192 height 29
type input "500"
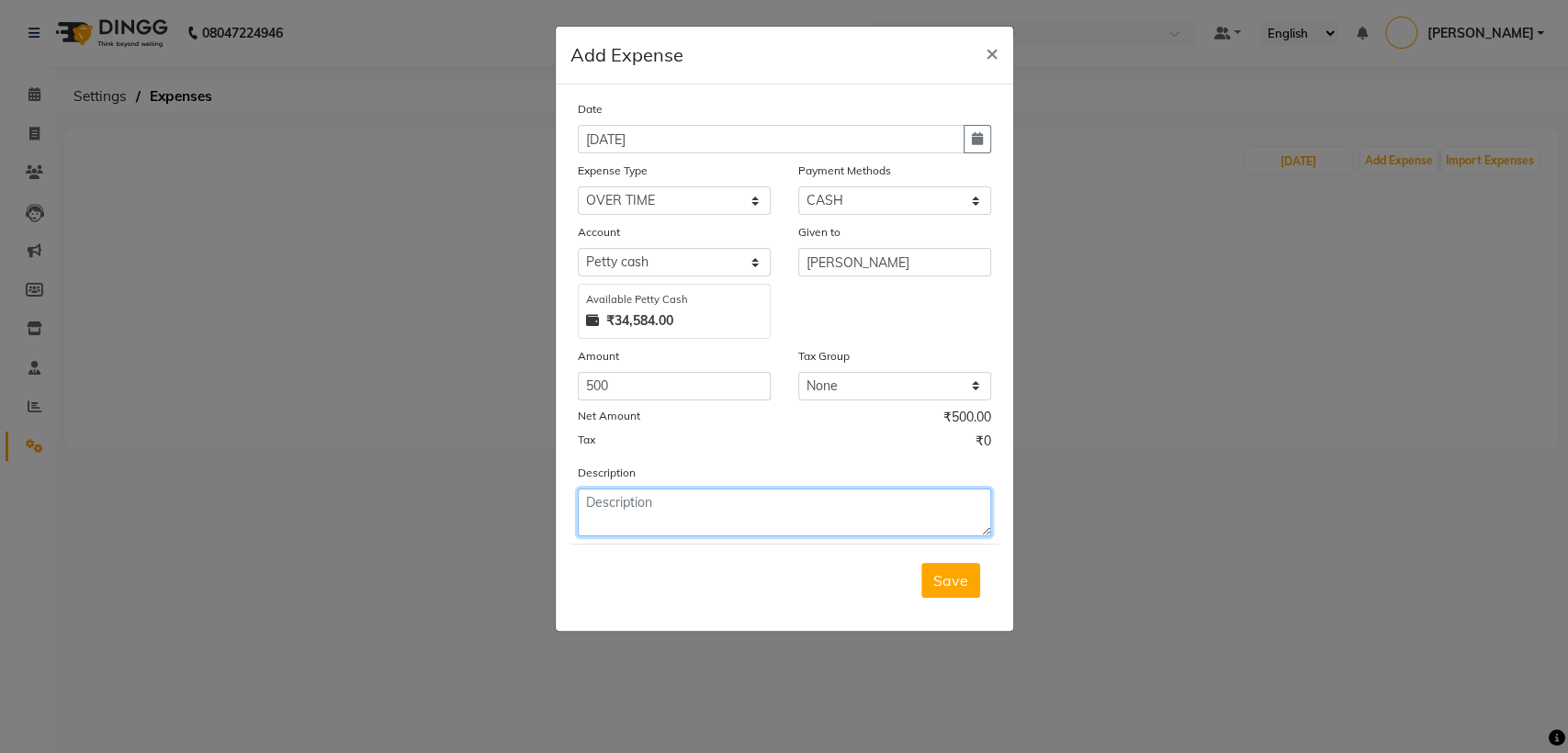
click at [666, 507] on textarea at bounding box center [784, 512] width 414 height 48
type textarea "OT FOR 2.5 HOURS"
click at [944, 580] on span "Save" at bounding box center [951, 580] width 34 height 18
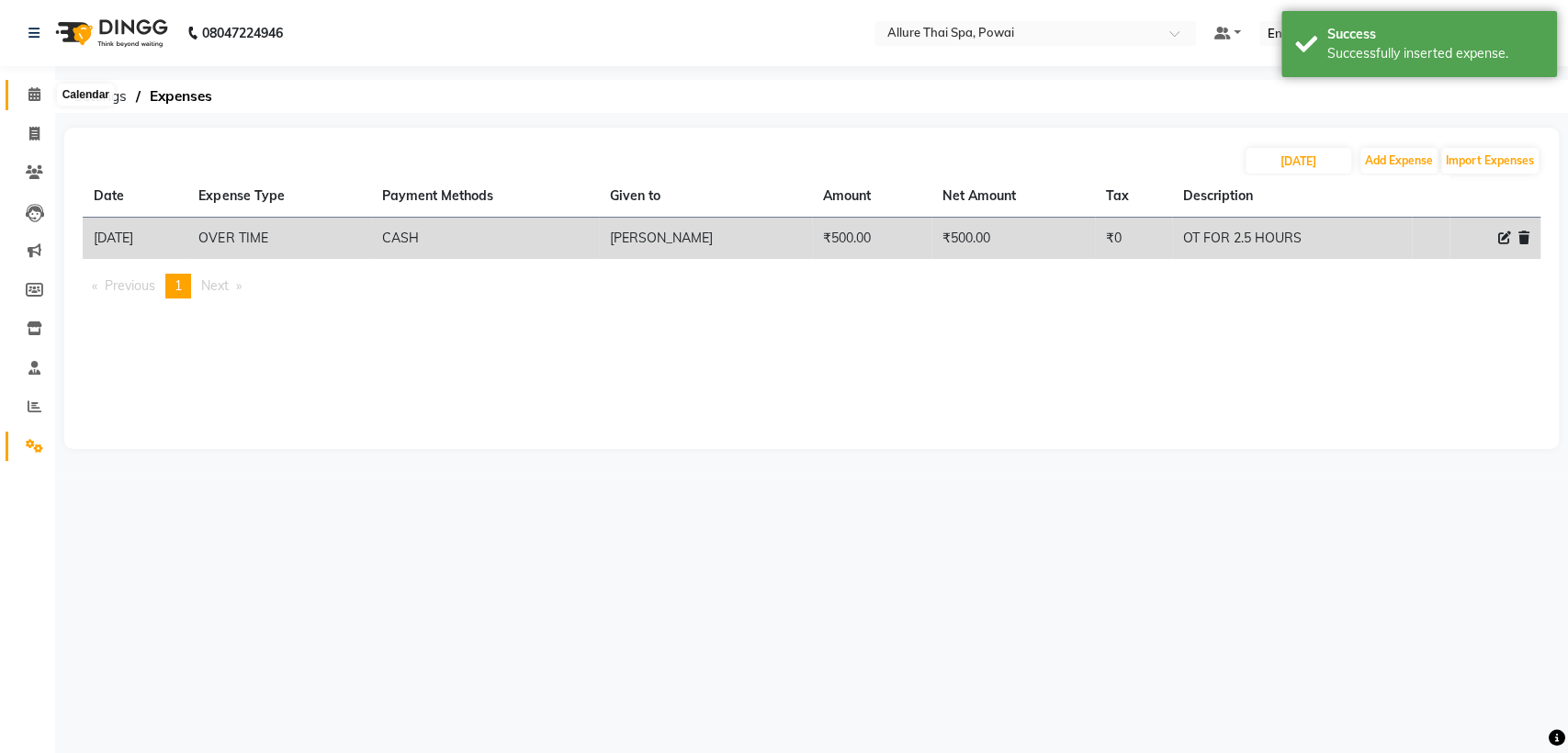
click at [33, 98] on icon at bounding box center [34, 94] width 11 height 13
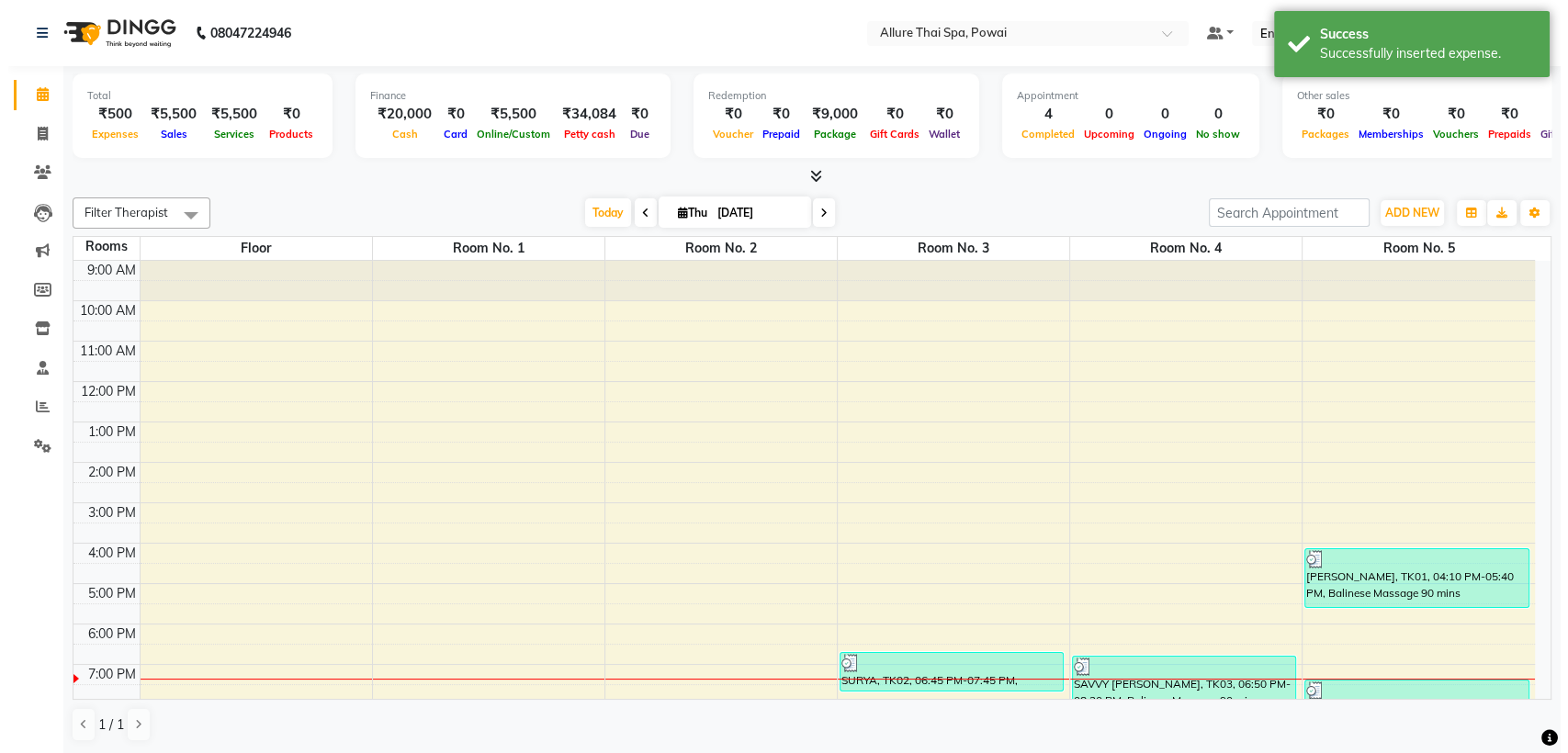
scroll to position [163, 0]
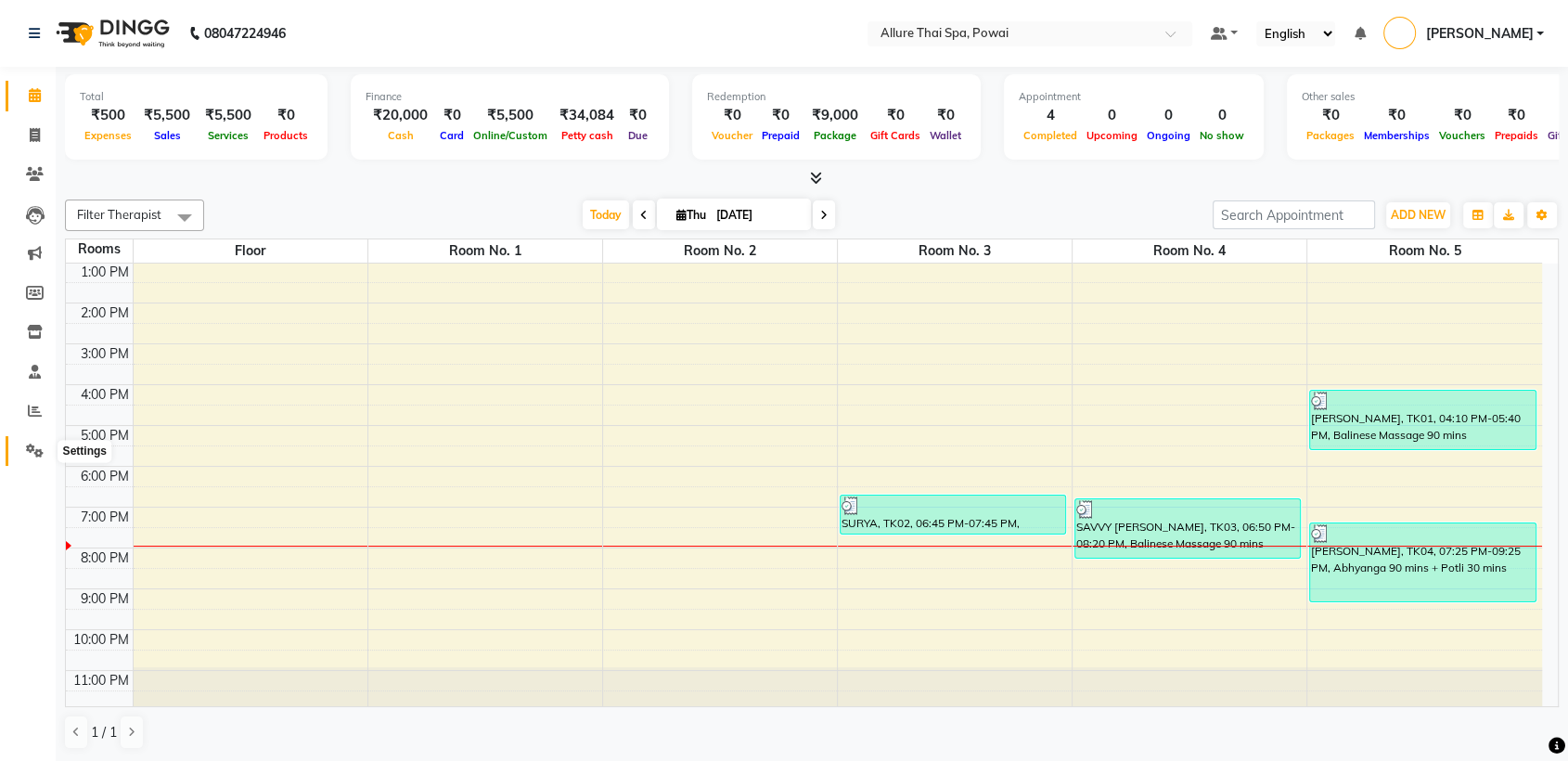
click at [39, 450] on icon at bounding box center [35, 451] width 17 height 14
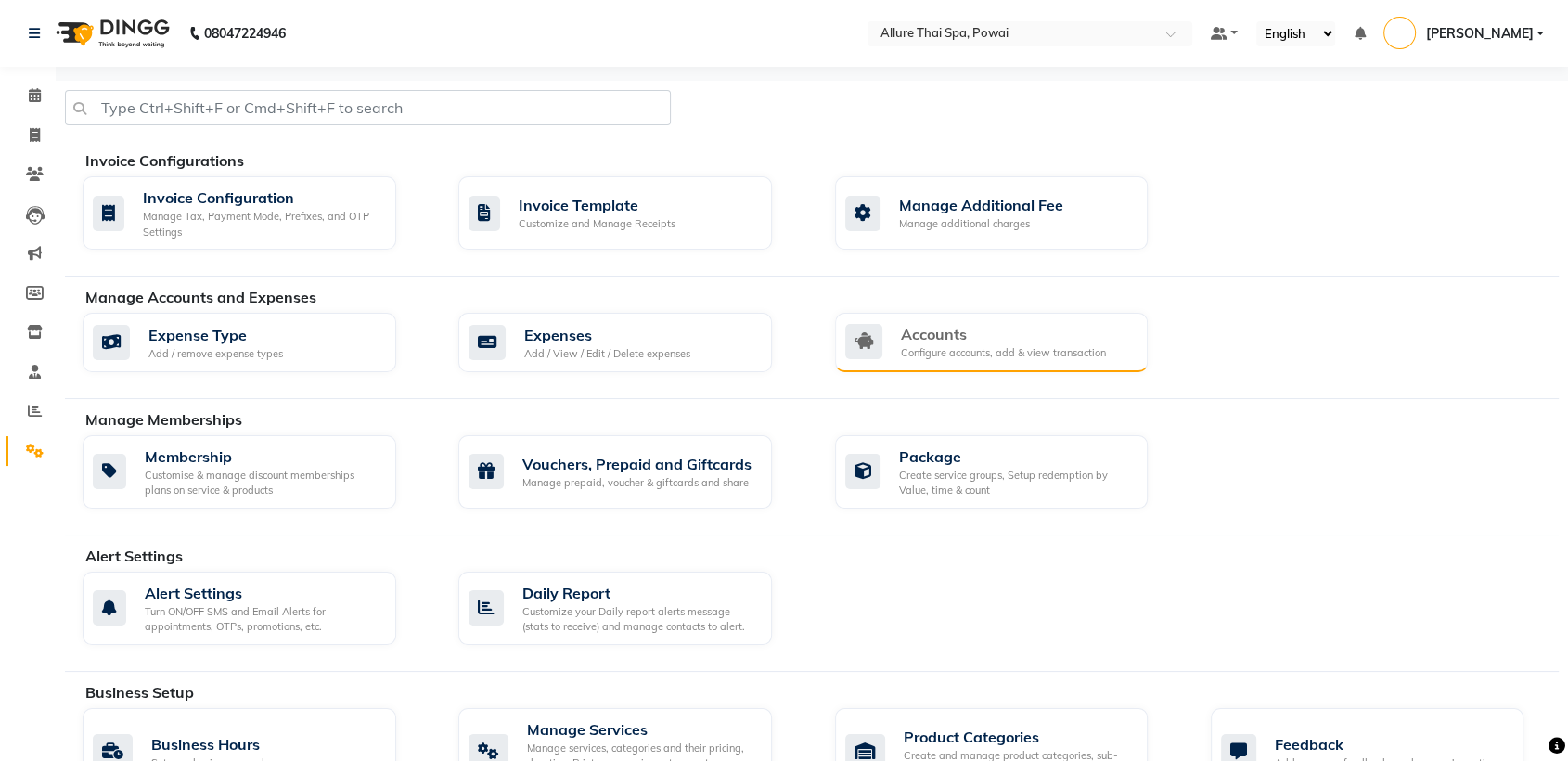
click at [1046, 355] on div "Configure accounts, add & view transaction" at bounding box center [1004, 353] width 205 height 15
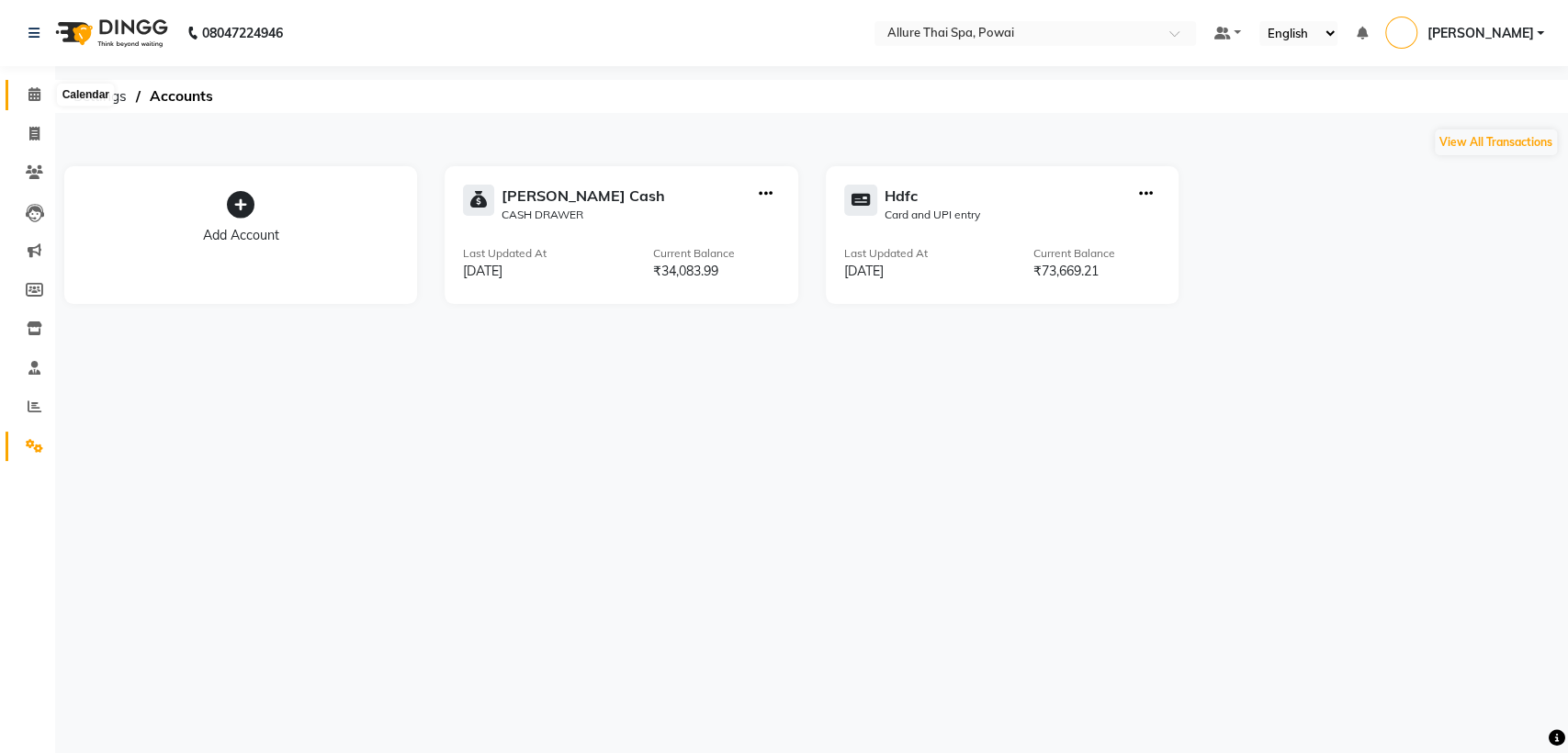
click at [30, 96] on icon at bounding box center [34, 94] width 11 height 13
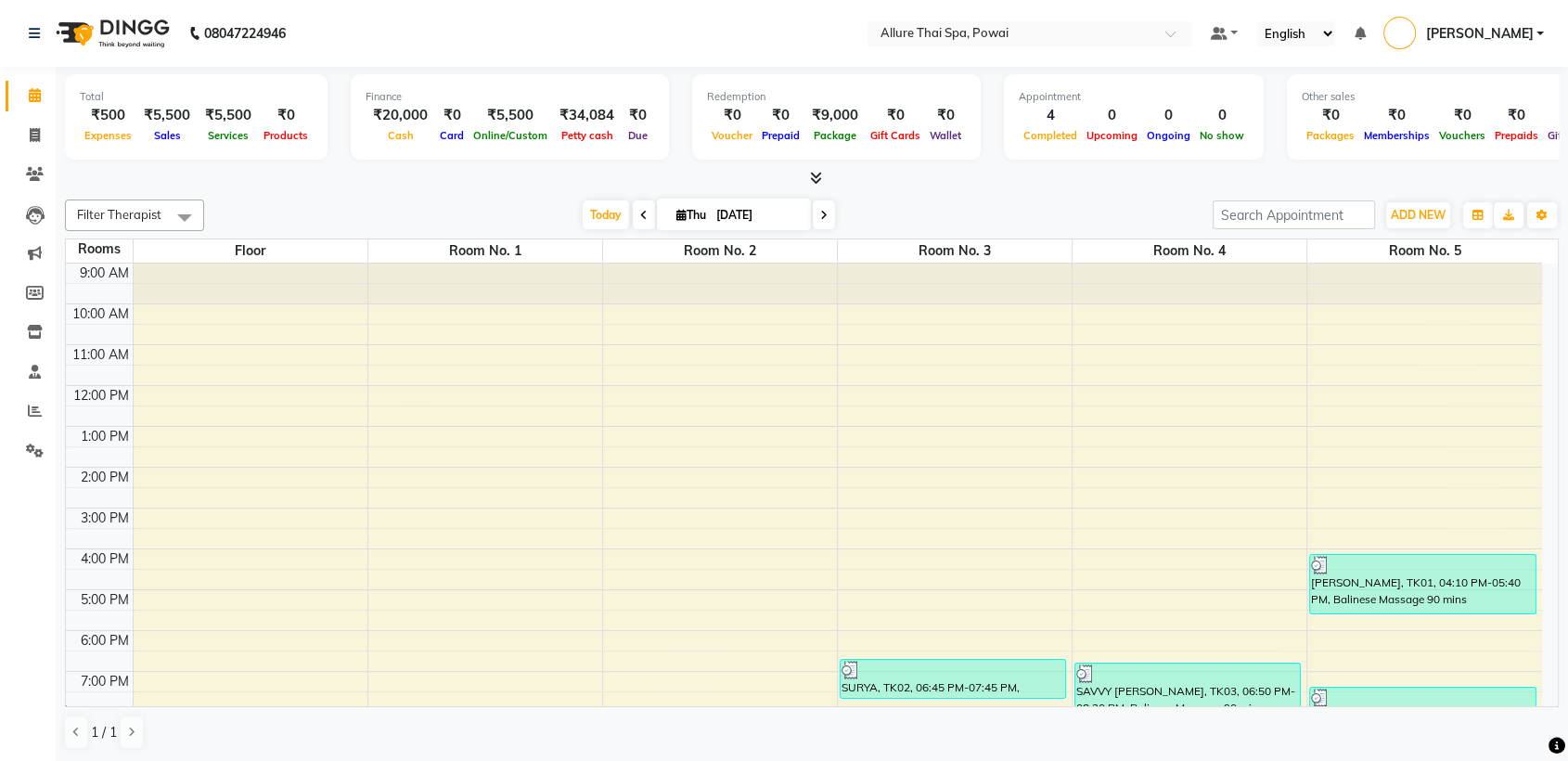
scroll to position [164, 0]
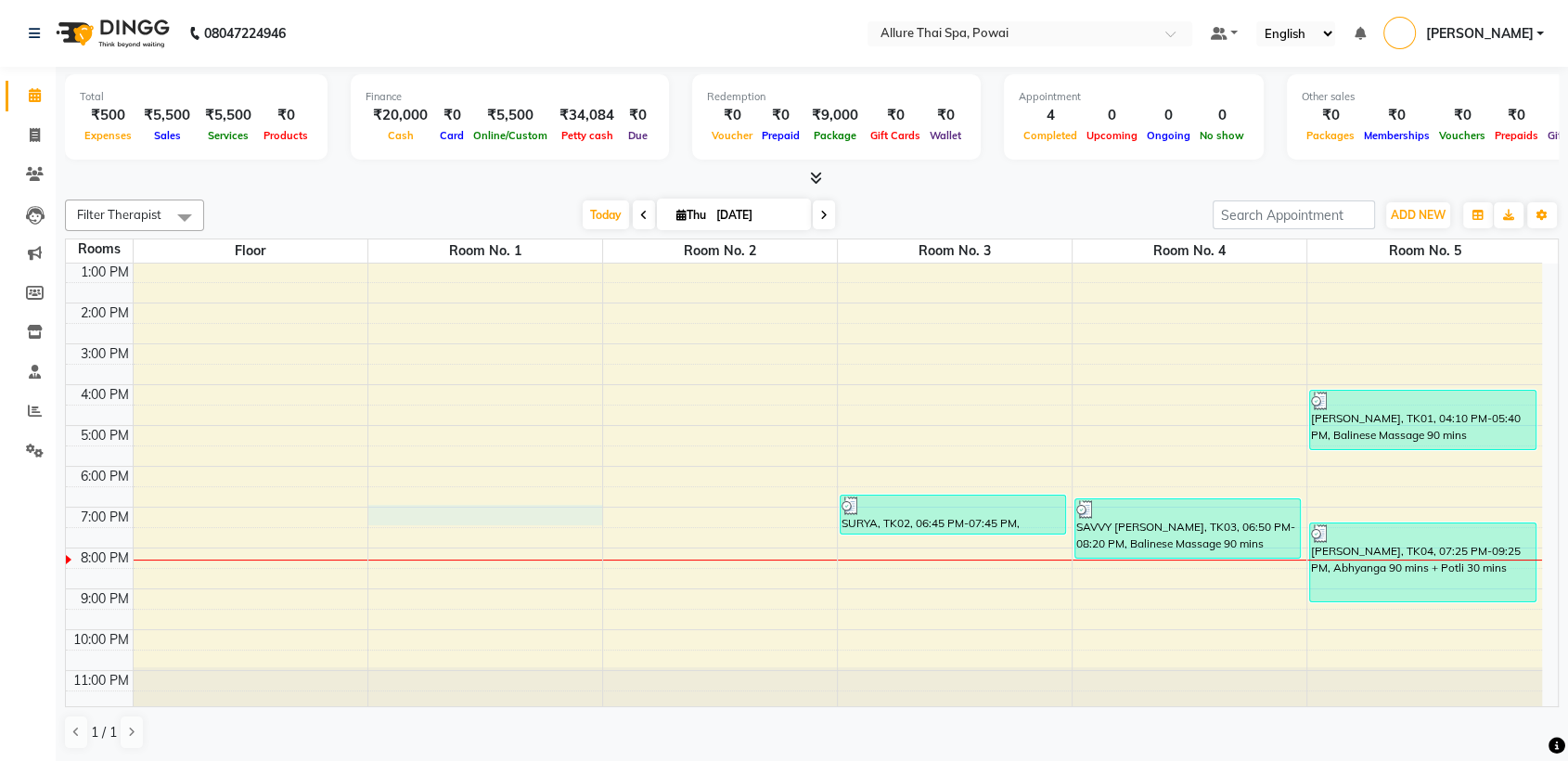
click at [542, 522] on div "9:00 AM 10:00 AM 11:00 AM 12:00 PM 1:00 PM 2:00 PM 3:00 PM 4:00 PM 5:00 PM 6:00…" at bounding box center [804, 405] width 1476 height 611
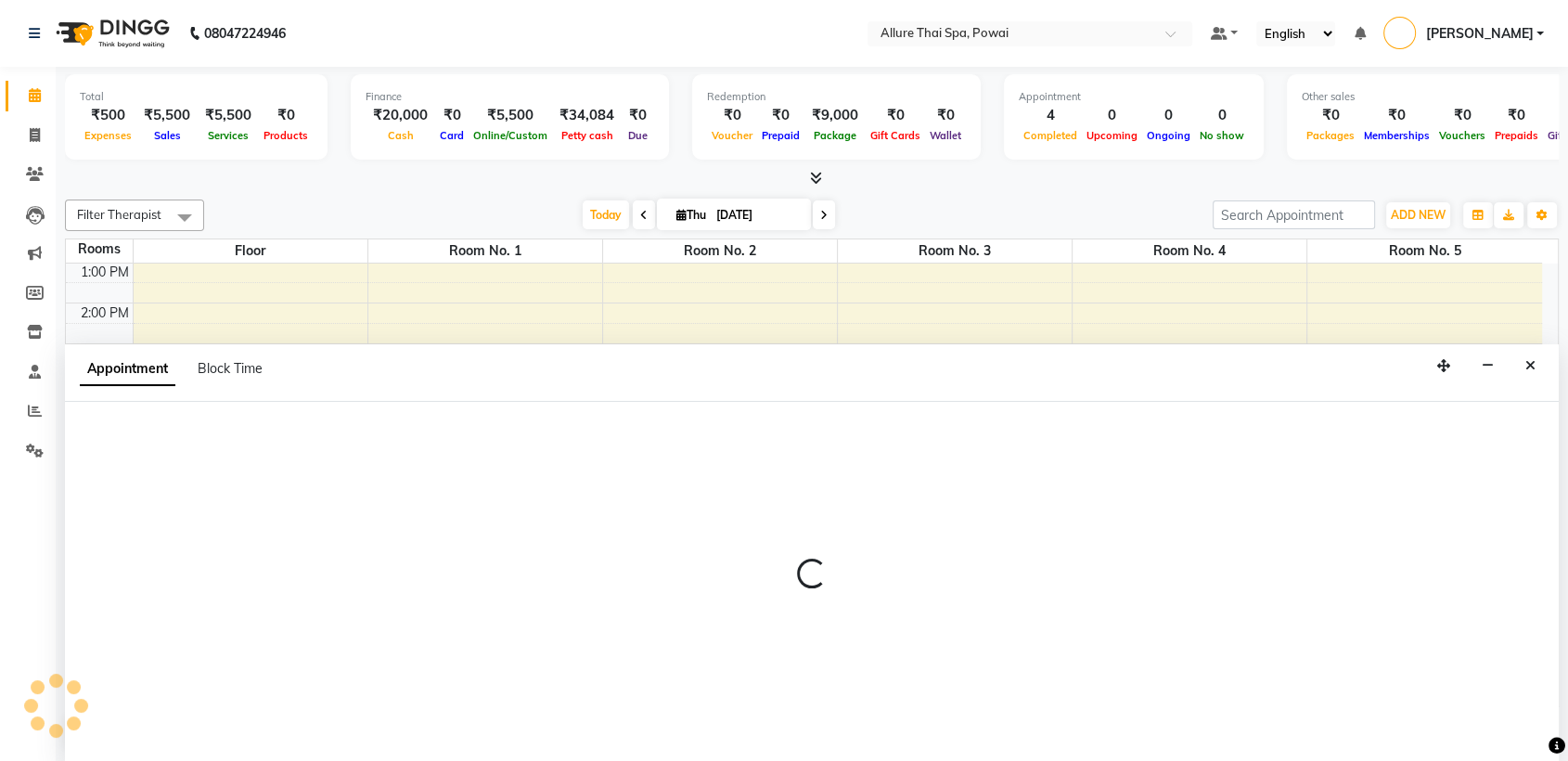
scroll to position [1, 0]
select select "1140"
select select "tentative"
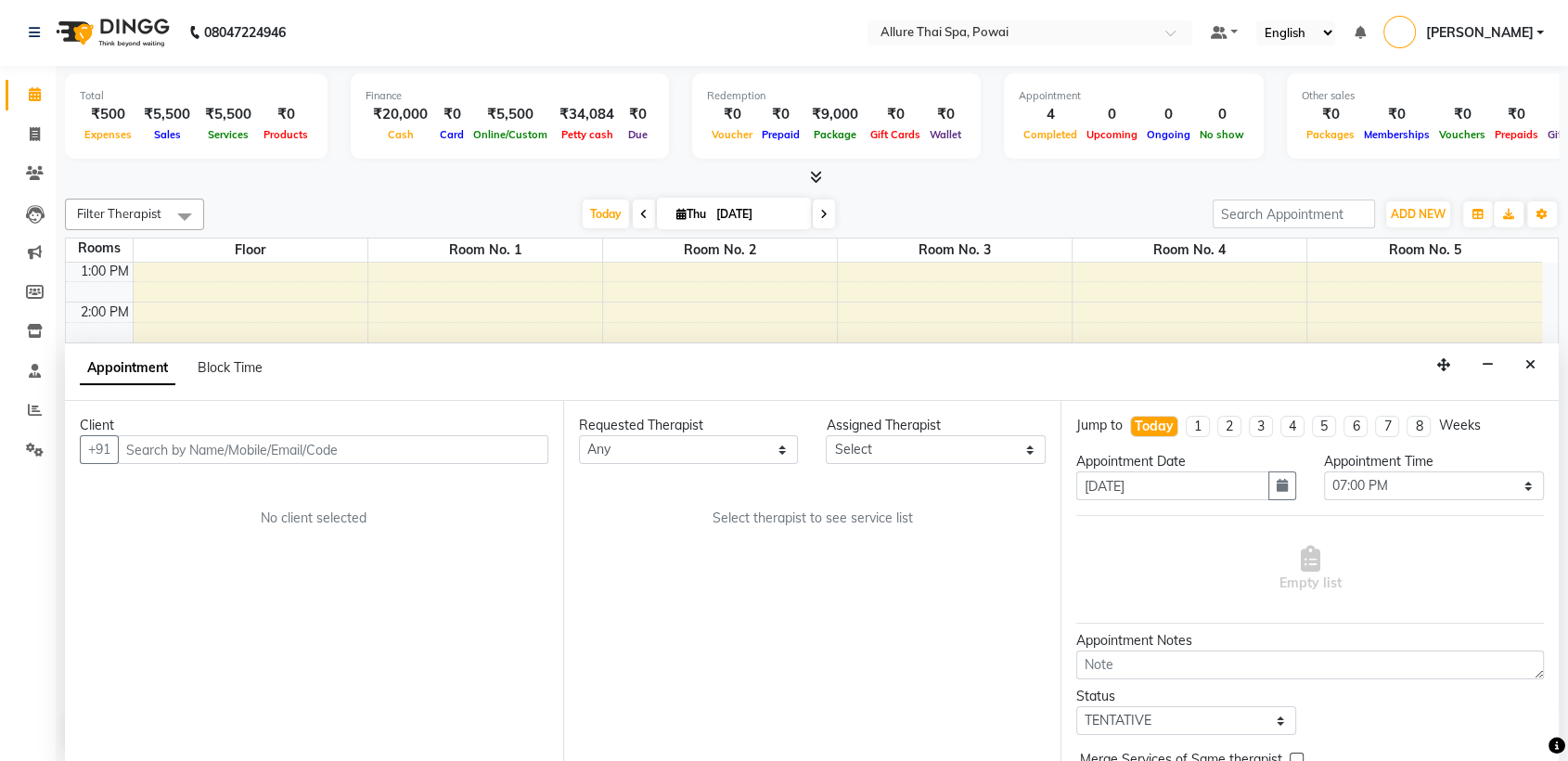
click at [243, 449] on input "text" at bounding box center [333, 450] width 430 height 29
click at [243, 449] on input "9702377111" at bounding box center [295, 450] width 354 height 29
type input "9"
click at [28, 128] on span at bounding box center [35, 135] width 33 height 21
select select "service"
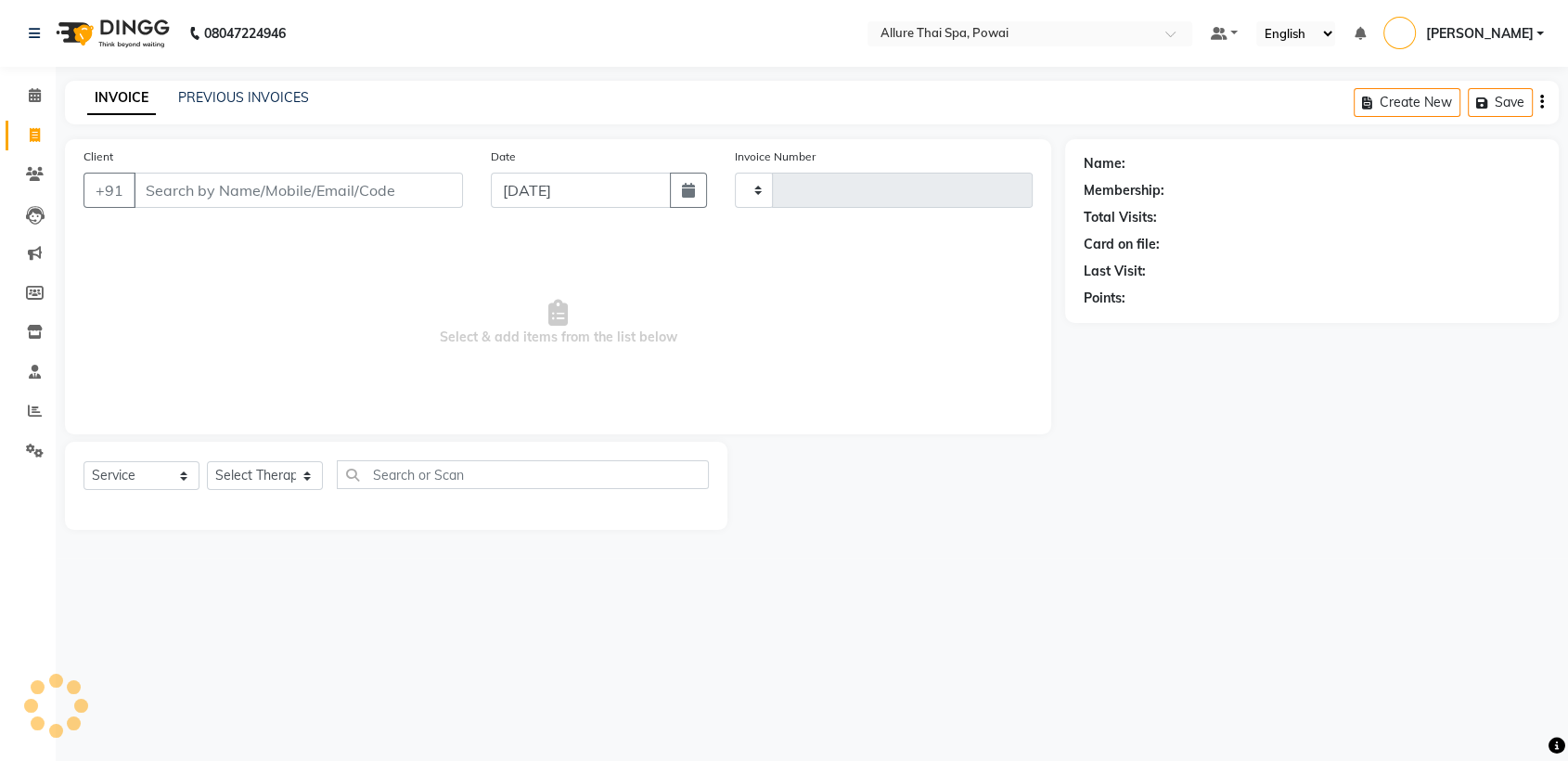
type input "1445"
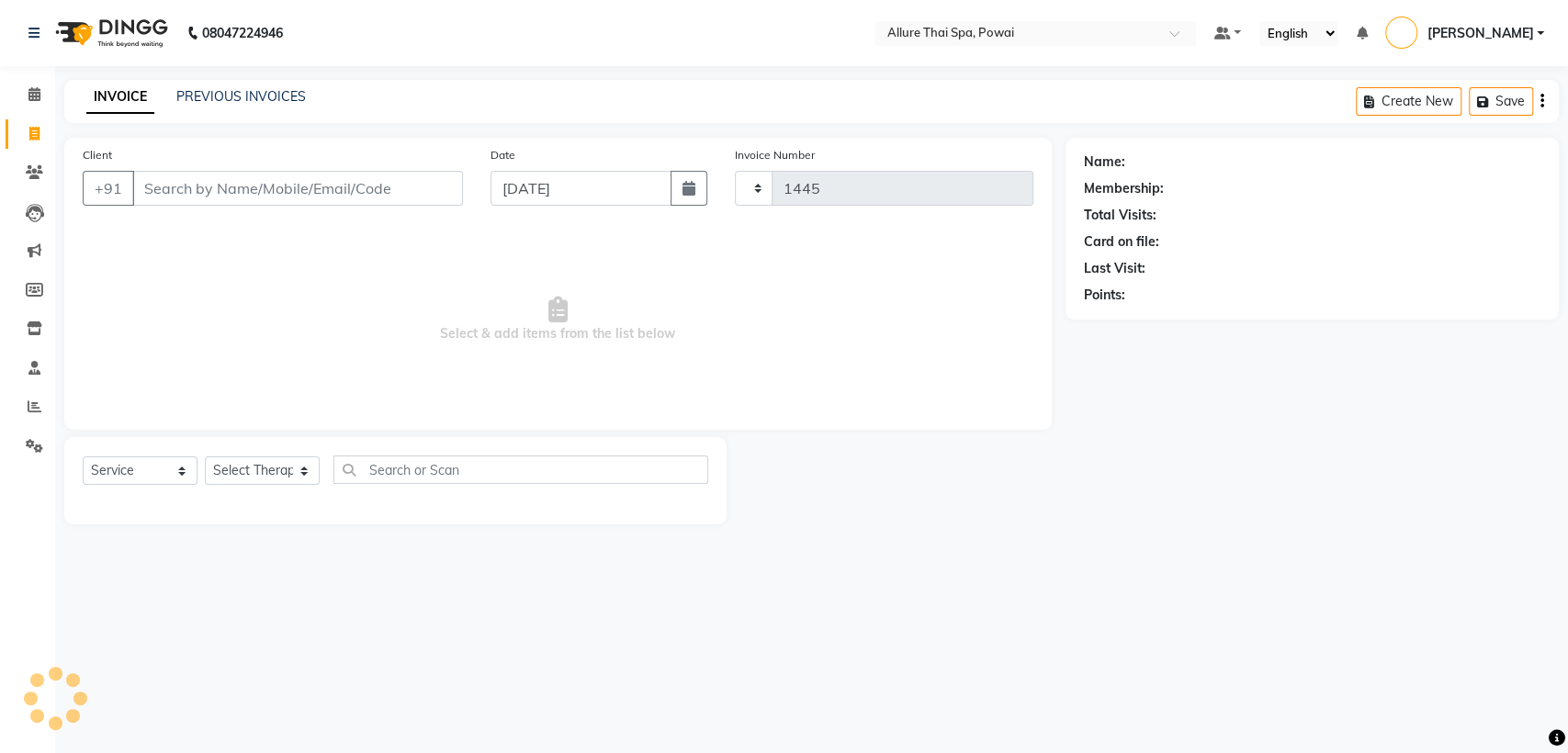
select select "6686"
click at [334, 186] on input "Client" at bounding box center [297, 188] width 330 height 34
click at [357, 195] on input "9702377111" at bounding box center [251, 188] width 237 height 34
type input "9"
click at [30, 101] on icon at bounding box center [34, 94] width 11 height 13
